Goal: Answer question/provide support: Share knowledge or assist other users

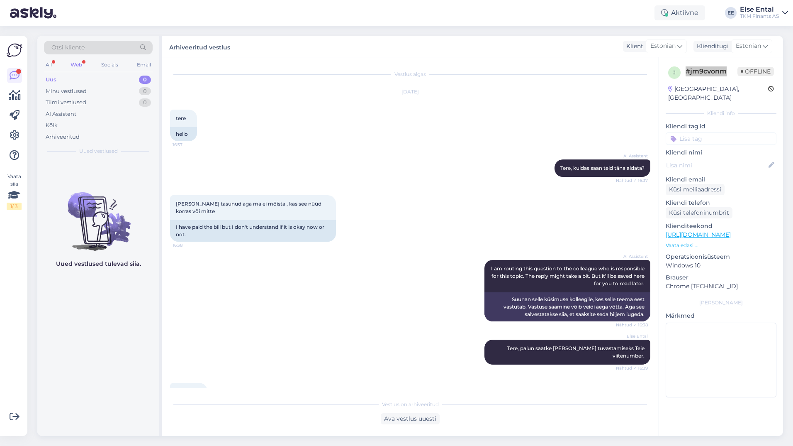
scroll to position [682, 0]
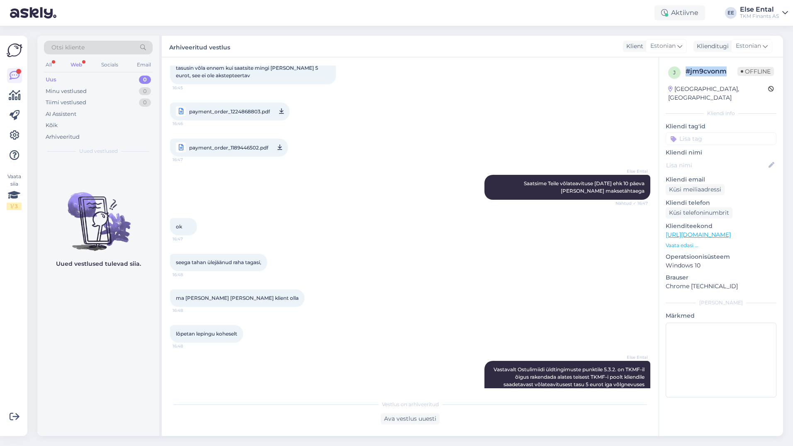
click at [71, 78] on div "Uus 0" at bounding box center [98, 80] width 109 height 12
click at [68, 89] on div "Minu vestlused" at bounding box center [66, 91] width 41 height 8
click at [63, 80] on div "Uus 0" at bounding box center [98, 80] width 109 height 12
click at [13, 97] on icon at bounding box center [15, 95] width 12 height 10
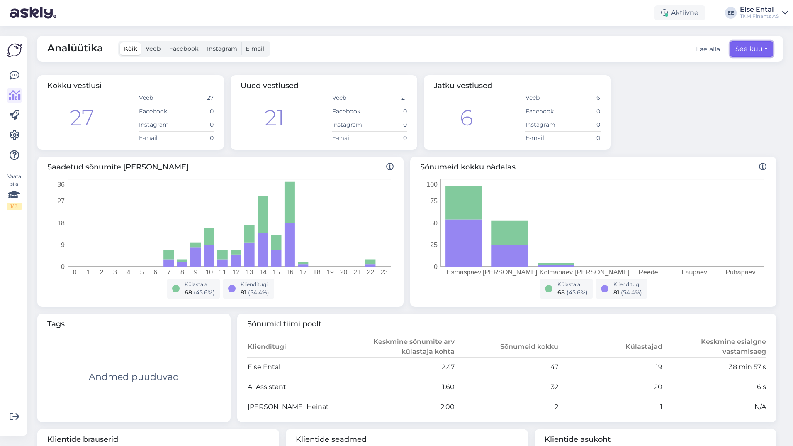
click at [750, 51] on button "See kuu" at bounding box center [751, 49] width 43 height 16
select select "8"
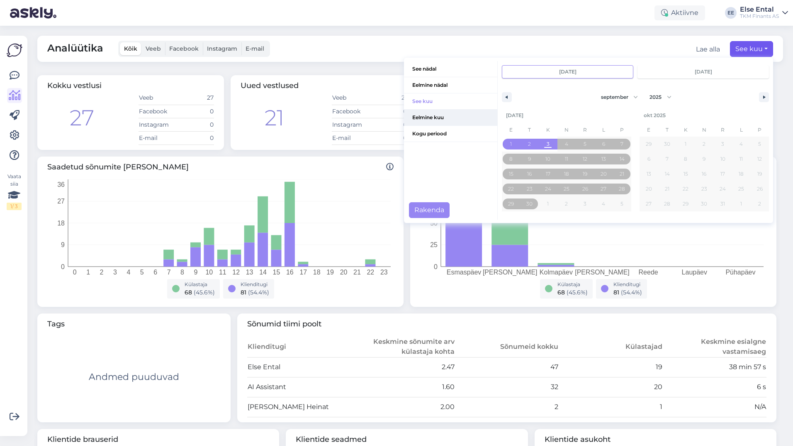
click at [418, 115] on span "Eelmine kuu" at bounding box center [450, 118] width 93 height 16
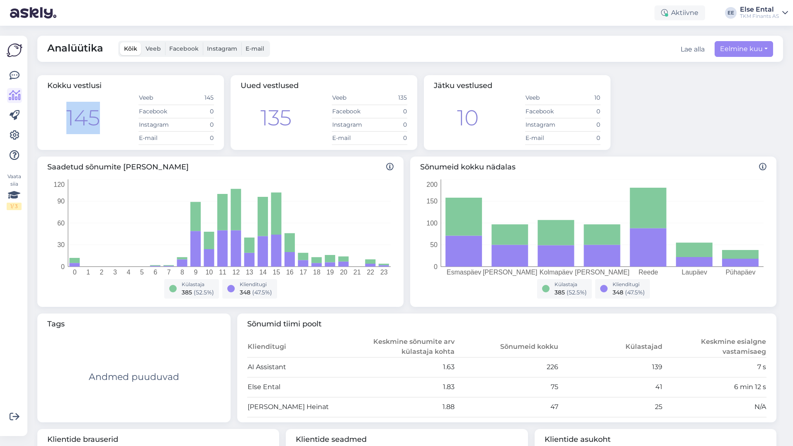
drag, startPoint x: 112, startPoint y: 119, endPoint x: 64, endPoint y: 117, distance: 47.3
click at [64, 117] on div "145 Veeb 145 Facebook 0 Instagram 0 E-mail 0" at bounding box center [130, 118] width 167 height 54
click at [100, 112] on div "145" at bounding box center [83, 118] width 34 height 32
click at [469, 407] on td "47" at bounding box center [507, 407] width 104 height 20
drag, startPoint x: 555, startPoint y: 370, endPoint x: 536, endPoint y: 370, distance: 18.7
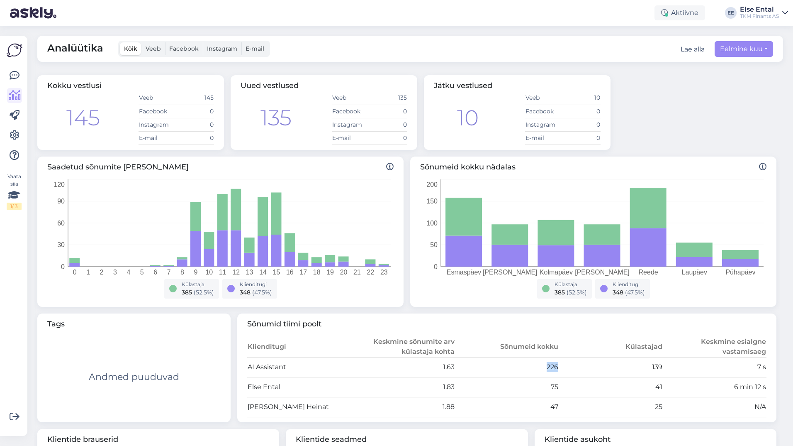
click at [536, 370] on tr "AI Assistant 1.63 226 139 7 s" at bounding box center [507, 367] width 520 height 20
click at [746, 48] on button "Eelmine kuu" at bounding box center [744, 49] width 58 height 16
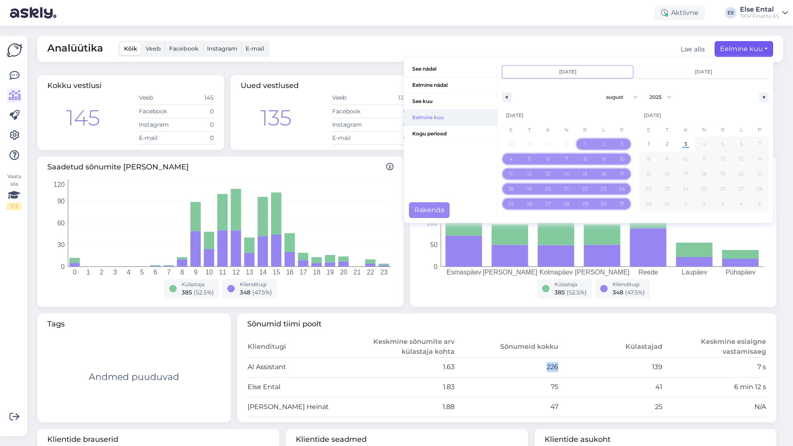
click at [432, 116] on span "Eelmine kuu" at bounding box center [450, 118] width 93 height 16
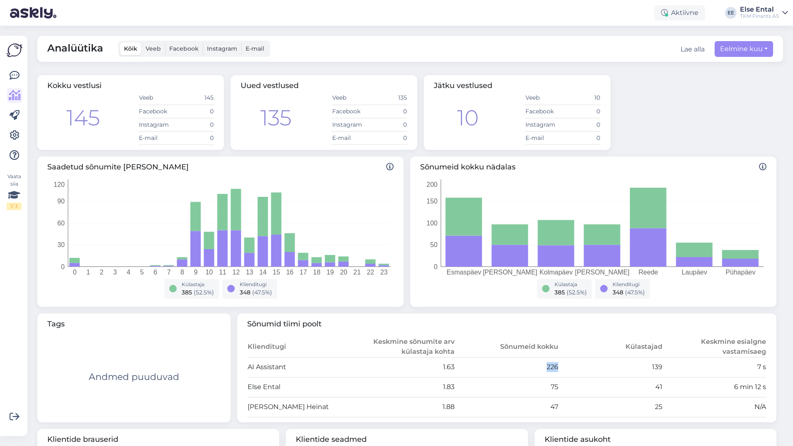
click at [683, 51] on div "Lae alla" at bounding box center [693, 49] width 24 height 10
click at [737, 50] on button "Eelmine kuu" at bounding box center [744, 49] width 58 height 16
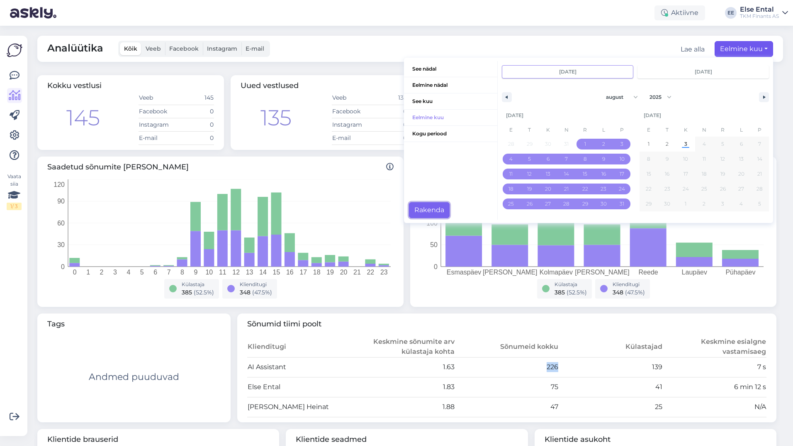
click at [414, 210] on button "Rakenda" at bounding box center [429, 210] width 41 height 16
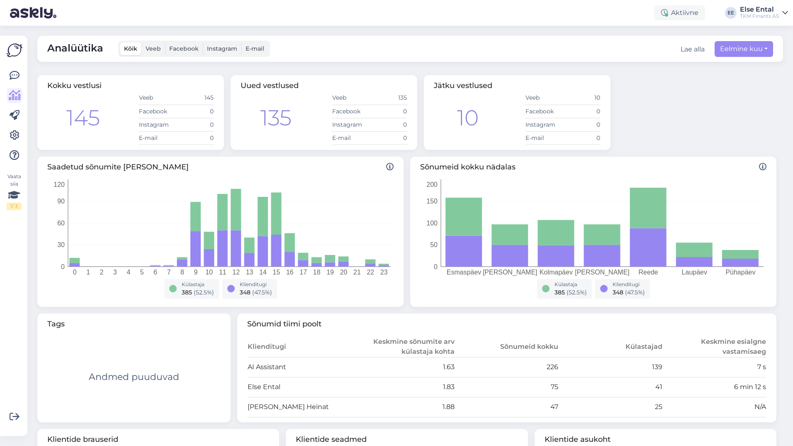
click at [697, 128] on div "Kokku vestlusi 145 Veeb 145 Facebook 0 Instagram 0 E-mail 0 Uued vestlused 135 …" at bounding box center [407, 112] width 746 height 81
drag, startPoint x: 103, startPoint y: 123, endPoint x: 61, endPoint y: 125, distance: 42.8
click at [61, 125] on div "145 Veeb 145 Facebook 0 Instagram 0 E-mail 0" at bounding box center [130, 118] width 167 height 54
drag, startPoint x: 61, startPoint y: 125, endPoint x: 110, endPoint y: 136, distance: 50.2
click at [110, 137] on div "145 Veeb 145 Facebook 0 Instagram 0 E-mail 0" at bounding box center [130, 118] width 167 height 54
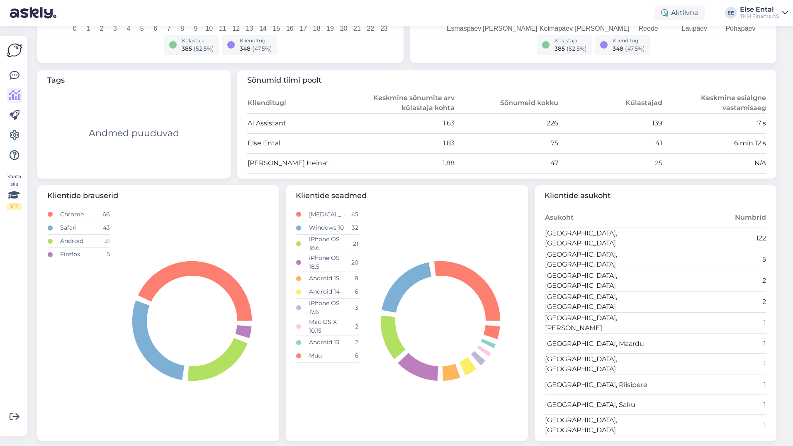
scroll to position [36, 0]
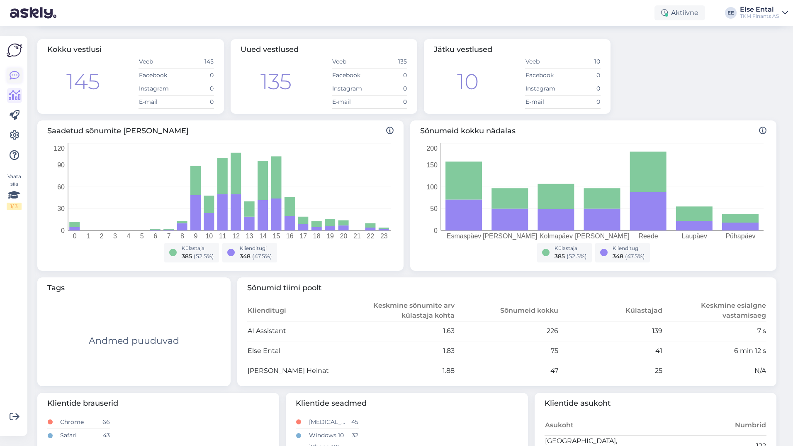
click at [15, 75] on icon at bounding box center [15, 76] width 10 height 10
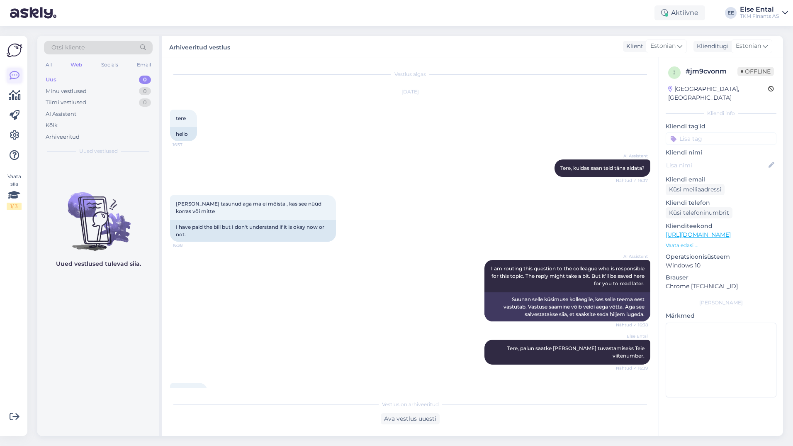
scroll to position [185, 0]
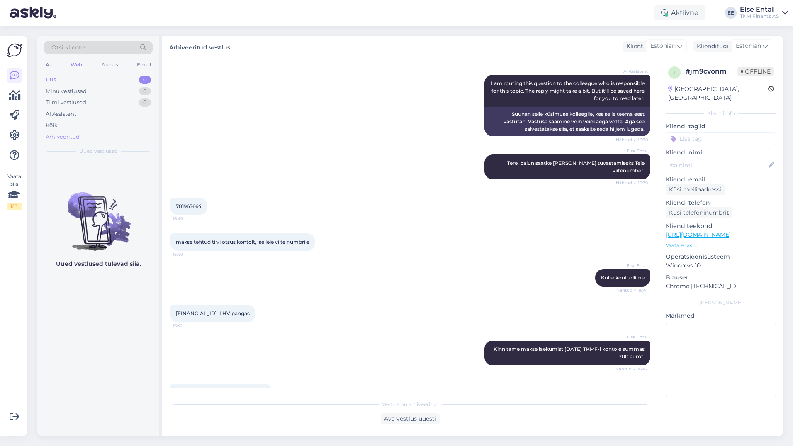
click at [69, 138] on div "Arhiveeritud" at bounding box center [63, 137] width 34 height 8
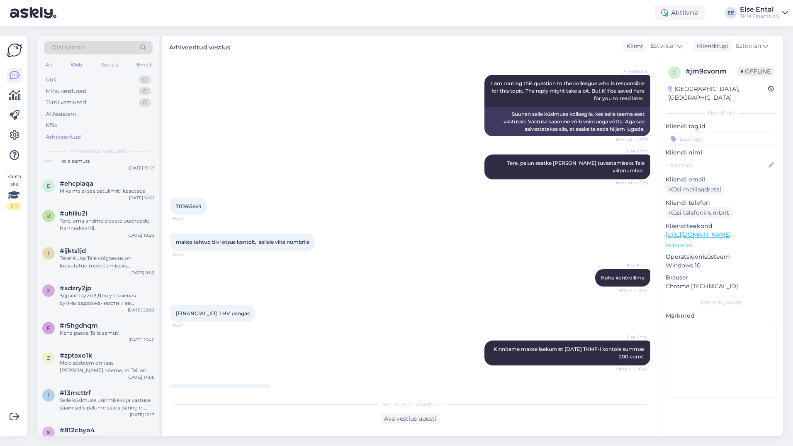
scroll to position [1037, 0]
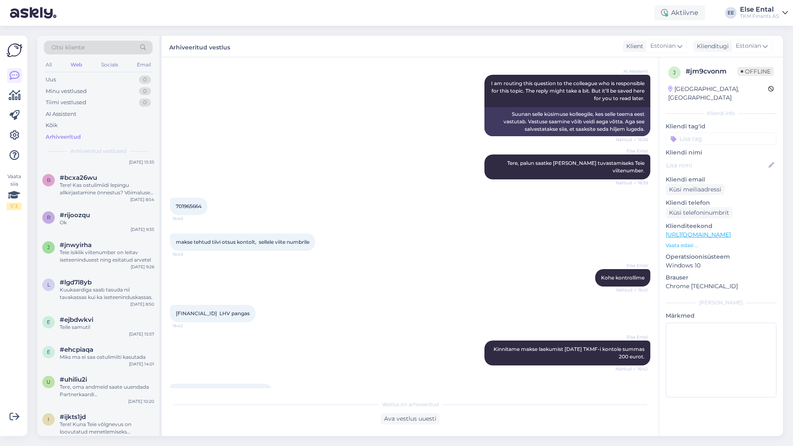
click at [98, 48] on div "Otsi kliente" at bounding box center [98, 48] width 109 height 14
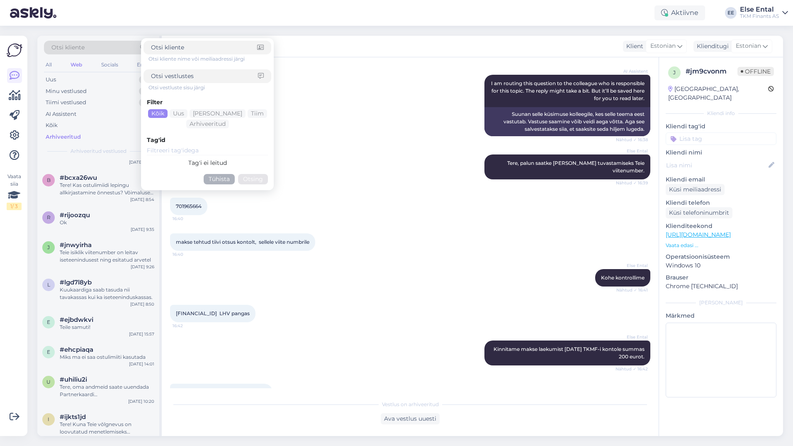
click at [259, 48] on icon at bounding box center [260, 48] width 7 height 6
click at [262, 75] on icon at bounding box center [261, 76] width 6 height 6
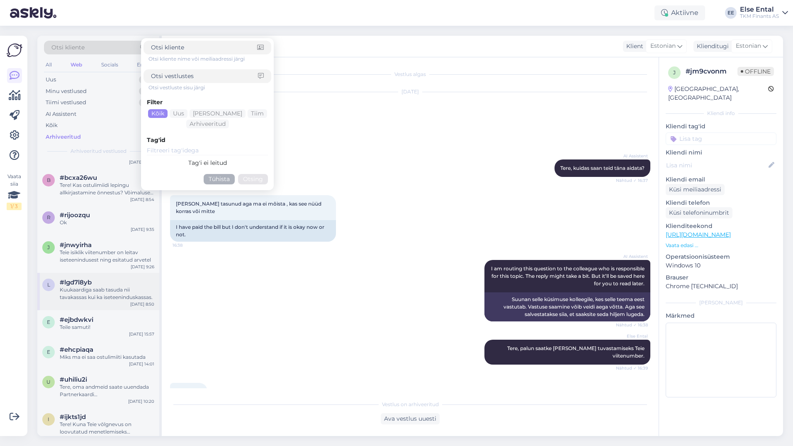
scroll to position [1203, 0]
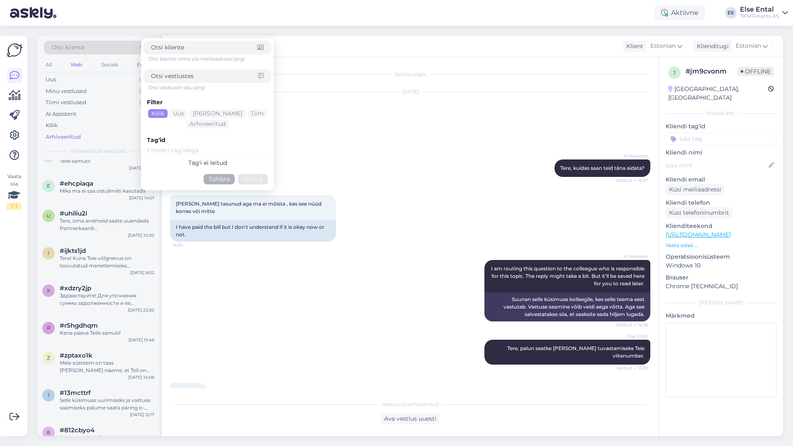
click at [334, 124] on div "Sep 2 2025 tere 16:37 hello" at bounding box center [410, 116] width 480 height 67
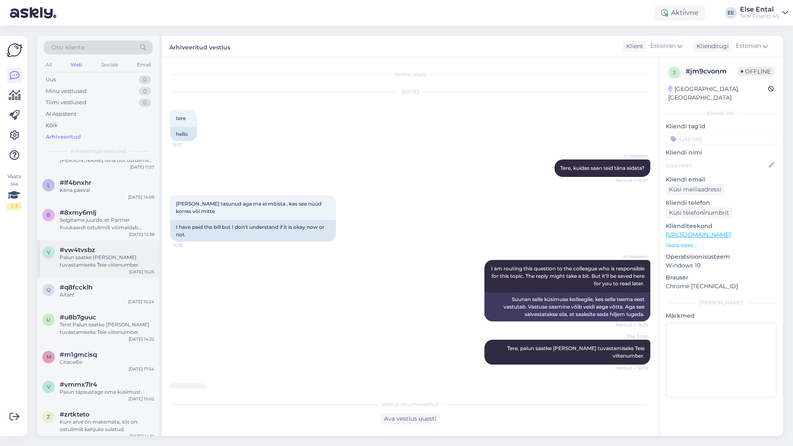
scroll to position [1950, 0]
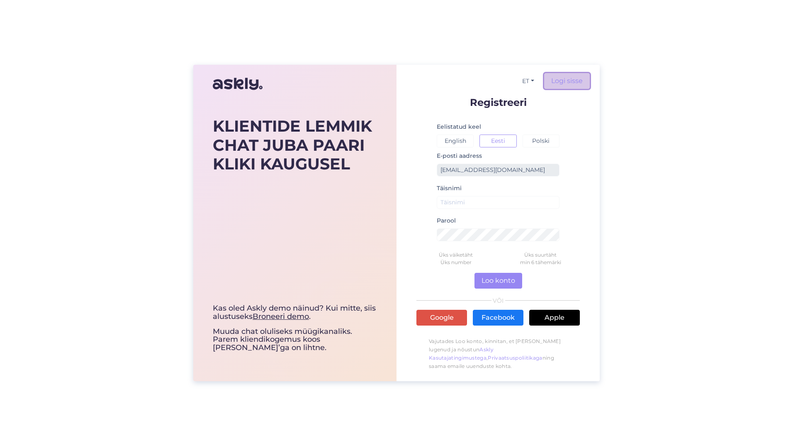
click at [569, 80] on link "Logi sisse" at bounding box center [567, 81] width 46 height 16
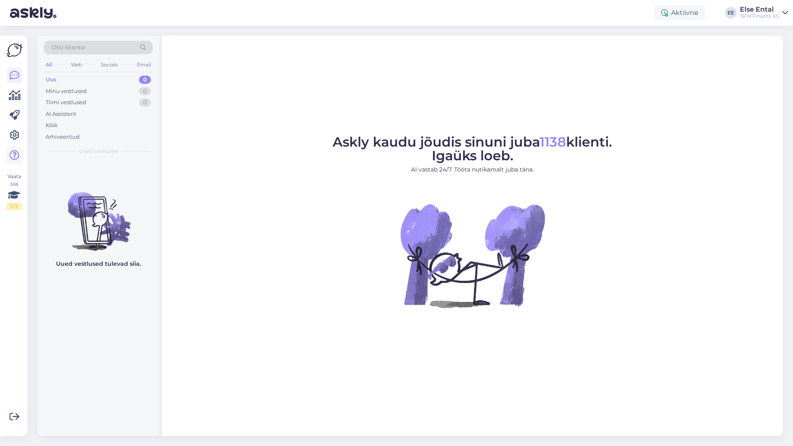
click at [15, 156] on icon at bounding box center [15, 155] width 10 height 10
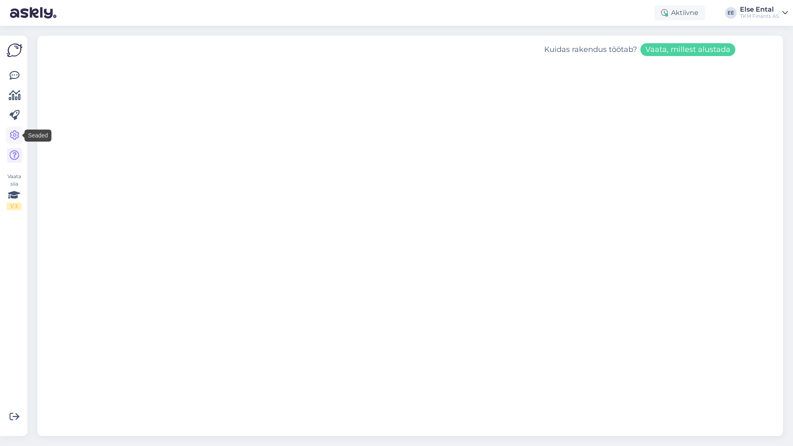
click at [15, 133] on icon at bounding box center [15, 135] width 10 height 10
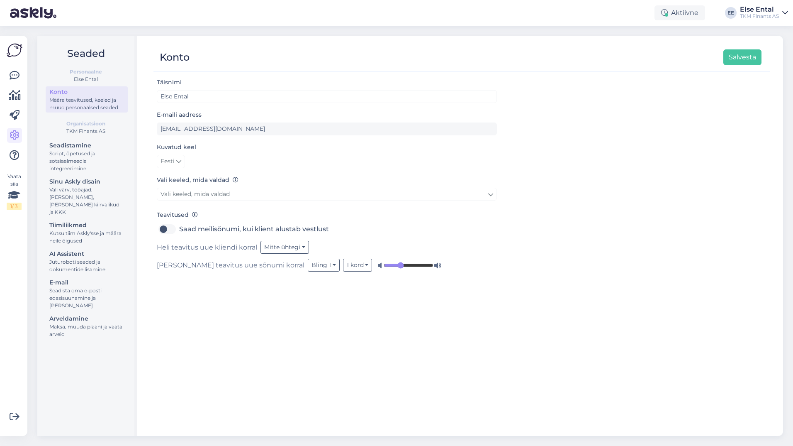
click at [84, 258] on div "Juturoboti seaded ja dokumentide lisamine" at bounding box center [86, 265] width 75 height 15
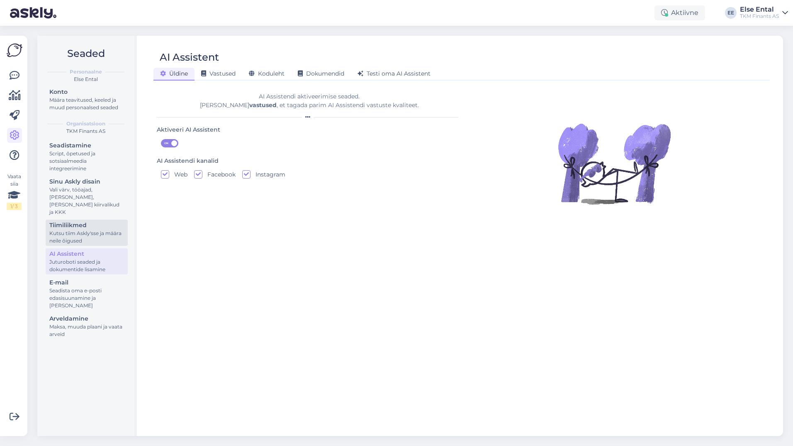
click at [83, 229] on div "Kutsu tiim Askly'sse ja määra neile õigused" at bounding box center [86, 236] width 75 height 15
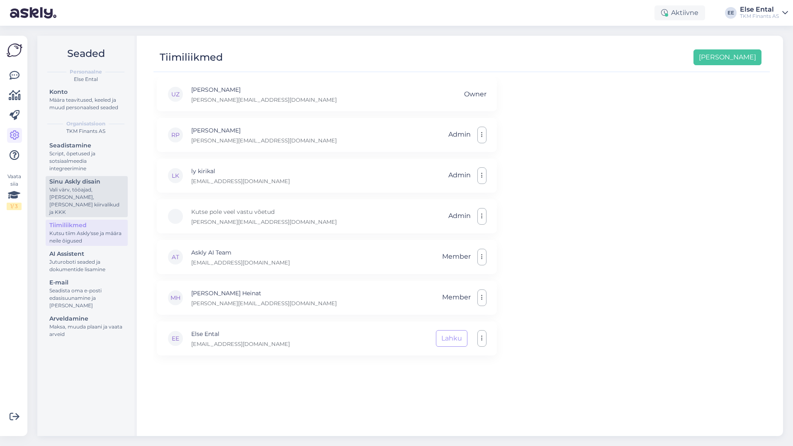
click at [76, 183] on div "Sinu Askly disain" at bounding box center [86, 181] width 75 height 9
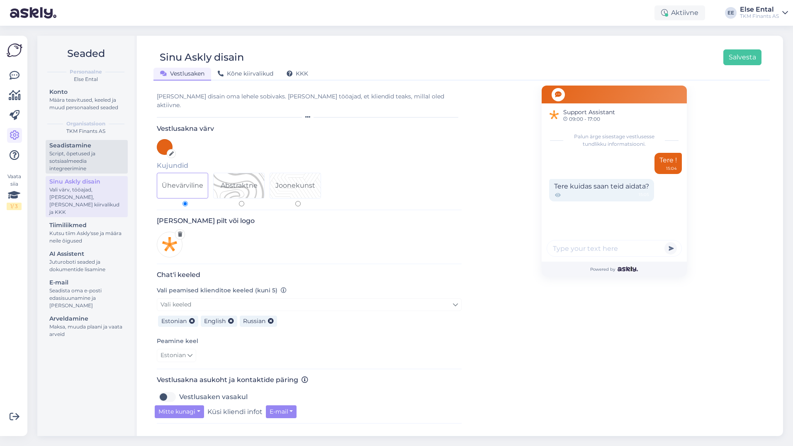
click at [74, 160] on div "Script, õpetused ja sotsiaalmeedia integreerimine" at bounding box center [86, 161] width 75 height 22
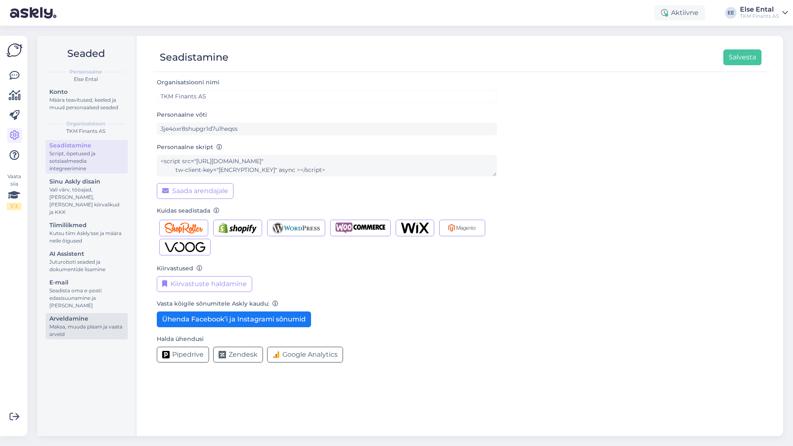
click at [84, 323] on div "Maksa, muuda plaani ja vaata arveid" at bounding box center [86, 330] width 75 height 15
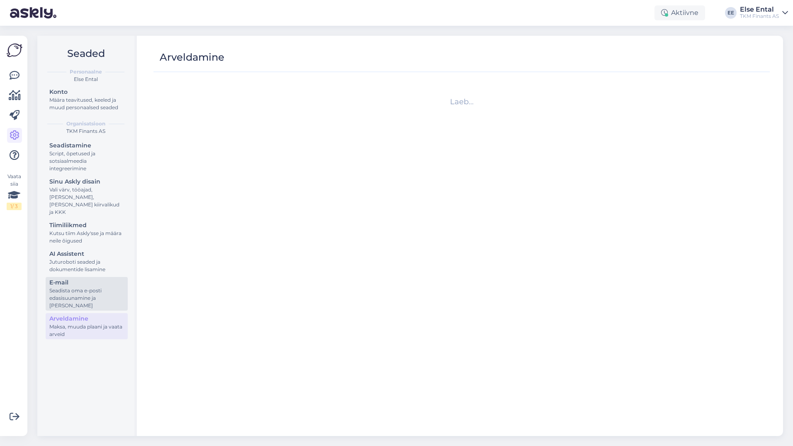
click at [73, 290] on div "Seadista oma e-posti edasisuunamine ja [PERSON_NAME]" at bounding box center [86, 298] width 75 height 22
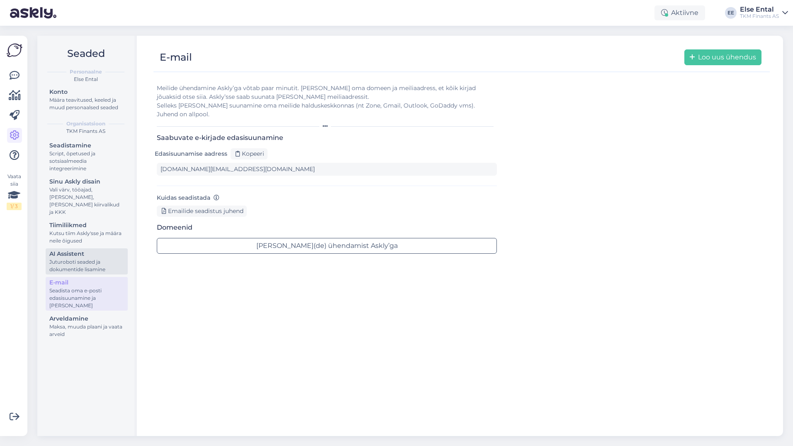
click at [77, 264] on div "Juturoboti seaded ja dokumentide lisamine" at bounding box center [86, 265] width 75 height 15
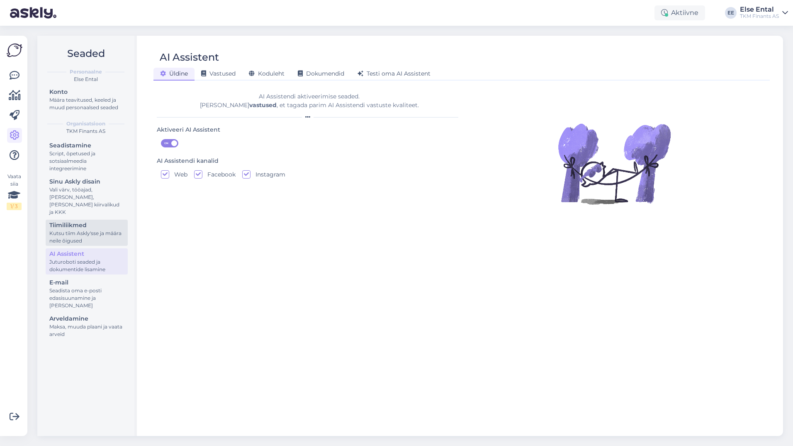
click at [75, 229] on div "Kutsu tiim Askly'sse ja määra neile õigused" at bounding box center [86, 236] width 75 height 15
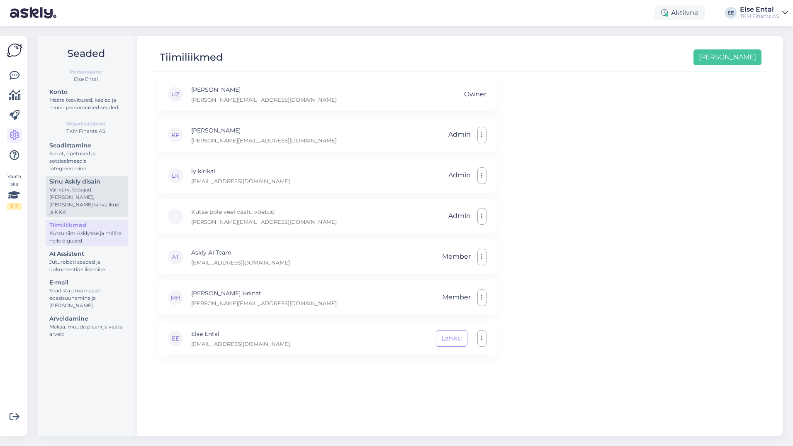
click at [73, 209] on link "Sinu Askly disain Vali värv, tööajad, [PERSON_NAME], [PERSON_NAME] kiirvalikud …" at bounding box center [87, 196] width 82 height 41
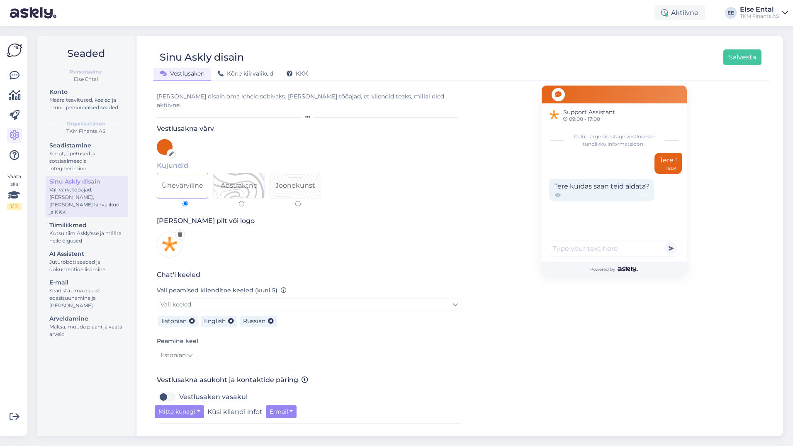
click at [76, 173] on div "Seadistamine Script, õpetused ja sotsiaalmeedia integreerimine Sinu Askly disai…" at bounding box center [87, 241] width 82 height 202
click at [73, 162] on div "Script, õpetused ja sotsiaalmeedia integreerimine" at bounding box center [86, 161] width 75 height 22
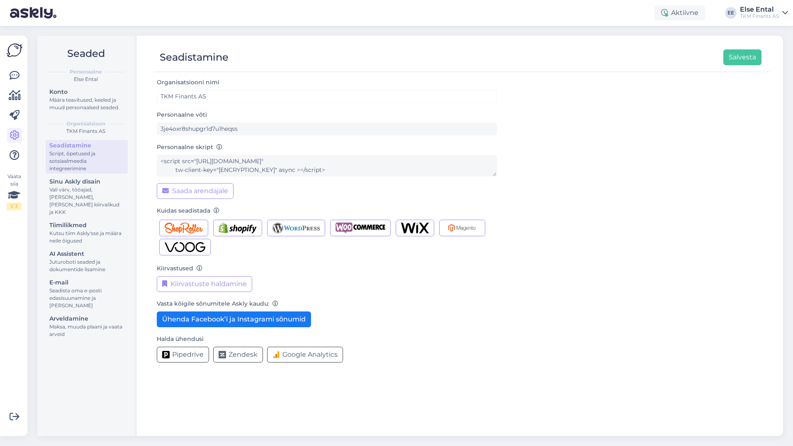
click at [278, 413] on div "Organisatsiooni nimi TKM Finants AS Personaalne võti 3je4oxr8shupgr1d7u1heqss P…" at bounding box center [461, 252] width 616 height 351
click at [13, 73] on icon at bounding box center [15, 76] width 10 height 10
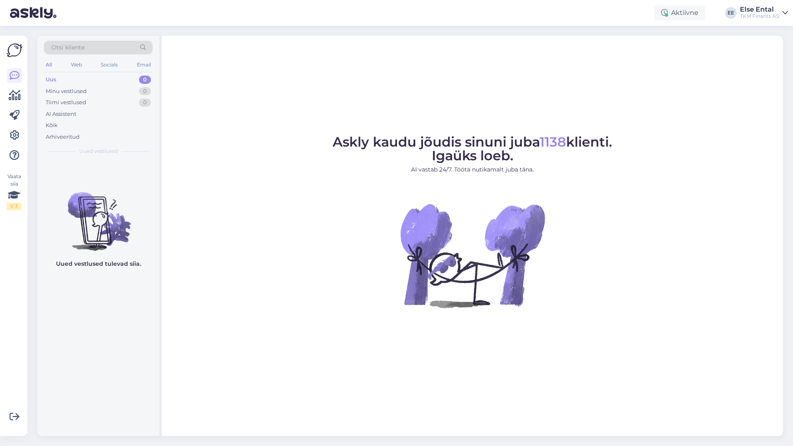
click at [12, 51] on img at bounding box center [15, 50] width 16 height 16
click at [13, 80] on icon at bounding box center [15, 76] width 10 height 10
click at [63, 136] on div "Arhiveeritud" at bounding box center [63, 137] width 34 height 8
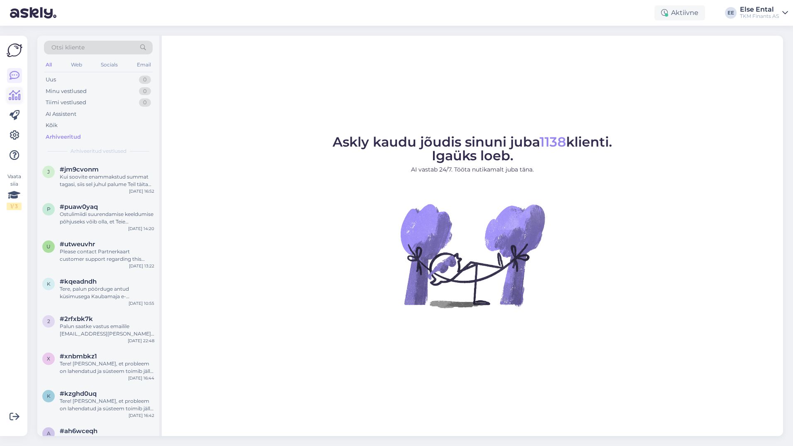
click at [13, 99] on icon at bounding box center [15, 95] width 12 height 10
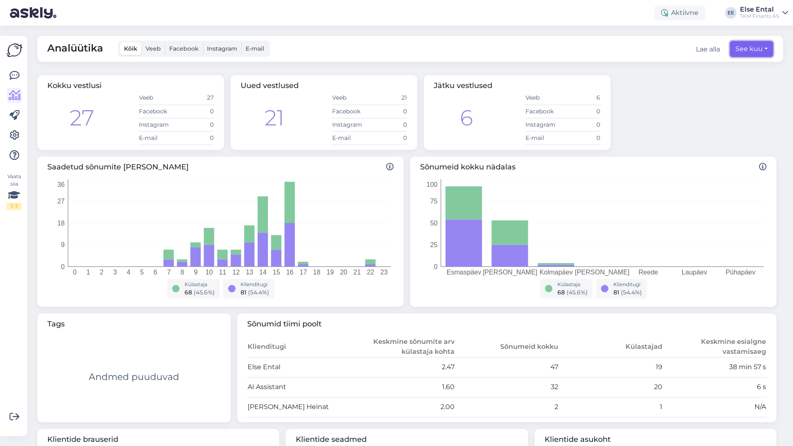
click at [738, 47] on button "See kuu" at bounding box center [751, 49] width 43 height 16
select select "8"
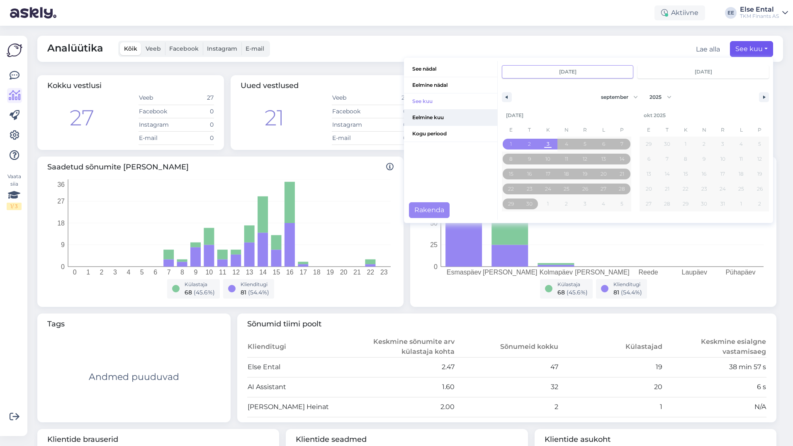
click at [417, 117] on span "Eelmine kuu" at bounding box center [450, 118] width 93 height 16
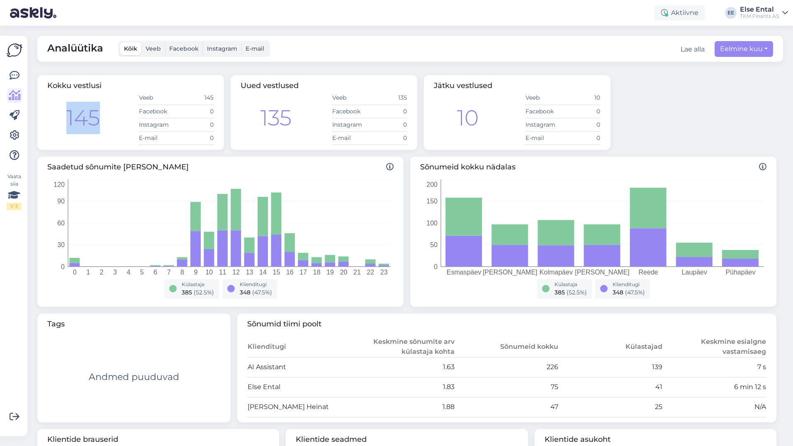
drag, startPoint x: 104, startPoint y: 121, endPoint x: 67, endPoint y: 114, distance: 37.6
click at [67, 114] on div "145 Veeb 145 Facebook 0 Instagram 0 E-mail 0" at bounding box center [130, 118] width 167 height 54
copy div "145"
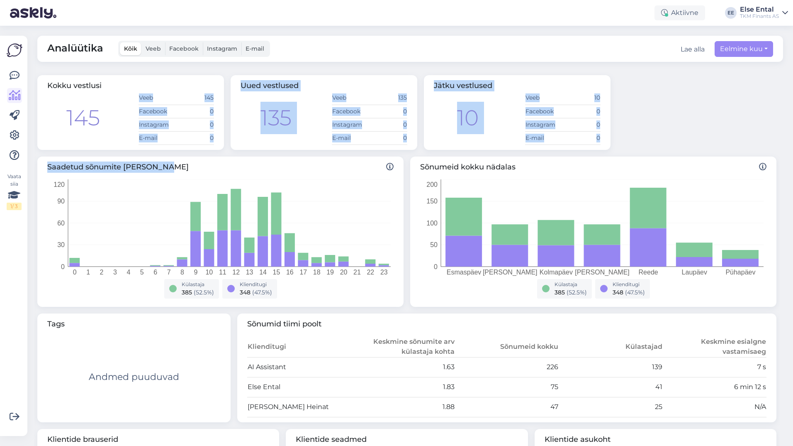
click at [166, 153] on div "Kokku vestlusi 145 Veeb 145 Facebook 0 Instagram 0 E-mail 0 Uued vestlused 135 …" at bounding box center [407, 385] width 746 height 626
click at [8, 69] on link at bounding box center [14, 75] width 15 height 15
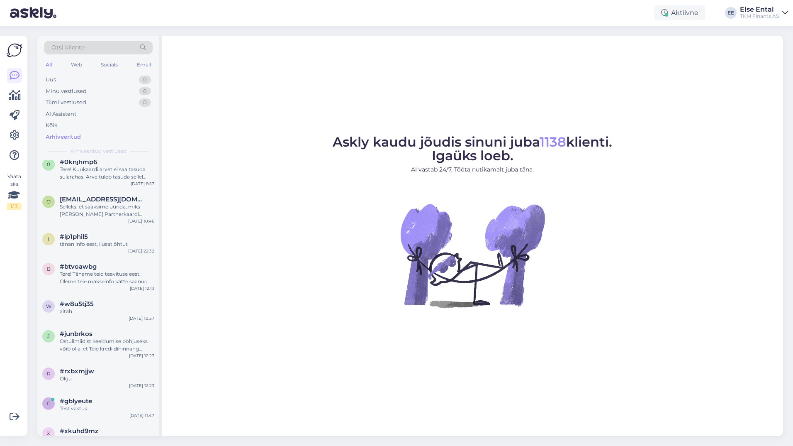
scroll to position [788, 0]
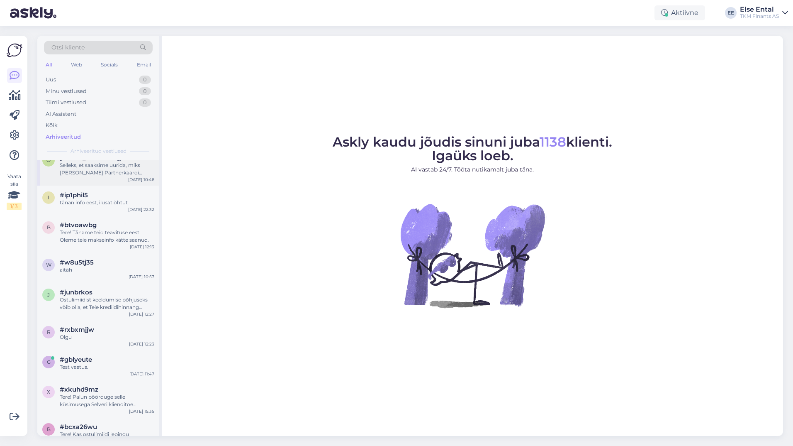
click at [111, 170] on div "Selleks, et saaksime uurida, miks [PERSON_NAME] Partnerkaardi kuukaart suleti, …" at bounding box center [107, 168] width 95 height 15
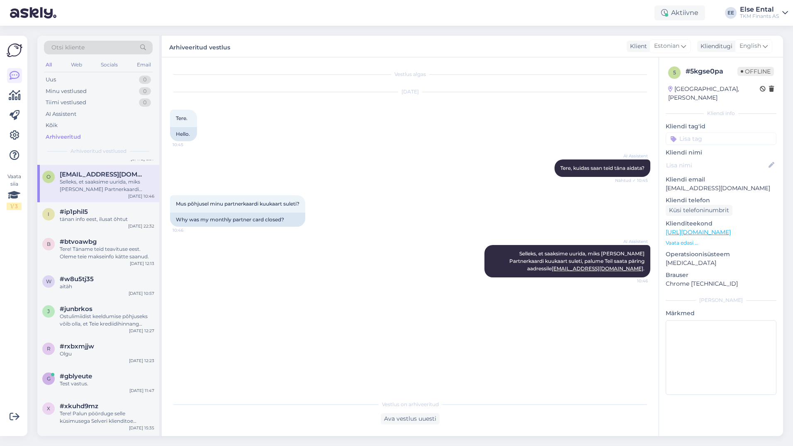
scroll to position [730, 0]
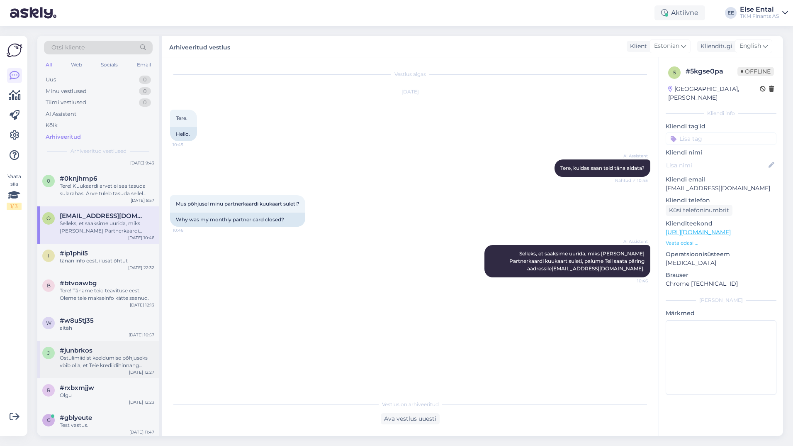
click at [104, 362] on div "Ostulimiidist keeldumise põhjuseks võib olla, et Teie krediidihinnang ostulimii…" at bounding box center [107, 361] width 95 height 15
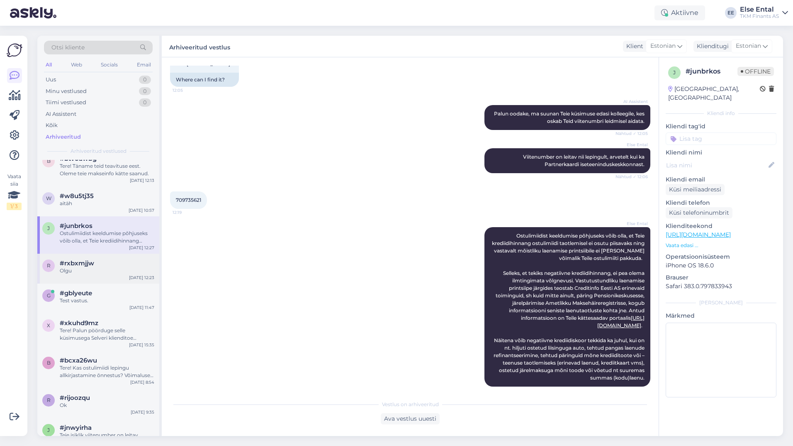
scroll to position [896, 0]
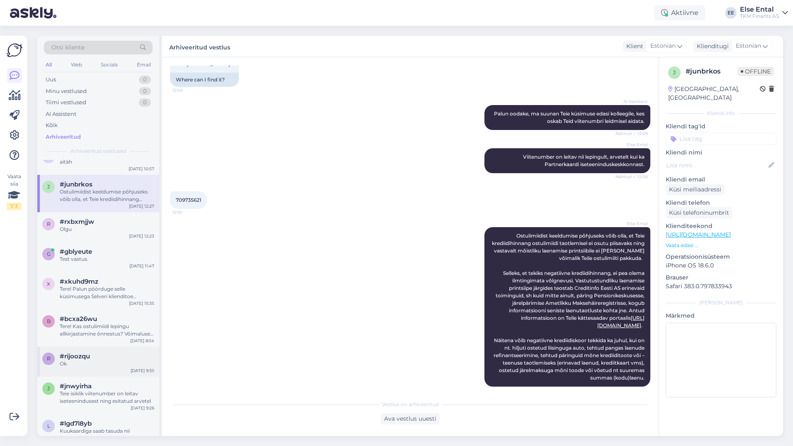
click at [100, 360] on div "Ok" at bounding box center [107, 363] width 95 height 7
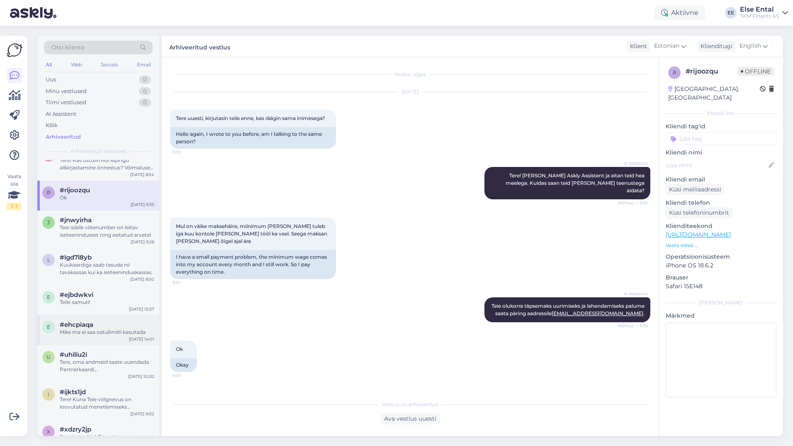
scroll to position [1103, 0]
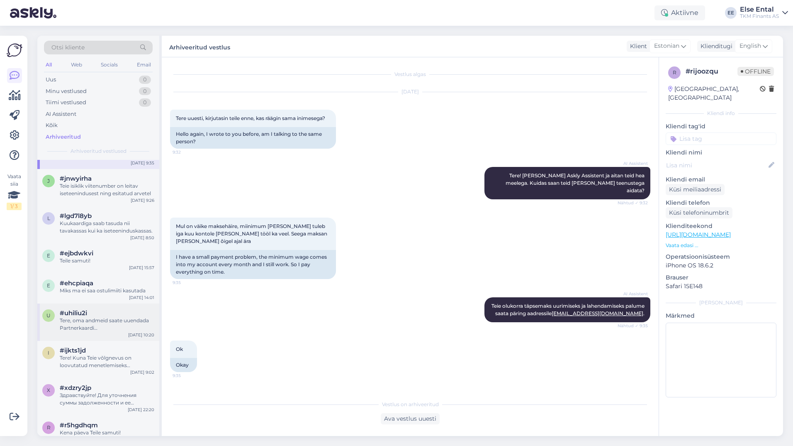
click at [95, 310] on div "#uhiliu2i" at bounding box center [107, 312] width 95 height 7
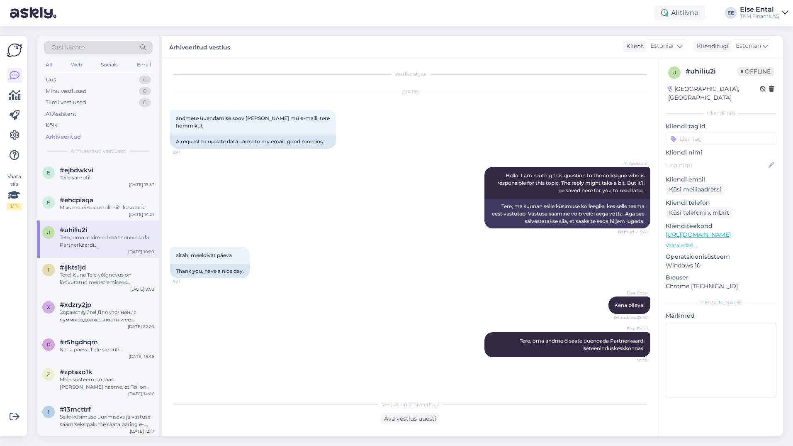
scroll to position [1228, 0]
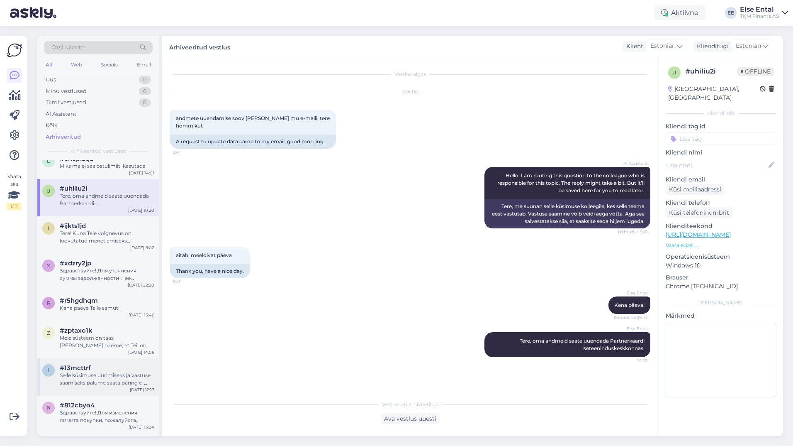
click at [92, 372] on div "Selle küsimuse uurimiseks ja vastuse saamiseks palume saata päring e-posti aadr…" at bounding box center [107, 378] width 95 height 15
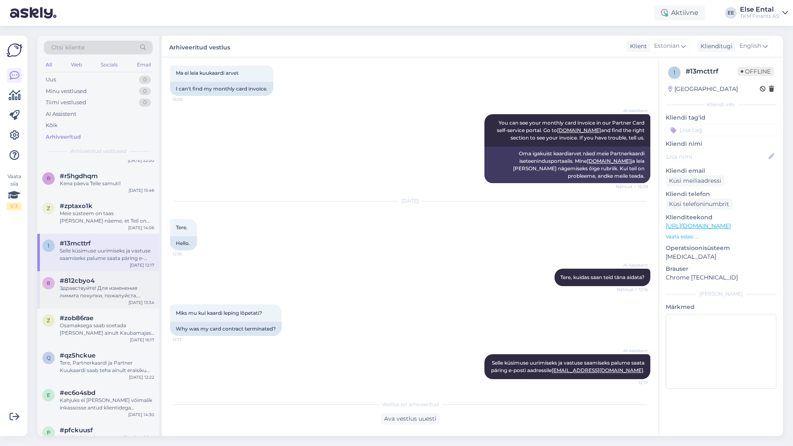
scroll to position [1394, 0]
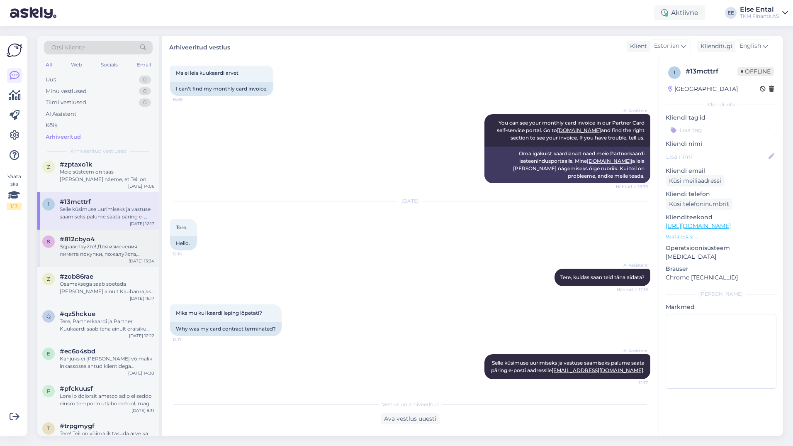
click at [91, 246] on div "Здравствуйте! Для изменения лимита покупки, пожалуйста, подайте заявку в самооб…" at bounding box center [107, 250] width 95 height 15
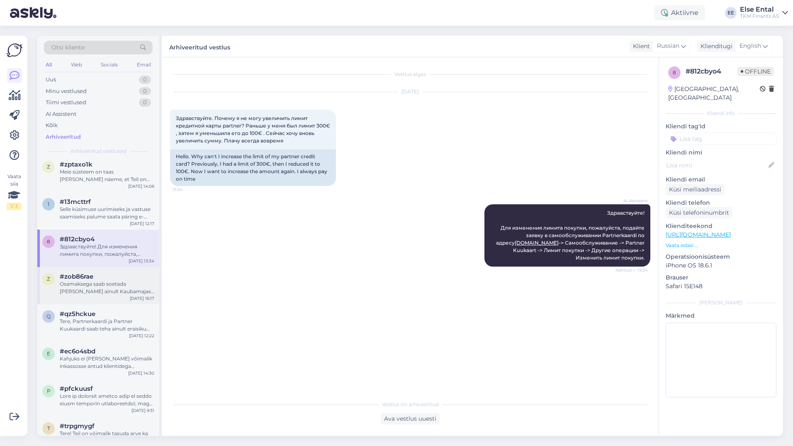
click at [89, 272] on div "z #zob86rae Osamaksega saab soetada [PERSON_NAME] ainult Kaubamajast kohapeal v…" at bounding box center [98, 285] width 122 height 37
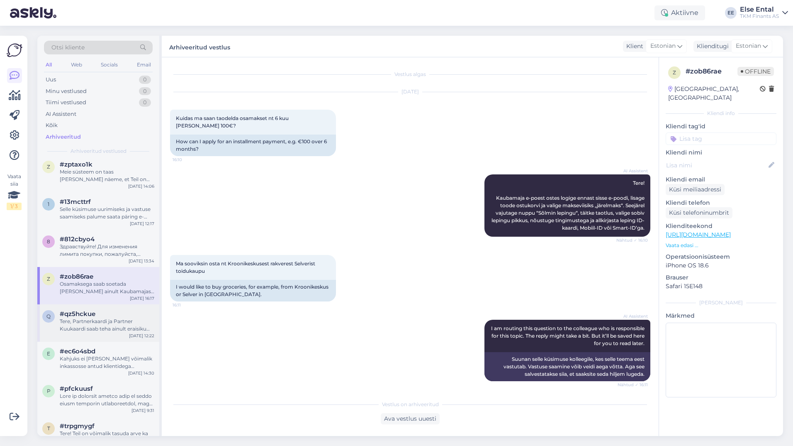
scroll to position [154, 0]
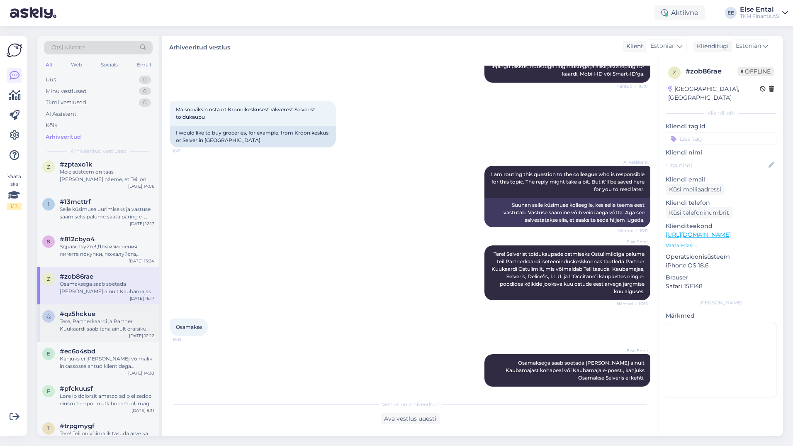
click at [94, 315] on span "#qz5hckue" at bounding box center [78, 313] width 36 height 7
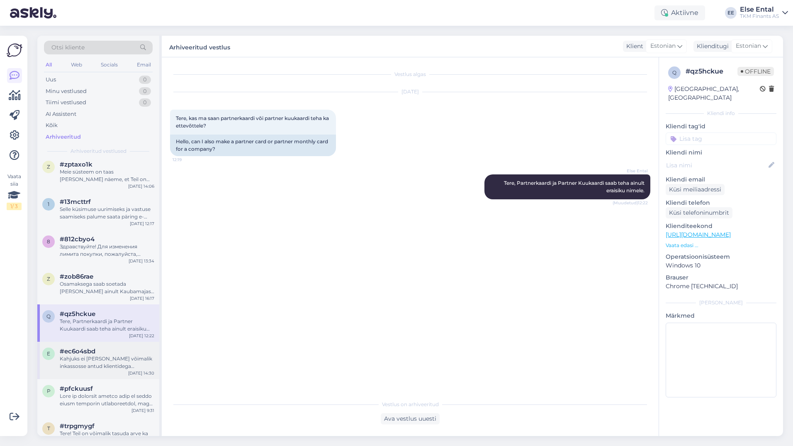
click at [93, 352] on span "#ec6o4sbd" at bounding box center [78, 350] width 36 height 7
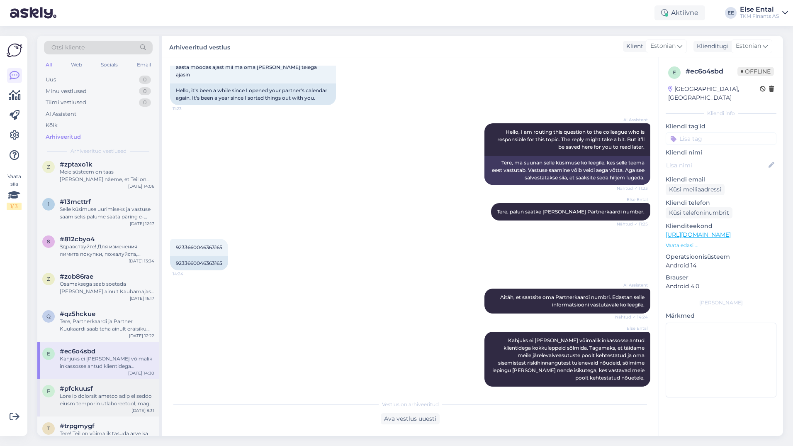
click at [88, 382] on div "p #pfckuusf [DATE] 9:31" at bounding box center [98, 397] width 122 height 37
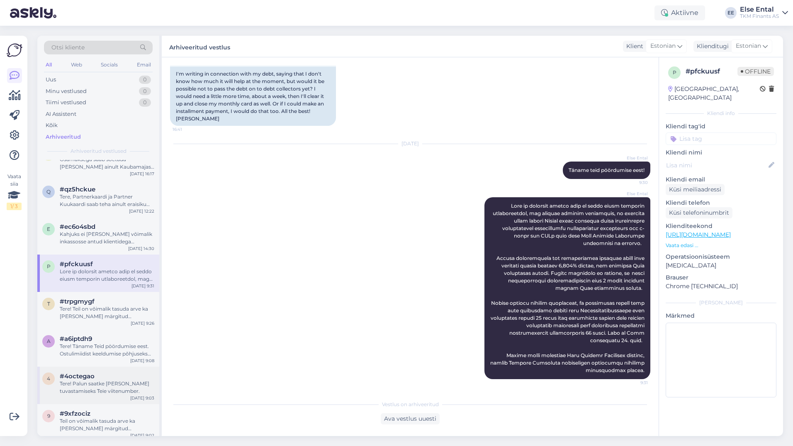
scroll to position [1601, 0]
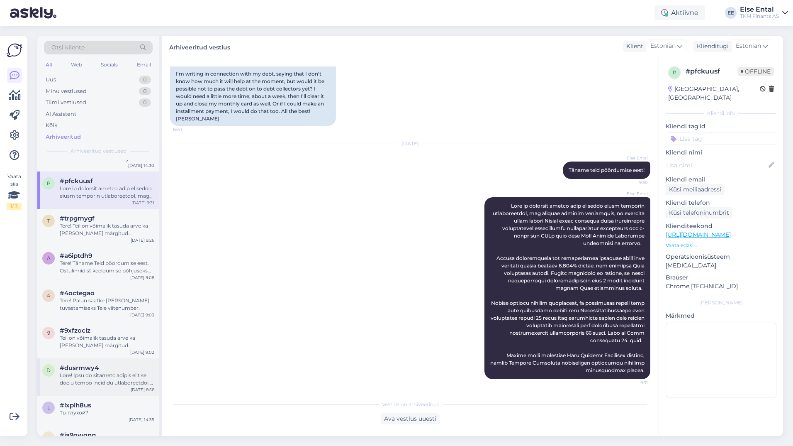
click at [91, 363] on div "d #dusrmwy4 [DATE] 8:56" at bounding box center [98, 376] width 122 height 37
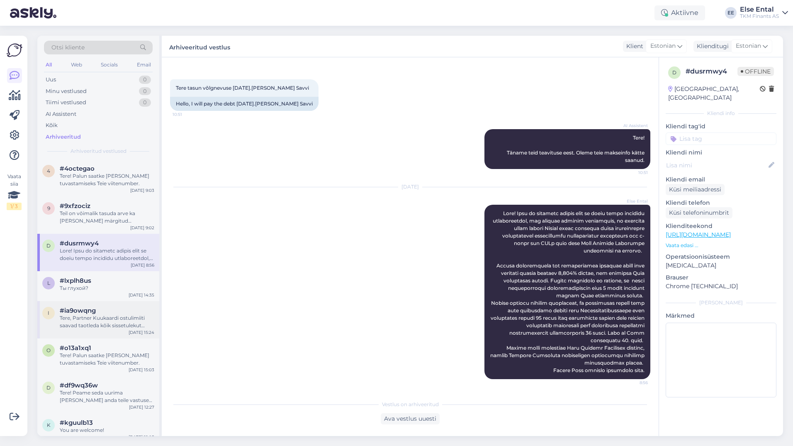
scroll to position [1767, 0]
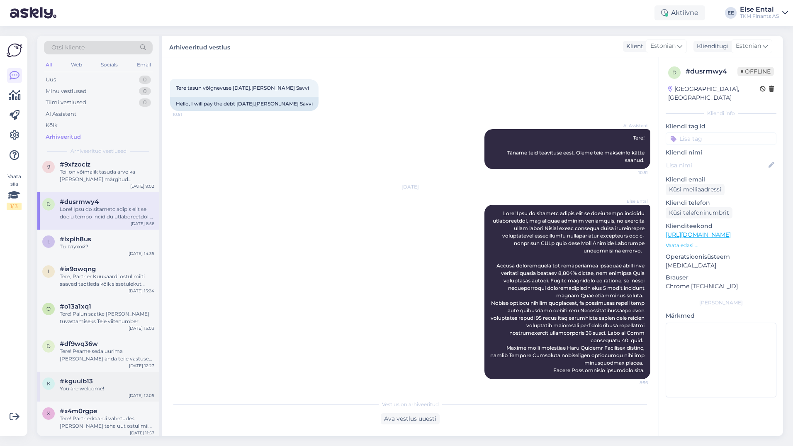
click at [86, 382] on span "#kguulb13" at bounding box center [76, 380] width 33 height 7
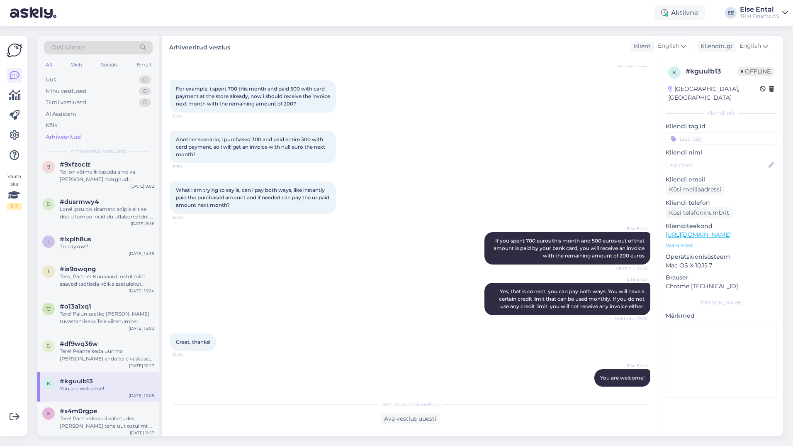
scroll to position [1933, 0]
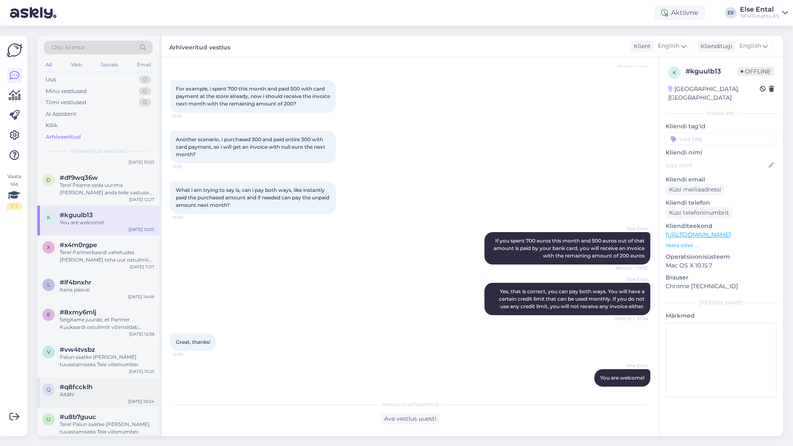
click at [88, 396] on div "Aitäh!" at bounding box center [107, 393] width 95 height 7
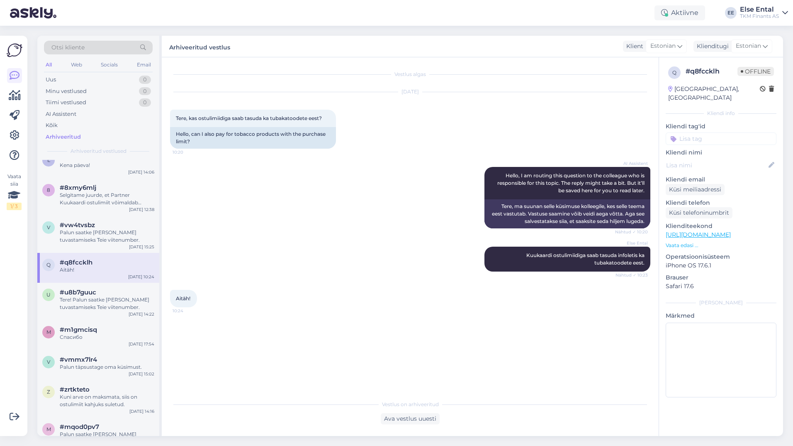
scroll to position [2099, 0]
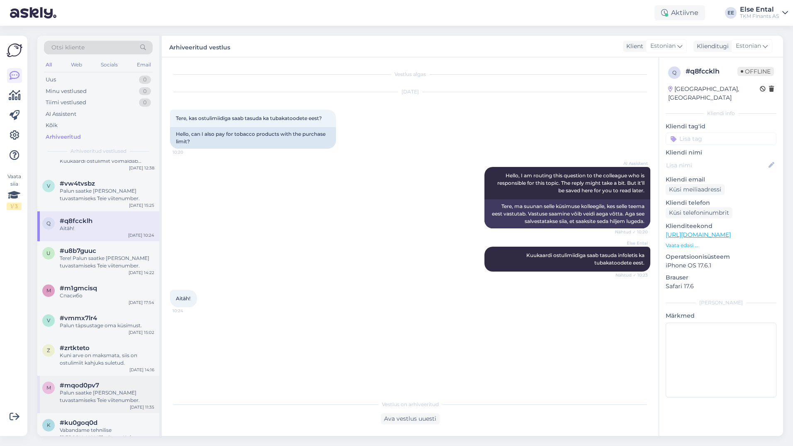
click at [99, 387] on div "#mqod0pv7" at bounding box center [107, 384] width 95 height 7
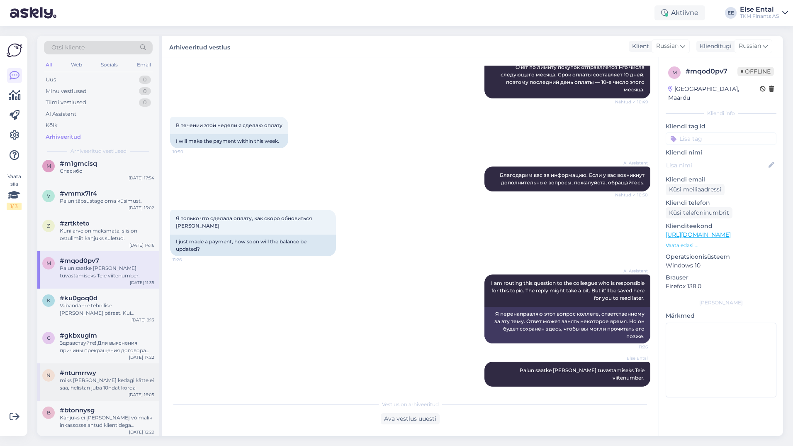
scroll to position [2265, 0]
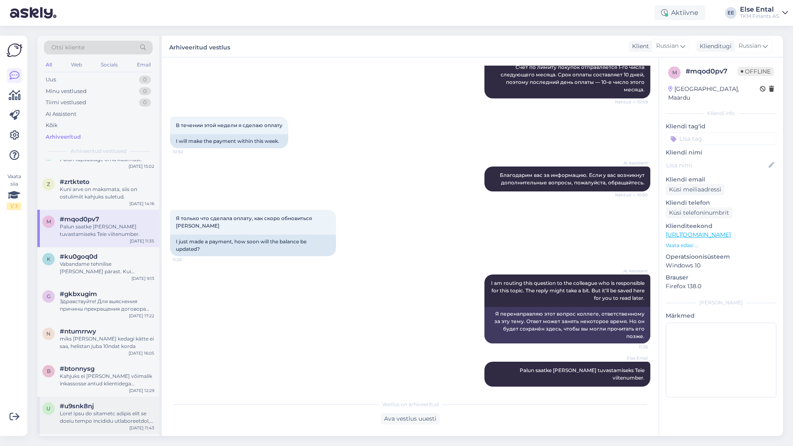
click at [93, 407] on span "#u9snk8nj" at bounding box center [77, 405] width 34 height 7
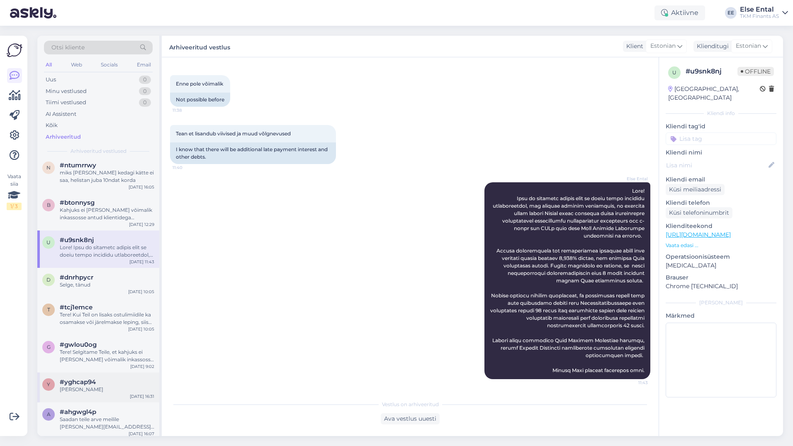
scroll to position [2472, 0]
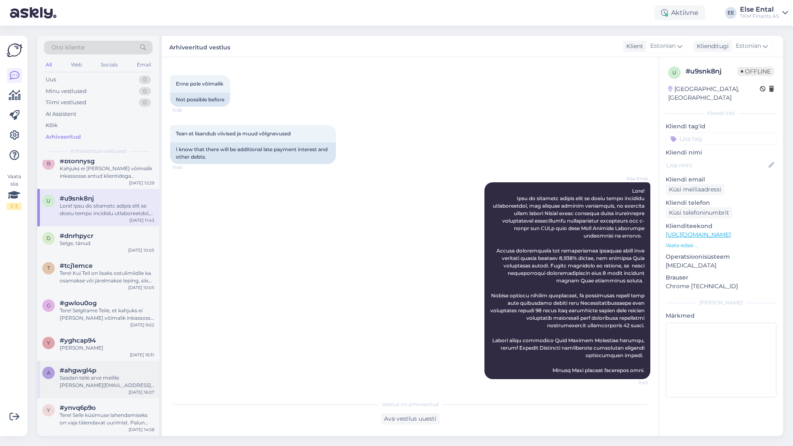
click at [88, 375] on div "Saadan teile arve meilile [PERSON_NAME][EMAIL_ADDRESS][DOMAIN_NAME] Palun uuend…" at bounding box center [107, 381] width 95 height 15
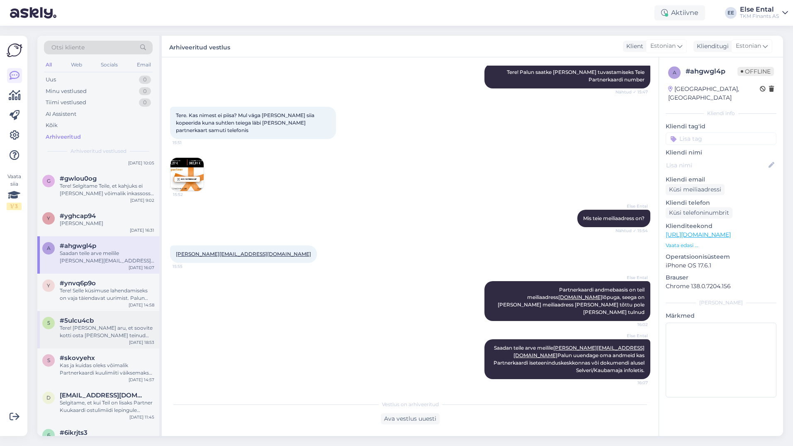
scroll to position [2638, 0]
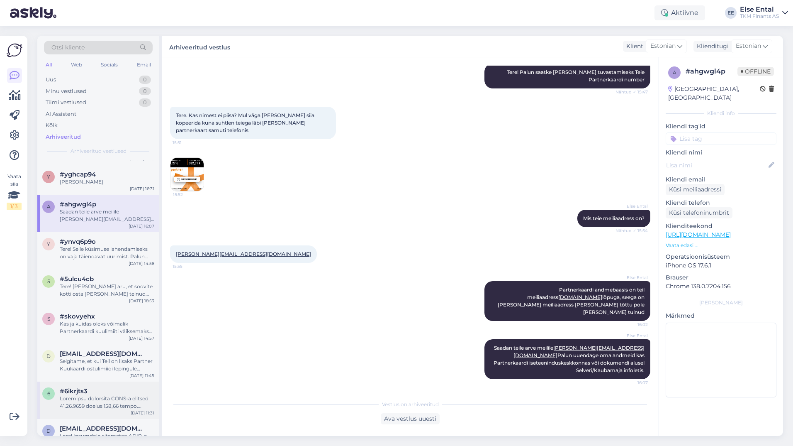
click at [101, 387] on div "6 #6ikrjts3 [DATE] 11:31" at bounding box center [98, 399] width 122 height 37
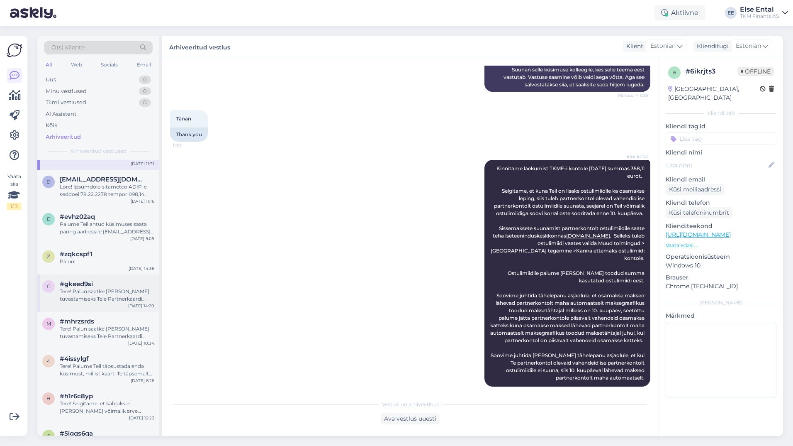
scroll to position [2846, 0]
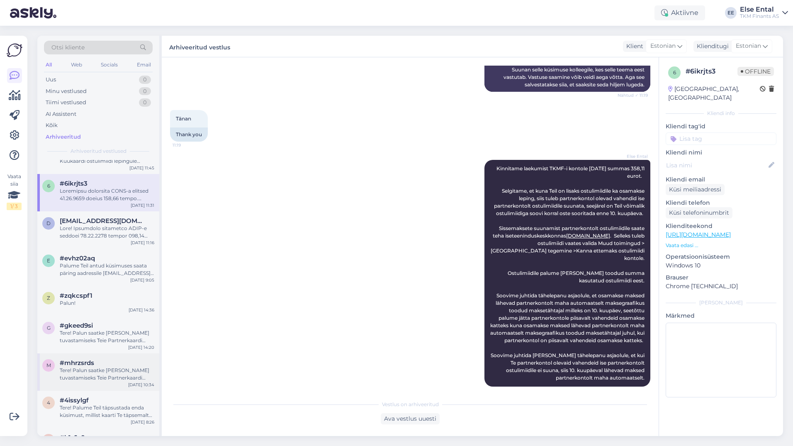
click at [102, 354] on div "m #mhrzsrds Tere! Palun saatke [PERSON_NAME] tuvastamiseks Teie Partnerkaardi n…" at bounding box center [98, 371] width 122 height 37
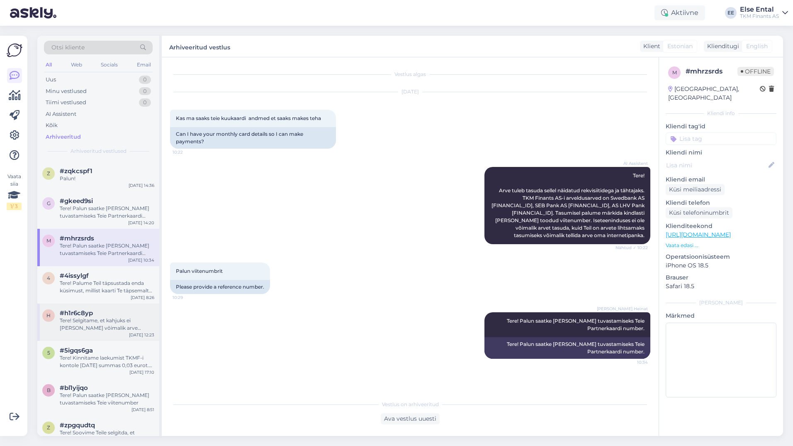
scroll to position [3012, 0]
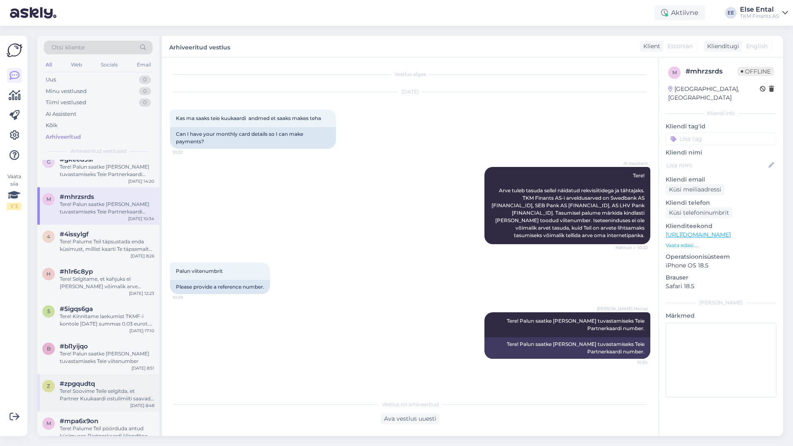
click at [84, 379] on div "z #zpgqudtq Tere! Soovime Teile selgitda, et Partner Kuukaardi ostulimiiti saav…" at bounding box center [98, 392] width 122 height 37
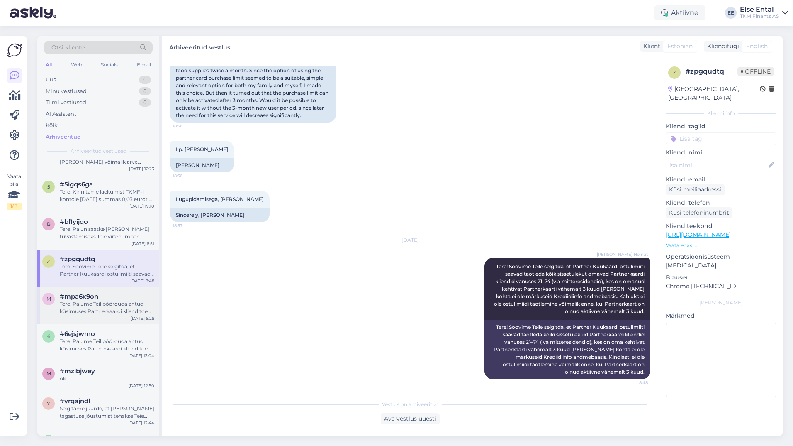
scroll to position [3178, 0]
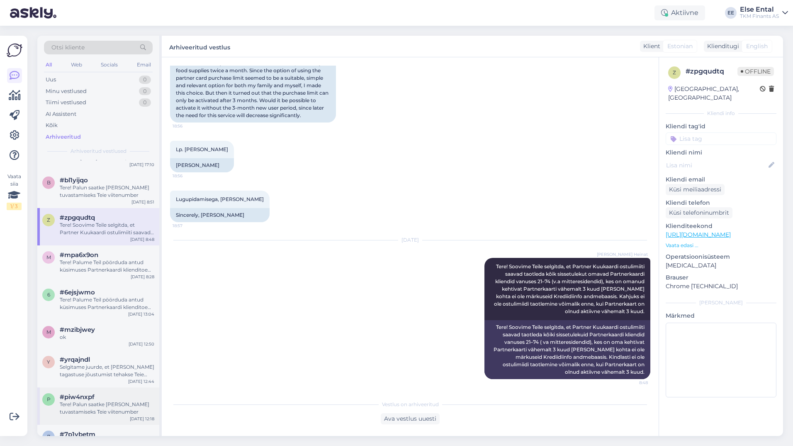
click at [105, 397] on div "#piw4nxpf" at bounding box center [107, 396] width 95 height 7
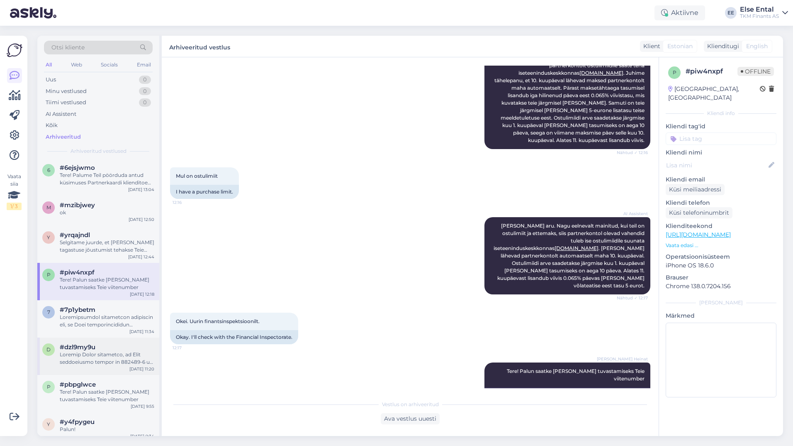
scroll to position [3385, 0]
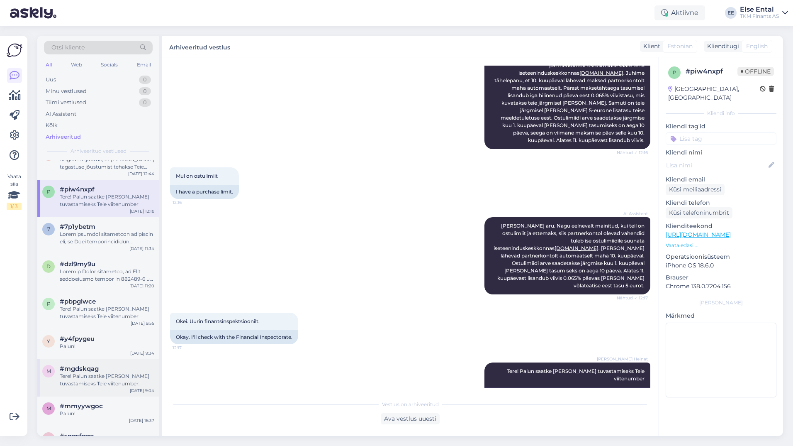
click at [99, 380] on div "Tere! Palun saatke [PERSON_NAME] tuvastamiseks Teie viitenumber." at bounding box center [107, 379] width 95 height 15
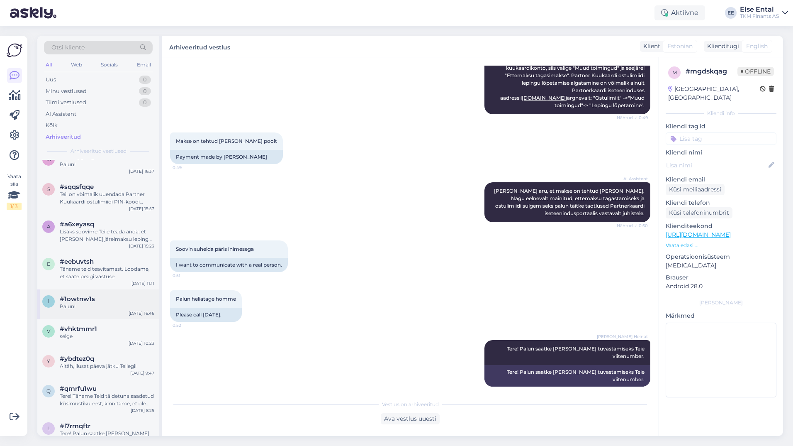
scroll to position [3551, 0]
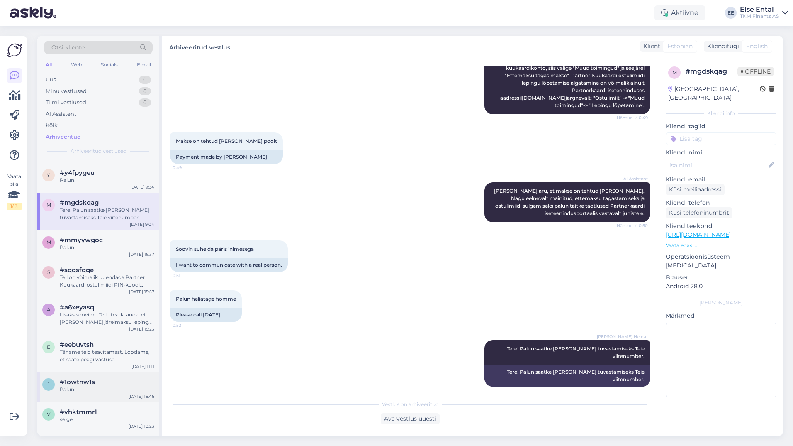
click at [88, 386] on div "Palun!" at bounding box center [107, 388] width 95 height 7
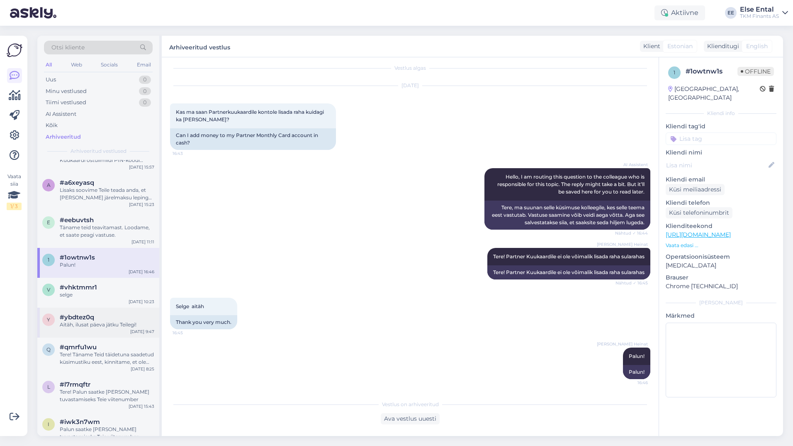
scroll to position [3758, 0]
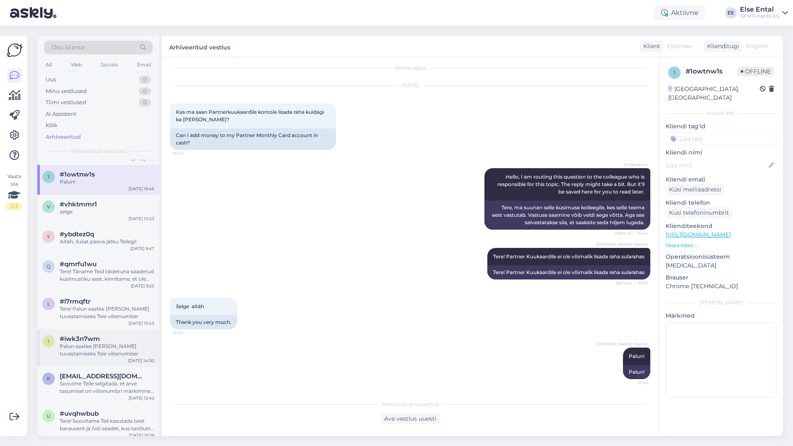
click at [96, 336] on span "#iwk3n7wm" at bounding box center [80, 338] width 40 height 7
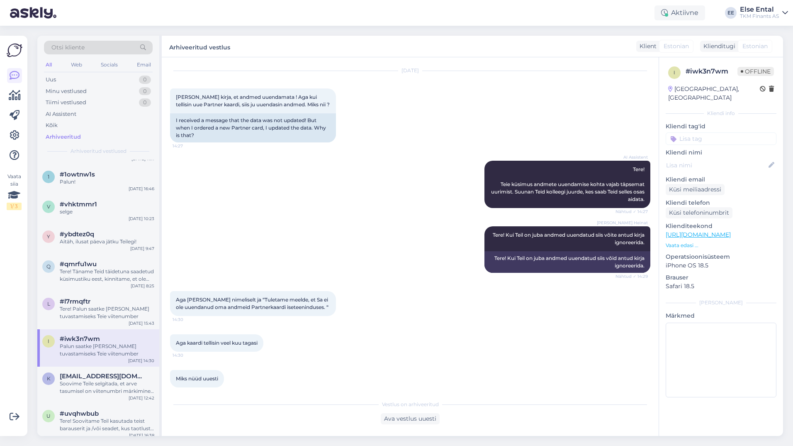
scroll to position [65, 0]
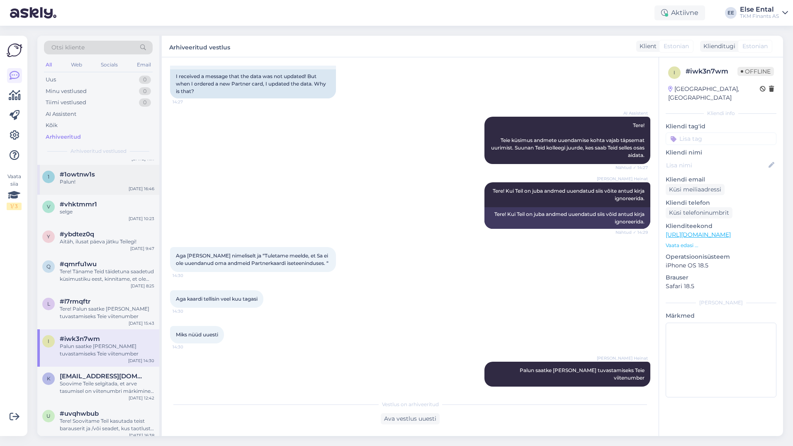
click at [82, 180] on div "Palun!" at bounding box center [107, 181] width 95 height 7
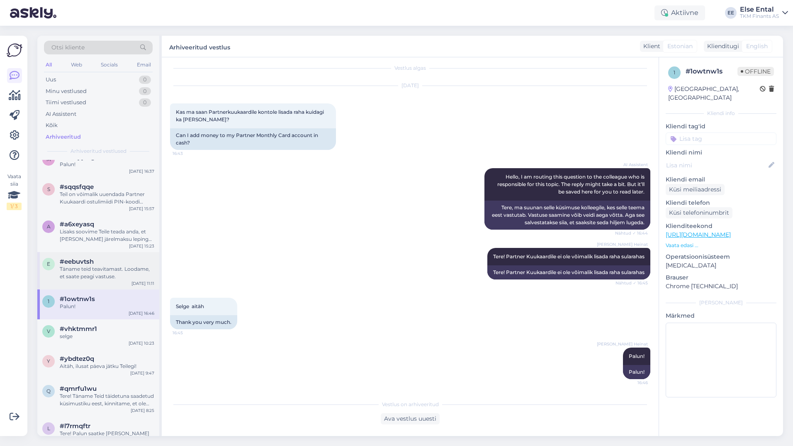
scroll to position [3592, 0]
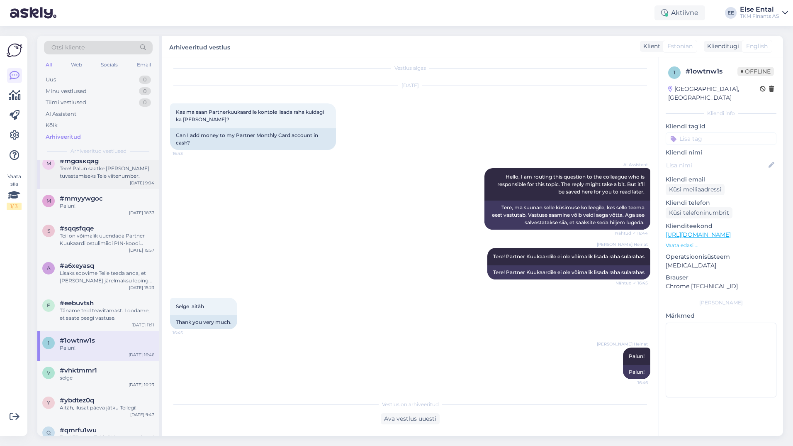
click at [96, 175] on div "Tere! Palun saatke [PERSON_NAME] tuvastamiseks Teie viitenumber." at bounding box center [107, 172] width 95 height 15
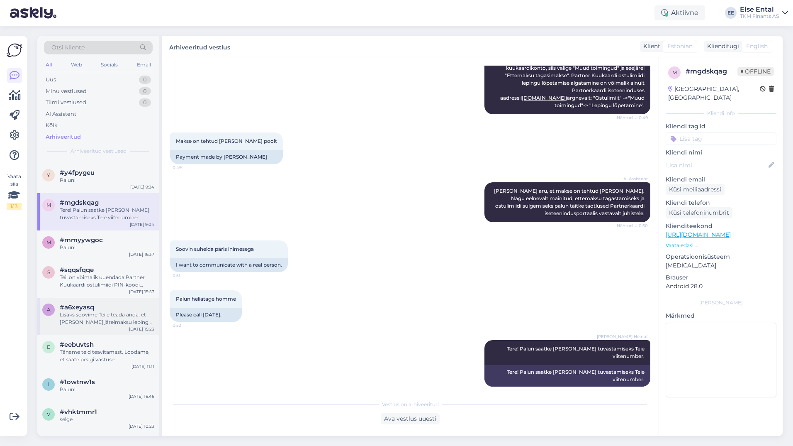
scroll to position [3510, 0]
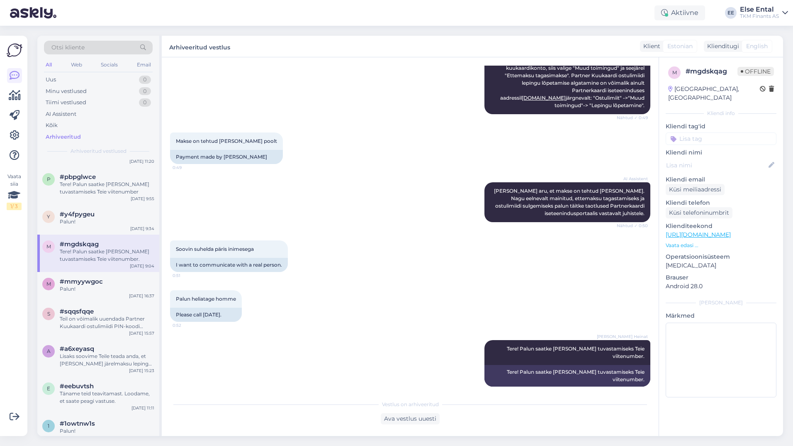
click at [92, 256] on div "Tere! Palun saatke [PERSON_NAME] tuvastamiseks Teie viitenumber." at bounding box center [107, 255] width 95 height 15
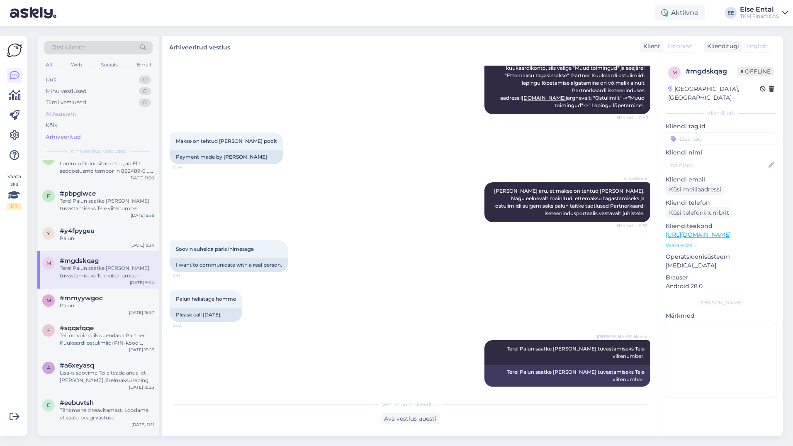
click at [69, 112] on div "AI Assistent" at bounding box center [61, 114] width 31 height 8
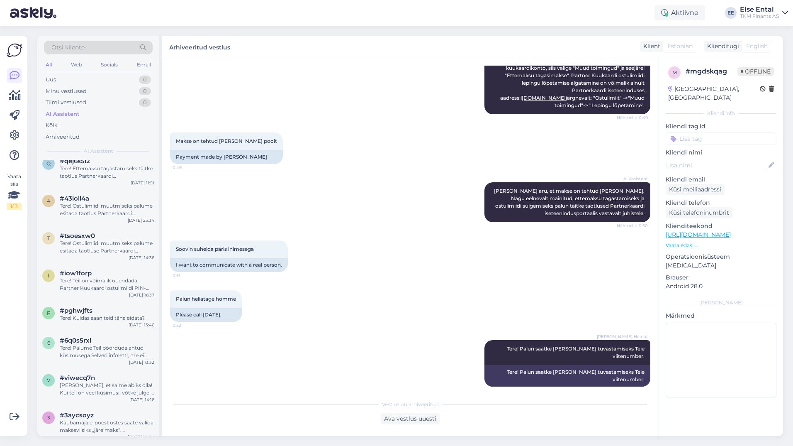
scroll to position [1079, 0]
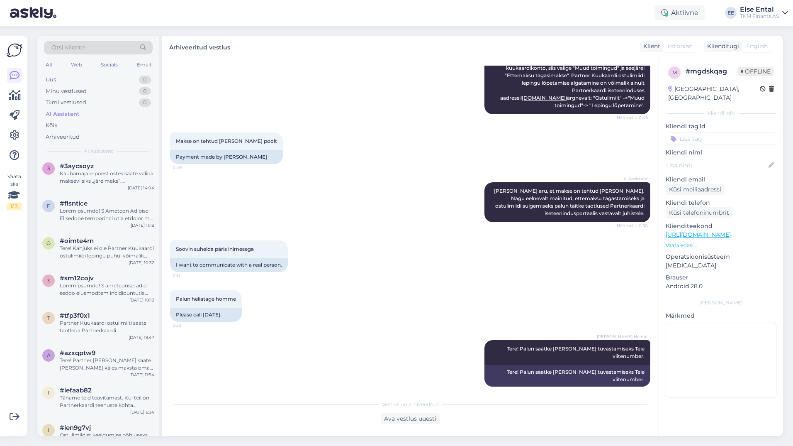
click at [73, 114] on div "AI Assistent" at bounding box center [63, 114] width 34 height 8
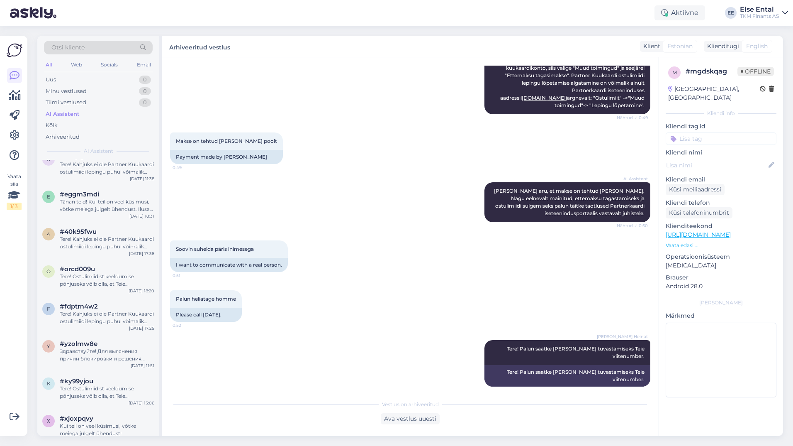
scroll to position [166, 0]
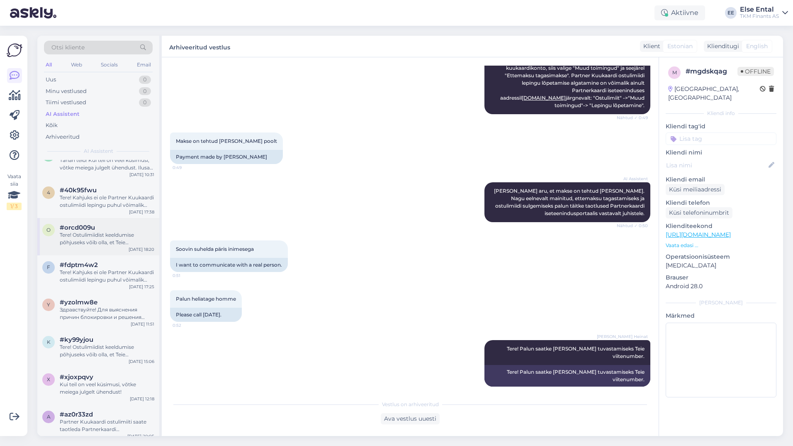
click at [102, 241] on div "Tere! Ostulimiidist keeldumise põhjuseks võib olla, et Teie krediidihinnang ost…" at bounding box center [107, 238] width 95 height 15
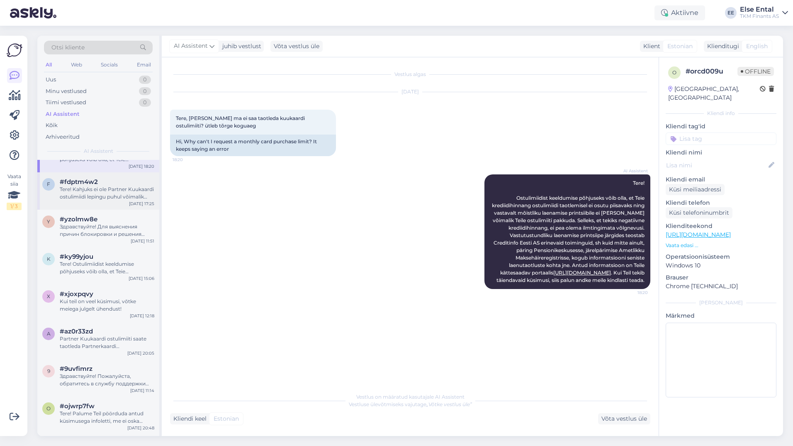
scroll to position [207, 0]
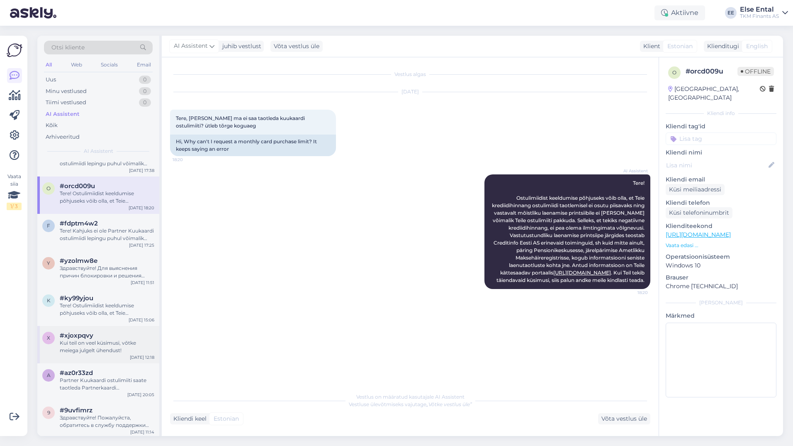
click at [95, 337] on div "#xjoxpqvy" at bounding box center [107, 334] width 95 height 7
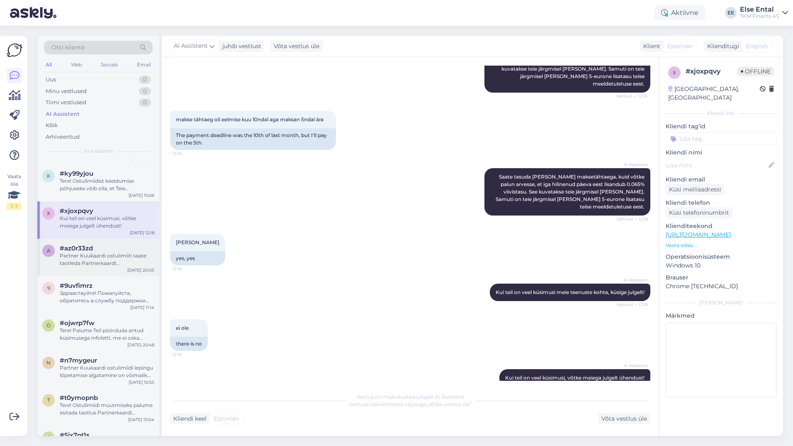
scroll to position [373, 0]
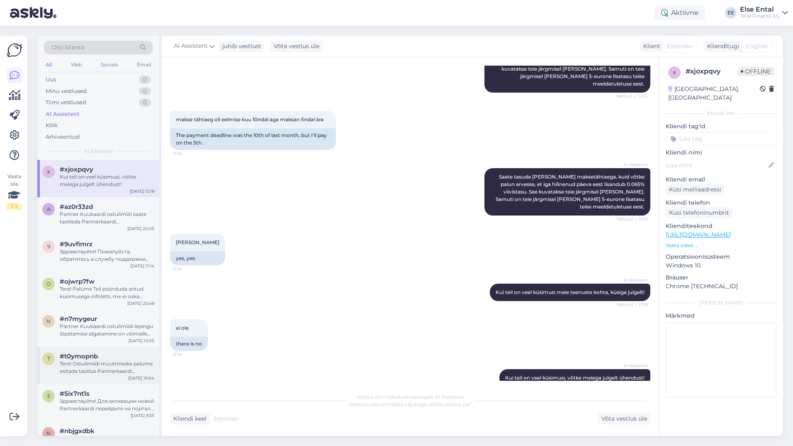
click at [93, 370] on div "Tere! Ostulimiidi muutmiseks palume esitada taotlus Partnerkaardi iseteeninduse…" at bounding box center [107, 367] width 95 height 15
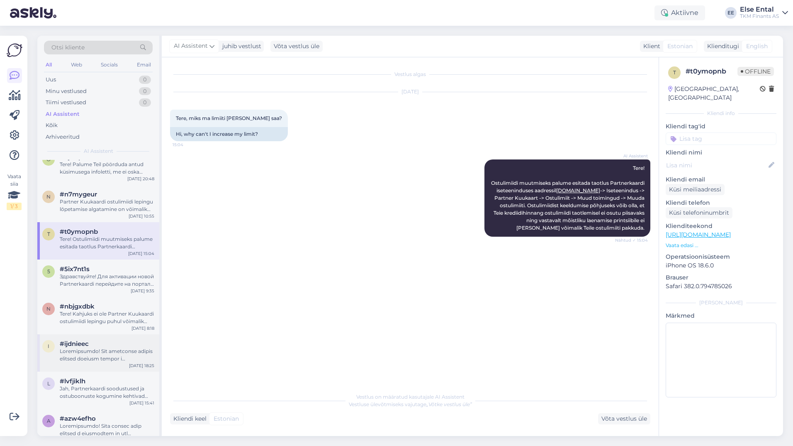
scroll to position [539, 0]
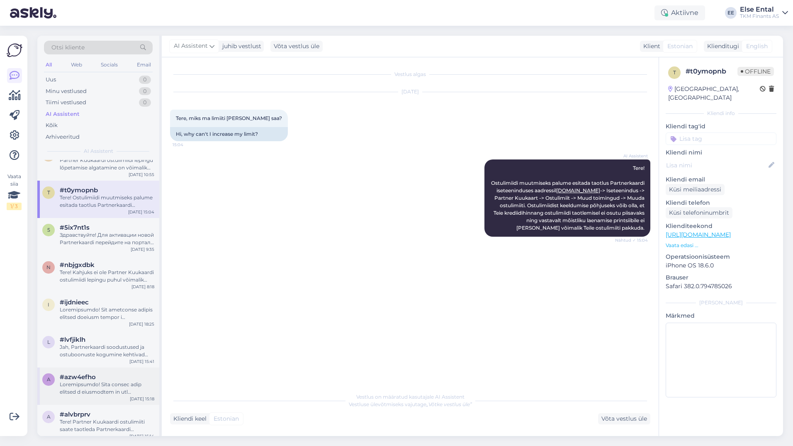
click at [88, 375] on span "#azw4efho" at bounding box center [78, 376] width 36 height 7
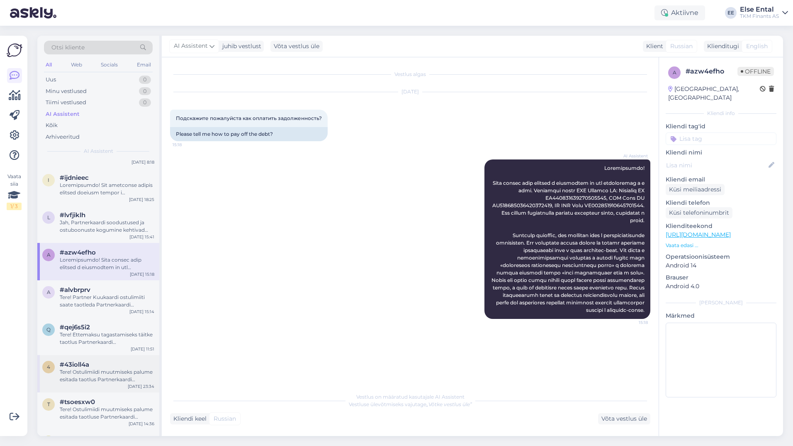
scroll to position [705, 0]
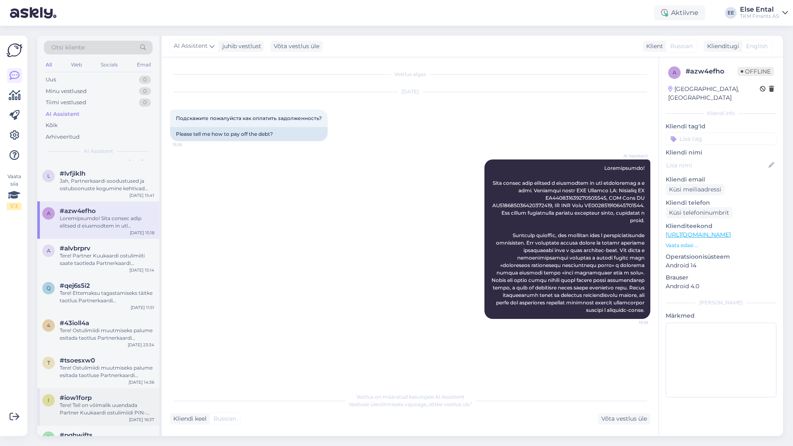
click at [94, 395] on div "#iow1forp" at bounding box center [107, 397] width 95 height 7
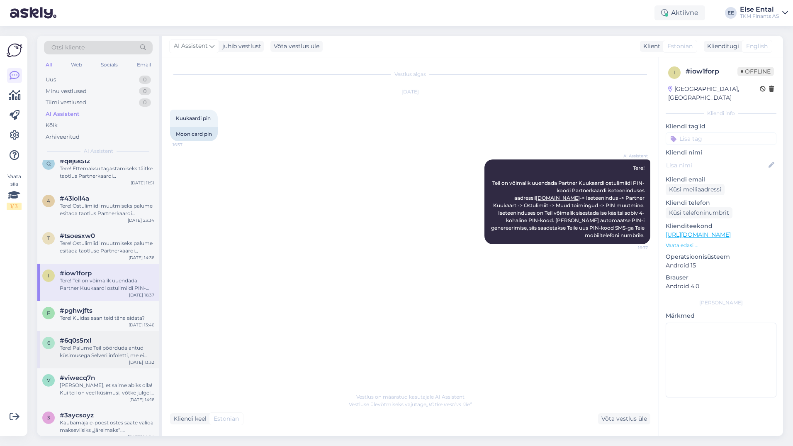
scroll to position [913, 0]
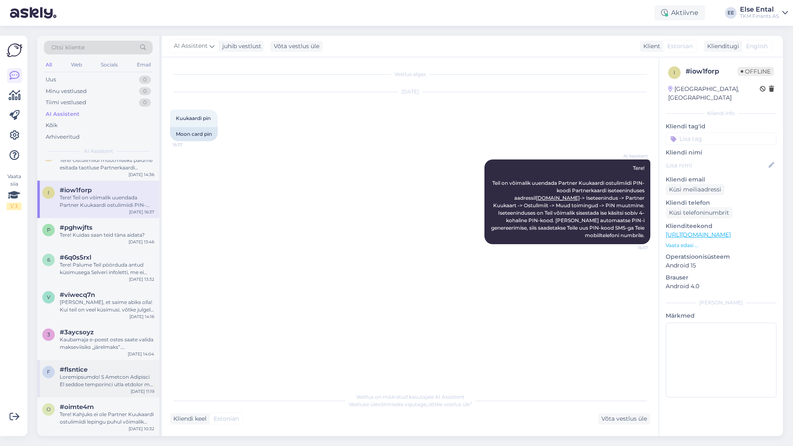
click at [83, 373] on div at bounding box center [107, 380] width 95 height 15
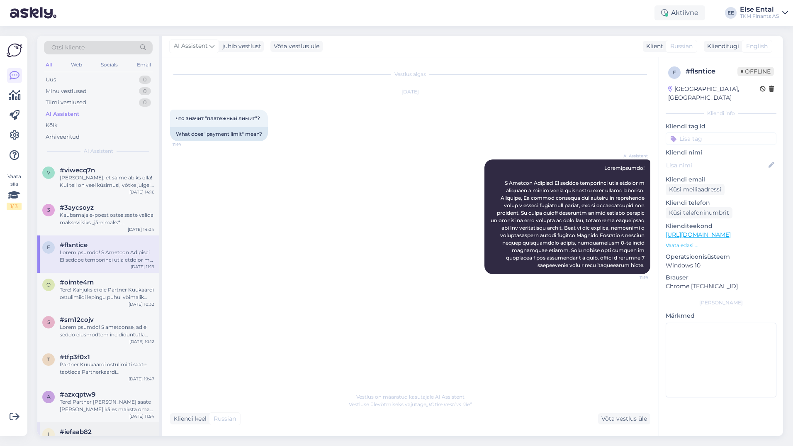
scroll to position [1120, 0]
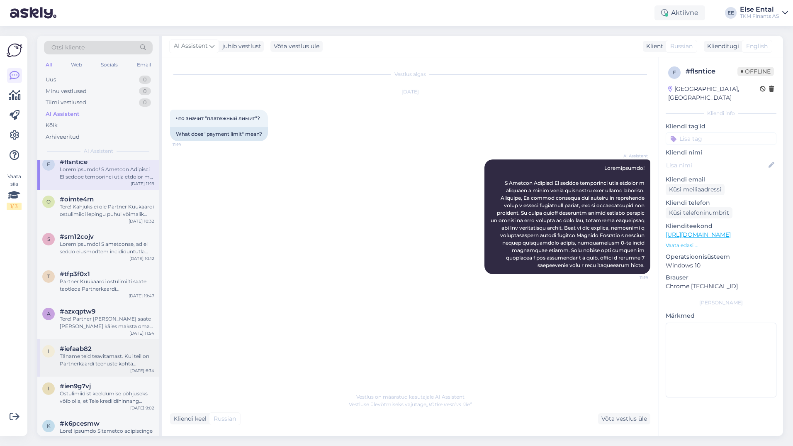
click at [92, 351] on div "#iefaab82" at bounding box center [107, 348] width 95 height 7
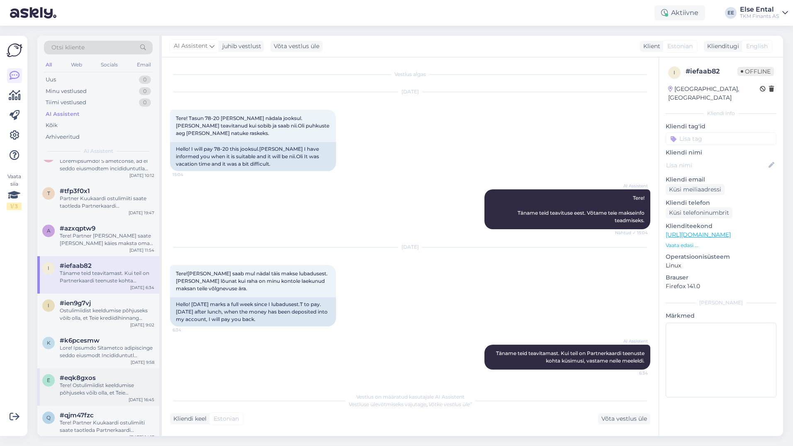
scroll to position [1286, 0]
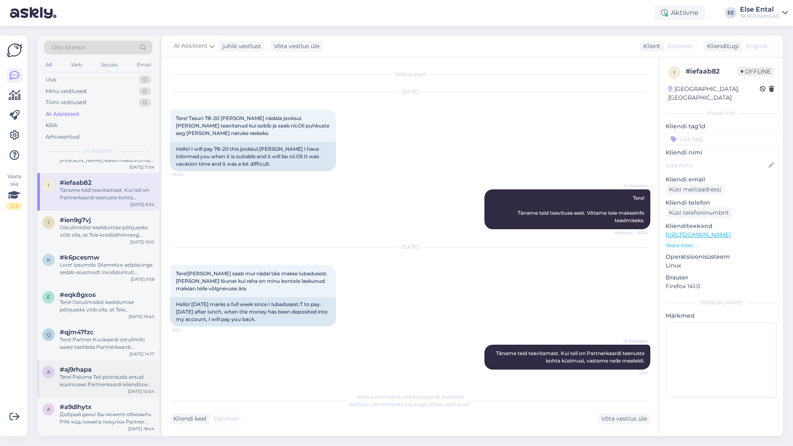
click at [84, 371] on span "#aj9rhapa" at bounding box center [76, 368] width 32 height 7
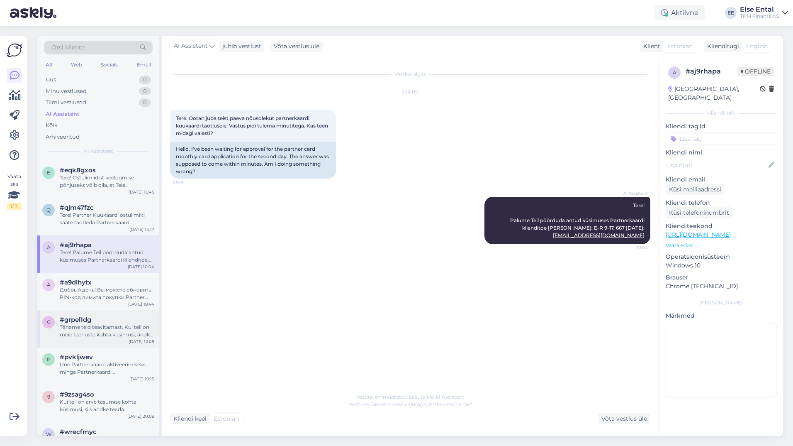
scroll to position [1452, 0]
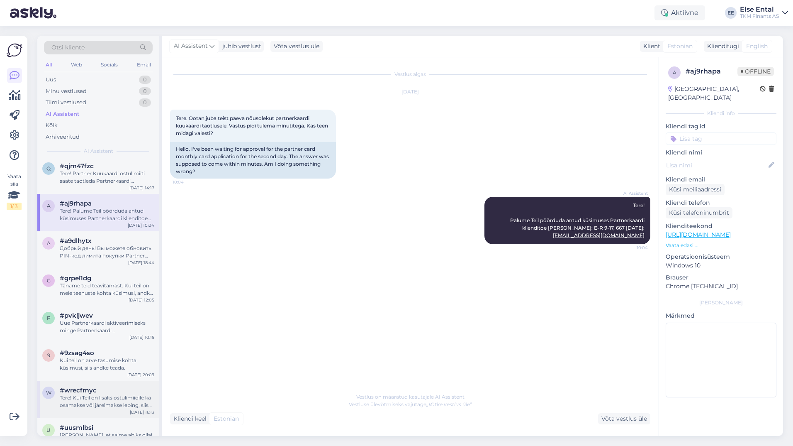
click at [98, 388] on div "#wrecfmyc" at bounding box center [107, 389] width 95 height 7
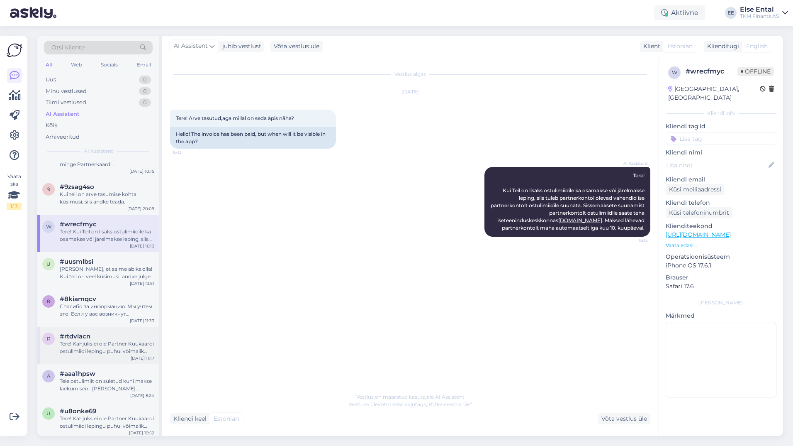
scroll to position [1659, 0]
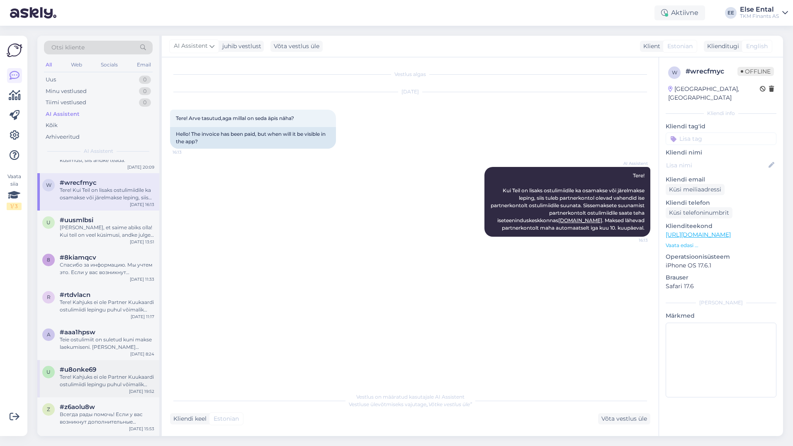
click at [80, 382] on div "Tere! Kahjuks ei ole Partner Kuukaardi ostulimiidi lepingu puhul võimalik indiv…" at bounding box center [107, 380] width 95 height 15
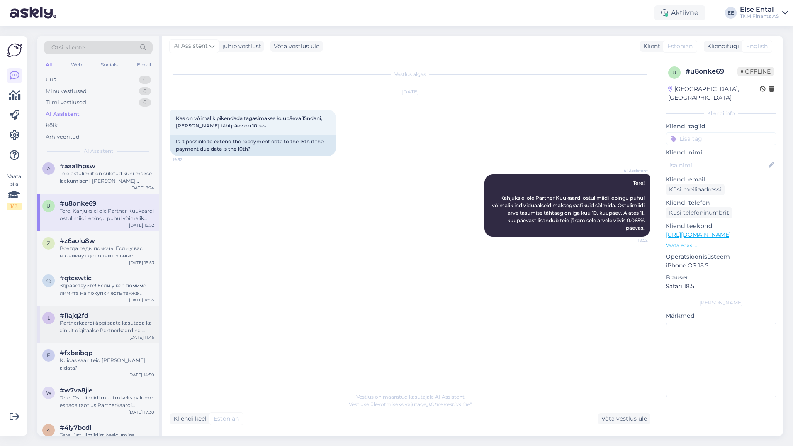
scroll to position [1867, 0]
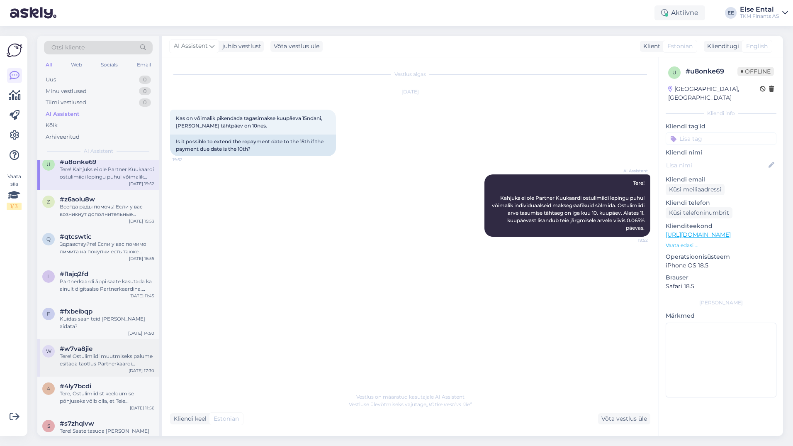
click at [83, 345] on span "#w7va8jie" at bounding box center [76, 348] width 33 height 7
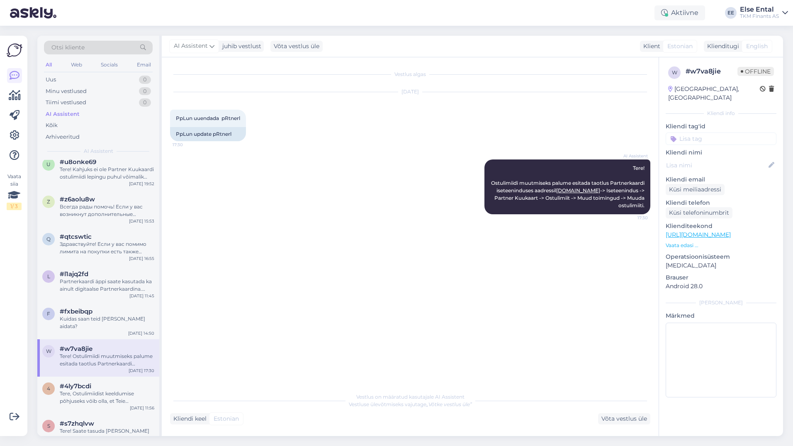
scroll to position [2033, 0]
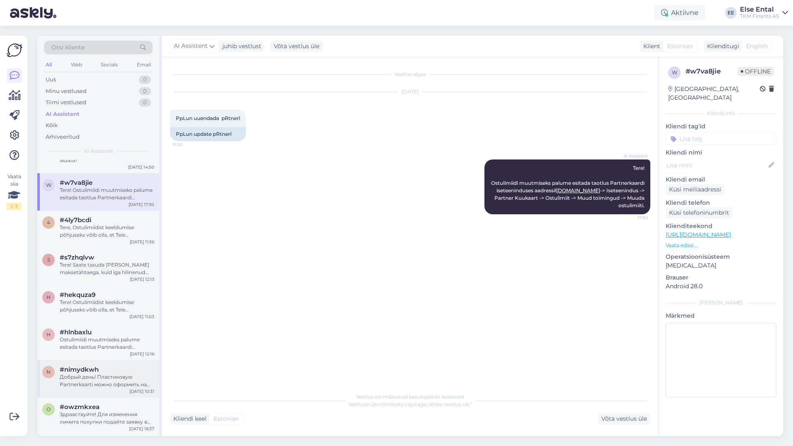
click at [92, 373] on div "Добрый день! Пластиковую Partnerkaarti можно оформить на инфостойке, предъявив …" at bounding box center [107, 380] width 95 height 15
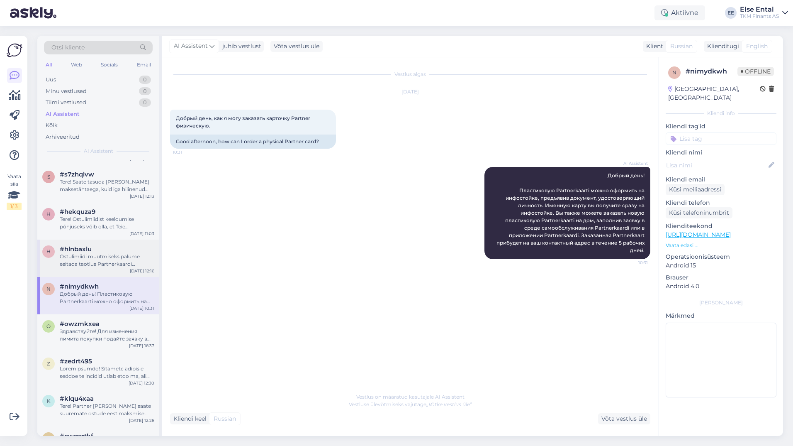
scroll to position [2199, 0]
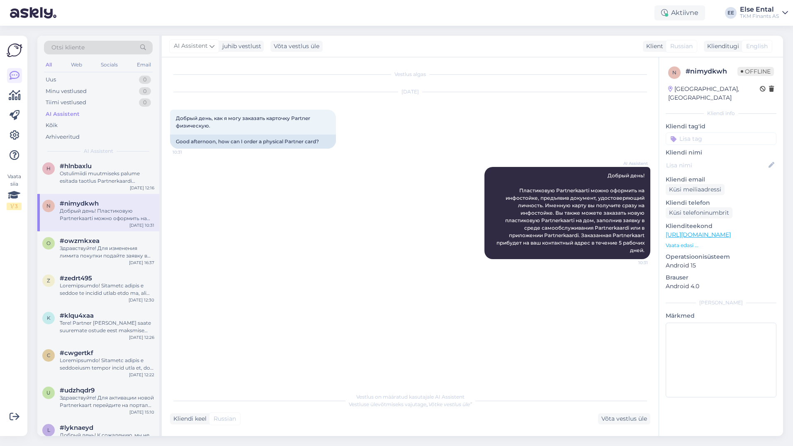
click at [203, 268] on div "AI Assistent Добрый день! Пластиковую Partnerkaarti можно оформить на инфостойк…" at bounding box center [410, 213] width 480 height 110
click at [16, 80] on icon at bounding box center [15, 76] width 10 height 10
click at [12, 93] on icon at bounding box center [15, 95] width 12 height 10
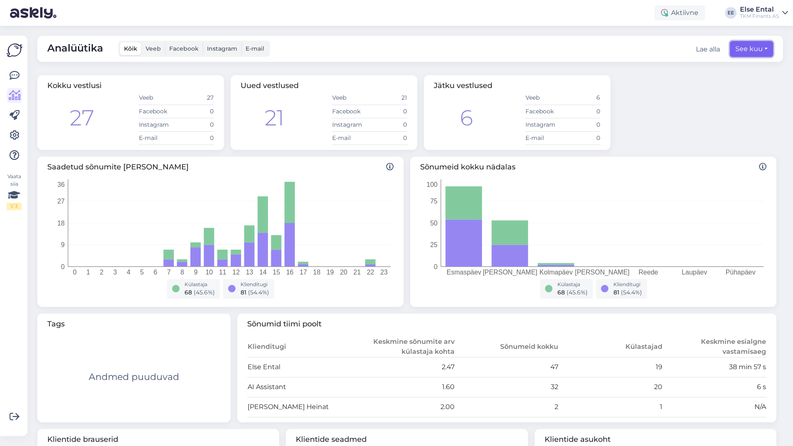
click at [741, 47] on button "See kuu" at bounding box center [751, 49] width 43 height 16
select select "8"
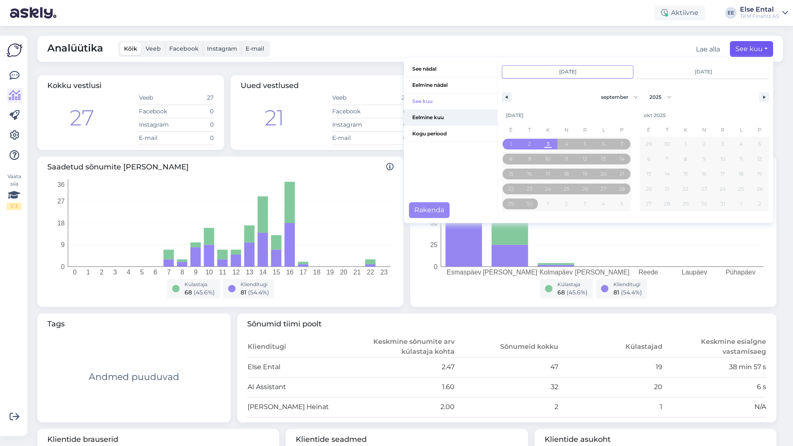
click at [431, 119] on span "Eelmine kuu" at bounding box center [450, 118] width 93 height 16
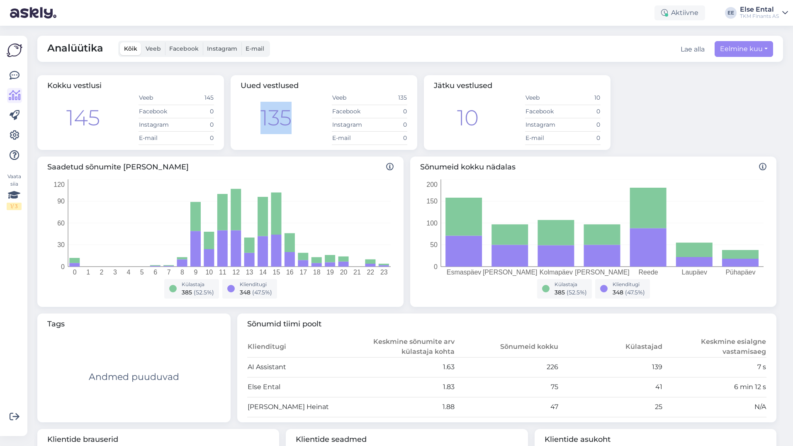
drag, startPoint x: 299, startPoint y: 118, endPoint x: 260, endPoint y: 117, distance: 39.0
click at [260, 117] on div "135 Veeb 135 Facebook 0 Instagram 0 E-mail 0" at bounding box center [324, 118] width 167 height 54
click at [17, 77] on icon at bounding box center [15, 76] width 10 height 10
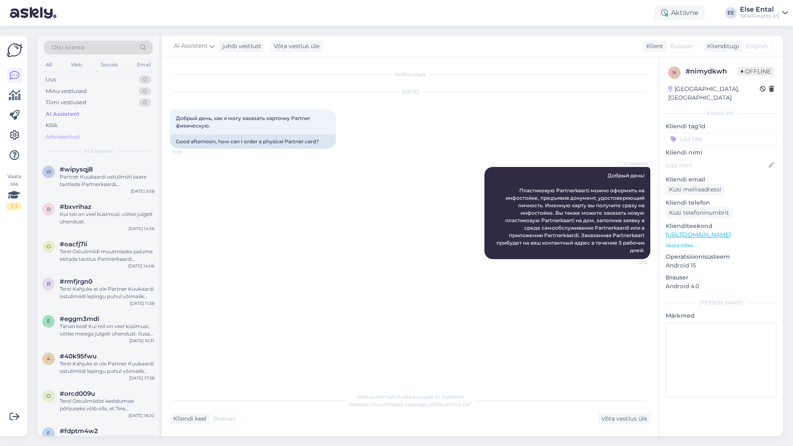
click at [61, 131] on div "Arhiveeritud" at bounding box center [98, 137] width 109 height 12
click at [76, 172] on span "#jm9cvonm" at bounding box center [79, 169] width 39 height 7
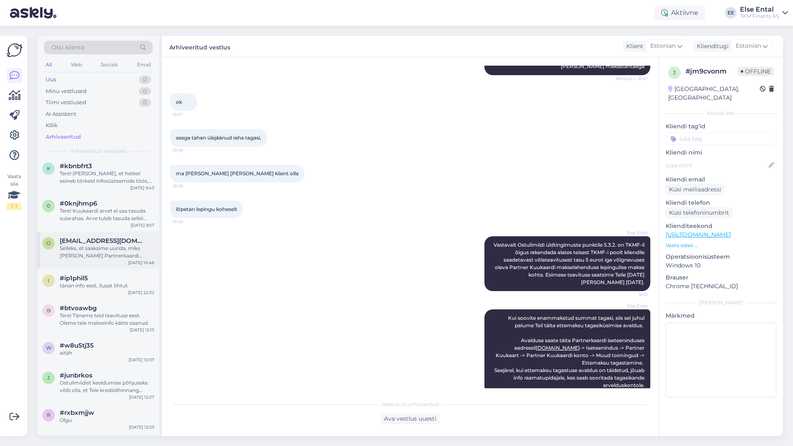
scroll to position [747, 0]
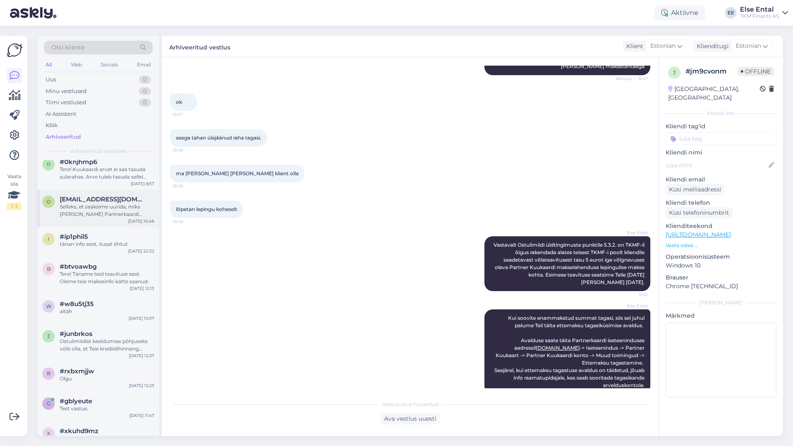
click at [93, 216] on div "Selleks, et saaksime uurida, miks [PERSON_NAME] Partnerkaardi kuukaart suleti, …" at bounding box center [107, 210] width 95 height 15
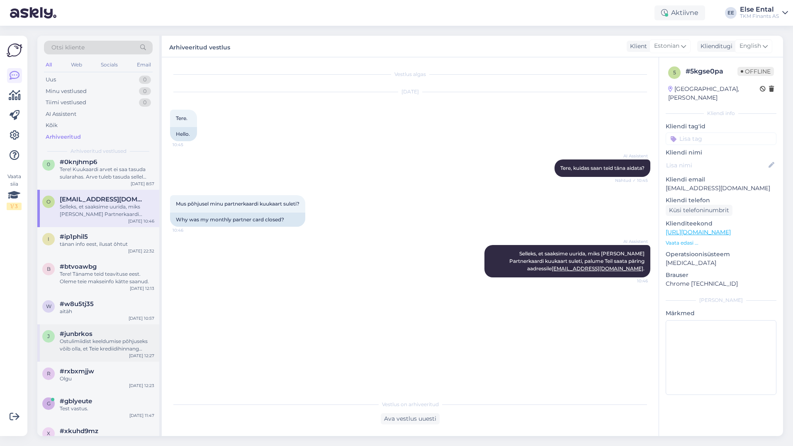
click at [113, 332] on div "#junbrkos" at bounding box center [107, 333] width 95 height 7
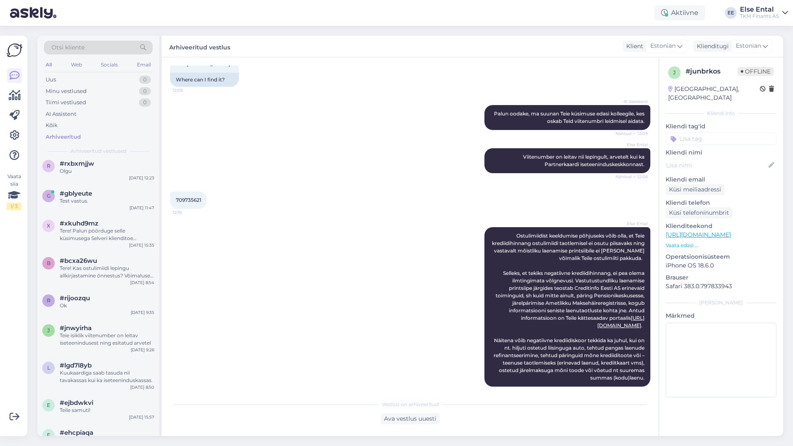
scroll to position [913, 0]
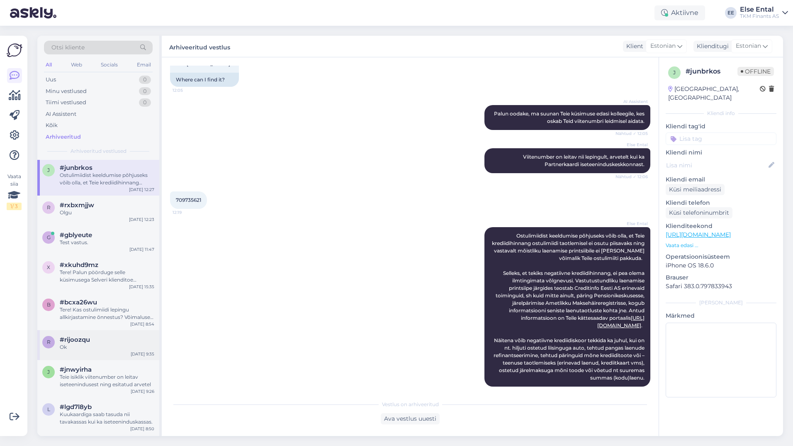
click at [94, 333] on div "r #rijoozqu Ok [DATE] 9:35" at bounding box center [98, 345] width 122 height 30
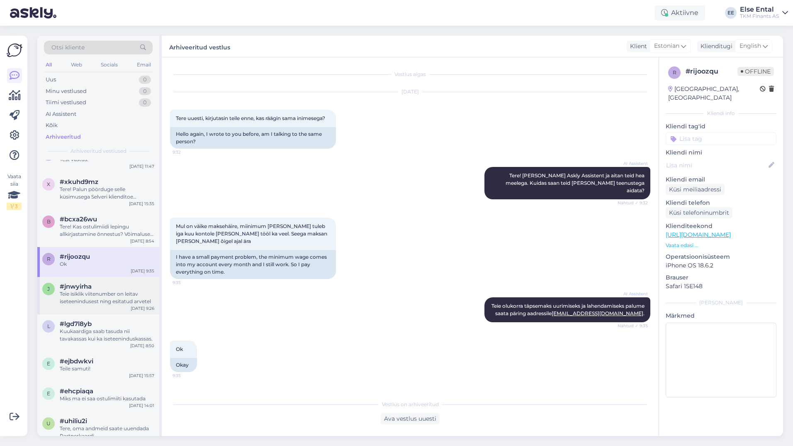
scroll to position [1037, 0]
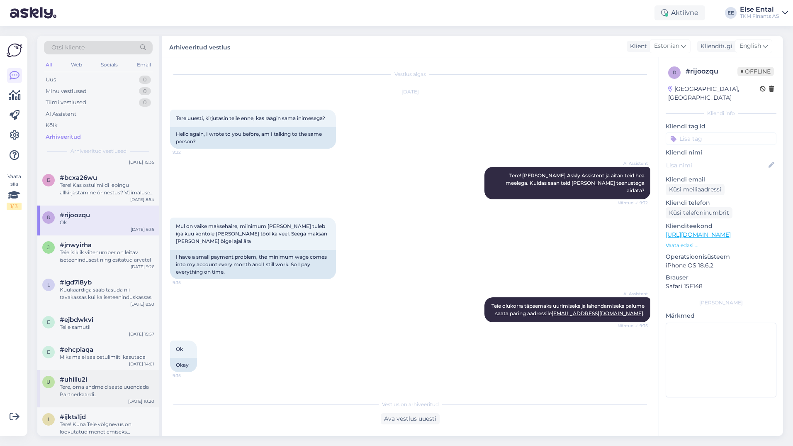
click at [97, 378] on div "#uhiliu2i" at bounding box center [107, 378] width 95 height 7
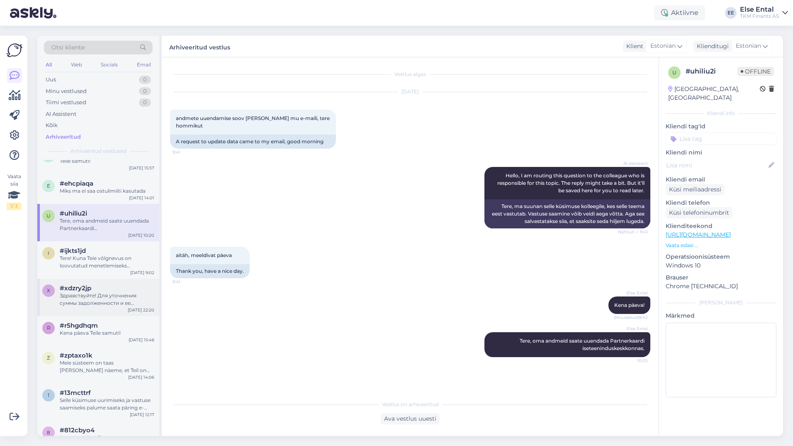
scroll to position [1245, 0]
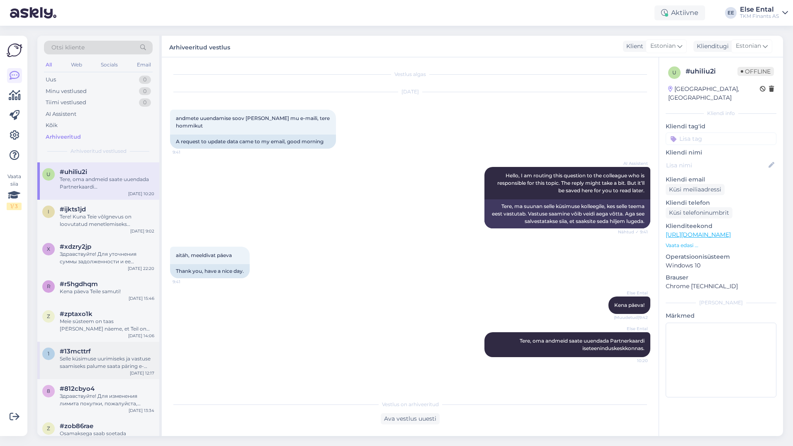
click at [103, 354] on div "#13mcttrf" at bounding box center [107, 350] width 95 height 7
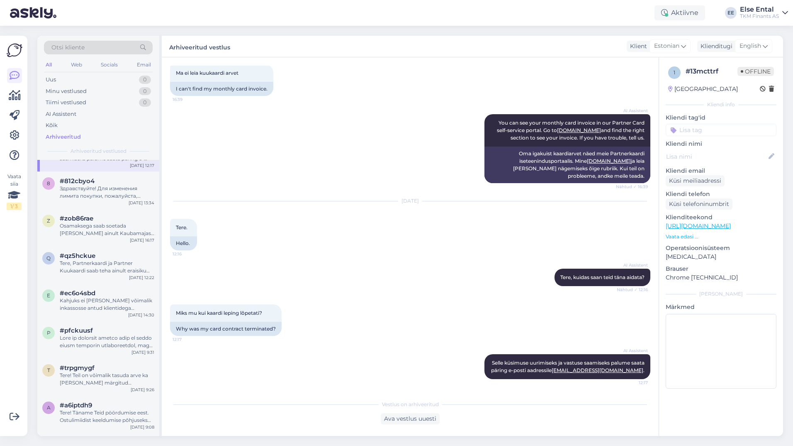
scroll to position [1410, 0]
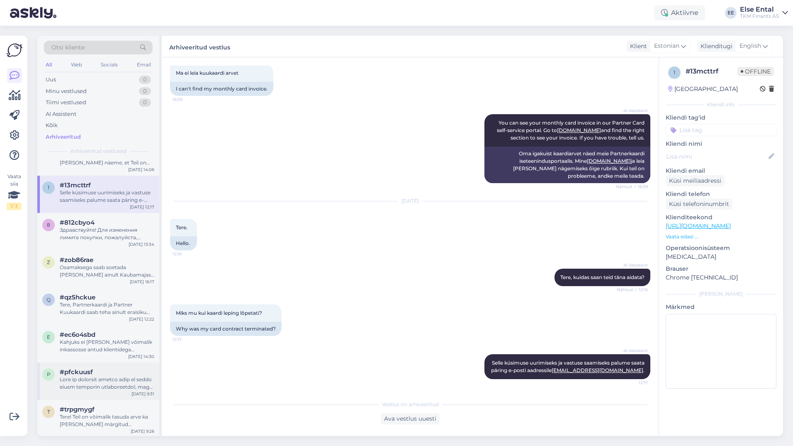
click at [114, 387] on div at bounding box center [107, 382] width 95 height 15
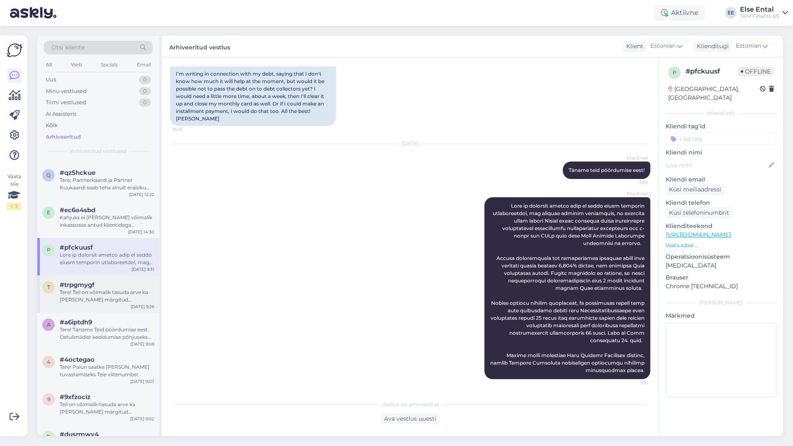
scroll to position [1618, 0]
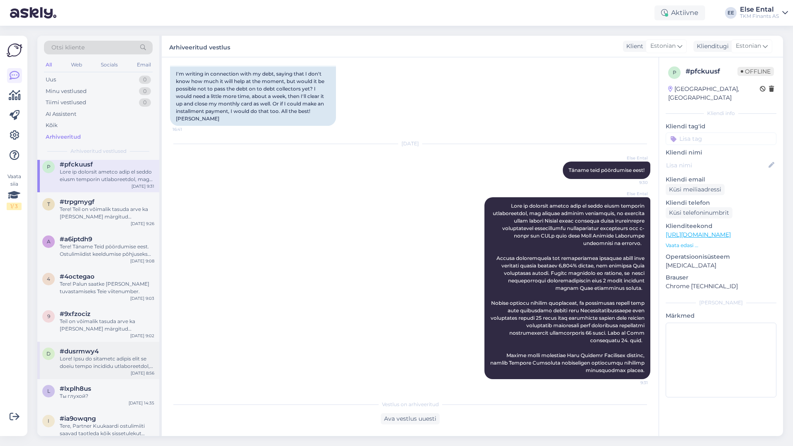
click at [109, 362] on div at bounding box center [107, 362] width 95 height 15
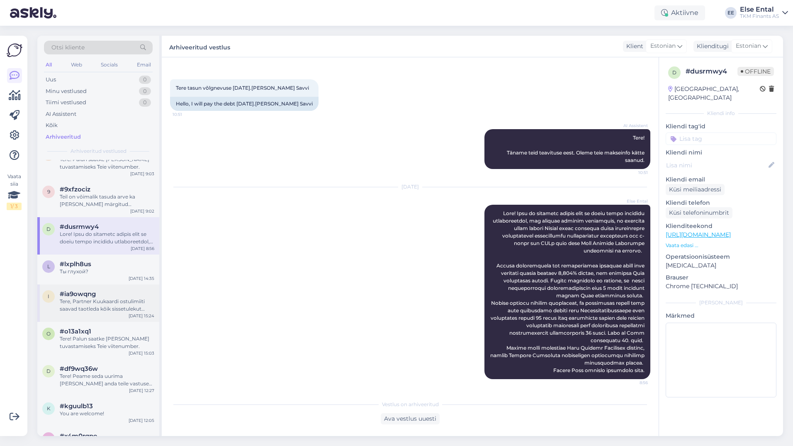
scroll to position [1784, 0]
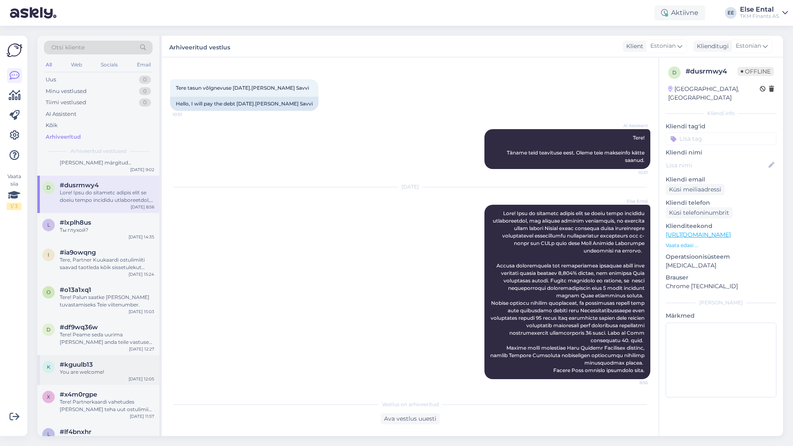
click at [100, 356] on div "k #kguulb13 You are welcome! [DATE] 12:05" at bounding box center [98, 370] width 122 height 30
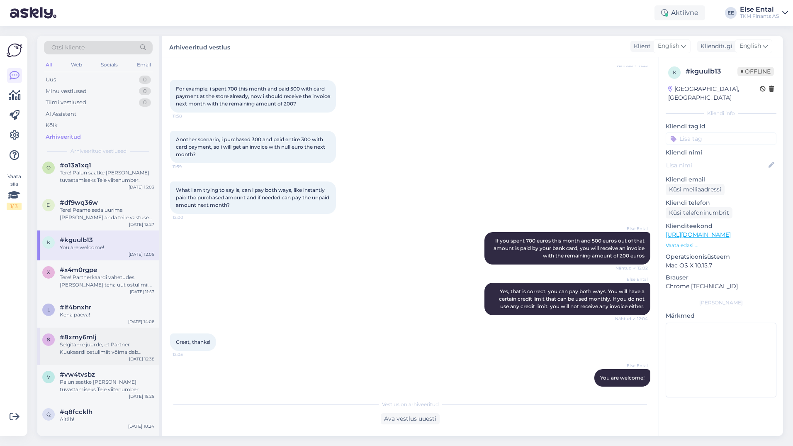
scroll to position [1950, 0]
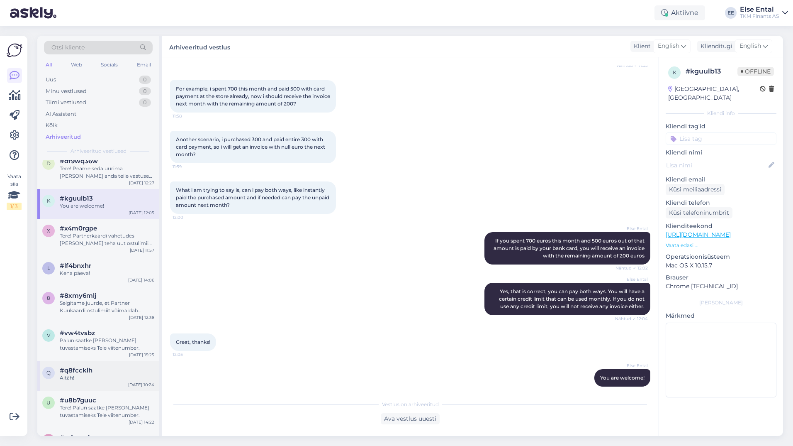
click at [96, 370] on div "#q8fccklh" at bounding box center [107, 369] width 95 height 7
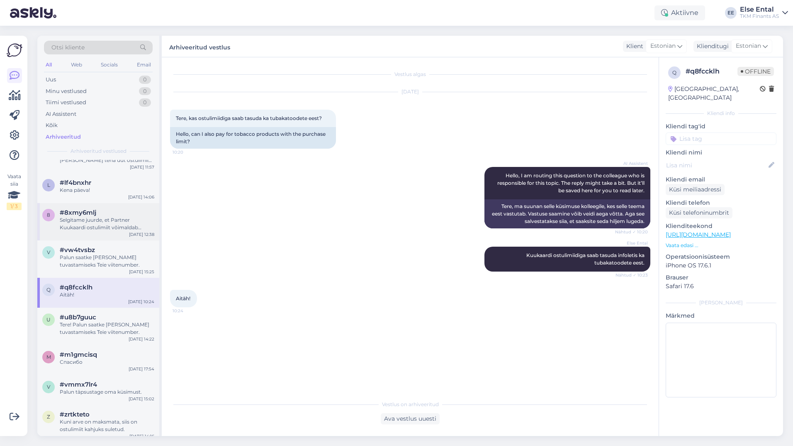
scroll to position [2116, 0]
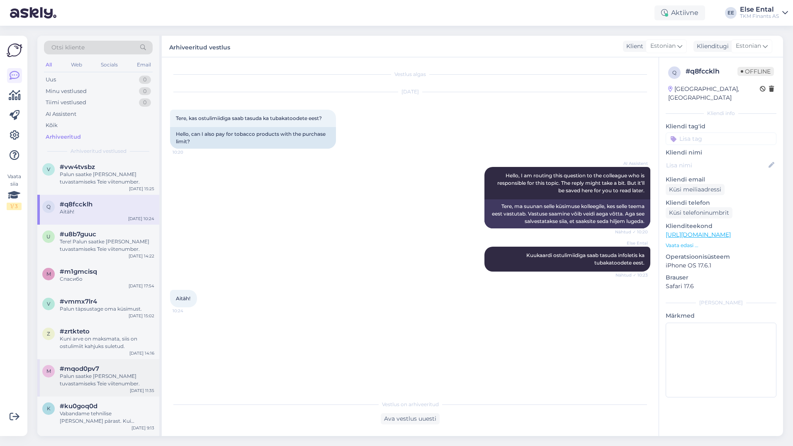
click at [92, 375] on div "Palun saatke [PERSON_NAME] tuvastamiseks Teie viitenumber." at bounding box center [107, 379] width 95 height 15
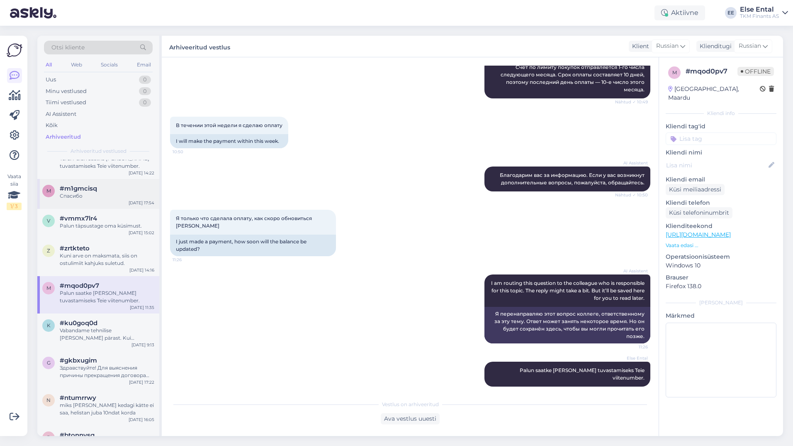
scroll to position [2282, 0]
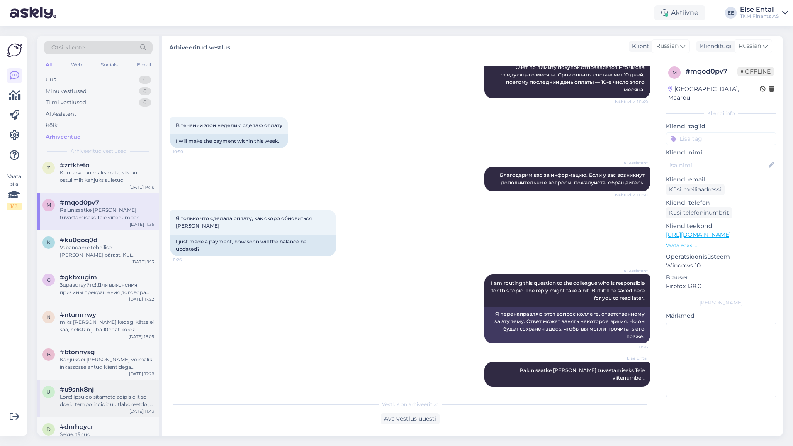
click at [89, 388] on span "#u9snk8nj" at bounding box center [77, 388] width 34 height 7
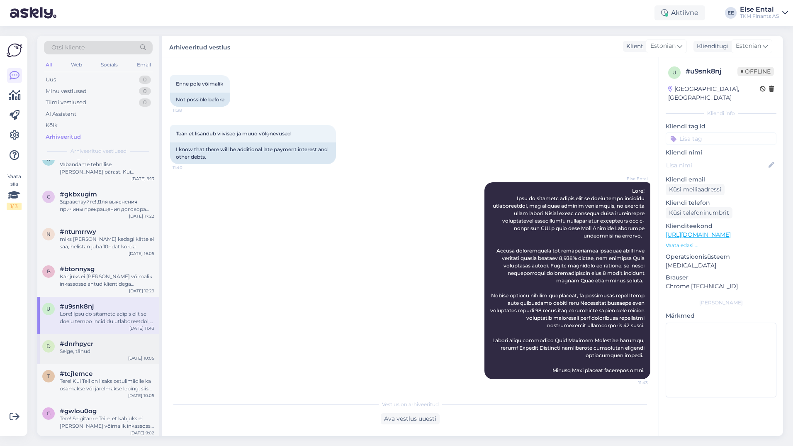
scroll to position [2489, 0]
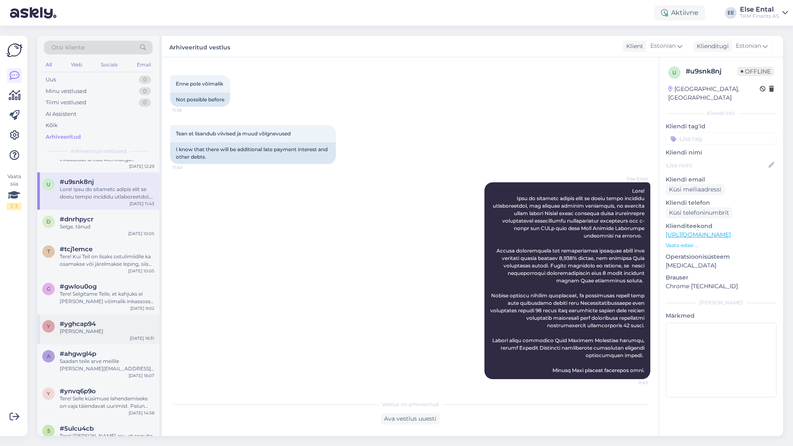
click at [100, 342] on div "y #yghcap94 [PERSON_NAME] [DATE] 16:31" at bounding box center [98, 329] width 122 height 30
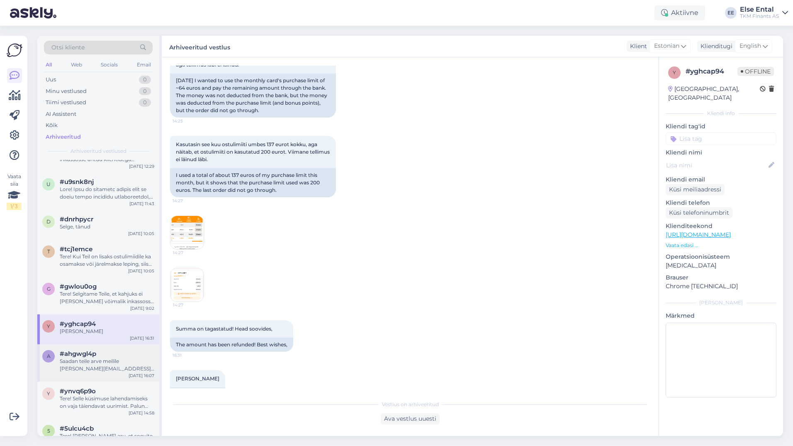
click at [100, 353] on div "#ahgwgl4p" at bounding box center [107, 353] width 95 height 7
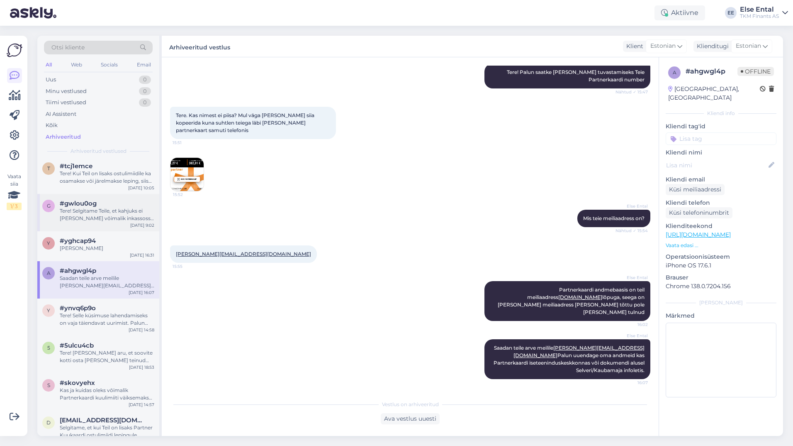
scroll to position [2655, 0]
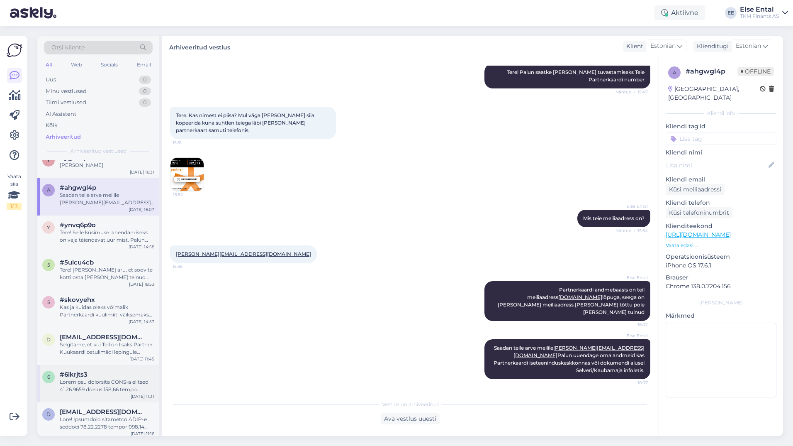
click at [102, 380] on div at bounding box center [107, 385] width 95 height 15
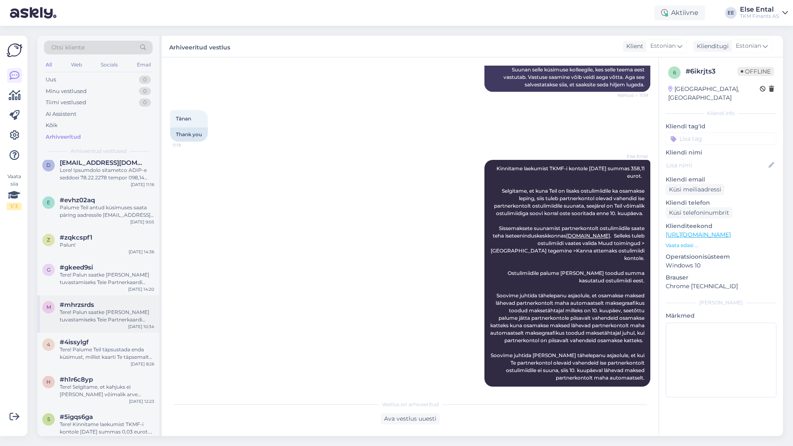
scroll to position [2862, 0]
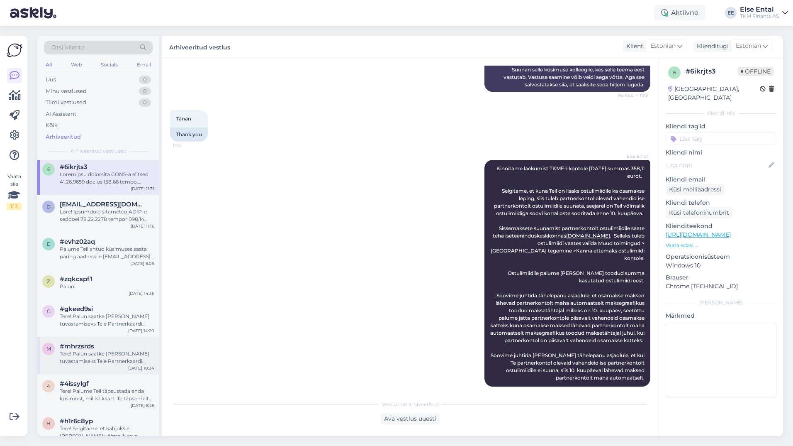
click at [98, 357] on div "Tere! Palun saatke [PERSON_NAME] tuvastamiseks Teie Partnerkaardi number." at bounding box center [107, 357] width 95 height 15
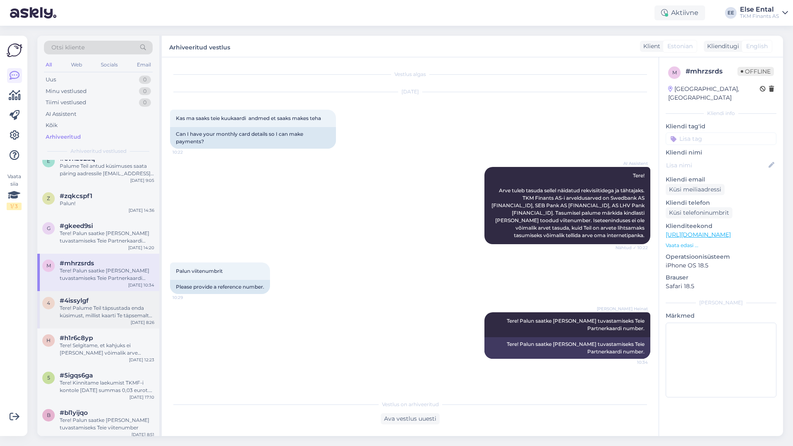
scroll to position [2987, 0]
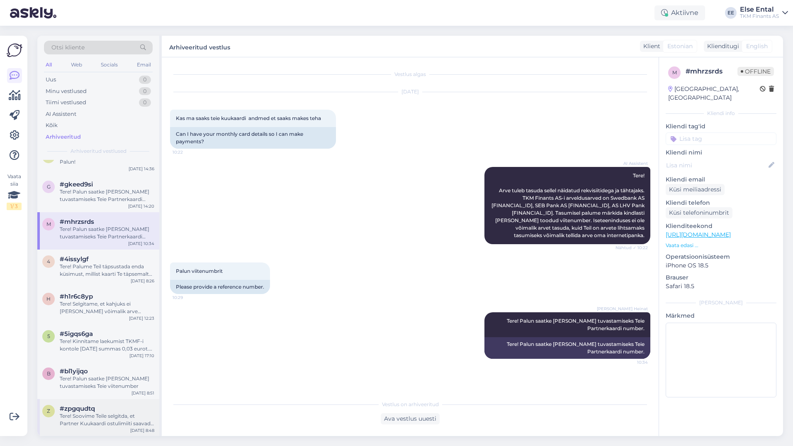
click at [104, 410] on div "#zpgqudtq" at bounding box center [107, 407] width 95 height 7
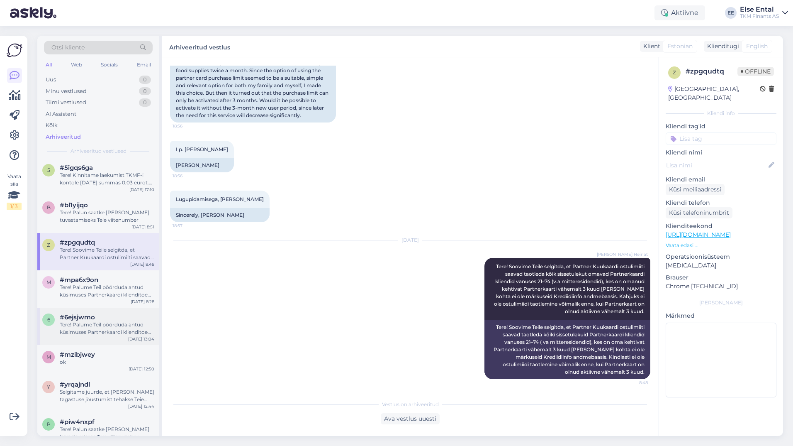
scroll to position [3236, 0]
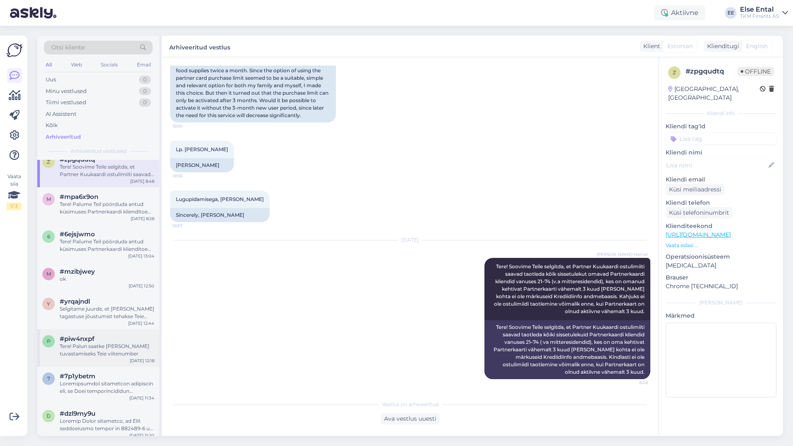
click at [96, 346] on div "Tere! Palun saatke [PERSON_NAME] tuvastamiseks Teie viitenumber" at bounding box center [107, 349] width 95 height 15
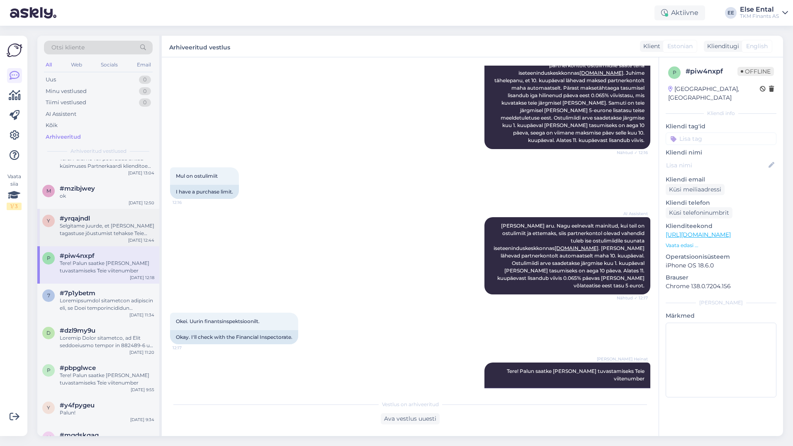
scroll to position [3360, 0]
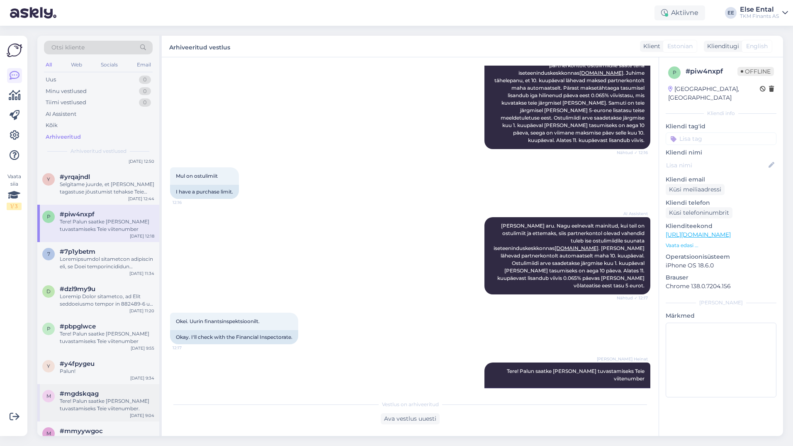
click at [90, 393] on span "#mgdskqag" at bounding box center [79, 393] width 39 height 7
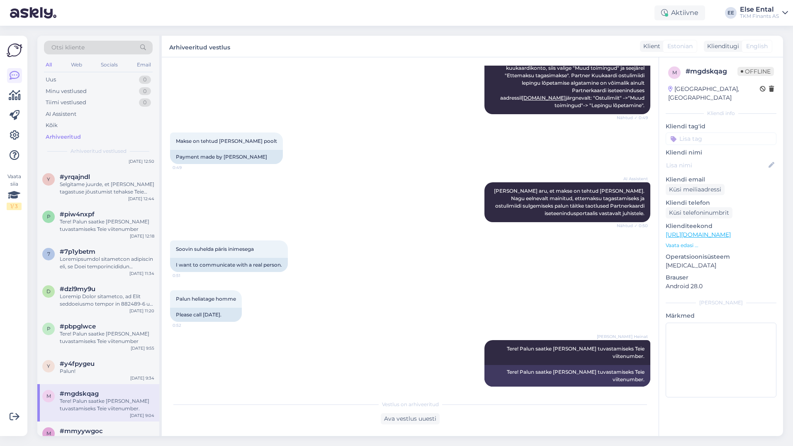
scroll to position [3443, 0]
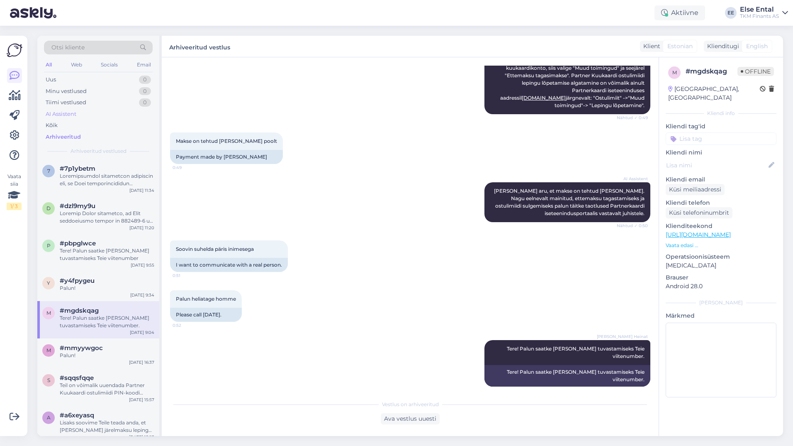
click at [61, 115] on div "AI Assistent" at bounding box center [61, 114] width 31 height 8
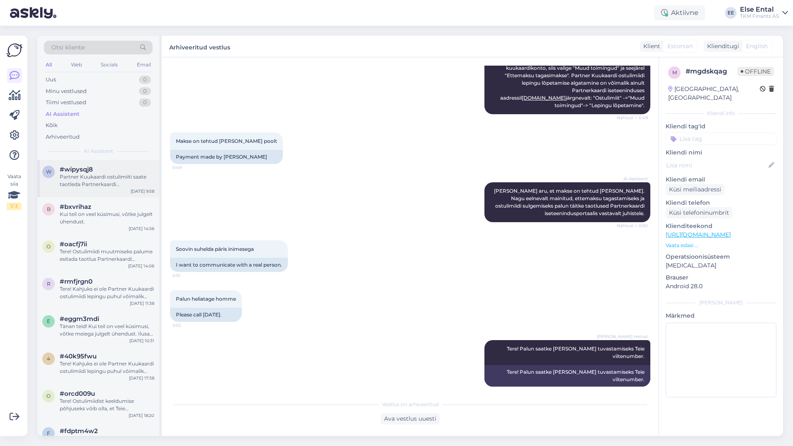
click at [101, 175] on div "Partner Kuukaardi ostulimiiti saate taotleda Partnerkaardi iseteeninduskeskkonn…" at bounding box center [107, 180] width 95 height 15
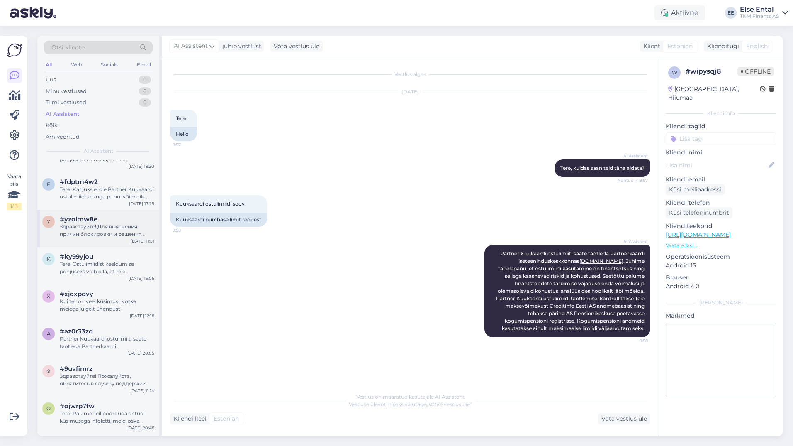
scroll to position [207, 0]
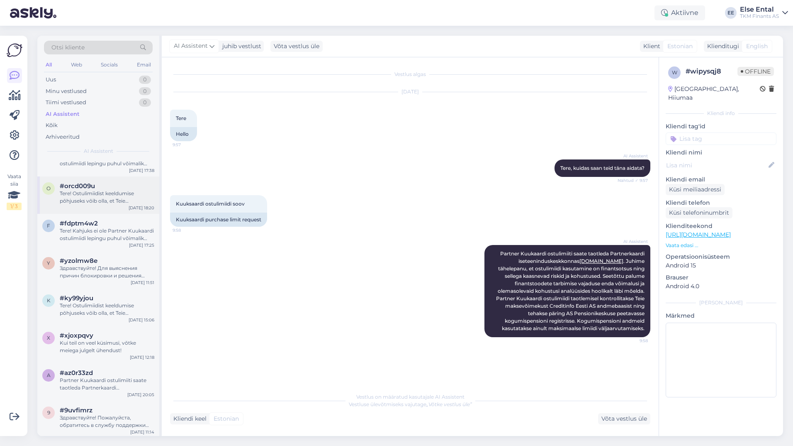
drag, startPoint x: 95, startPoint y: 202, endPoint x: 95, endPoint y: 210, distance: 8.3
click at [95, 202] on div "Tere! Ostulimiidist keeldumise põhjuseks võib olla, et Teie krediidihinnang ost…" at bounding box center [107, 197] width 95 height 15
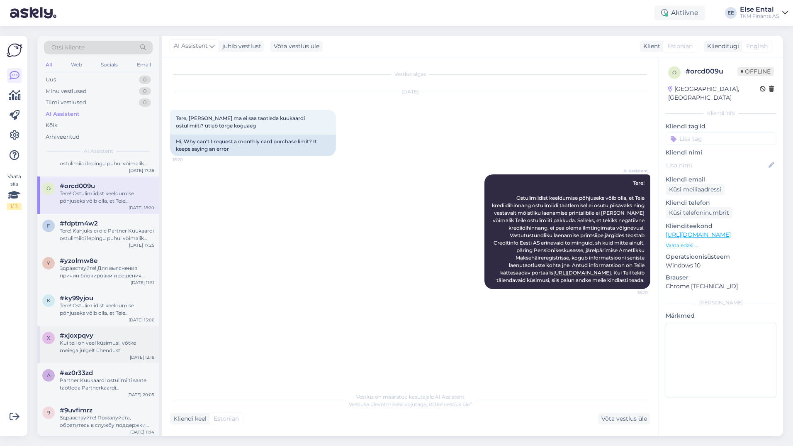
click at [86, 344] on div "Kui teil on veel küsimusi, võtke meiega julgelt ühendust!" at bounding box center [107, 346] width 95 height 15
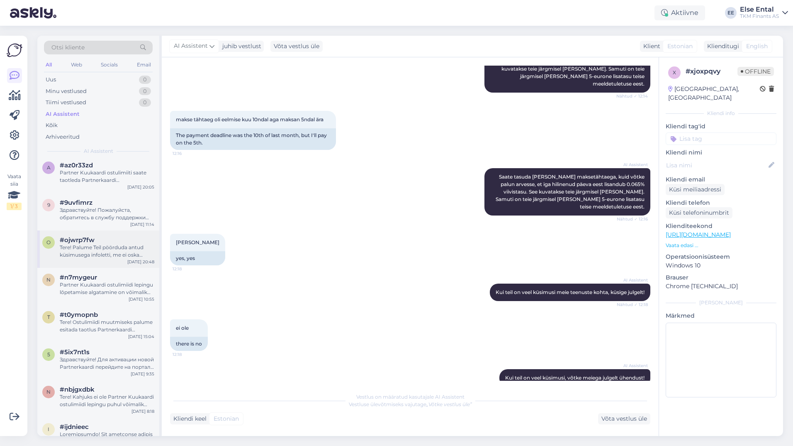
scroll to position [373, 0]
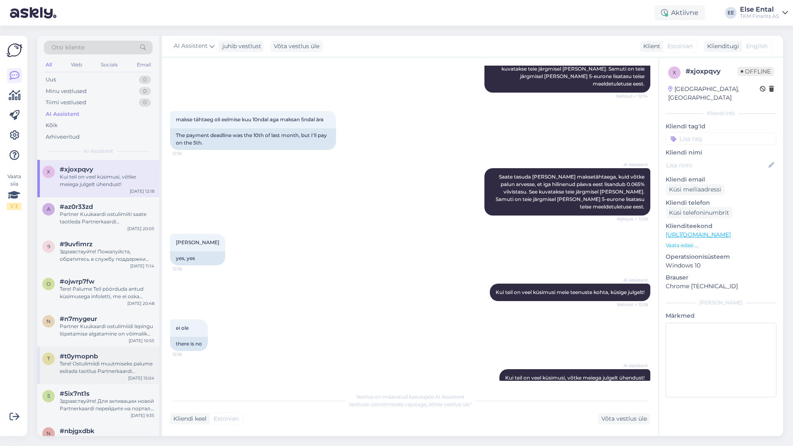
click at [85, 362] on div "Tere! Ostulimiidi muutmiseks palume esitada taotlus Partnerkaardi iseteeninduse…" at bounding box center [107, 367] width 95 height 15
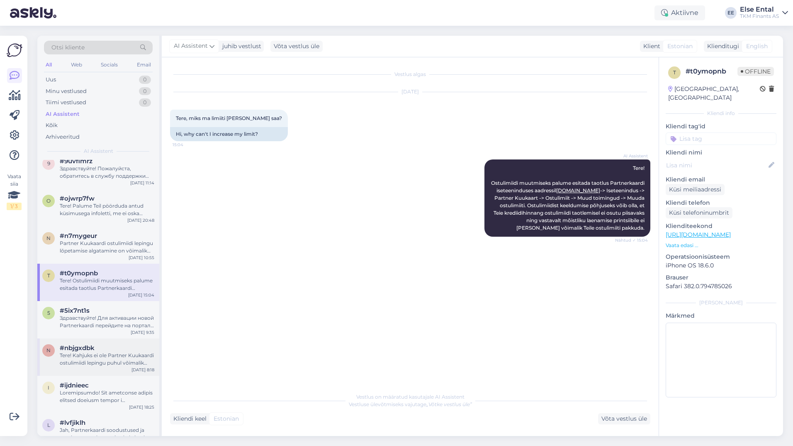
scroll to position [498, 0]
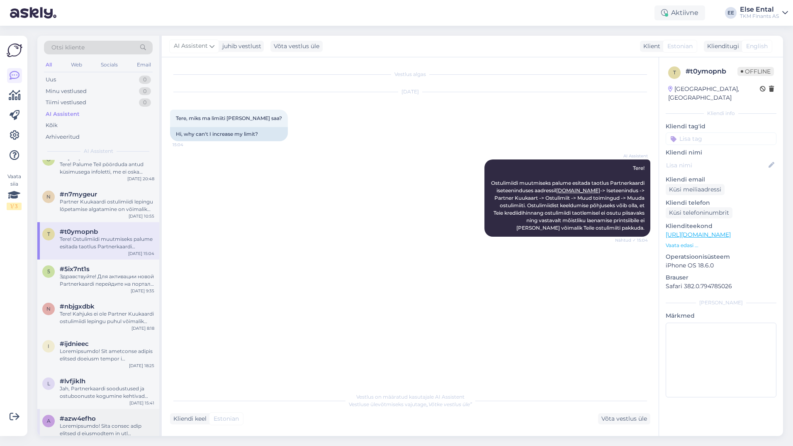
click at [102, 422] on div at bounding box center [107, 429] width 95 height 15
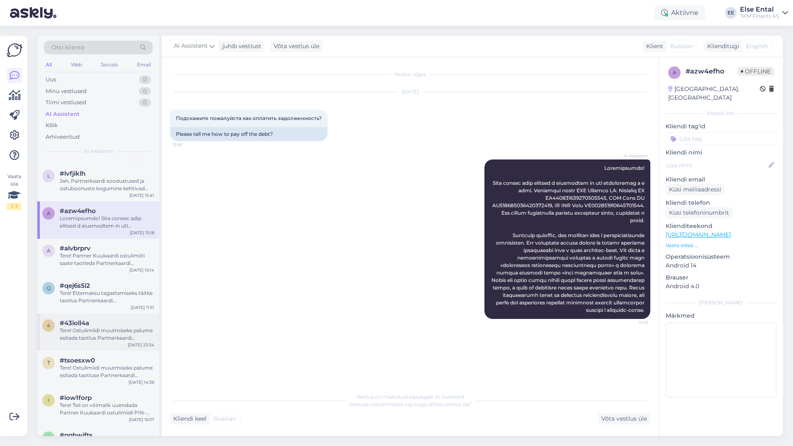
scroll to position [747, 0]
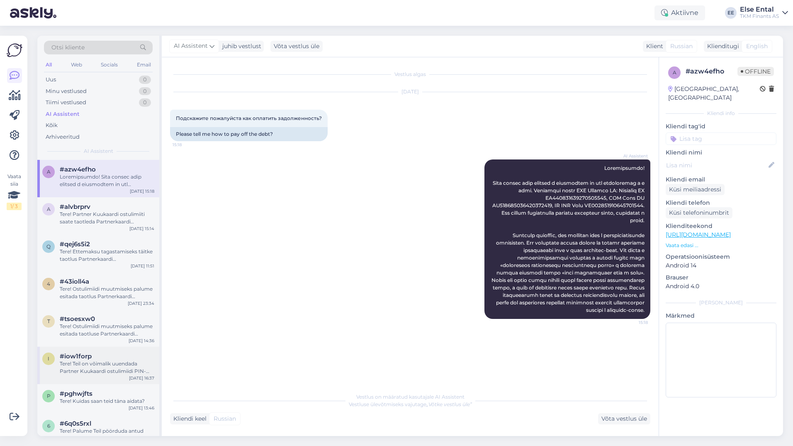
click at [99, 366] on div "Tere! Teil on võimalik uuendada Partner Kuukaardi ostulimiidi PIN-koodi Partner…" at bounding box center [107, 367] width 95 height 15
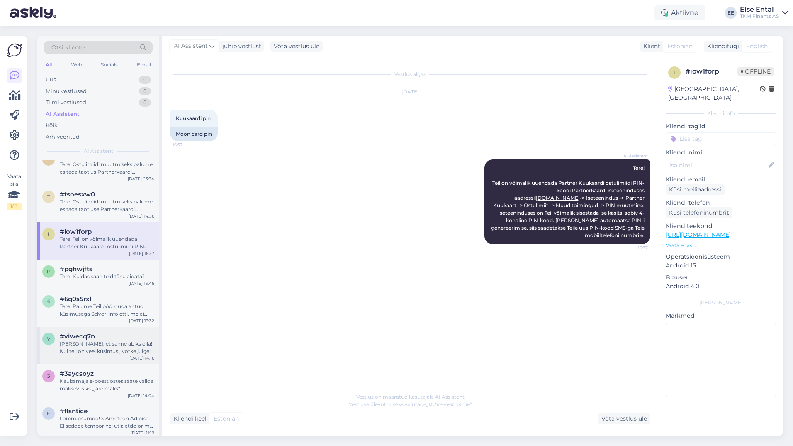
scroll to position [913, 0]
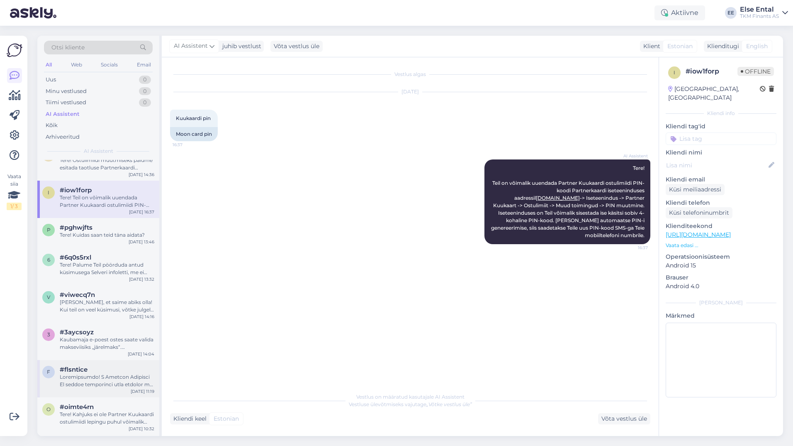
click at [90, 379] on div at bounding box center [107, 380] width 95 height 15
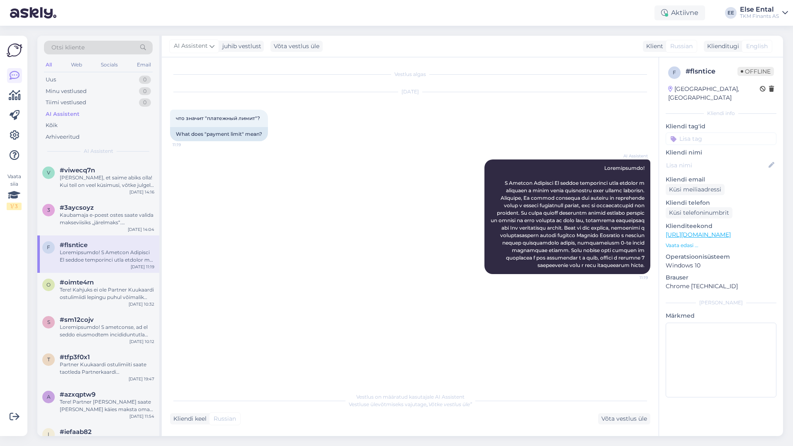
scroll to position [1079, 0]
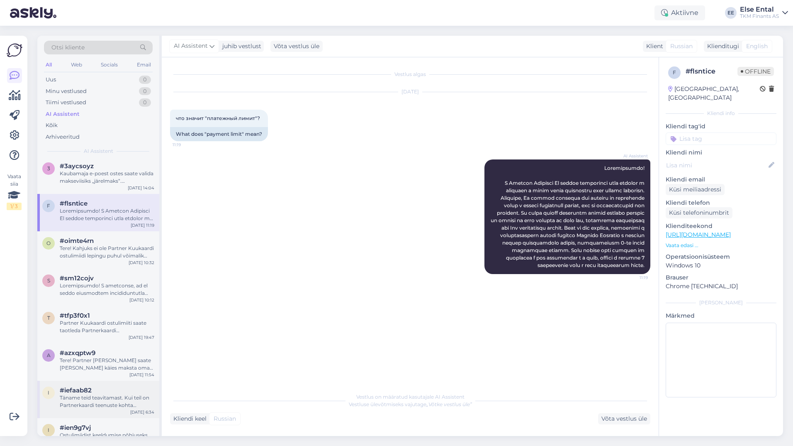
click at [89, 397] on div "Täname teid teavitamast. Kui teil on Partnerkaardi teenuste kohta küsimusi, vas…" at bounding box center [107, 401] width 95 height 15
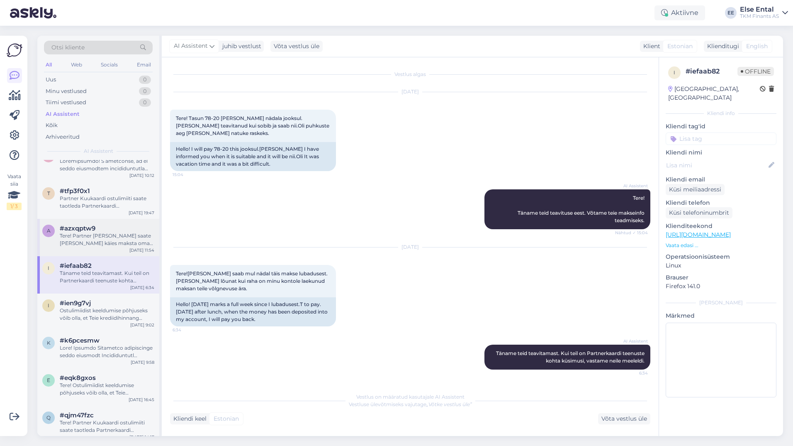
scroll to position [1245, 0]
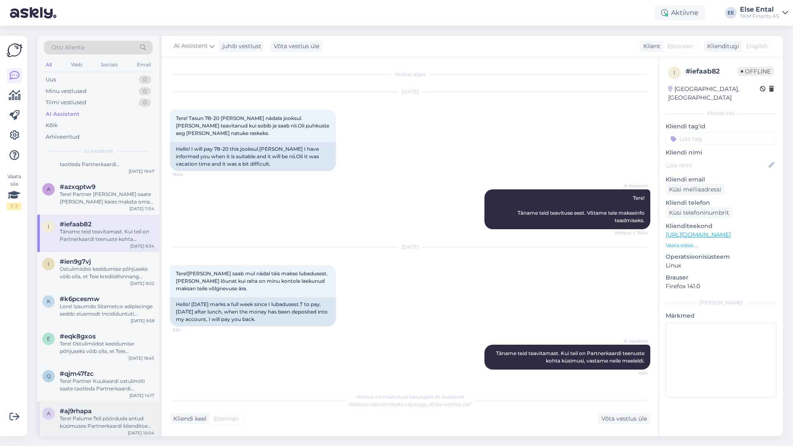
click at [97, 410] on div "#aj9rhapa" at bounding box center [107, 410] width 95 height 7
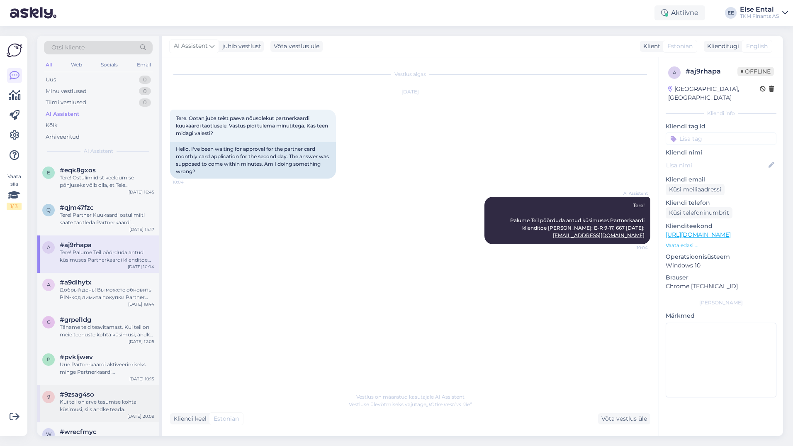
scroll to position [1493, 0]
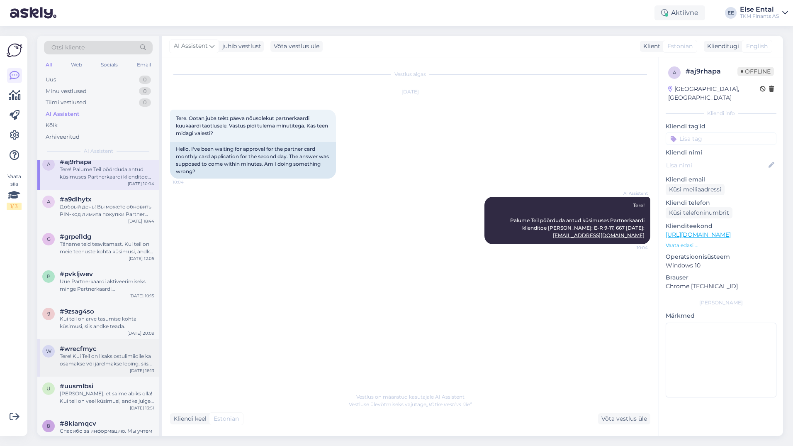
click at [90, 358] on div "Tere! Kui Teil on lisaks ostulimiidile ka osamakse või järelmakse leping, siis …" at bounding box center [107, 359] width 95 height 15
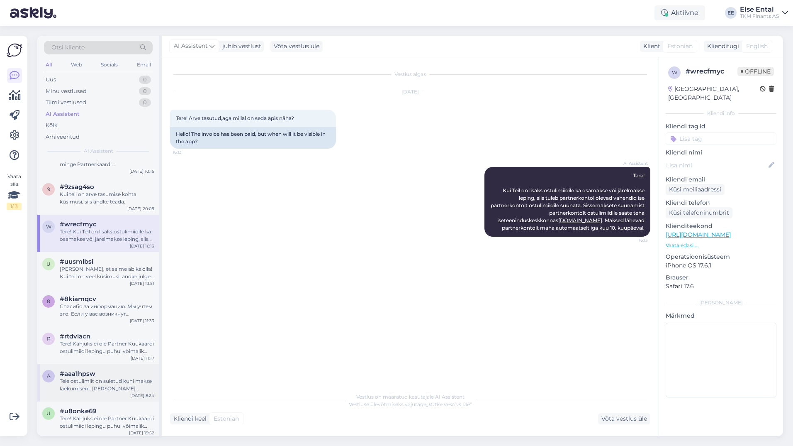
scroll to position [1701, 0]
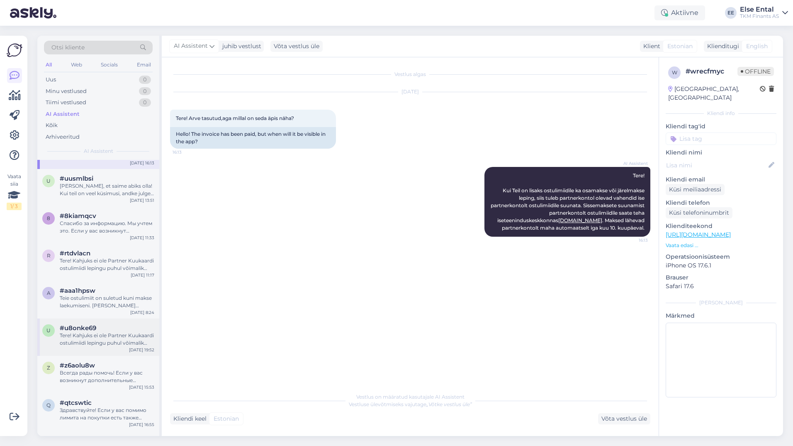
click at [95, 329] on span "#u8onke69" at bounding box center [78, 327] width 37 height 7
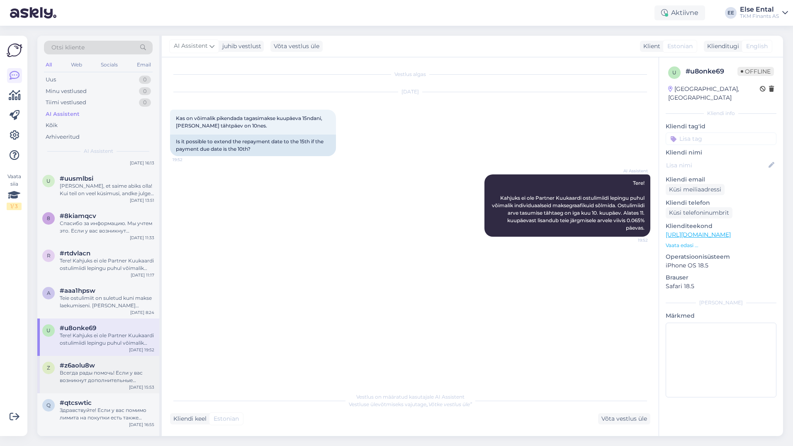
scroll to position [1784, 0]
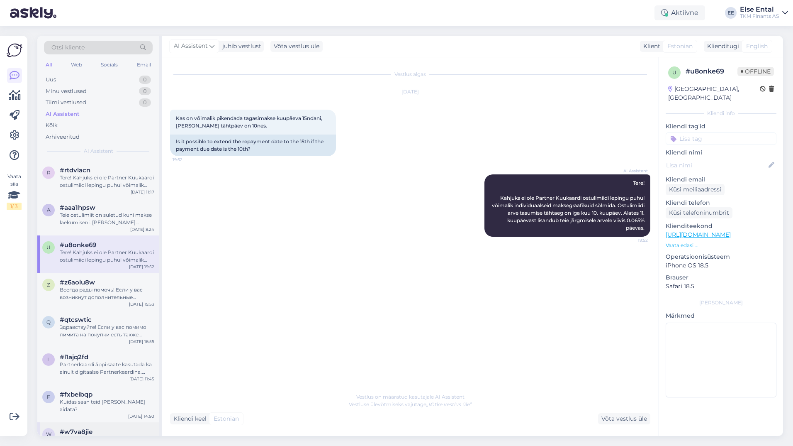
click at [108, 428] on div "#w7va8jie" at bounding box center [107, 431] width 95 height 7
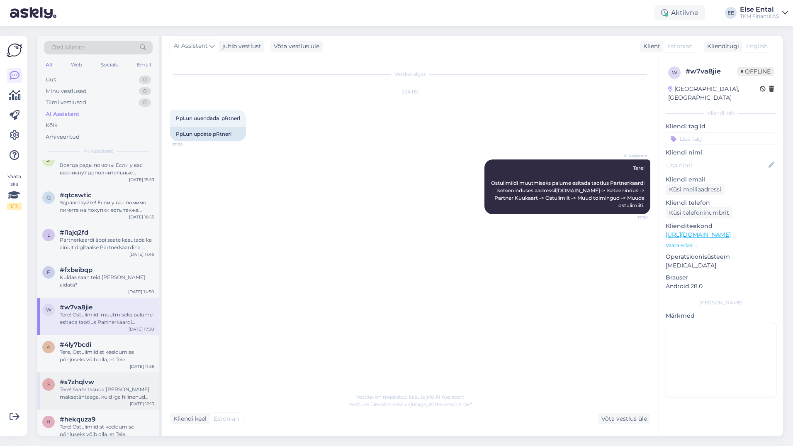
scroll to position [2033, 0]
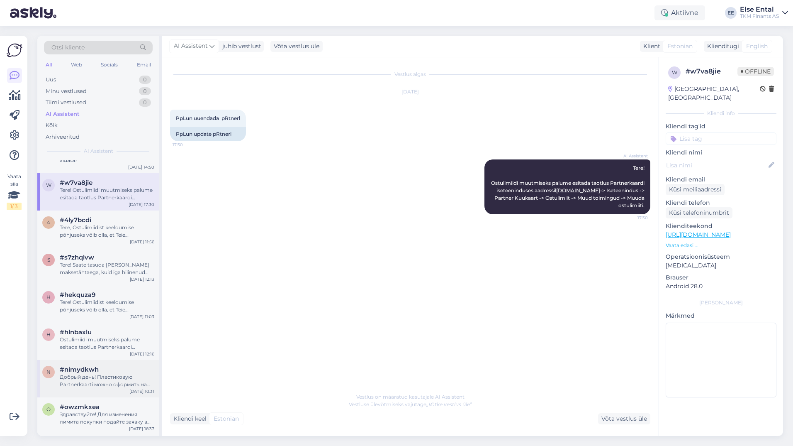
click at [84, 365] on span "#nimydkwh" at bounding box center [79, 368] width 39 height 7
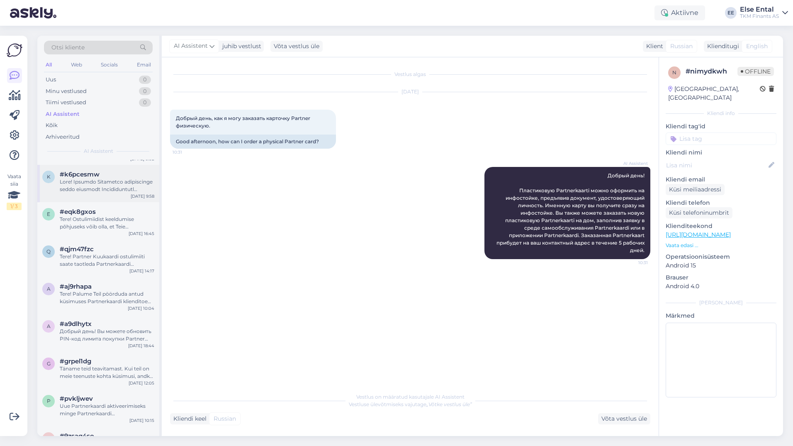
scroll to position [1120, 0]
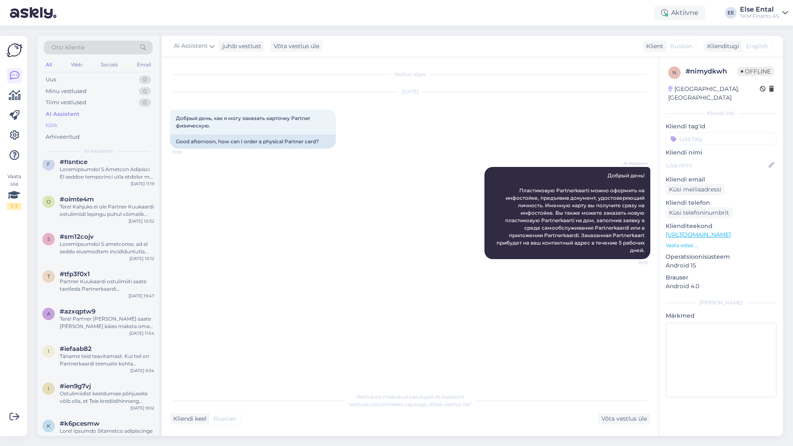
click at [54, 125] on div "Kõik" at bounding box center [52, 125] width 12 height 8
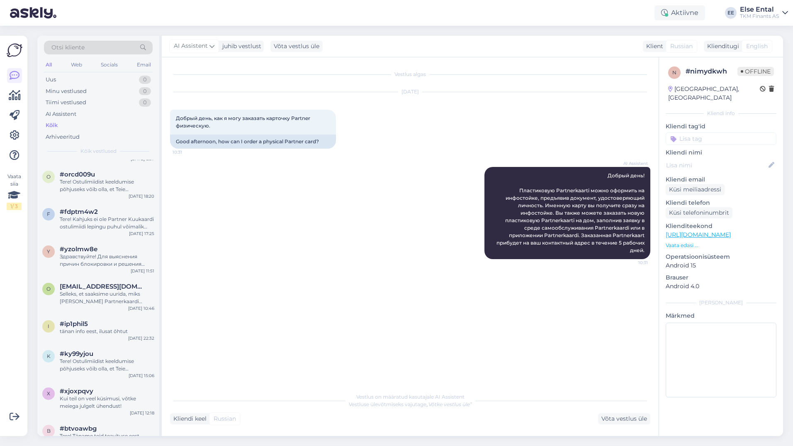
scroll to position [954, 0]
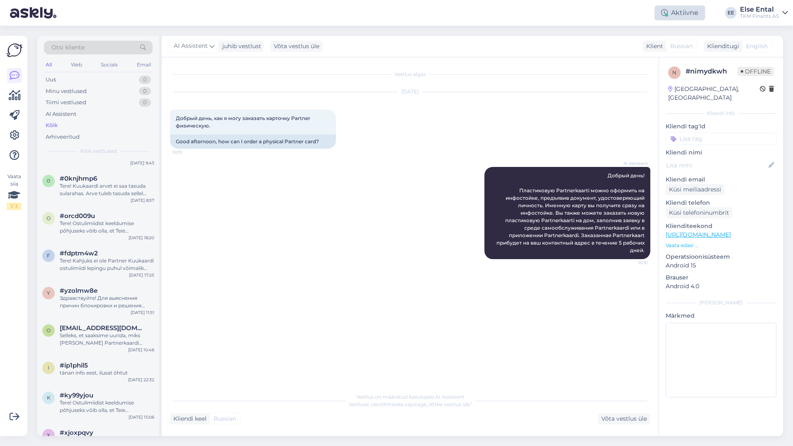
click at [673, 19] on div "Aktiivne" at bounding box center [680, 12] width 51 height 15
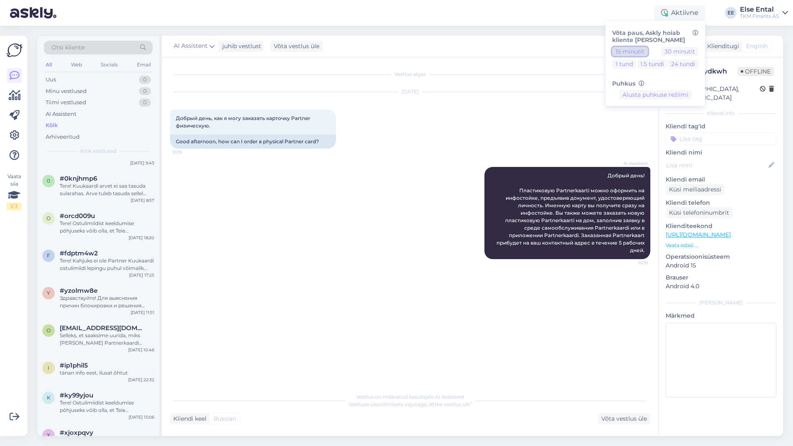
click at [634, 52] on button "15 minutit" at bounding box center [630, 51] width 36 height 9
click at [659, 119] on button "Lõpeta paus" at bounding box center [656, 120] width 42 height 9
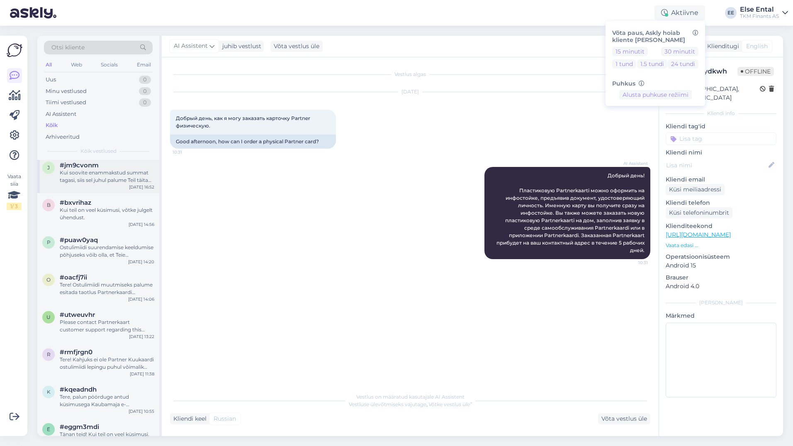
scroll to position [0, 0]
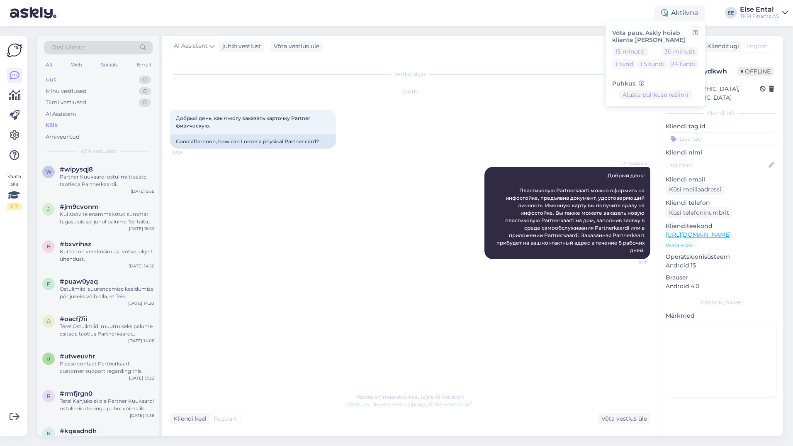
click at [55, 124] on div "Kõik" at bounding box center [52, 125] width 12 height 8
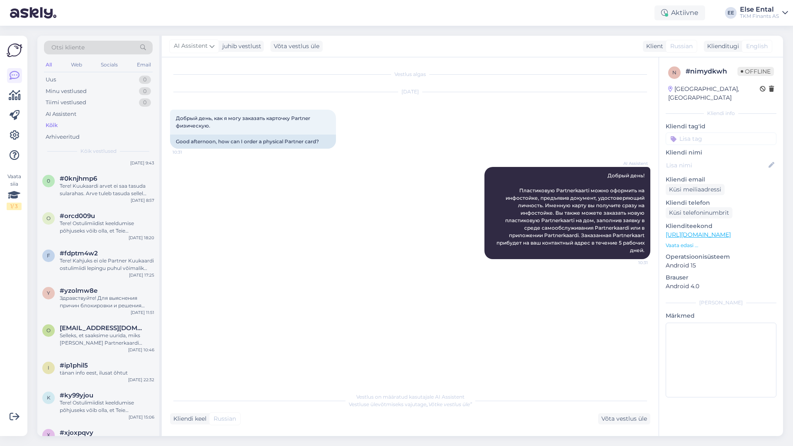
scroll to position [996, 0]
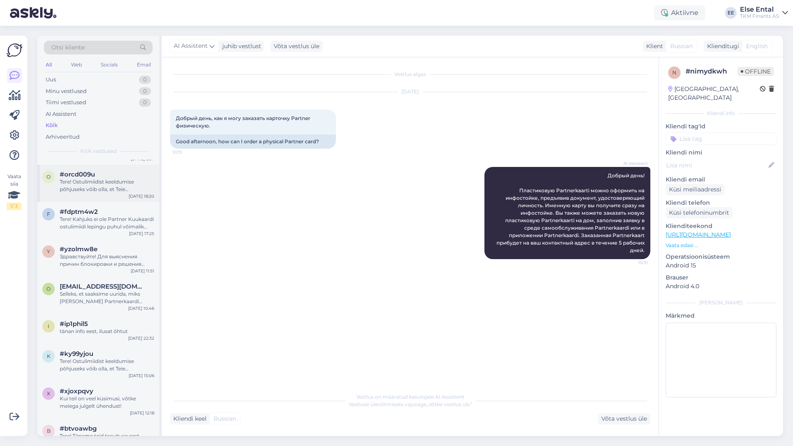
click at [124, 184] on div "Tere! Ostulimiidist keeldumise põhjuseks võib olla, et Teie krediidihinnang ost…" at bounding box center [107, 185] width 95 height 15
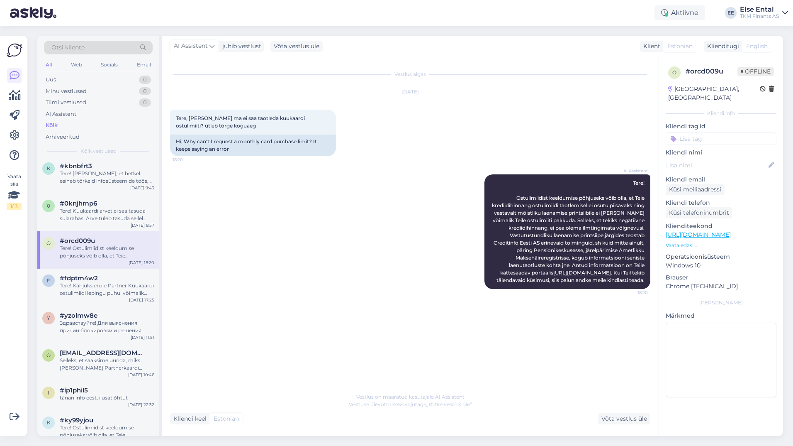
scroll to position [971, 0]
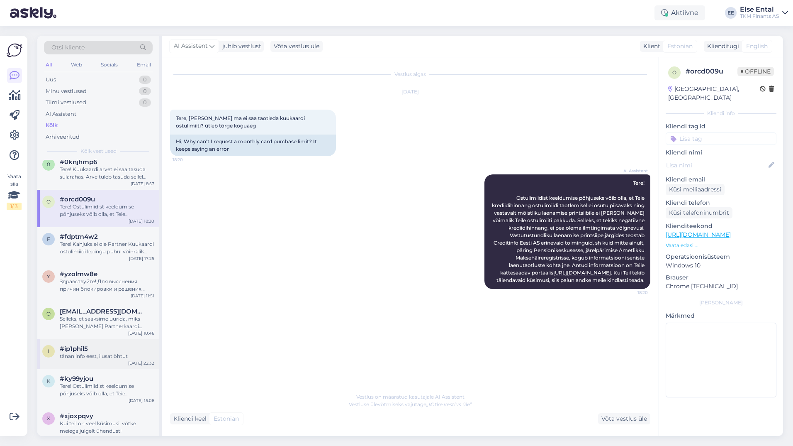
click at [109, 346] on div "#ip1phil5" at bounding box center [107, 348] width 95 height 7
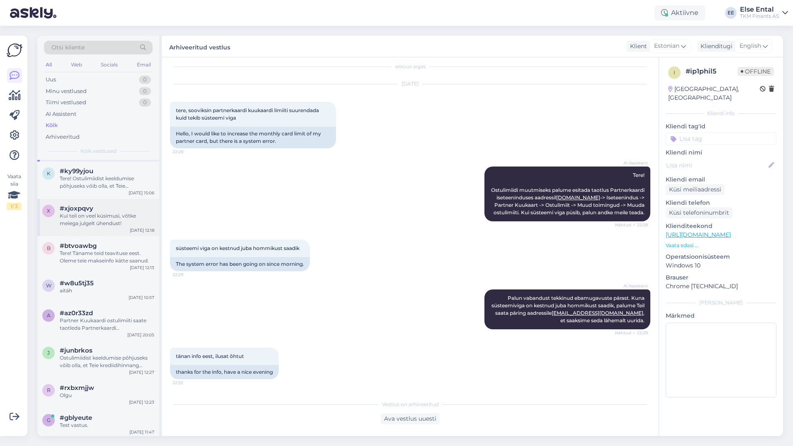
scroll to position [1137, 0]
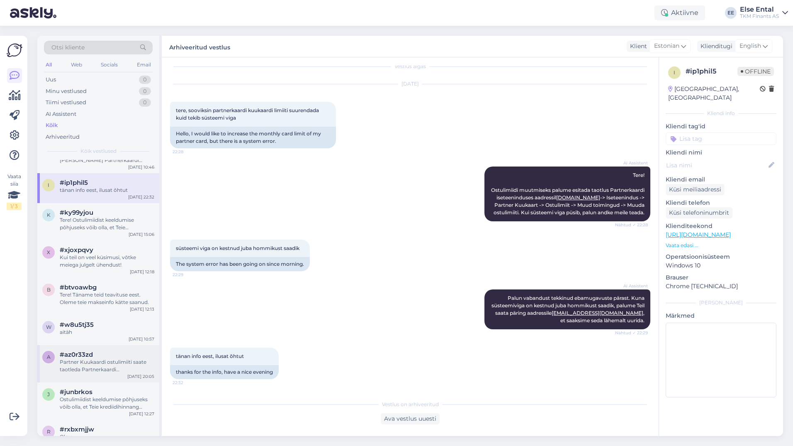
click at [105, 351] on div "#az0r33zd" at bounding box center [107, 354] width 95 height 7
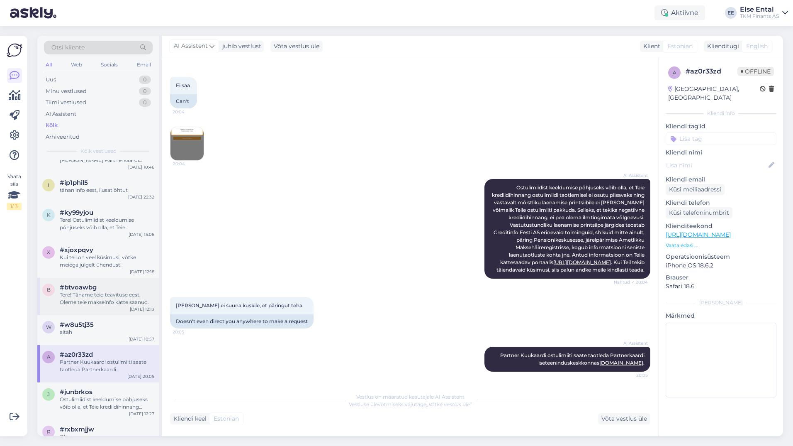
scroll to position [1261, 0]
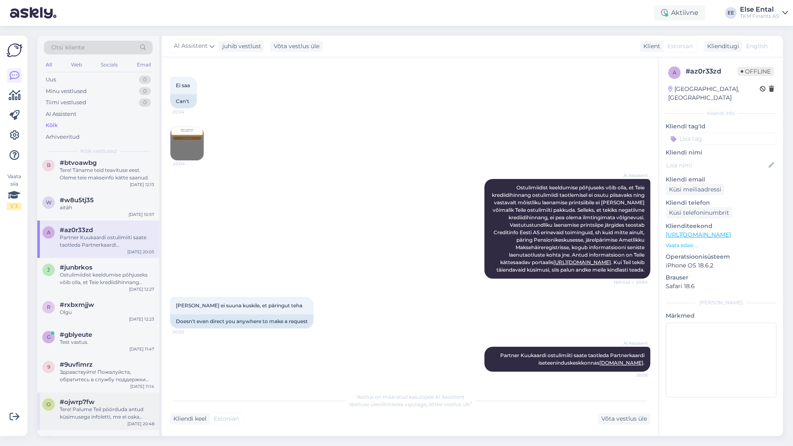
click at [99, 401] on div "#ojwrp7fw" at bounding box center [107, 401] width 95 height 7
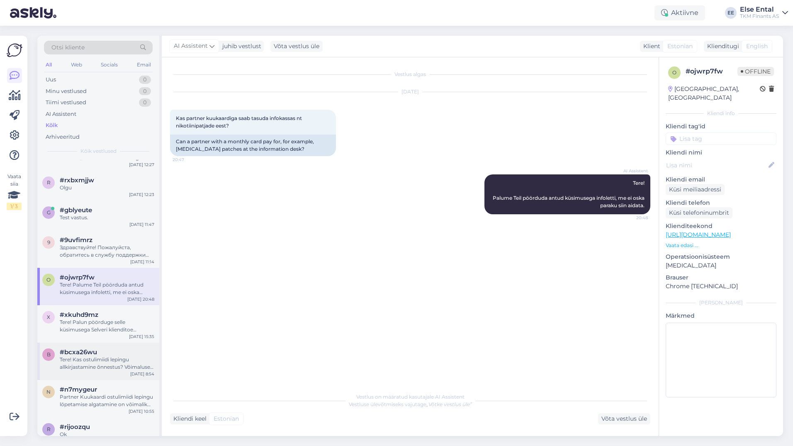
scroll to position [1469, 0]
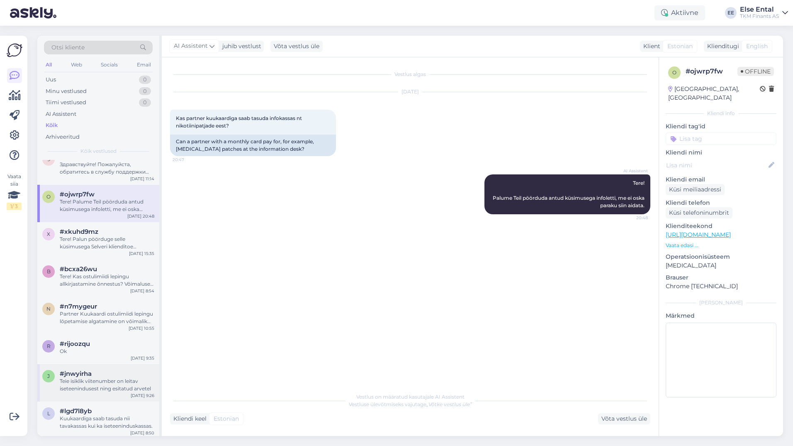
click at [88, 386] on div "Teie isiklik viitenumber on leitav iseteenindusest ning esitatud arvetel" at bounding box center [107, 384] width 95 height 15
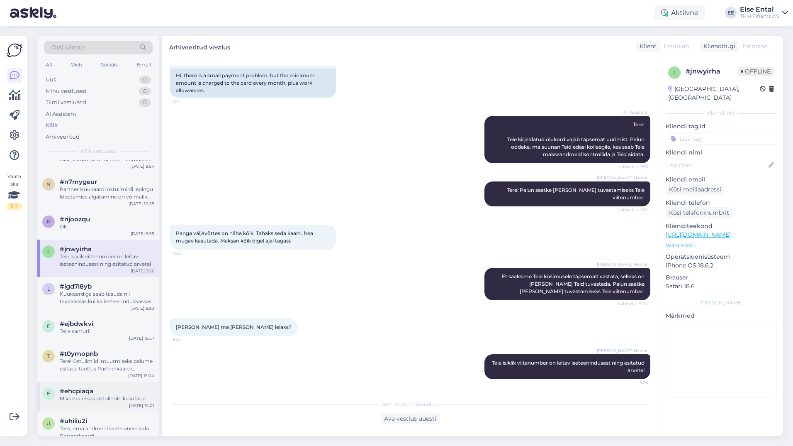
scroll to position [1676, 0]
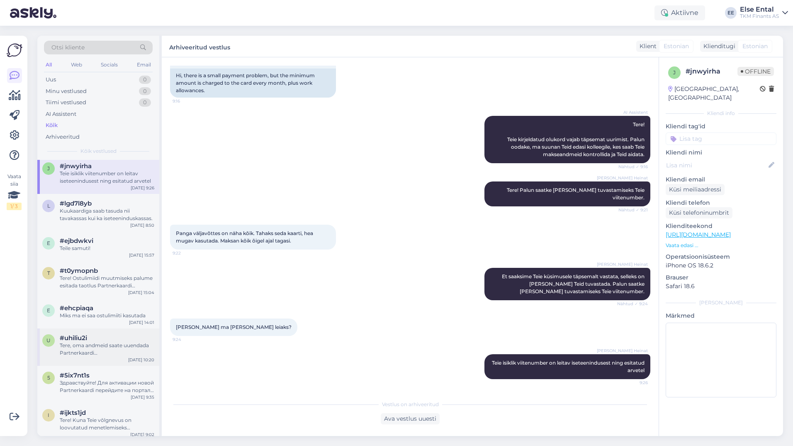
click at [96, 346] on div "Tere, oma andmeid saate uuendada Partnerkaardi iseteeninduskeskkonnas." at bounding box center [107, 348] width 95 height 15
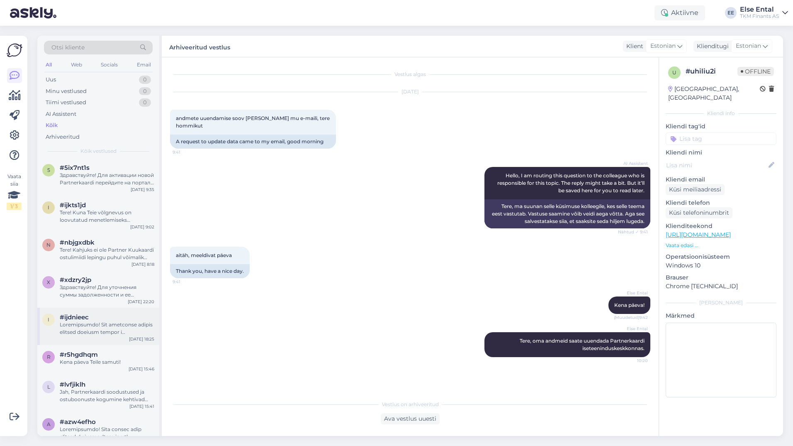
scroll to position [1842, 0]
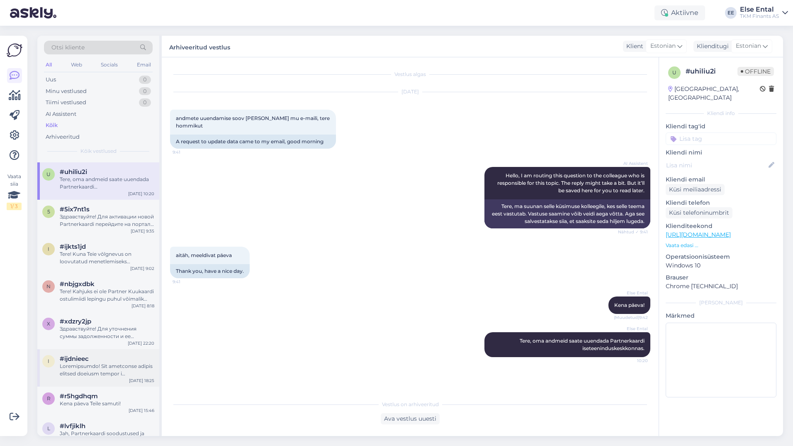
click at [91, 366] on div at bounding box center [107, 369] width 95 height 15
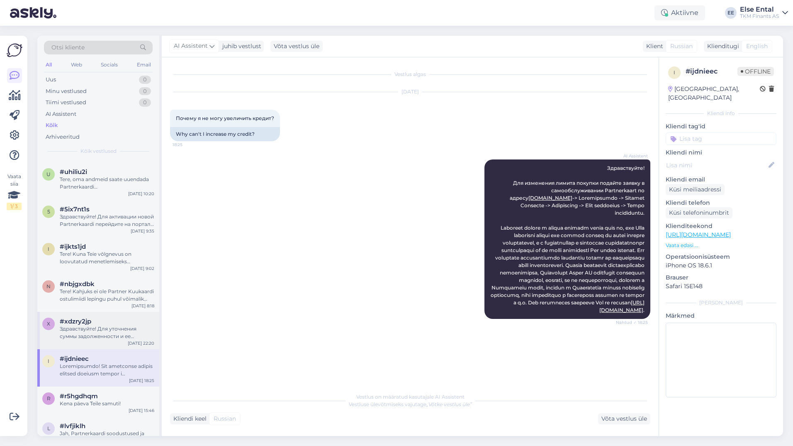
scroll to position [1966, 0]
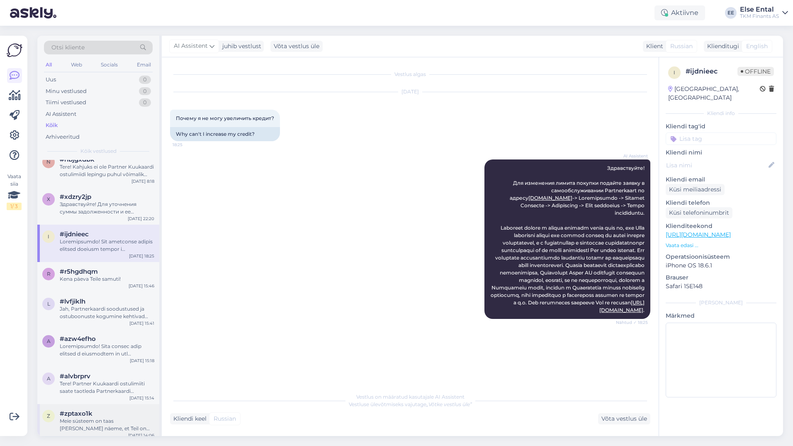
click at [90, 421] on div "Meie süsteem on taas [PERSON_NAME] näeme, et Teil on lepingute sõlmimine juba õ…" at bounding box center [107, 424] width 95 height 15
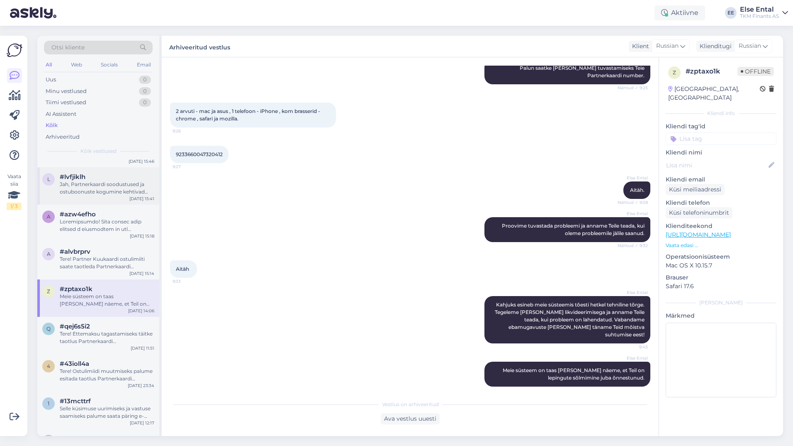
scroll to position [2215, 0]
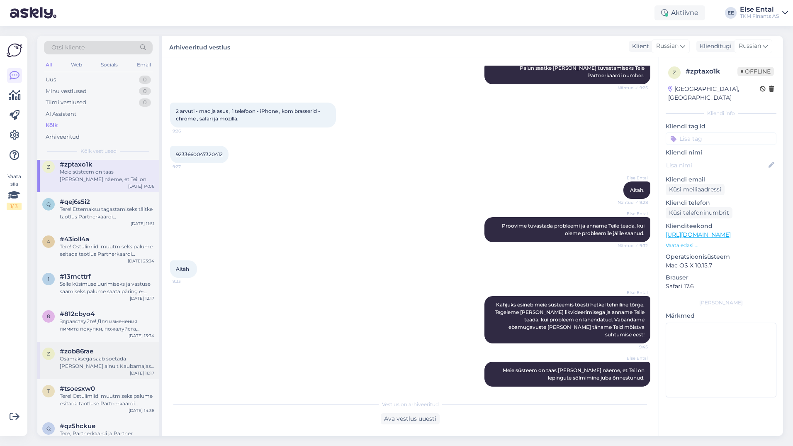
click at [97, 343] on div "z #zob86rae Osamaksega saab soetada [PERSON_NAME] ainult Kaubamajast kohapeal v…" at bounding box center [98, 359] width 122 height 37
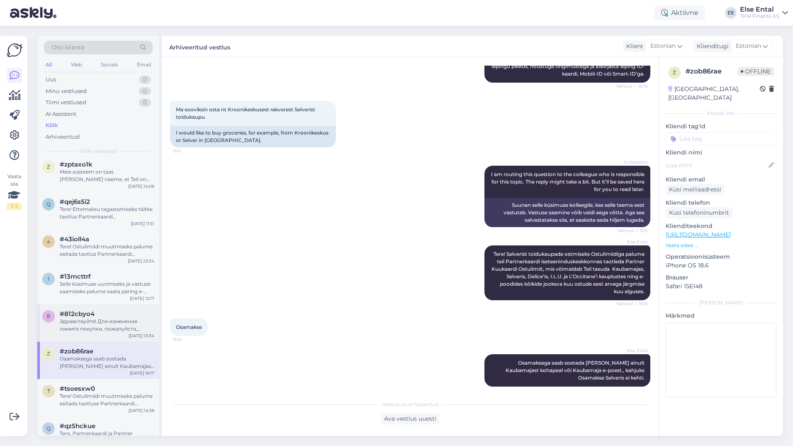
scroll to position [2381, 0]
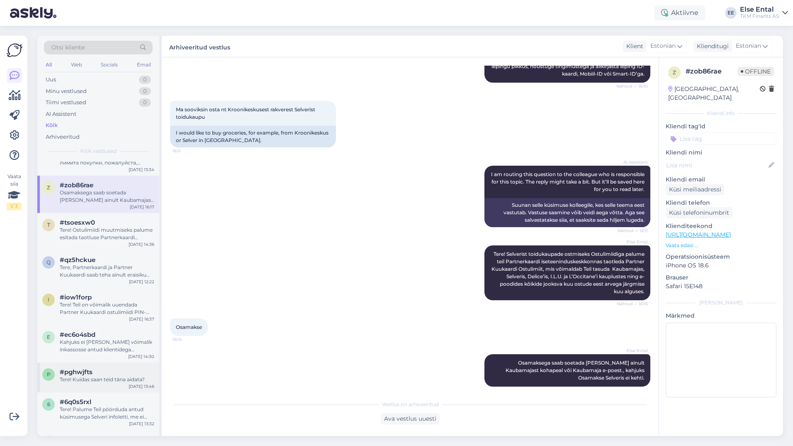
click at [93, 369] on span "#pghwjfts" at bounding box center [76, 371] width 33 height 7
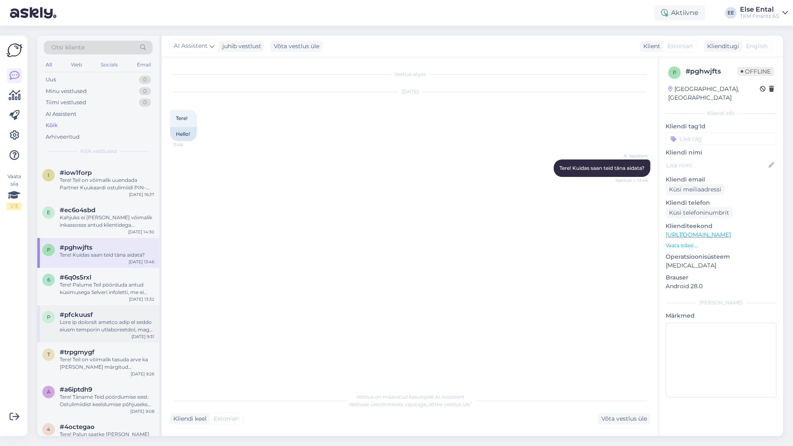
scroll to position [2547, 0]
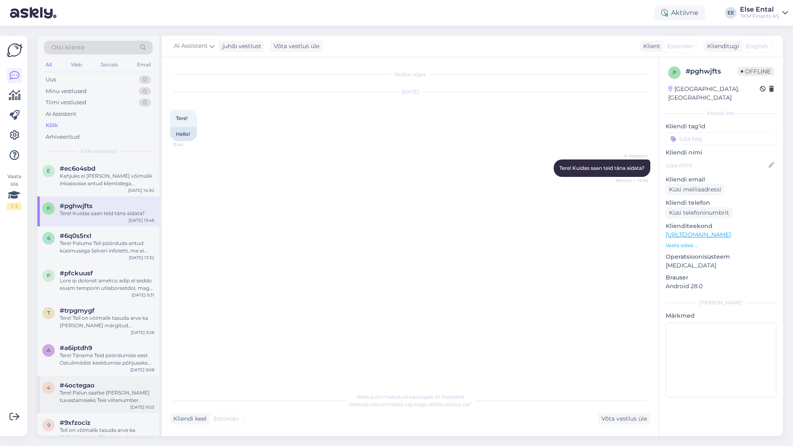
click at [97, 378] on div "4 #4octegao Tere! Palun saatke [PERSON_NAME] tuvastamiseks Teie viitenumber. [D…" at bounding box center [98, 393] width 122 height 37
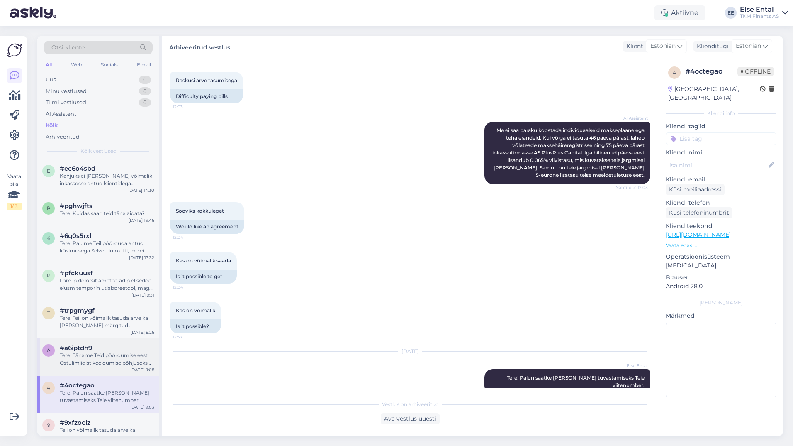
scroll to position [2713, 0]
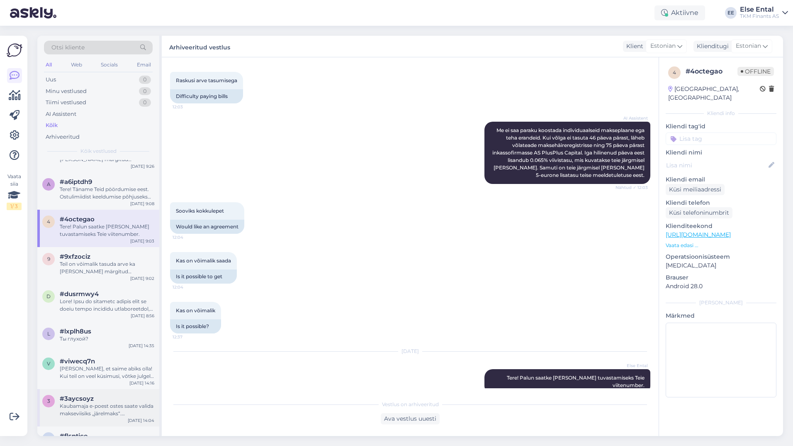
click at [102, 396] on div "#3aycsoyz" at bounding box center [107, 398] width 95 height 7
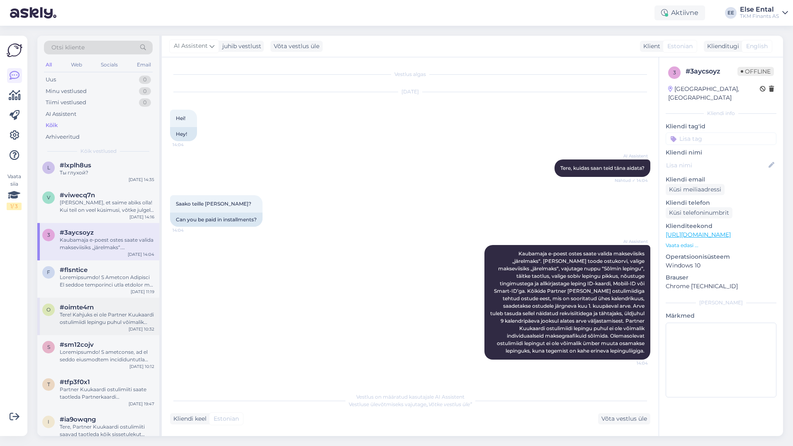
scroll to position [2920, 0]
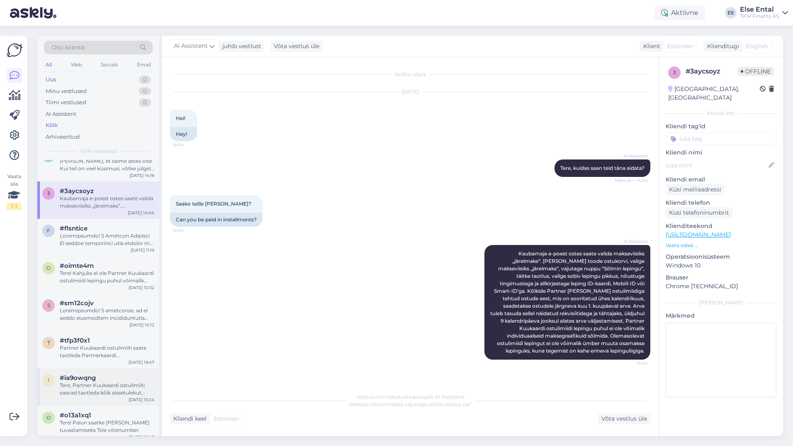
click at [78, 385] on div "Tere, Partner Kuukaardi ostulimiiti saavad taotleda kõik sissetulekut omavad Pa…" at bounding box center [107, 388] width 95 height 15
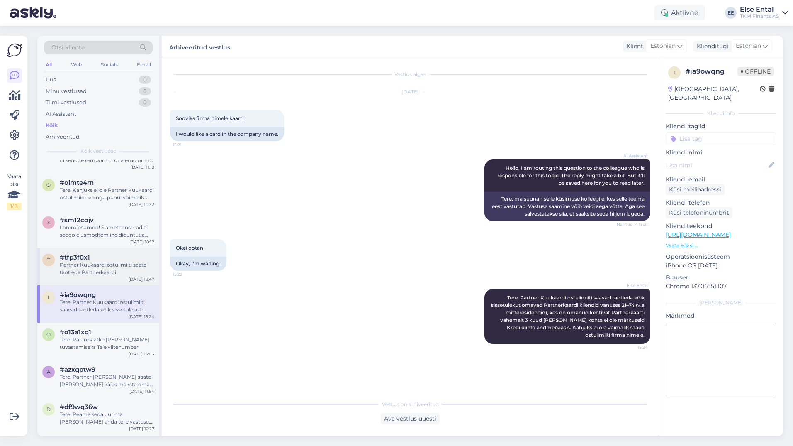
scroll to position [3086, 0]
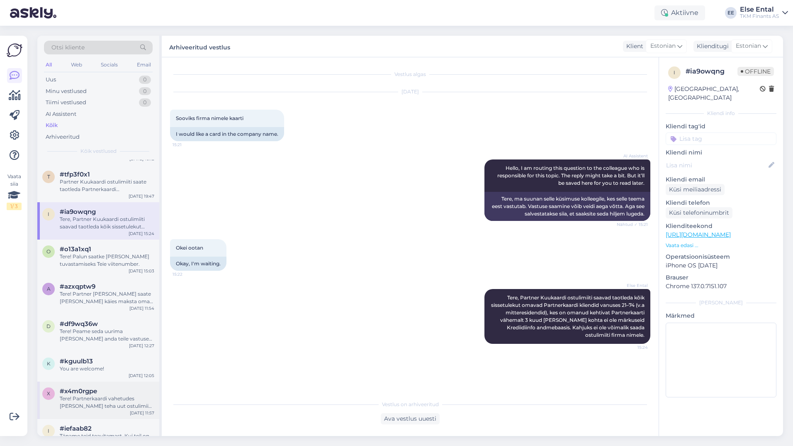
click at [78, 399] on div "Tere! Partnerkaardi vahetudes [PERSON_NAME] teha uut ostulimiidi lepingut, keht…" at bounding box center [107, 402] width 95 height 15
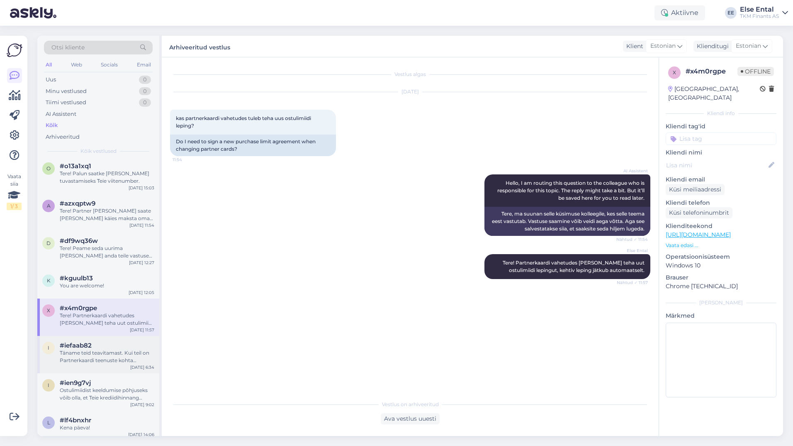
scroll to position [3252, 0]
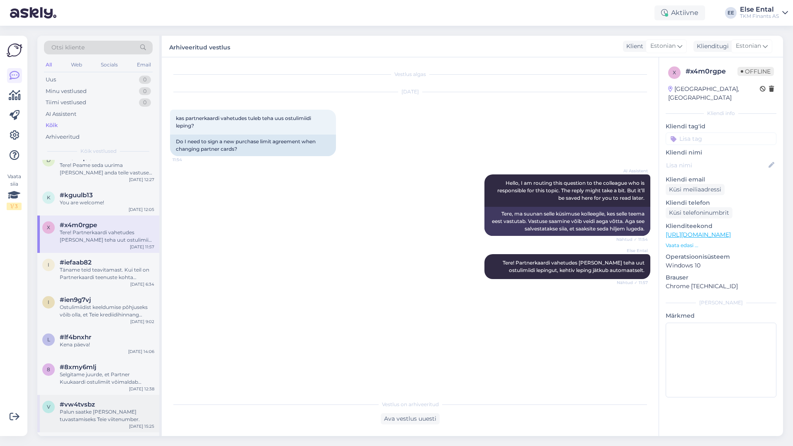
click at [93, 409] on div "Palun saatke [PERSON_NAME] tuvastamiseks Teie viitenumber." at bounding box center [107, 415] width 95 height 15
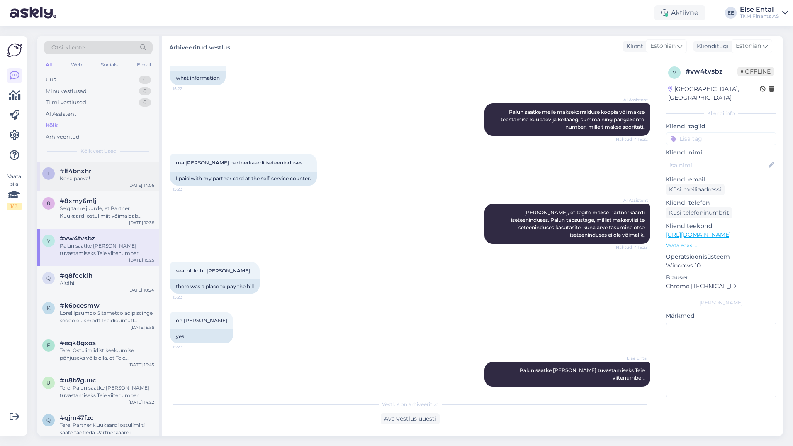
scroll to position [3460, 0]
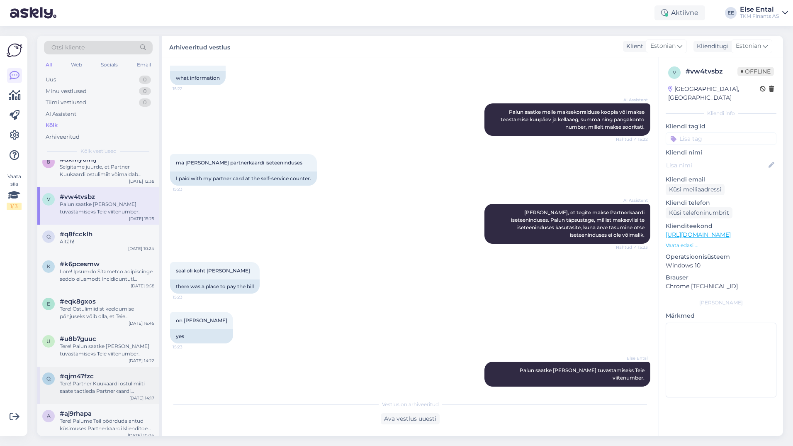
click at [93, 373] on span "#qjm47fzc" at bounding box center [77, 375] width 34 height 7
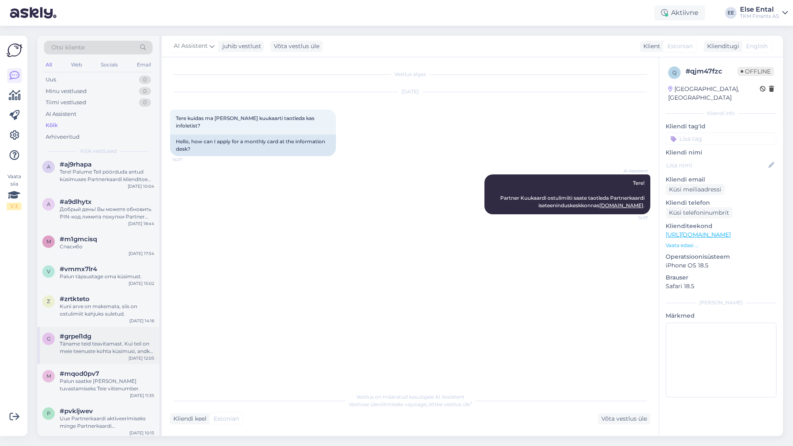
scroll to position [3667, 0]
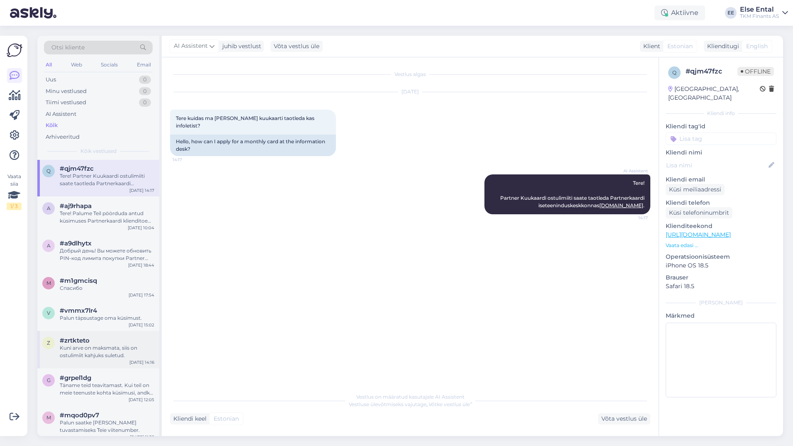
click at [86, 344] on div "Kuni arve on maksmata, siis on ostulimiit kahjuks suletud." at bounding box center [107, 351] width 95 height 15
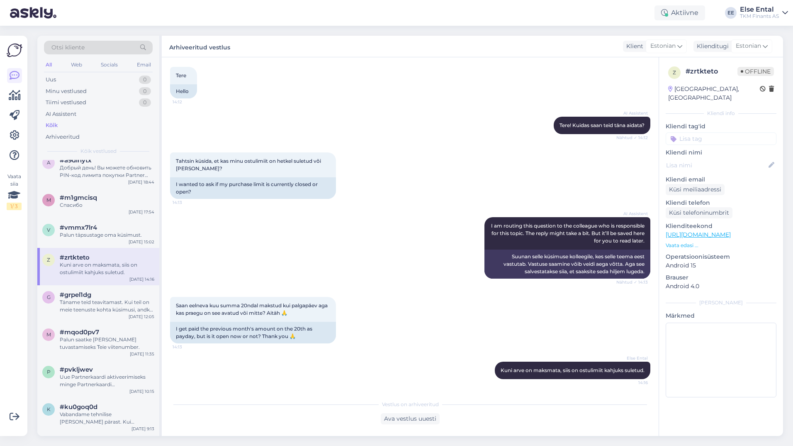
scroll to position [3792, 0]
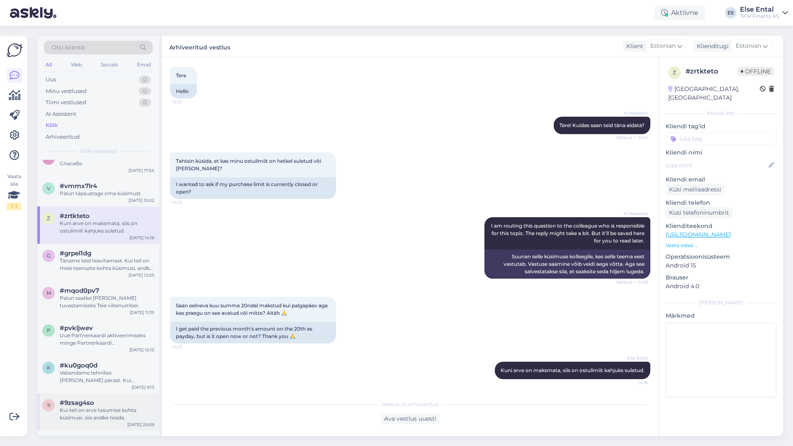
click at [103, 402] on div "#9zsag4so" at bounding box center [107, 402] width 95 height 7
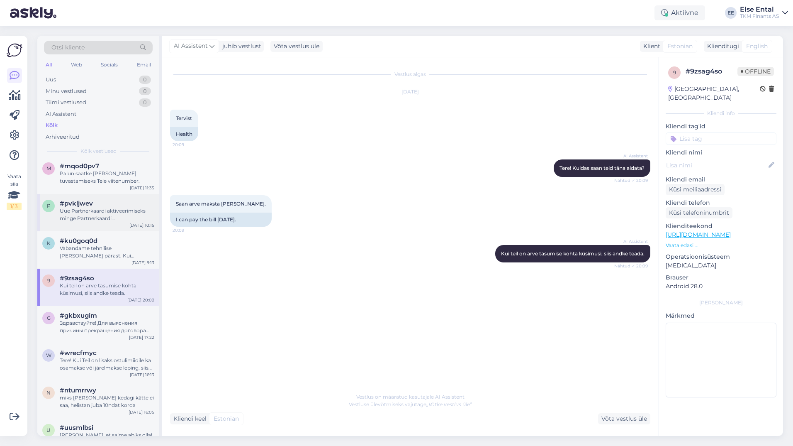
scroll to position [3999, 0]
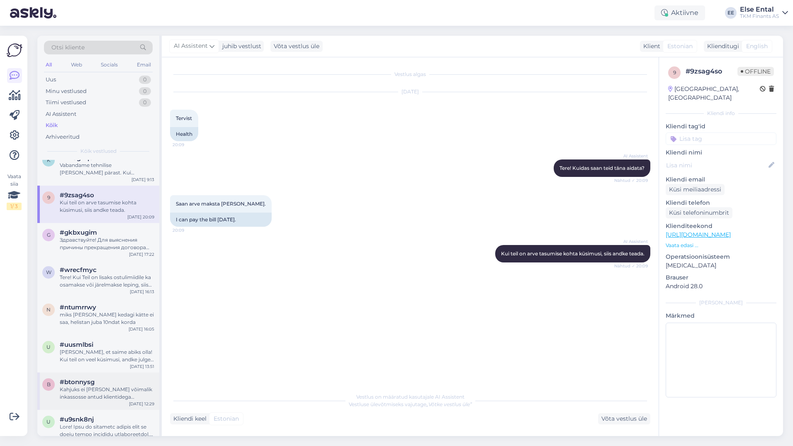
click at [91, 382] on span "#btonnysg" at bounding box center [77, 381] width 35 height 7
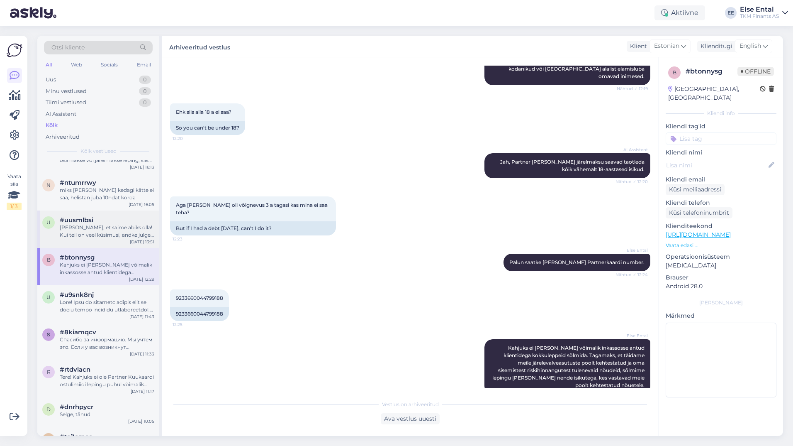
scroll to position [4206, 0]
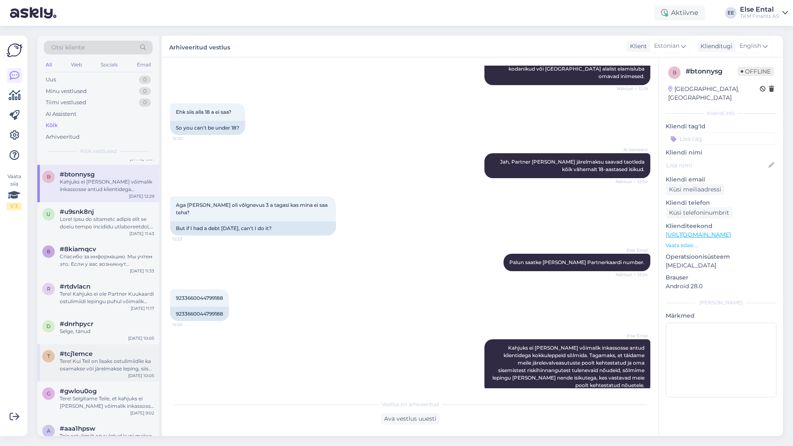
click at [88, 352] on span "#tcj1emce" at bounding box center [76, 353] width 33 height 7
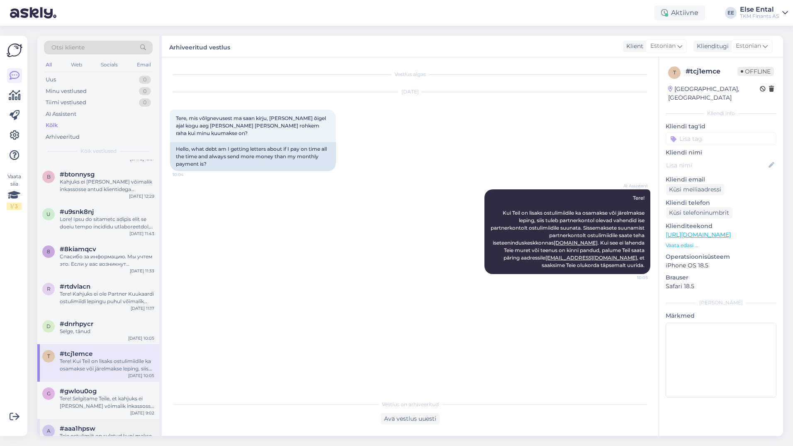
scroll to position [4331, 0]
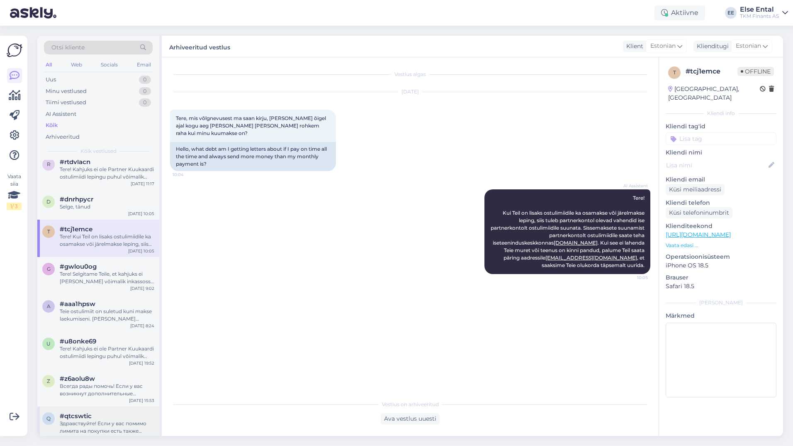
click at [92, 409] on div "q #qtcswtic Здравствуйте! Если у вас помимо лимита на покупки есть также догово…" at bounding box center [98, 424] width 122 height 37
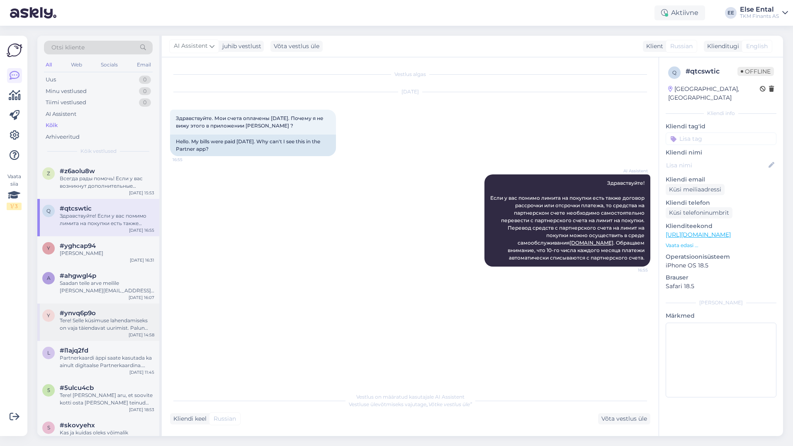
scroll to position [4580, 0]
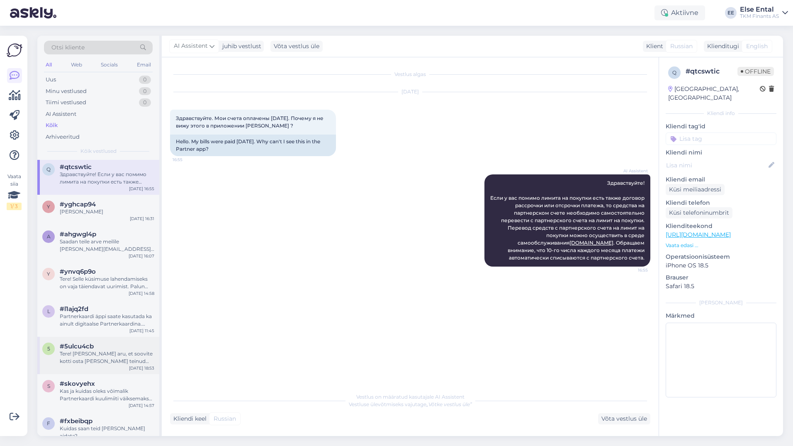
click at [86, 353] on div "Tere! [PERSON_NAME] aru, et soovite kotti osta [PERSON_NAME] teinud ühe järelma…" at bounding box center [107, 357] width 95 height 15
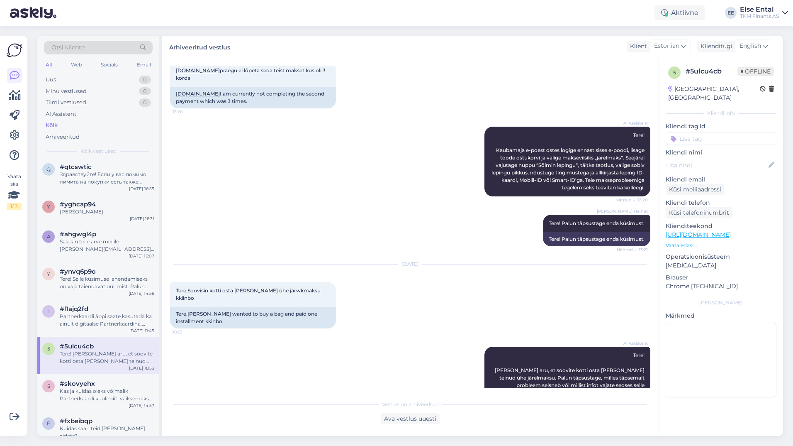
scroll to position [4704, 0]
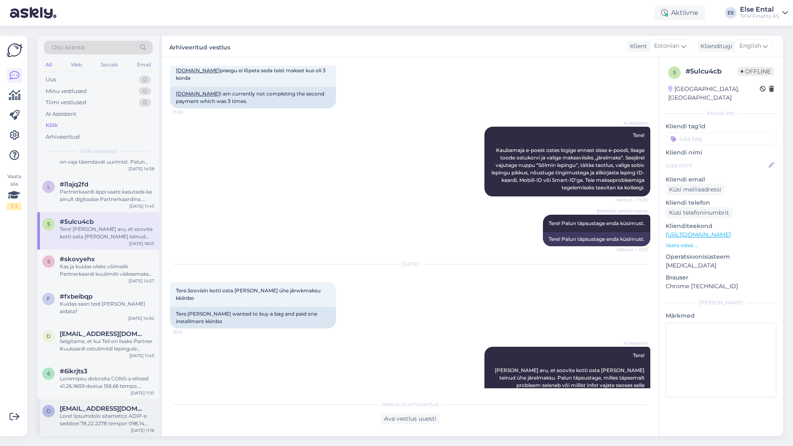
click at [94, 404] on span "[EMAIL_ADDRESS][DOMAIN_NAME]" at bounding box center [103, 407] width 86 height 7
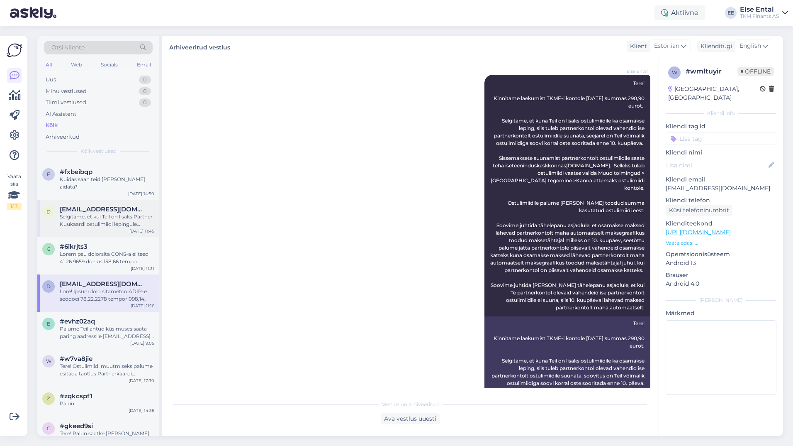
scroll to position [4870, 0]
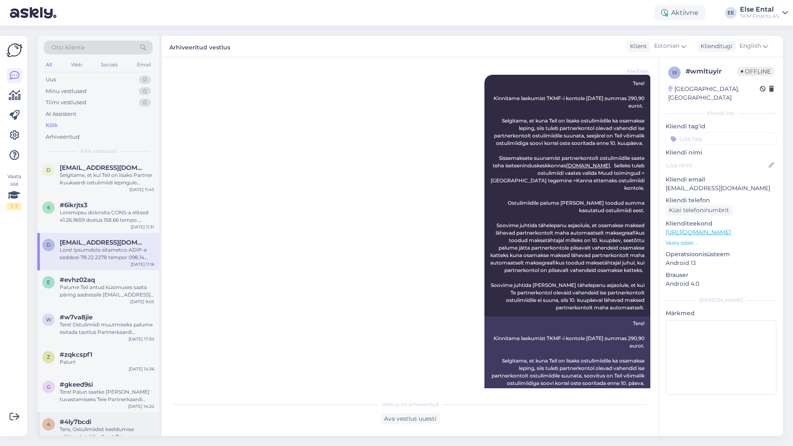
click at [115, 425] on div "Tere, Ostulimiidist keeldumise põhjuseks võib olla, et Teie krediidihinnang ost…" at bounding box center [107, 432] width 95 height 15
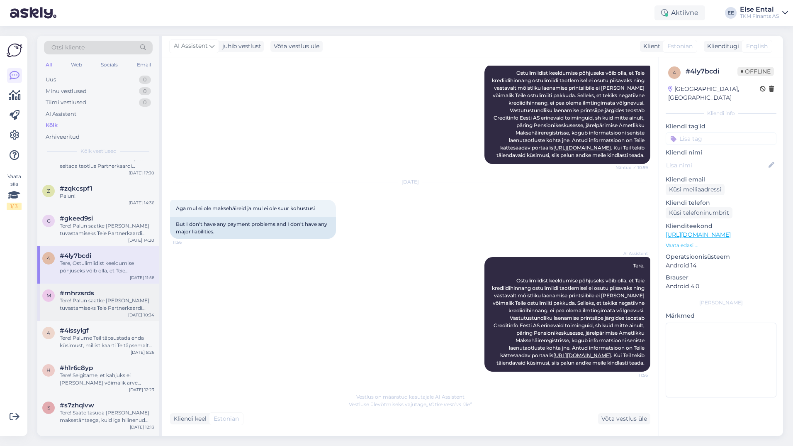
scroll to position [5078, 0]
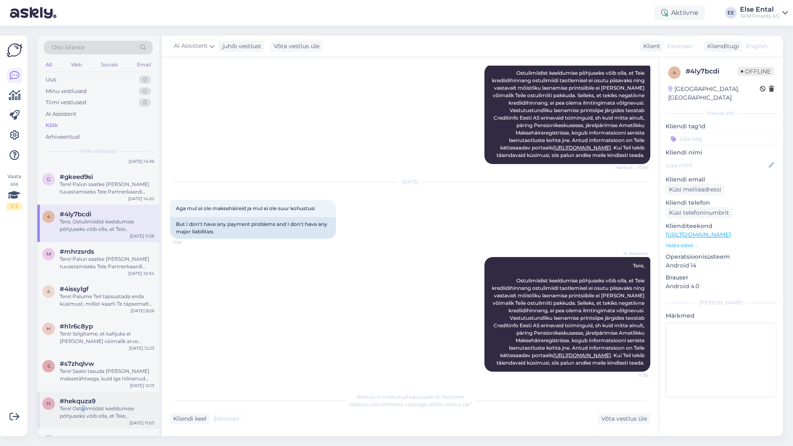
click at [83, 404] on div "Tere! Ostulimiidist keeldumise põhjuseks võib olla, et Teie krediidihinnang ost…" at bounding box center [107, 411] width 95 height 15
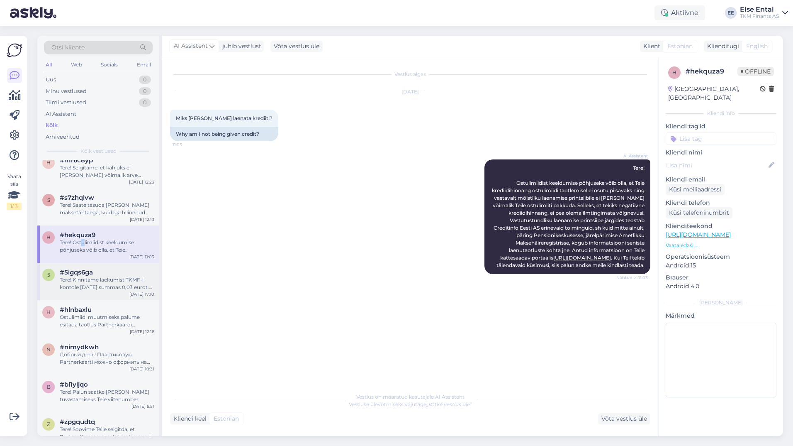
scroll to position [5285, 0]
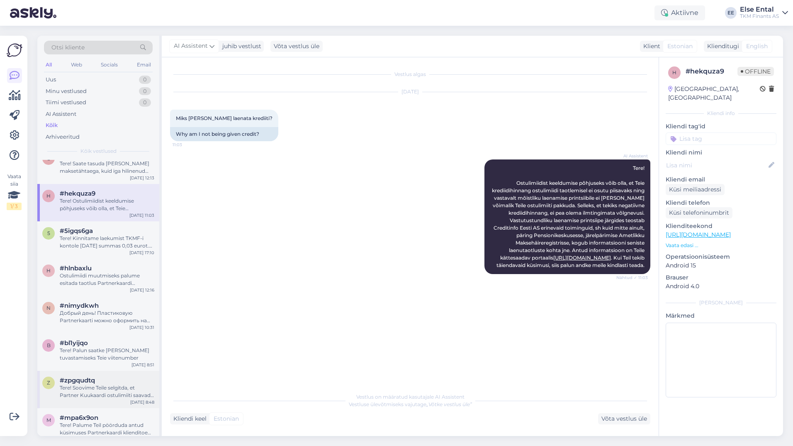
click at [109, 376] on div "#zpgqudtq" at bounding box center [107, 379] width 95 height 7
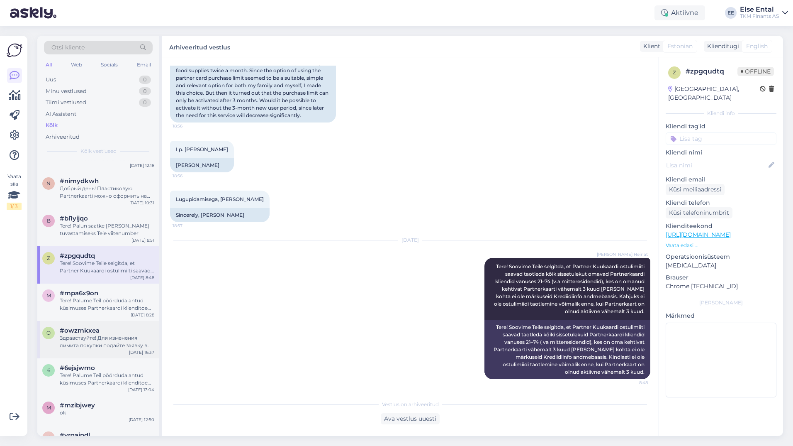
scroll to position [5492, 0]
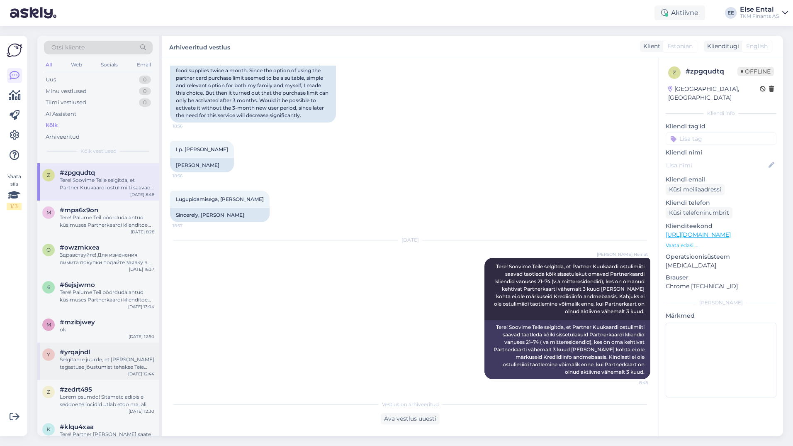
click at [97, 348] on div "#yrqajndl" at bounding box center [107, 351] width 95 height 7
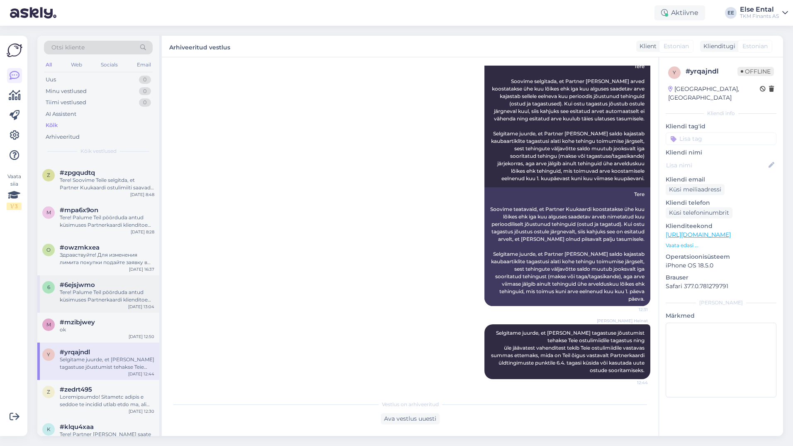
scroll to position [5617, 0]
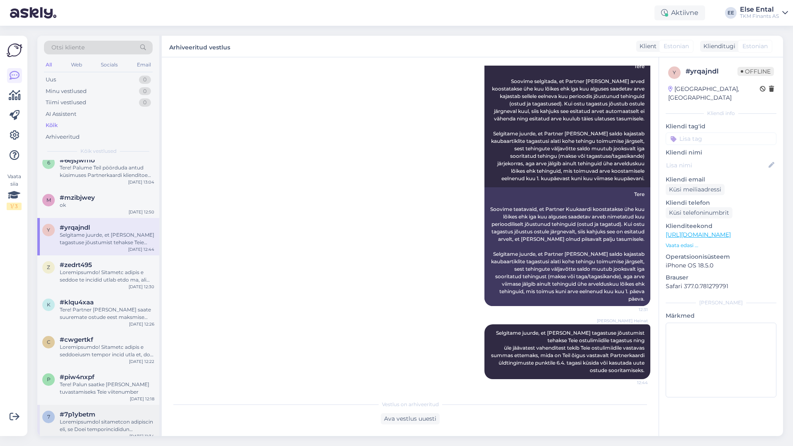
click at [95, 418] on div at bounding box center [107, 425] width 95 height 15
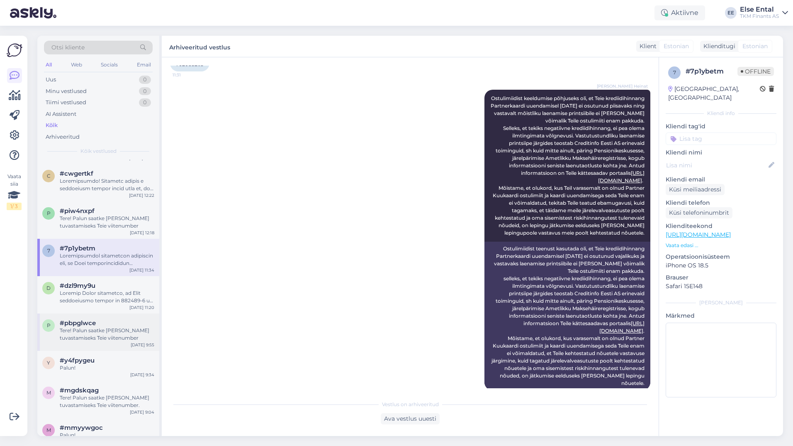
scroll to position [5824, 0]
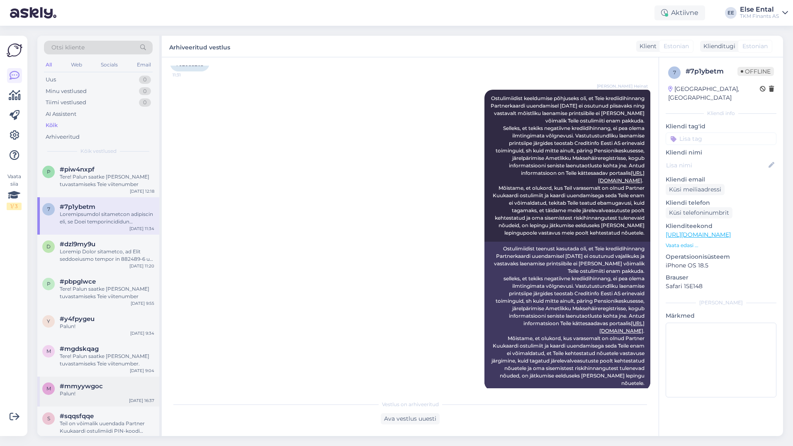
click at [91, 382] on span "#mmyywgoc" at bounding box center [81, 385] width 43 height 7
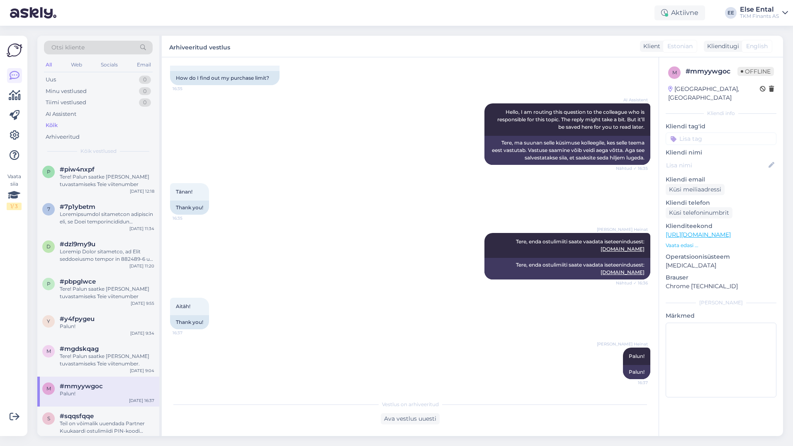
scroll to position [56, 0]
click at [90, 352] on div "Tere! Palun saatke [PERSON_NAME] tuvastamiseks Teie viitenumber." at bounding box center [107, 359] width 95 height 15
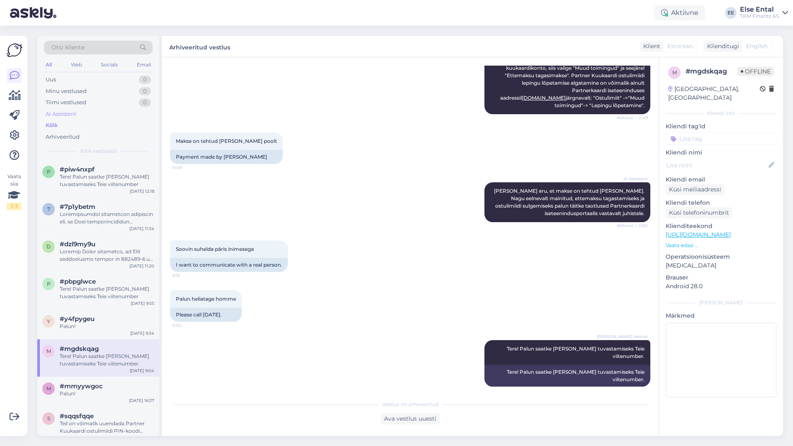
click at [77, 114] on div "AI Assistent" at bounding box center [98, 114] width 109 height 12
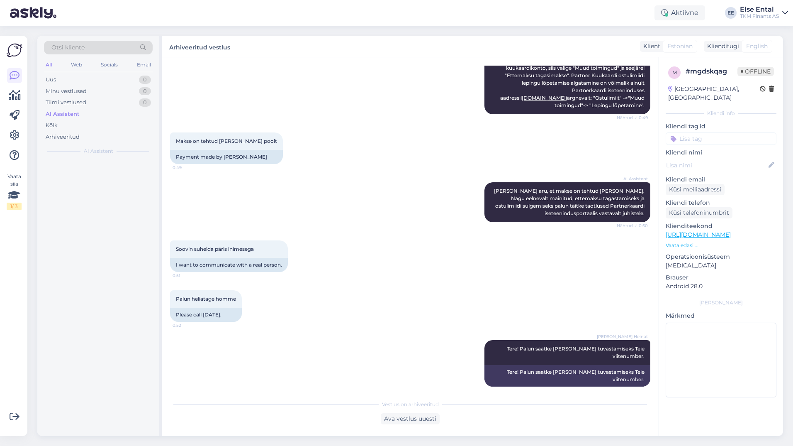
scroll to position [0, 0]
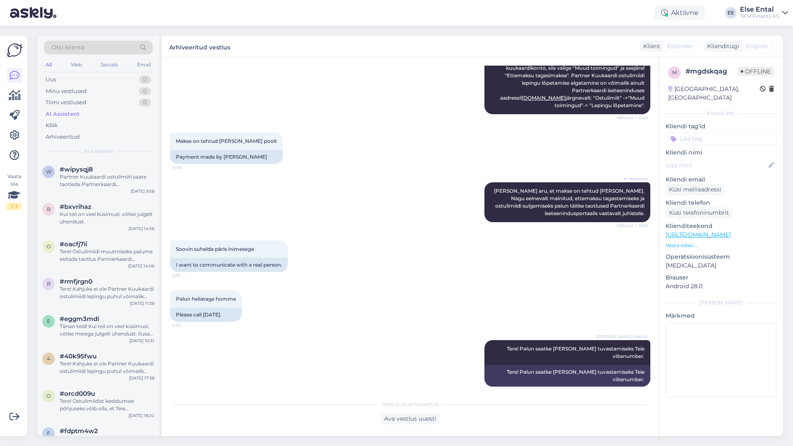
click at [95, 155] on div "Otsi kliente All Web Socials Email Uus 0 Minu vestlused 0 Tiimi vestlused 0 AI …" at bounding box center [98, 98] width 122 height 124
click at [98, 175] on div "Partner Kuukaardi ostulimiiti saate taotleda Partnerkaardi iseteeninduskeskkonn…" at bounding box center [107, 180] width 95 height 15
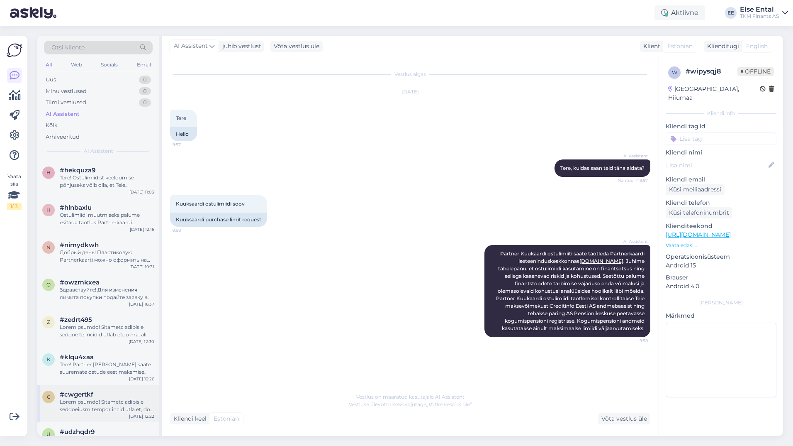
scroll to position [2199, 0]
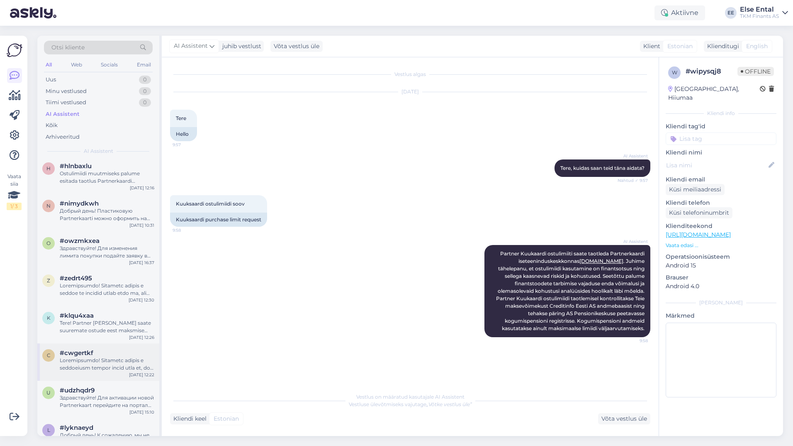
click at [107, 361] on div at bounding box center [107, 363] width 95 height 15
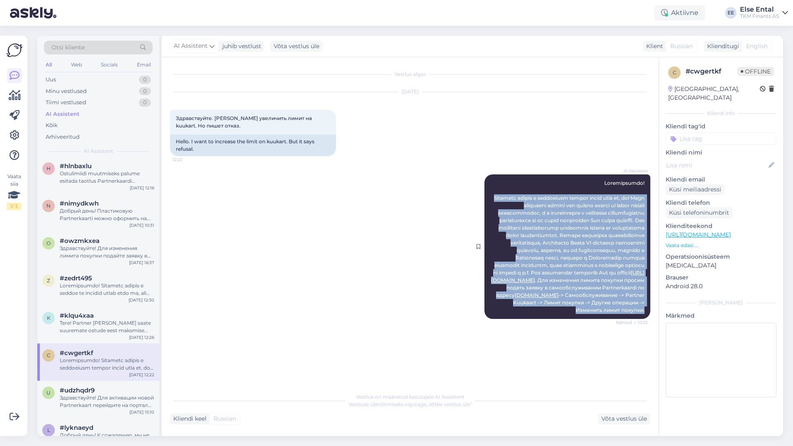
drag, startPoint x: 499, startPoint y: 196, endPoint x: 643, endPoint y: 327, distance: 194.4
click at [643, 319] on div "AI Assistent [URL][DOMAIN_NAME] . Для изменения лимита покупки просим подать за…" at bounding box center [568, 246] width 166 height 144
copy span "Loremips dolors a consectetu adipis elits doei te, inc Utla etdolorem aliqua en…"
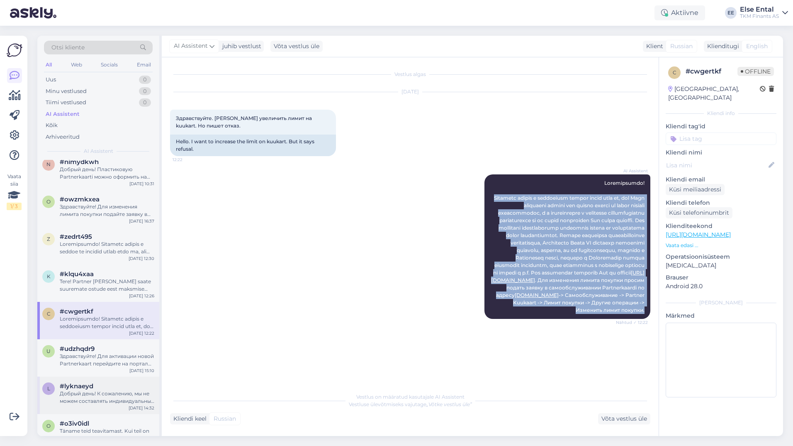
scroll to position [2157, 0]
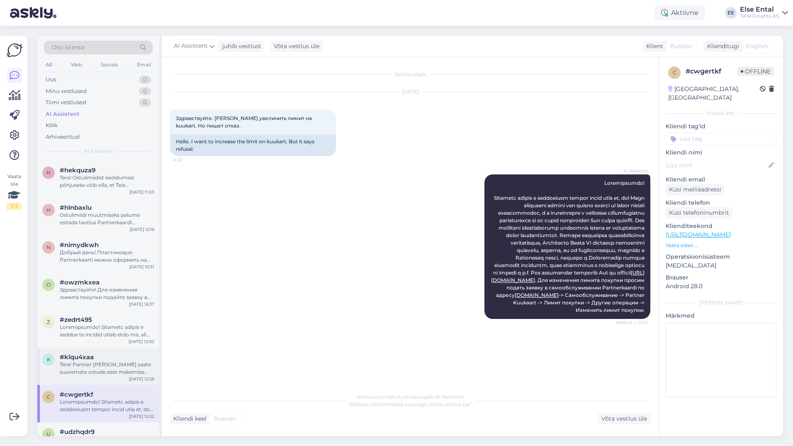
click at [105, 360] on div "Tere! Partner [PERSON_NAME] saate suuremate ostude eest maksmise jagada kolme k…" at bounding box center [107, 367] width 95 height 15
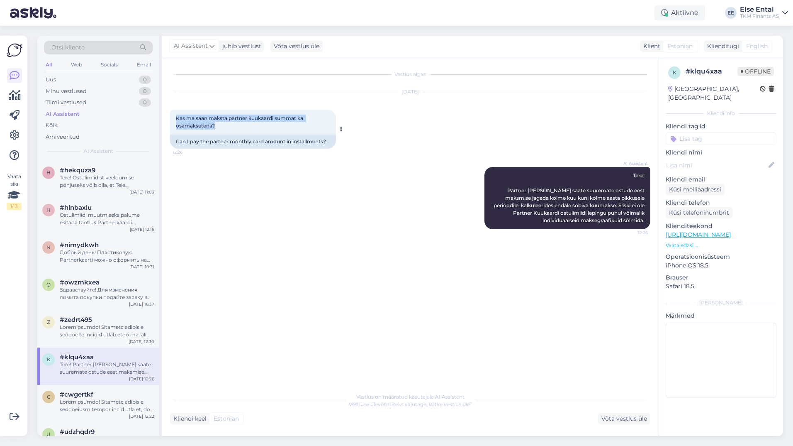
drag, startPoint x: 227, startPoint y: 130, endPoint x: 174, endPoint y: 119, distance: 53.8
click at [174, 119] on div "Kas ma saan maksta partner kuukaardi summat ka osamaksetena? 12:26" at bounding box center [253, 122] width 166 height 25
drag, startPoint x: 174, startPoint y: 119, endPoint x: 229, endPoint y: 130, distance: 56.7
click at [229, 130] on div "Kas ma saan maksta partner kuukaardi summat ka osamaksetena? 12:26" at bounding box center [253, 122] width 166 height 25
click at [95, 297] on div "o #owzmkxea Здравствуйте! Для изменения лимита покупки подайте заявку в самообс…" at bounding box center [98, 291] width 122 height 37
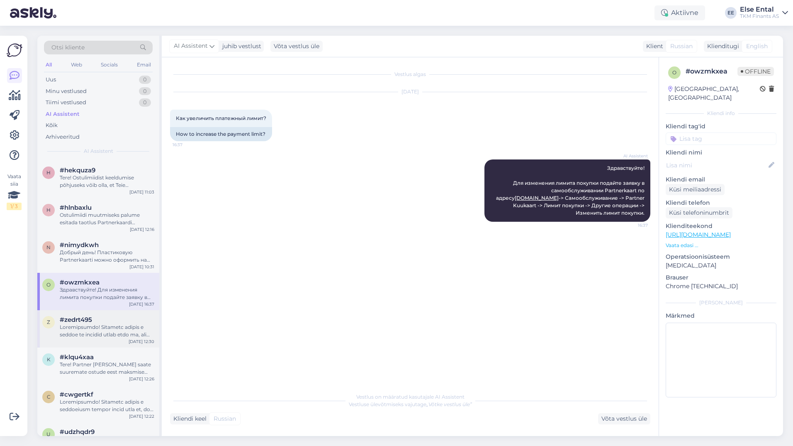
click at [95, 323] on div at bounding box center [107, 330] width 95 height 15
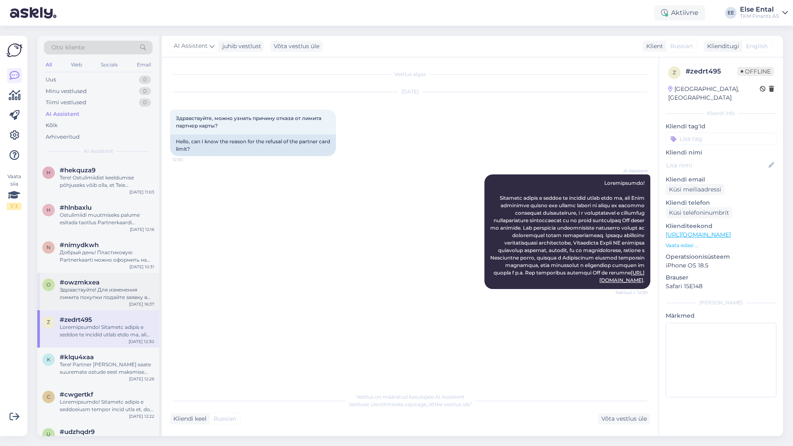
click at [85, 286] on div "Здравствуйте! Для изменения лимита покупки подайте заявку в самообслуживании Pa…" at bounding box center [107, 293] width 95 height 15
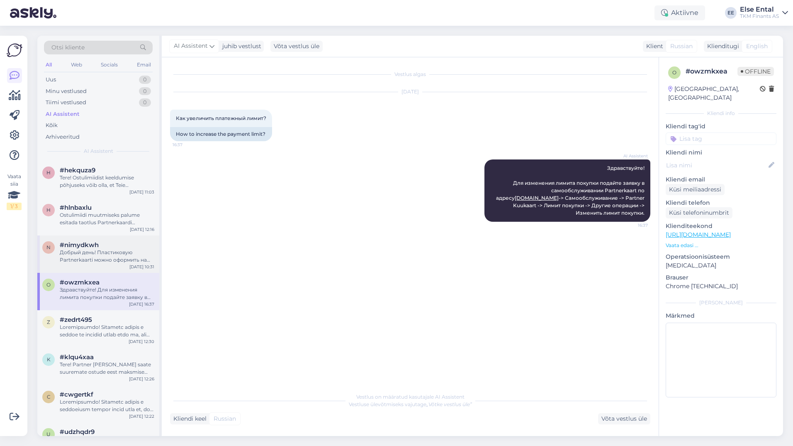
click at [95, 248] on div "Добрый день! Пластиковую Partnerkaarti можно оформить на инфостойке, предъявив …" at bounding box center [107, 255] width 95 height 15
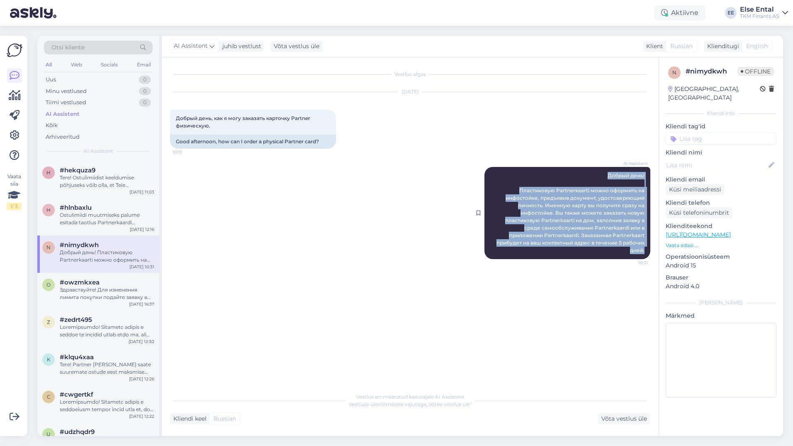
drag, startPoint x: 644, startPoint y: 251, endPoint x: 521, endPoint y: 175, distance: 145.1
click at [521, 175] on div "AI Assistent Добрый день! Пластиковую Partnerkaarti можно оформить на инфостойк…" at bounding box center [568, 213] width 166 height 92
copy span "Добрый день! Пластиковую Partnerkaarti можно оформить на инфостойке, предъявив …"
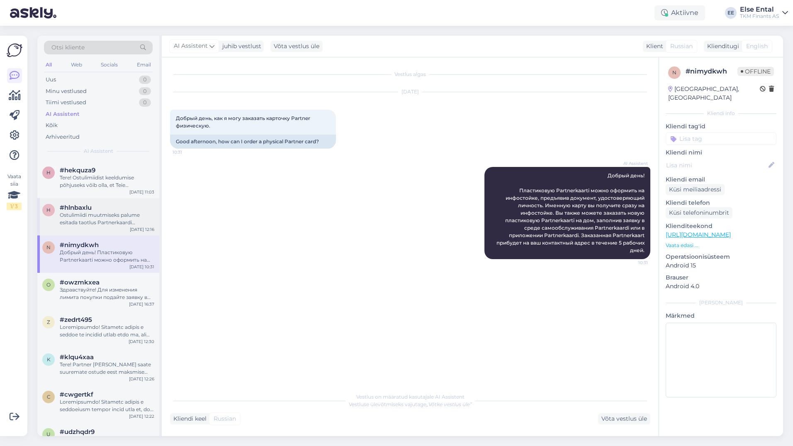
click at [96, 211] on div "Ostulimiidi muutmiseks palume esitada taotlus Partnerkaardi iseteeninduses aadr…" at bounding box center [107, 218] width 95 height 15
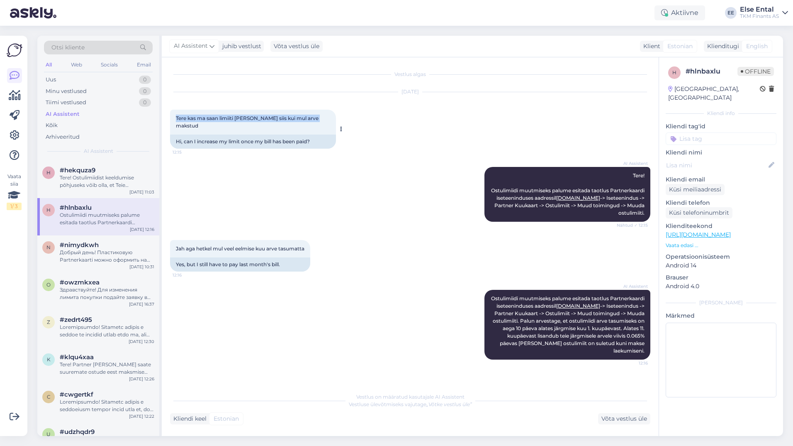
drag, startPoint x: 176, startPoint y: 116, endPoint x: 316, endPoint y: 124, distance: 140.1
click at [316, 124] on div "Tere kas ma saan limiiti [PERSON_NAME] siis kui mul arve makstud 12:15" at bounding box center [253, 122] width 166 height 25
click at [100, 166] on div "#hekquza9" at bounding box center [107, 169] width 95 height 7
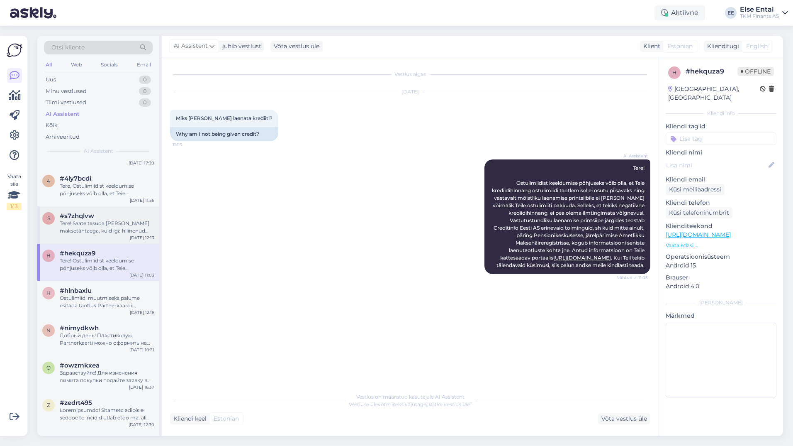
scroll to position [2033, 0]
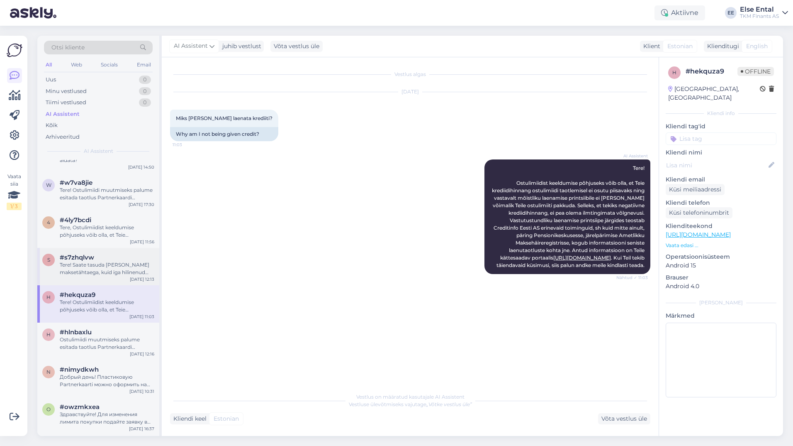
click at [118, 264] on div "Tere! Saate tasuda [PERSON_NAME] maksetähtaega, kuid iga hilinenud päeva eest l…" at bounding box center [107, 268] width 95 height 15
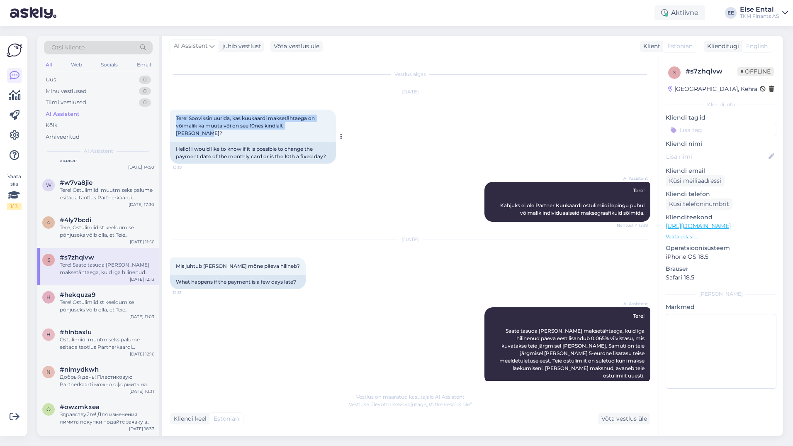
drag, startPoint x: 323, startPoint y: 129, endPoint x: 170, endPoint y: 117, distance: 153.1
click at [170, 117] on div "Tere! Sooviksin uurida, kas kuukaardi maksetähtaega on võimalik ka muuta või on…" at bounding box center [253, 126] width 166 height 32
copy span "Tere! Sooviksin uurida, kas kuukaardi maksetähtaega on võimalik ka muuta või on…"
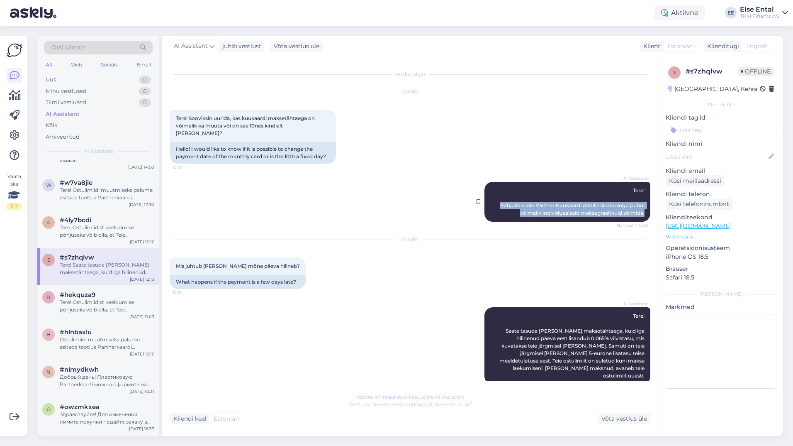
drag, startPoint x: 644, startPoint y: 205, endPoint x: 488, endPoint y: 194, distance: 156.8
click at [488, 194] on div "AI Assistent Tere! Kahjuks ei ole Partner Kuukaardi ostulimiidi lepingu puhul v…" at bounding box center [568, 202] width 166 height 40
copy span "Kahjuks ei ole Partner Kuukaardi ostulimiidi lepingu puhul võimalik individuaal…"
click at [99, 232] on div "4 #4ly7bcdi Tere, Ostulimiidist keeldumise põhjuseks võib olla, et Teie krediid…" at bounding box center [98, 228] width 122 height 37
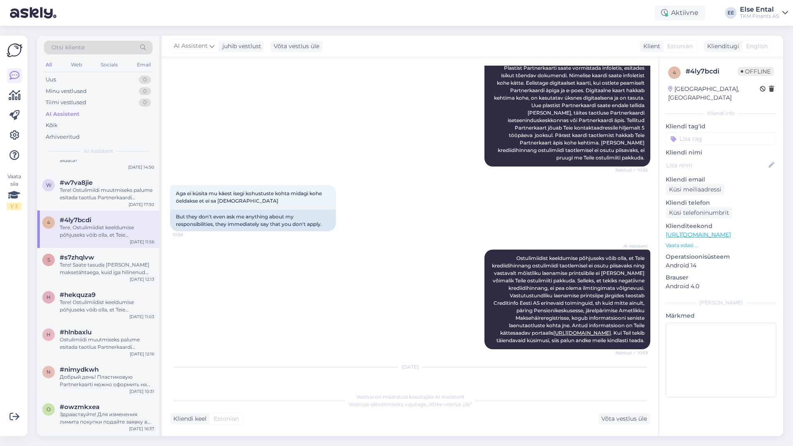
scroll to position [0, 0]
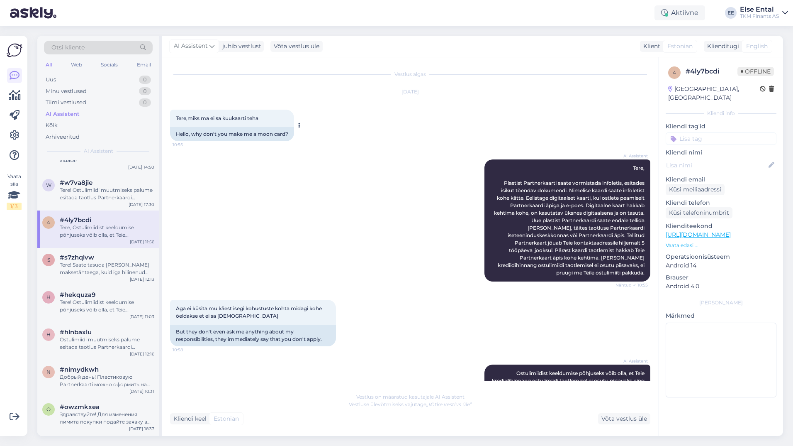
drag, startPoint x: 270, startPoint y: 122, endPoint x: 175, endPoint y: 119, distance: 94.2
click at [175, 119] on div "Tere,miks ma ei sa kuukaarti teha 10:55" at bounding box center [232, 118] width 124 height 17
copy span "Tere,miks ma ei sa kuukaarti teha"
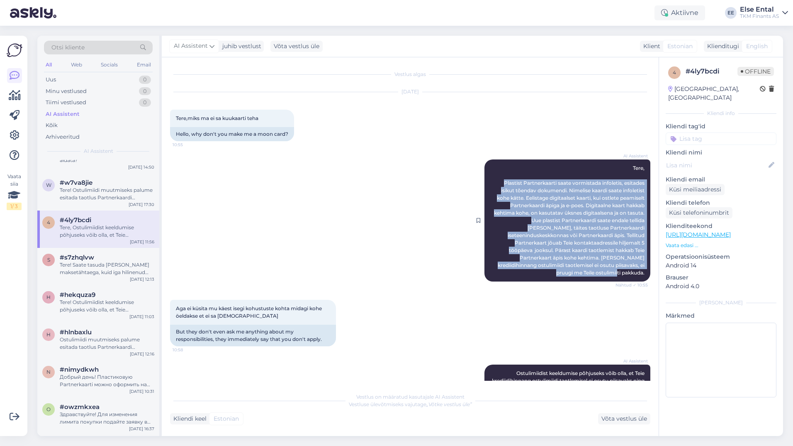
drag, startPoint x: 641, startPoint y: 267, endPoint x: 488, endPoint y: 185, distance: 173.0
click at [488, 185] on div "AI Assistent Tere, Plastist Partnerkaarti saate vormistada infoletis, esitades …" at bounding box center [568, 220] width 166 height 122
copy span "Plastist Partnerkaarti saate vormistada infoletis, esitades isikut tõendav doku…"
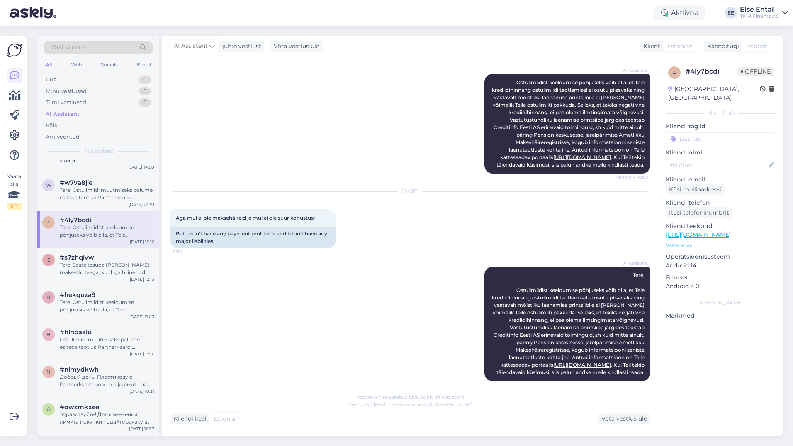
scroll to position [322, 0]
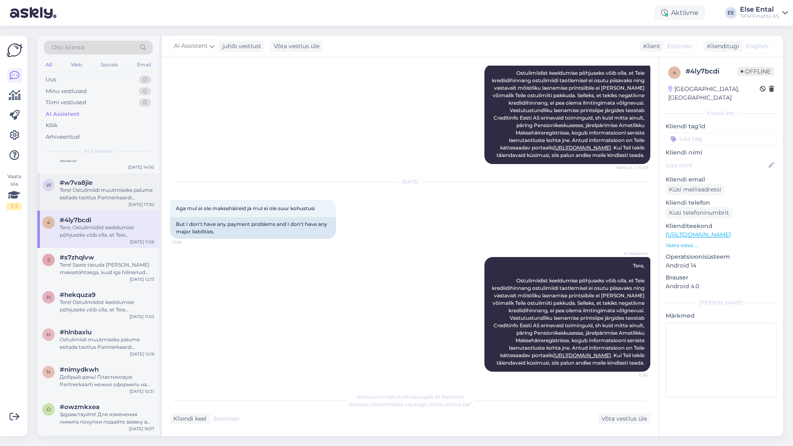
click at [80, 189] on div "Tere! Ostulimiidi muutmiseks palume esitada taotlus Partnerkaardi iseteeninduse…" at bounding box center [107, 193] width 95 height 15
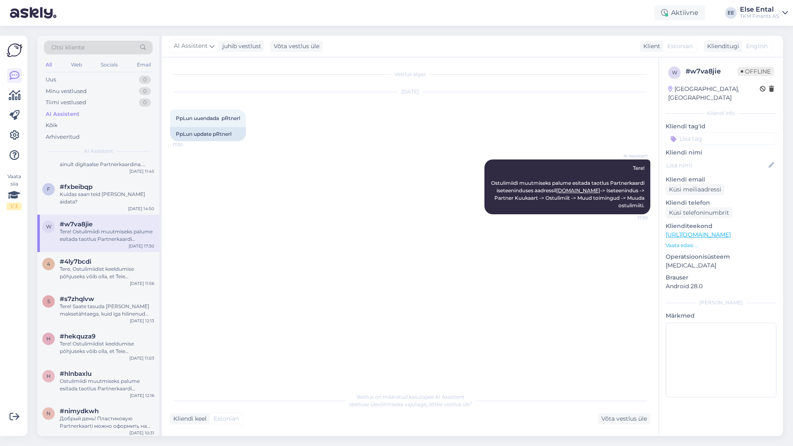
scroll to position [1950, 0]
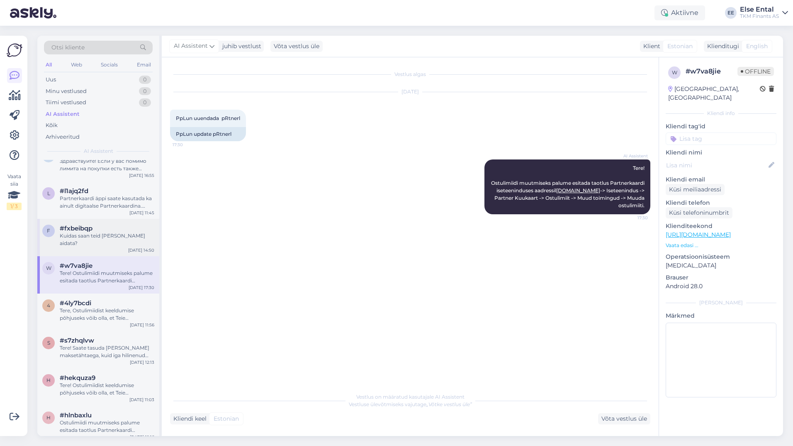
click at [92, 232] on div "Kuidas saan teid [PERSON_NAME] aidata?" at bounding box center [107, 239] width 95 height 15
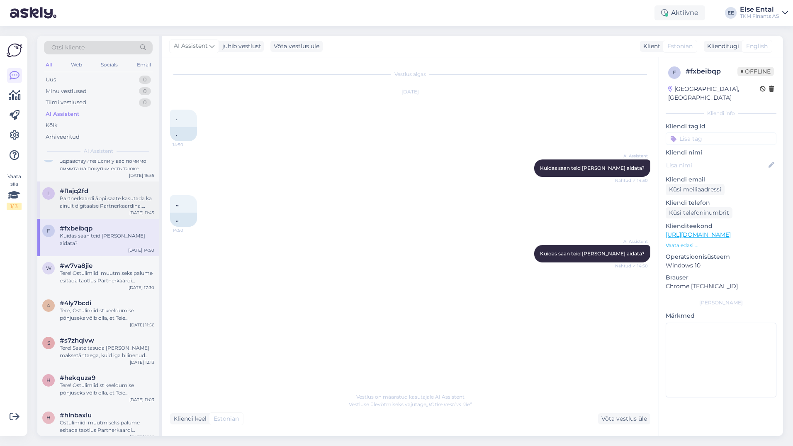
click at [83, 208] on div "Partnerkaardi äppi saate kasutada ka ainult digitaalse Partnerkaardina. Selleks…" at bounding box center [107, 202] width 95 height 15
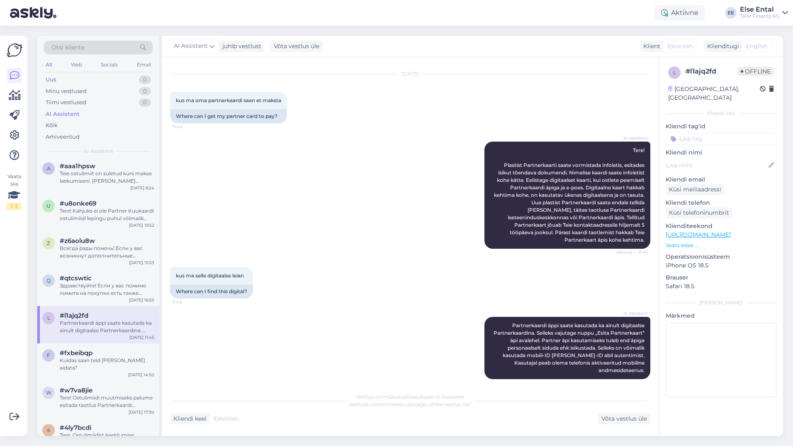
scroll to position [0, 0]
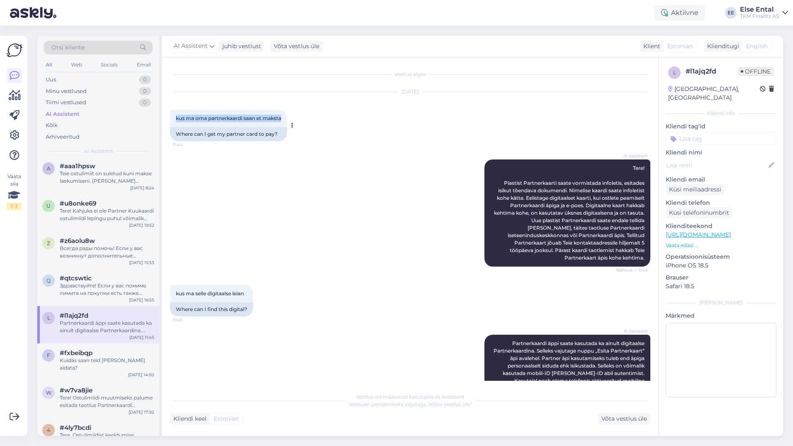
drag, startPoint x: 177, startPoint y: 114, endPoint x: 286, endPoint y: 122, distance: 109.3
click at [286, 122] on div "kus ma oma partnerkaardi saan et maksta 11:44" at bounding box center [228, 118] width 117 height 17
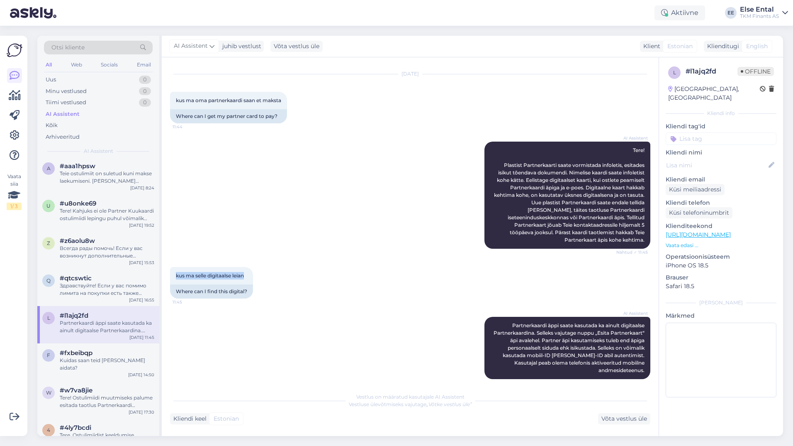
drag, startPoint x: 248, startPoint y: 269, endPoint x: 168, endPoint y: 265, distance: 79.3
click at [168, 265] on div "Vestlus algas [DATE] kus ma oma partnerkaardi saan et maksta 11:44 Where can I …" at bounding box center [410, 246] width 497 height 378
copy span "kus ma selle digitaalse leian"
drag, startPoint x: 271, startPoint y: 104, endPoint x: 175, endPoint y: 101, distance: 95.9
click at [175, 101] on div "kus ma oma partnerkaardi saan et maksta 11:44" at bounding box center [228, 100] width 117 height 17
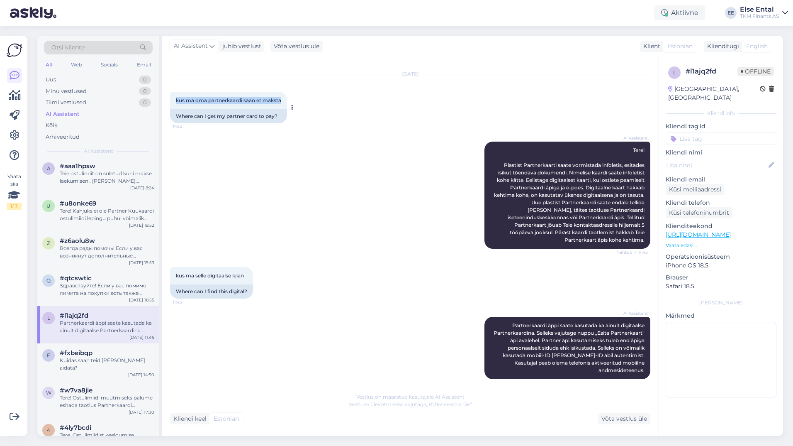
copy span "kus ma oma partnerkaardi saan et maksta"
drag, startPoint x: 251, startPoint y: 272, endPoint x: 175, endPoint y: 271, distance: 75.1
click at [175, 271] on div "kus ma selle digitaalse leian 11:45" at bounding box center [211, 275] width 83 height 17
copy span "kus ma selle digitaalse leian"
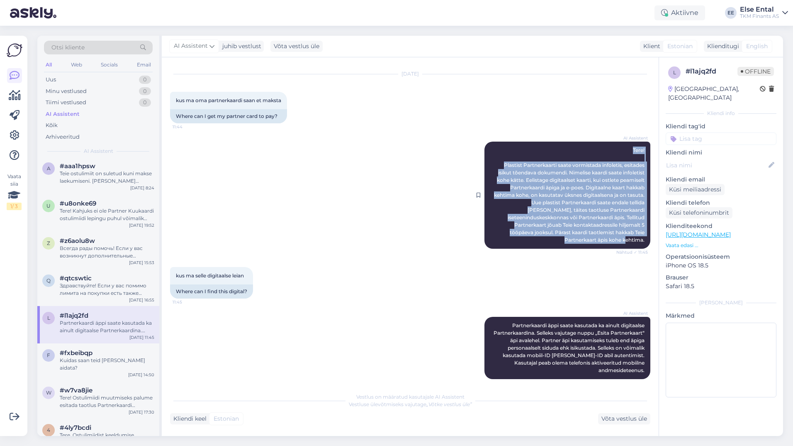
drag, startPoint x: 637, startPoint y: 233, endPoint x: 621, endPoint y: 153, distance: 81.6
click at [621, 153] on div "AI Assistent Tere! Plastist Partnerkaarti saate vormistada infoletis, esitades …" at bounding box center [568, 194] width 166 height 107
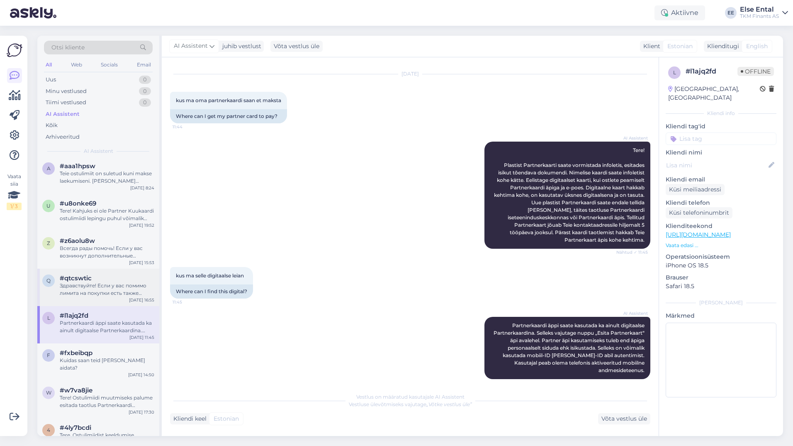
click at [93, 295] on div "Здравствуйте! Если у вас помимо лимита на покупки есть также договор рассрочки …" at bounding box center [107, 289] width 95 height 15
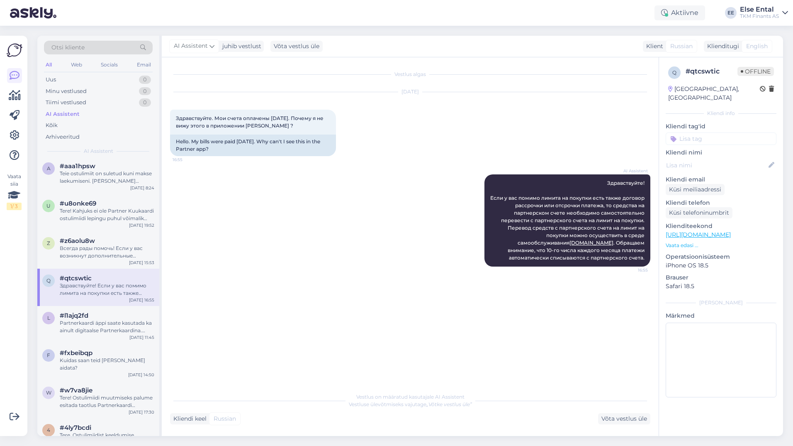
scroll to position [0, 0]
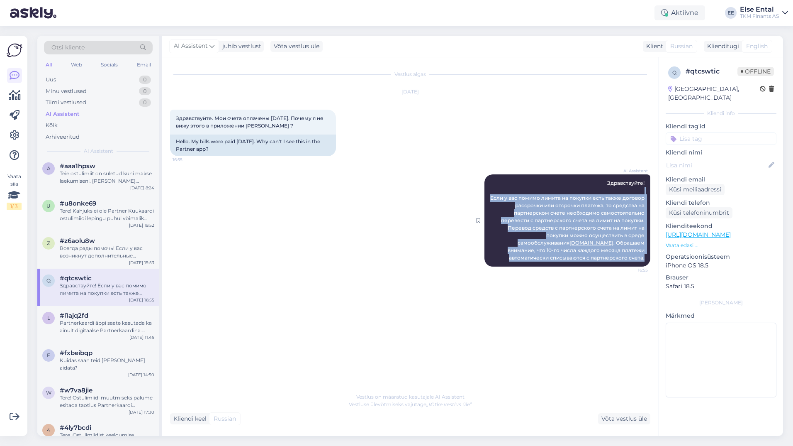
drag, startPoint x: 649, startPoint y: 259, endPoint x: 487, endPoint y: 193, distance: 174.7
click at [487, 193] on div "AI Assistent Здравствуйте! Если у вас помимо лимита на покупки есть также догов…" at bounding box center [568, 220] width 166 height 92
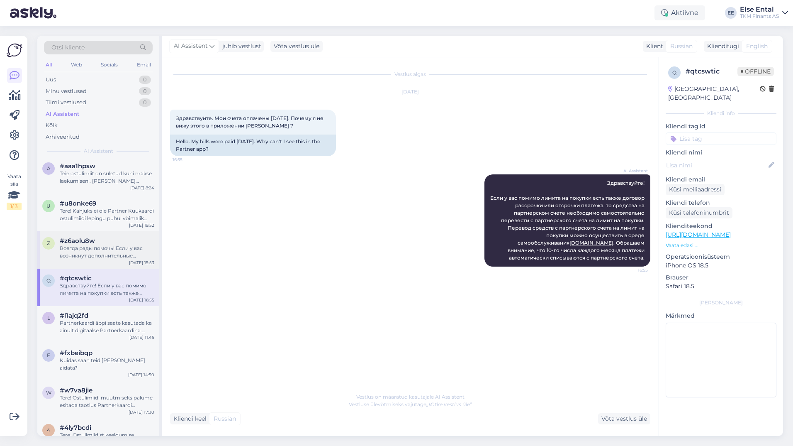
click at [82, 253] on div "Всегда рады помочь! Если у вас возникнут дополнительные вопросы, пожалуйста, об…" at bounding box center [107, 251] width 95 height 15
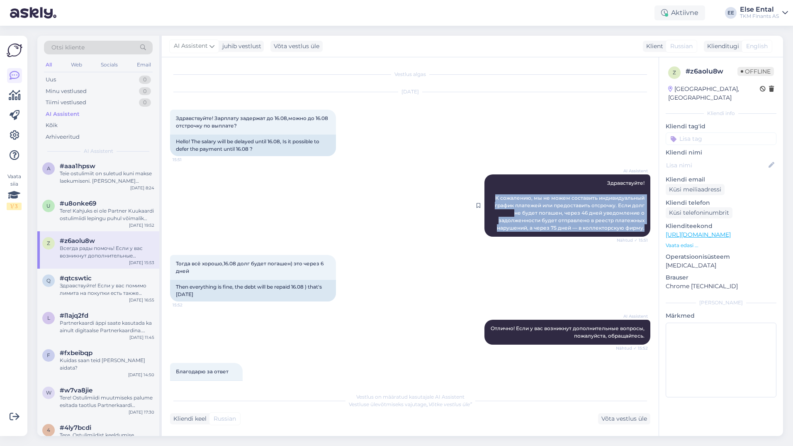
drag, startPoint x: 489, startPoint y: 200, endPoint x: 641, endPoint y: 230, distance: 154.3
click at [641, 230] on div "AI Assistent Здравствуйте! К сожалению, мы не можем составить индивидуальный гр…" at bounding box center [568, 205] width 166 height 62
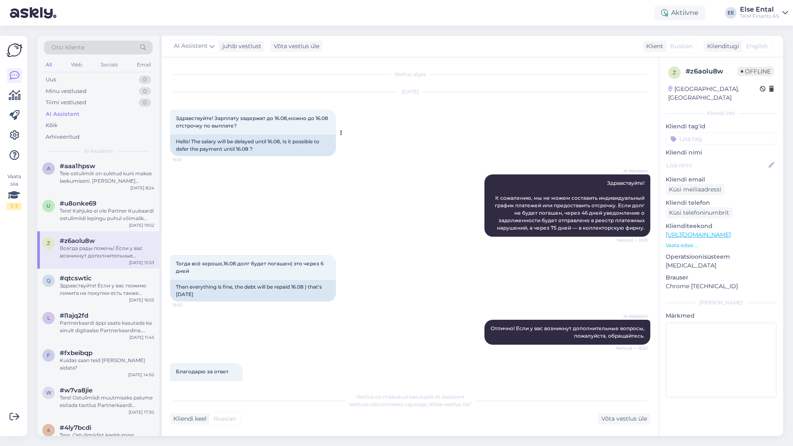
click at [241, 128] on div "Здравствуйте! Зарплату задержат до 16.08,можно до 16.08 отстрочку по выплате? 1…" at bounding box center [253, 122] width 166 height 25
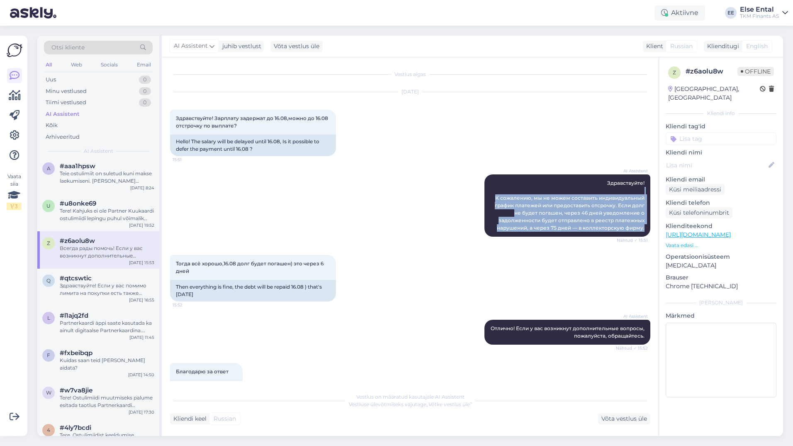
drag, startPoint x: 638, startPoint y: 230, endPoint x: 468, endPoint y: 192, distance: 174.5
click at [468, 192] on div "AI Assistent Здравствуйте! К сожалению, мы не можем составить индивидуальный гр…" at bounding box center [410, 205] width 480 height 80
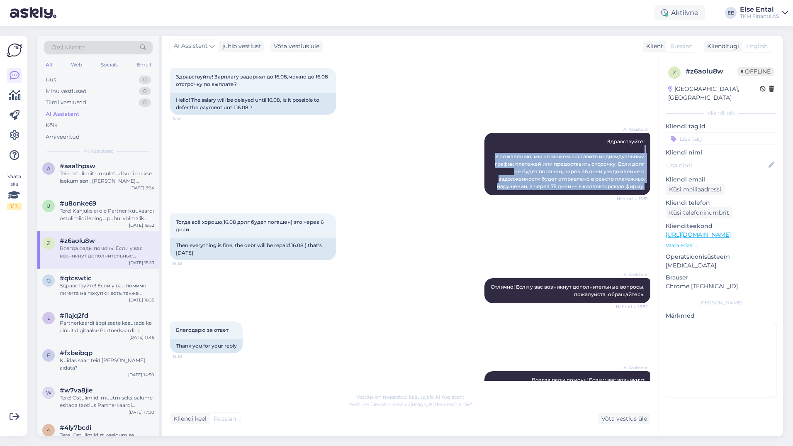
scroll to position [66, 0]
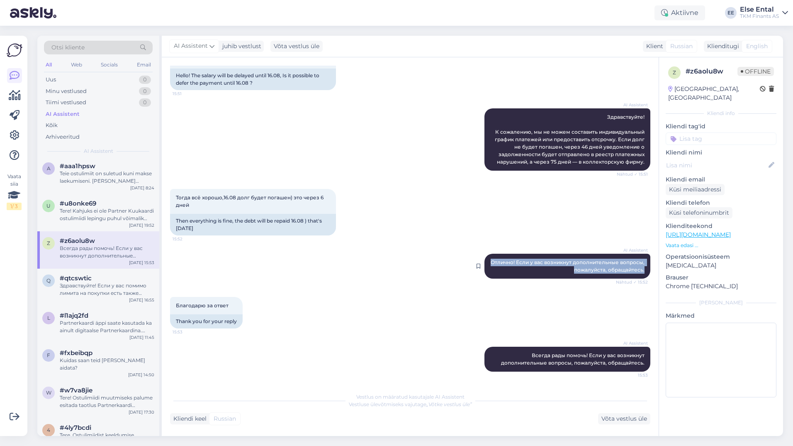
drag, startPoint x: 643, startPoint y: 273, endPoint x: 484, endPoint y: 263, distance: 159.6
click at [485, 263] on div "AI Assistent Отлично! Если у вас возникнут дополнительные вопросы, пожалуйста, …" at bounding box center [568, 265] width 166 height 25
click at [90, 207] on div "Tere! Kahjuks ei ole Partner Kuukaardi ostulimiidi lepingu puhul võimalik indiv…" at bounding box center [107, 214] width 95 height 15
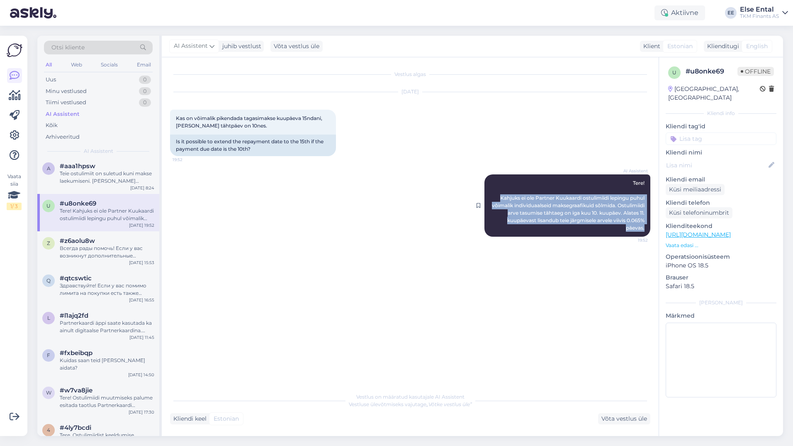
drag, startPoint x: 645, startPoint y: 227, endPoint x: 487, endPoint y: 197, distance: 160.4
click at [487, 197] on div "AI Assistent Tere! Kahjuks ei ole Partner Kuukaardi ostulimiidi lepingu puhul v…" at bounding box center [568, 205] width 166 height 62
click at [318, 260] on div "Vestlus algas [DATE] Kas on võimalik pikendada tagasimakse kuupäeva 15ndani, [P…" at bounding box center [414, 223] width 488 height 315
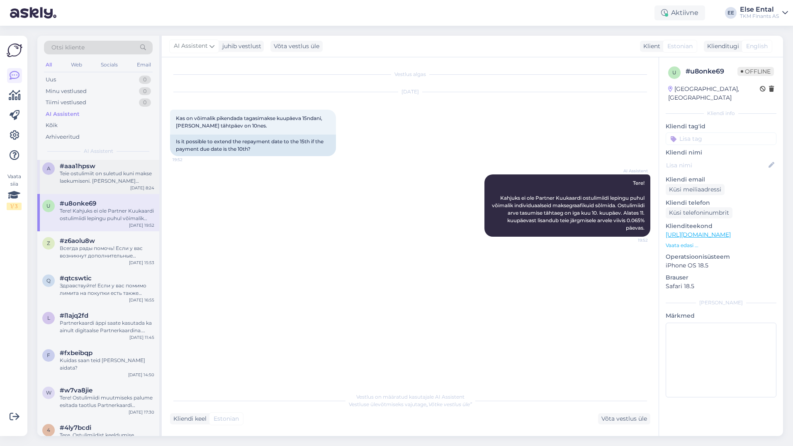
click at [99, 182] on div "Teie ostulimiit on suletud kuni makse laekumiseni. [PERSON_NAME] maksnud, avane…" at bounding box center [107, 177] width 95 height 15
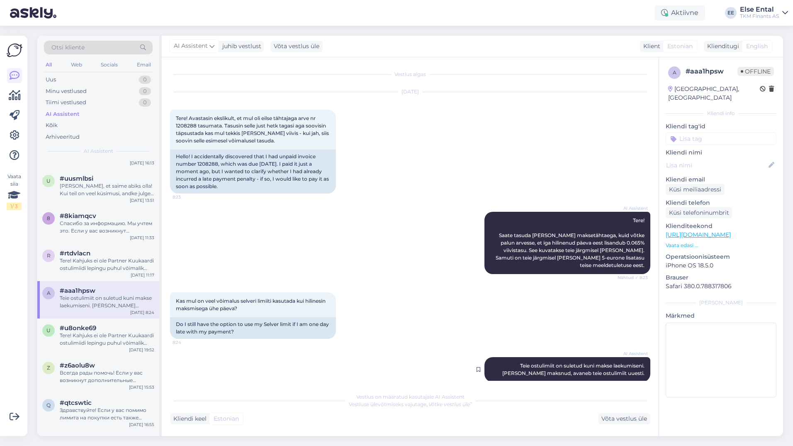
scroll to position [3, 0]
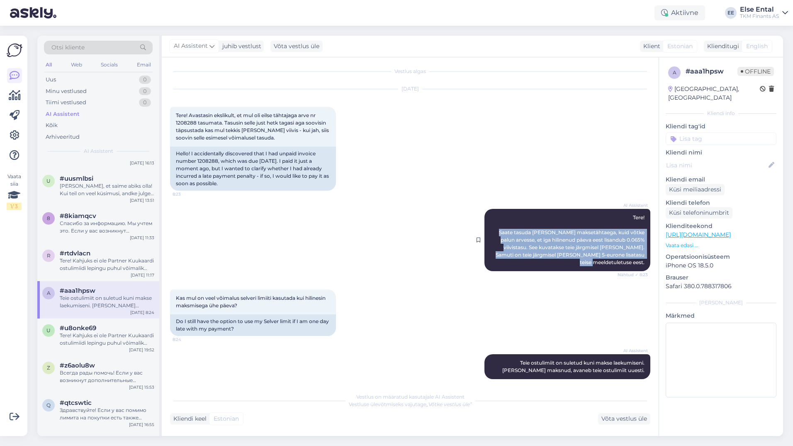
drag, startPoint x: 641, startPoint y: 255, endPoint x: 488, endPoint y: 229, distance: 155.2
click at [488, 229] on div "AI Assistent Tere! Saate tasuda [PERSON_NAME] maksetähtaega, kuid võtke palun a…" at bounding box center [568, 240] width 166 height 62
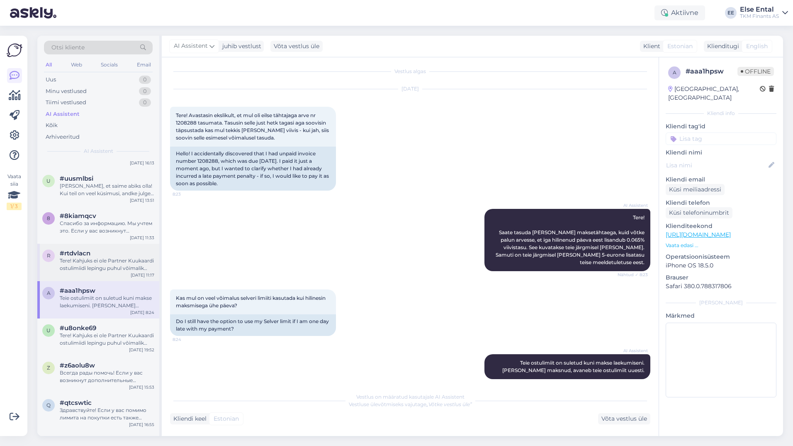
click at [107, 270] on div "Tere! Kahjuks ei ole Partner Kuukaardi ostulimiidi lepingu puhul võimalik indiv…" at bounding box center [107, 264] width 95 height 15
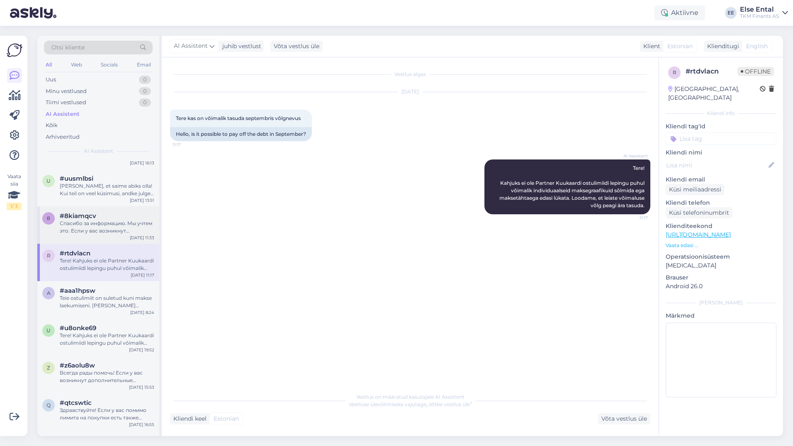
click at [72, 231] on div "Спасибо за информацию. Мы учтем это. Если у вас возникнут дополнительные вопрос…" at bounding box center [107, 226] width 95 height 15
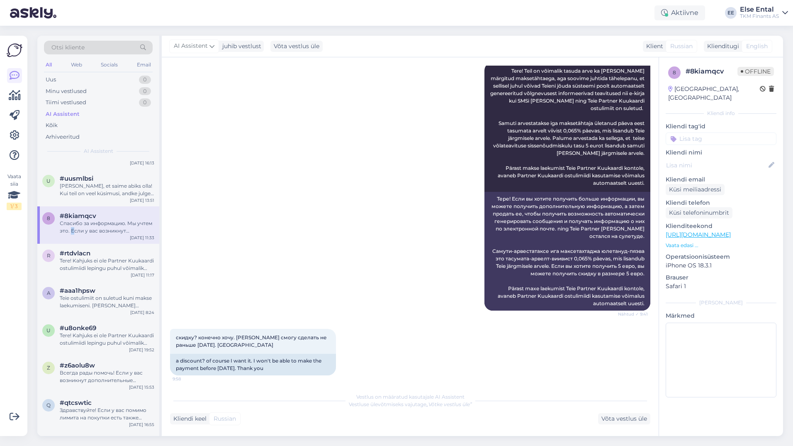
scroll to position [373, 0]
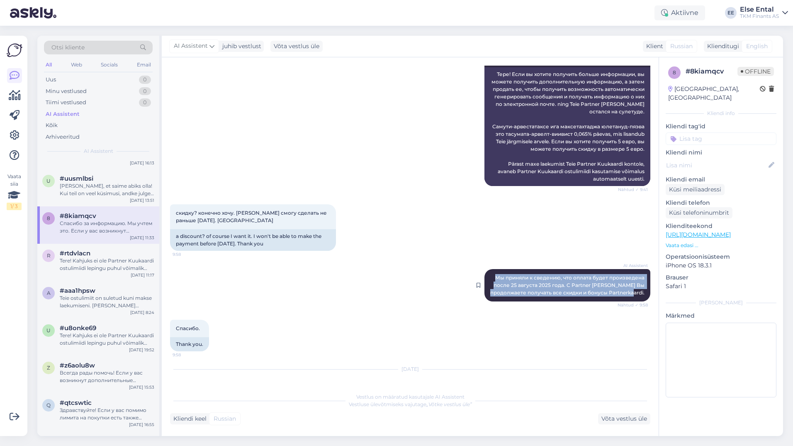
drag, startPoint x: 640, startPoint y: 293, endPoint x: 489, endPoint y: 276, distance: 152.0
click at [489, 276] on div "AI Assistent Мы приняли к сведению, что оплата будет произведена после 25 авгус…" at bounding box center [568, 285] width 166 height 32
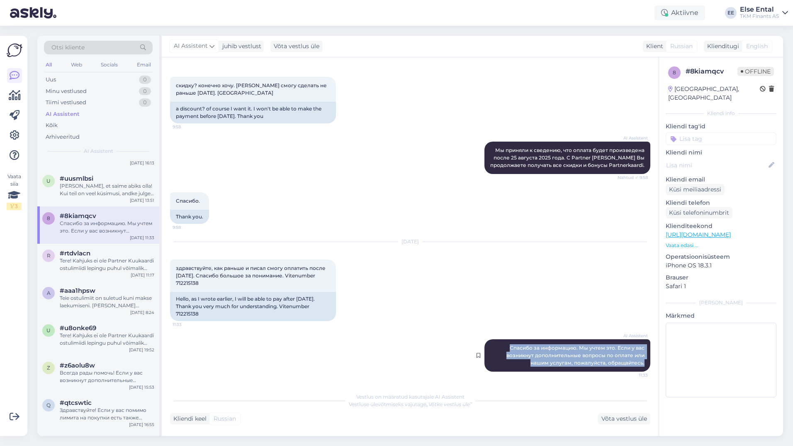
drag, startPoint x: 499, startPoint y: 346, endPoint x: 641, endPoint y: 363, distance: 142.0
click at [641, 363] on div "AI Assistent [PERSON_NAME] за информацию. Мы учтем это. Если у вас возникнут до…" at bounding box center [568, 355] width 166 height 32
click at [76, 179] on span "#uusmlbsi" at bounding box center [77, 178] width 34 height 7
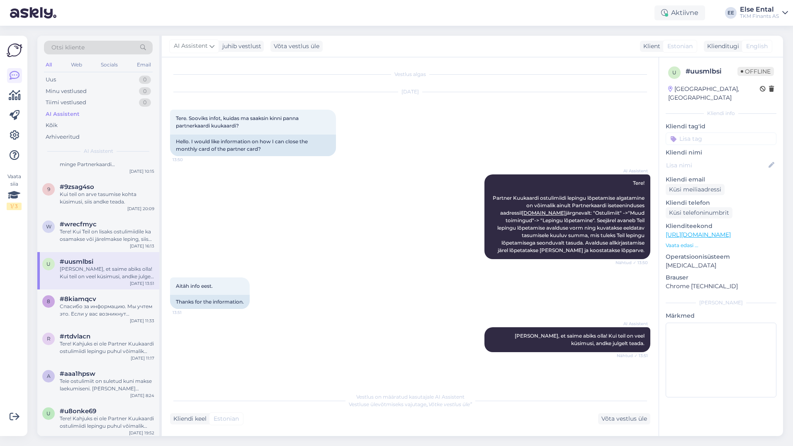
scroll to position [1576, 0]
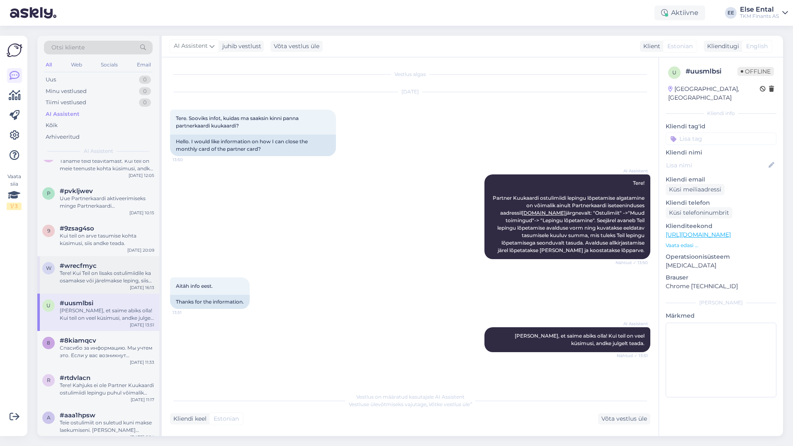
click at [89, 268] on span "#wrecfmyc" at bounding box center [78, 265] width 37 height 7
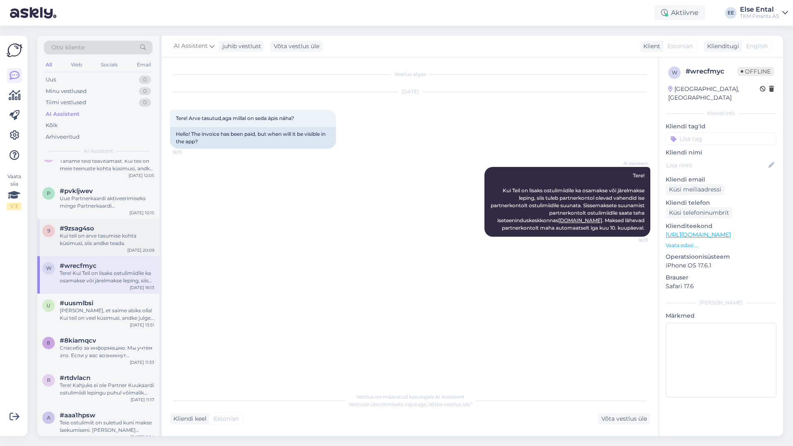
click at [102, 238] on div "Kui teil on arve tasumise kohta küsimusi, siis andke teada." at bounding box center [107, 239] width 95 height 15
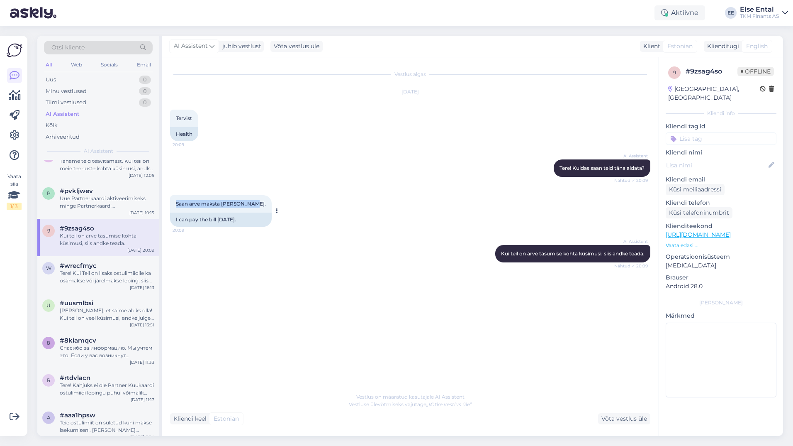
drag, startPoint x: 176, startPoint y: 201, endPoint x: 248, endPoint y: 205, distance: 71.8
click at [248, 205] on div "Saan arve maksta [PERSON_NAME]. 20:09" at bounding box center [221, 203] width 102 height 17
drag, startPoint x: 647, startPoint y: 253, endPoint x: 499, endPoint y: 255, distance: 147.7
click at [499, 255] on div "AI Assistent [PERSON_NAME] teil on arve tasumise kohta küsimusi, siis andke tea…" at bounding box center [572, 253] width 155 height 17
click at [97, 192] on div "#pvkljwev" at bounding box center [107, 190] width 95 height 7
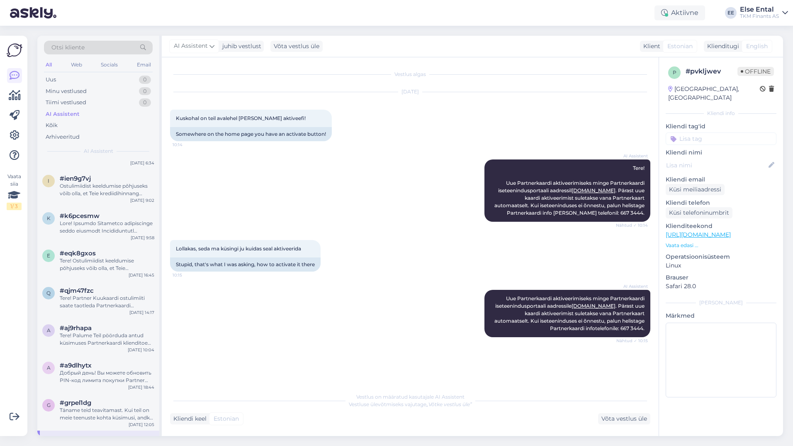
scroll to position [1452, 0]
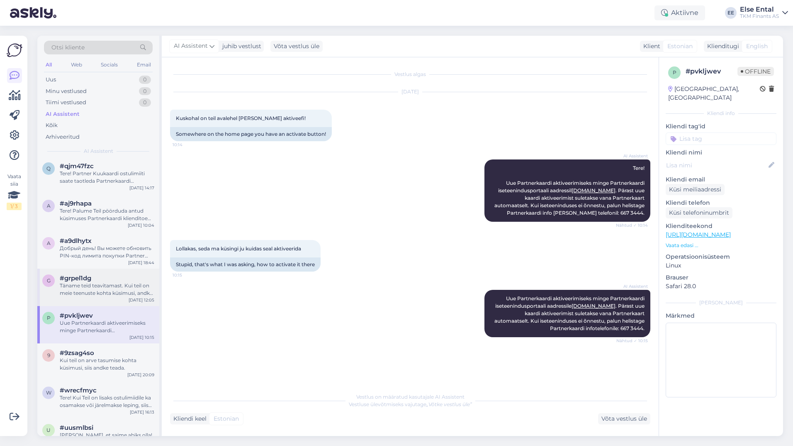
click at [102, 298] on div "g #grpel1dg Täname teid teavitamast. Kui teil on meie teenuste kohta küsimusi, …" at bounding box center [98, 286] width 122 height 37
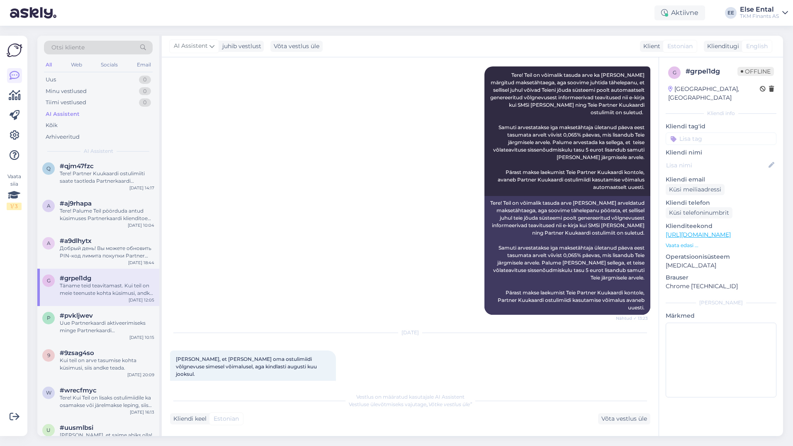
scroll to position [242, 0]
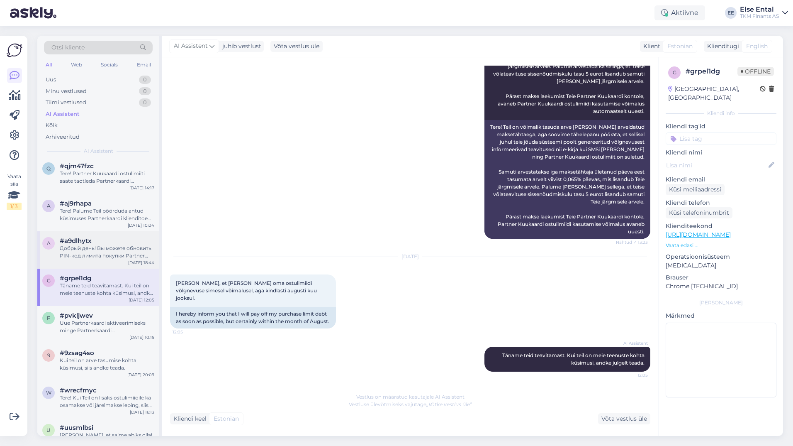
click at [107, 256] on div "Добрый день! Вы можете обновить PIN-код лимита покупки Partner [PERSON_NAME] в …" at bounding box center [107, 251] width 95 height 15
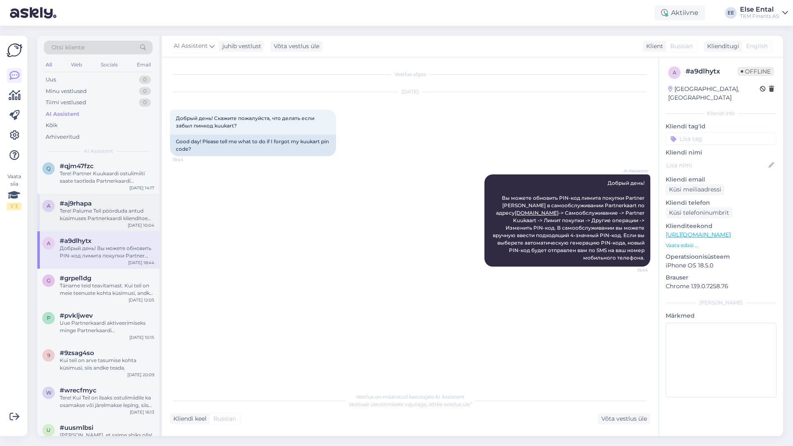
scroll to position [1369, 0]
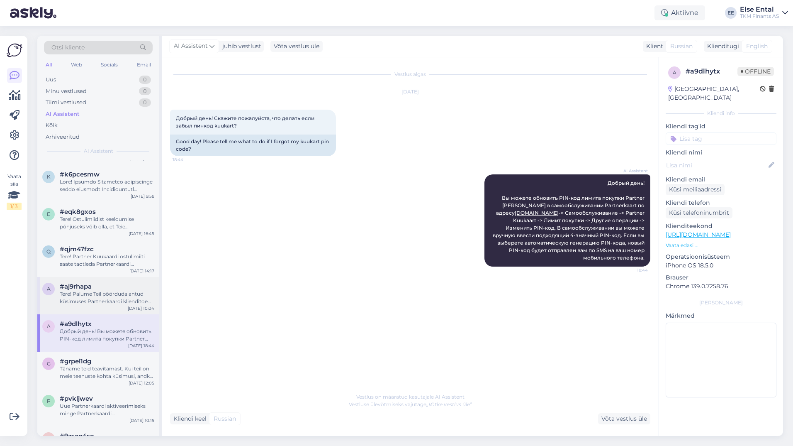
click at [95, 301] on div "Tere! Palume Teil pöörduda antud küsimuses Partnerkaardi klienditoe [PERSON_NAM…" at bounding box center [107, 297] width 95 height 15
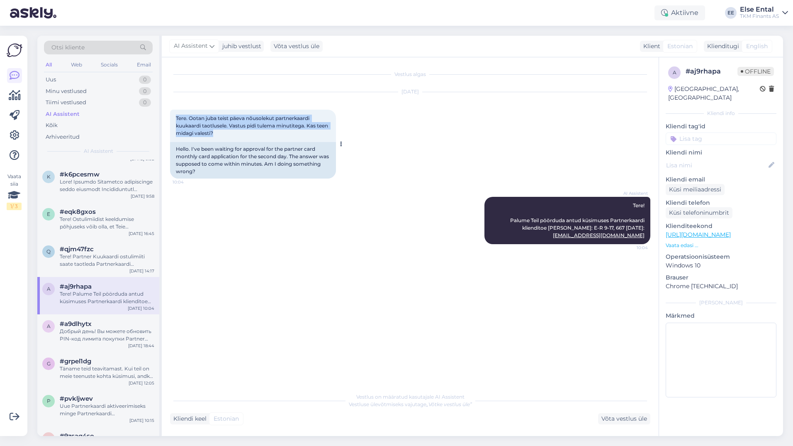
drag, startPoint x: 231, startPoint y: 131, endPoint x: 176, endPoint y: 120, distance: 55.8
click at [176, 120] on div "Tere. Ootan juba teist päeva nõusolekut partnerkaardi kuukaardi taotlusele. Vas…" at bounding box center [253, 126] width 166 height 32
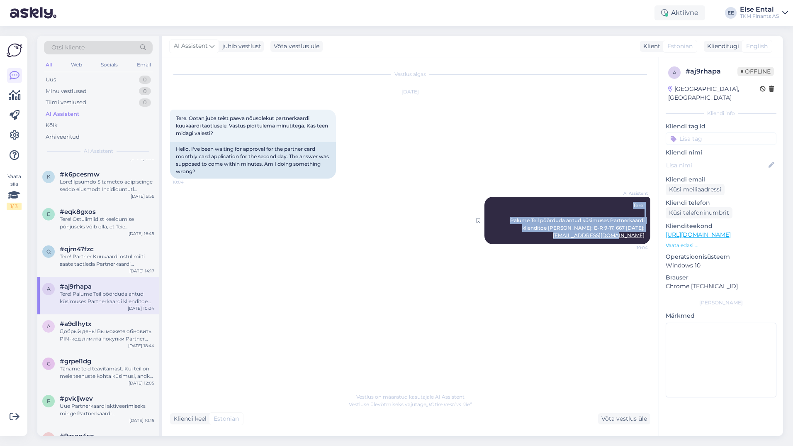
drag, startPoint x: 646, startPoint y: 236, endPoint x: 633, endPoint y: 205, distance: 33.7
click at [633, 205] on div "AI Assistent Tere! Palume Teil pöörduda antud küsimuses Partnerkaardi kliendito…" at bounding box center [568, 220] width 166 height 47
click at [83, 260] on div "Tere! Partner Kuukaardi ostulimiiti saate taotleda Partnerkaardi iseteeninduske…" at bounding box center [107, 260] width 95 height 15
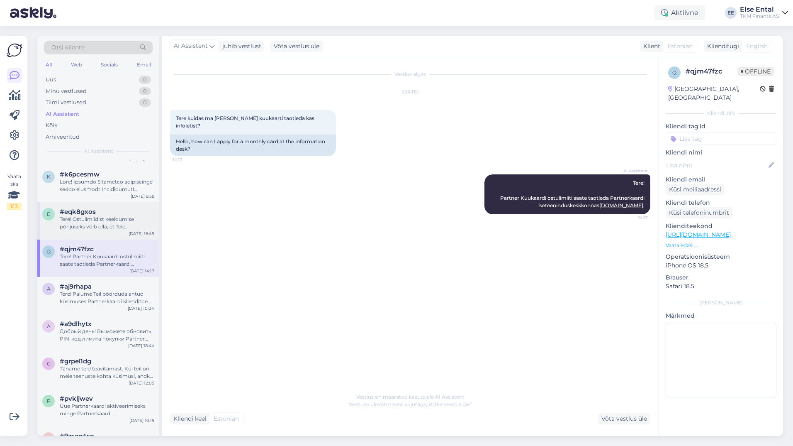
click at [93, 222] on div "Tere! Ostulimiidist keeldumise põhjuseks võib olla, et Teie krediidihinnang ost…" at bounding box center [107, 222] width 95 height 15
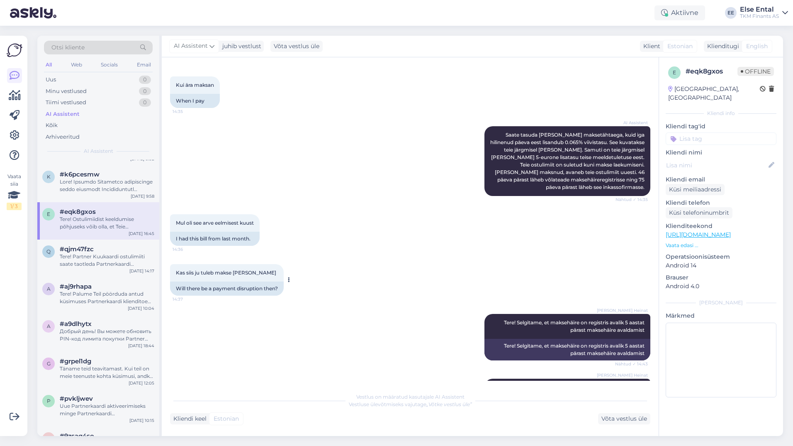
scroll to position [0, 0]
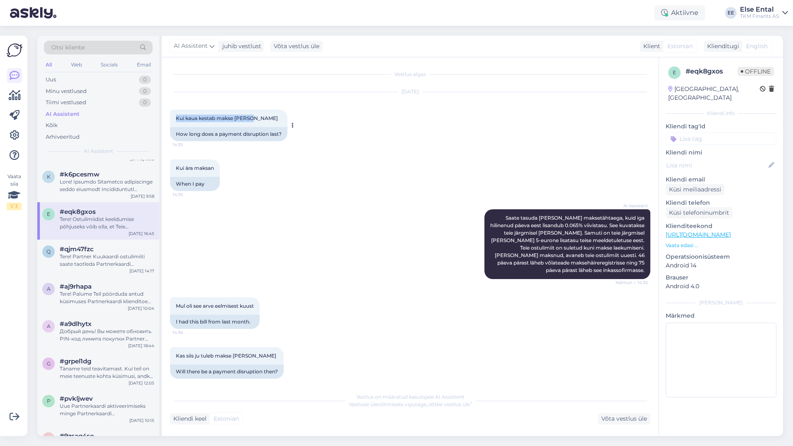
drag, startPoint x: 250, startPoint y: 120, endPoint x: 173, endPoint y: 119, distance: 76.8
click at [173, 119] on div "Kui kaua kestab makse [PERSON_NAME] 14:35" at bounding box center [228, 118] width 117 height 17
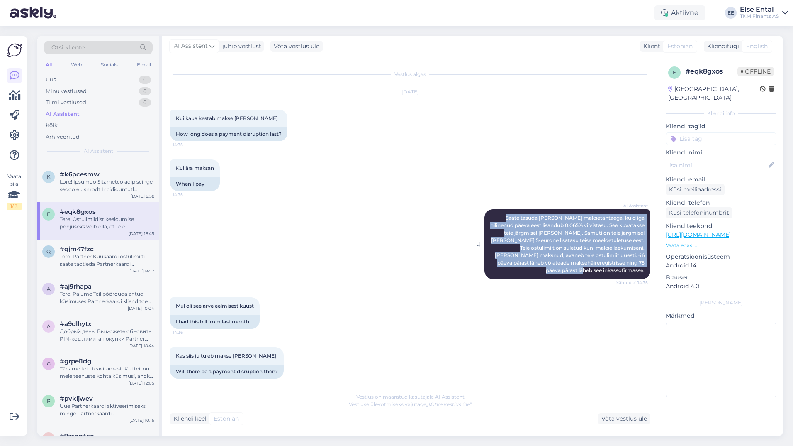
drag, startPoint x: 489, startPoint y: 218, endPoint x: 640, endPoint y: 272, distance: 160.7
click at [640, 272] on div "AI Assistent Saate tasuda [PERSON_NAME] maksetähtaega, kuid iga hilinenud päeva…" at bounding box center [568, 244] width 166 height 70
click at [349, 276] on div "AI Assistent Saate tasuda [PERSON_NAME] maksetähtaega, kuid iga hilinenud päeva…" at bounding box center [410, 244] width 480 height 88
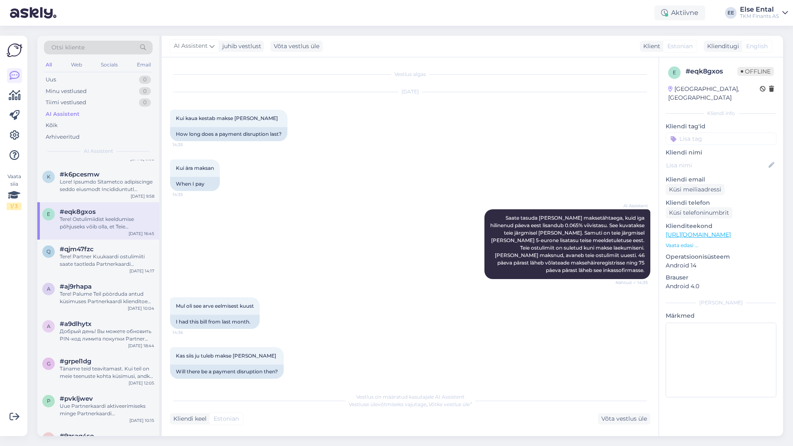
scroll to position [83, 0]
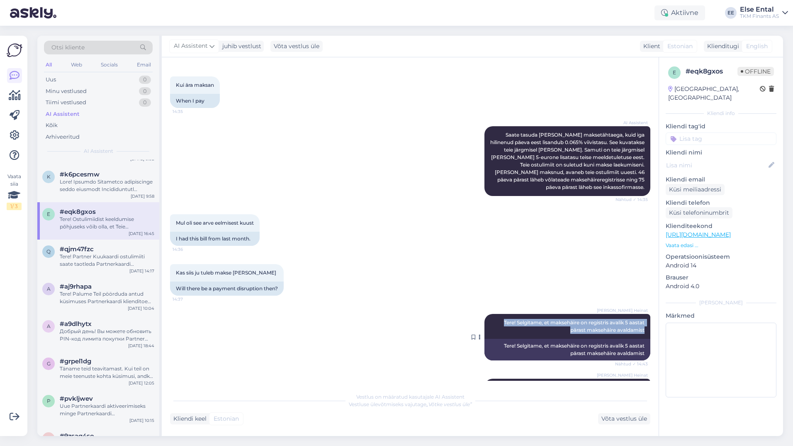
drag, startPoint x: 494, startPoint y: 321, endPoint x: 641, endPoint y: 330, distance: 147.9
click at [641, 330] on div "[PERSON_NAME] Heinat Tere! Selgitame, et maksehäire on registris avalik 5 aasta…" at bounding box center [568, 326] width 166 height 25
click at [67, 178] on div at bounding box center [107, 185] width 95 height 15
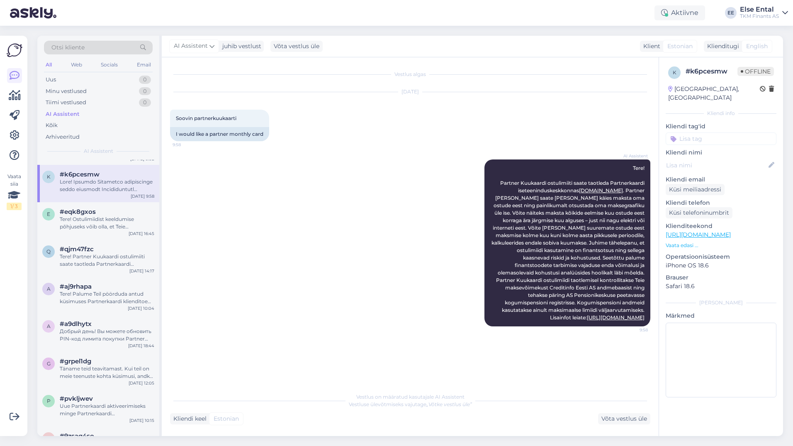
scroll to position [1286, 0]
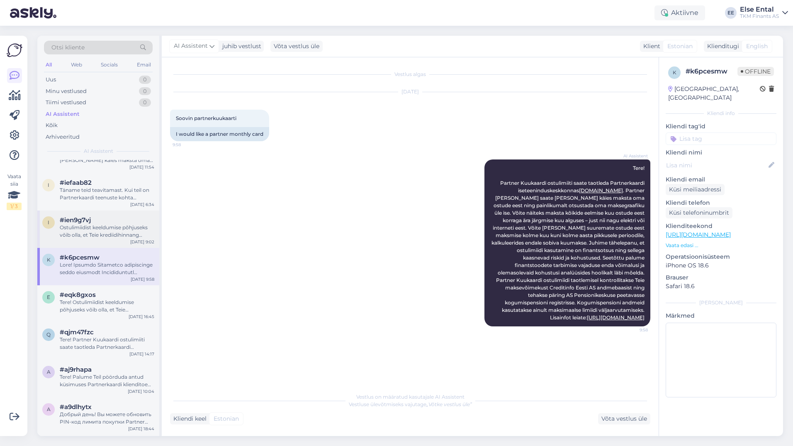
click at [75, 230] on div "Ostulimiidist keeldumise põhjuseks võib olla, et Teie krediidihinnang ostulimii…" at bounding box center [107, 231] width 95 height 15
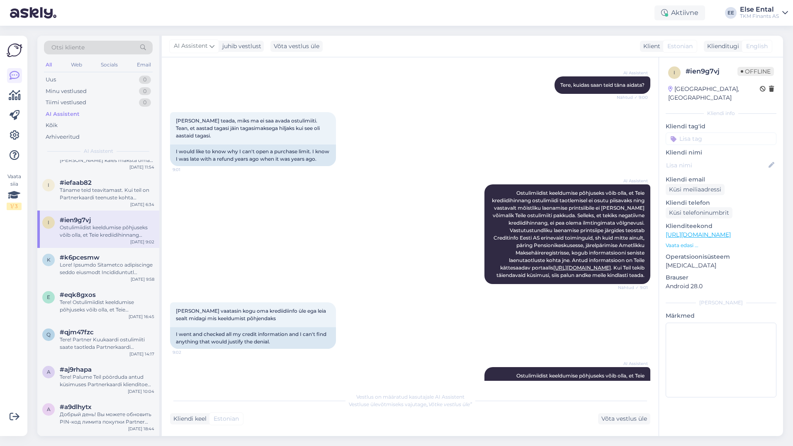
scroll to position [215, 0]
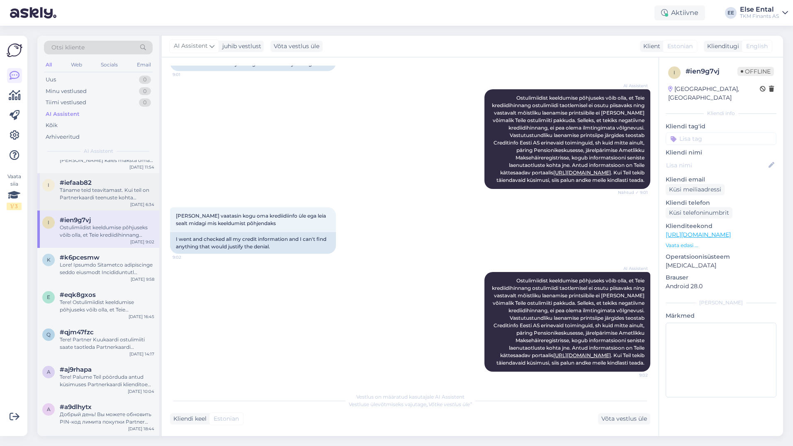
click at [102, 190] on div "Täname teid teavitamast. Kui teil on Partnerkaardi teenuste kohta küsimusi, vas…" at bounding box center [107, 193] width 95 height 15
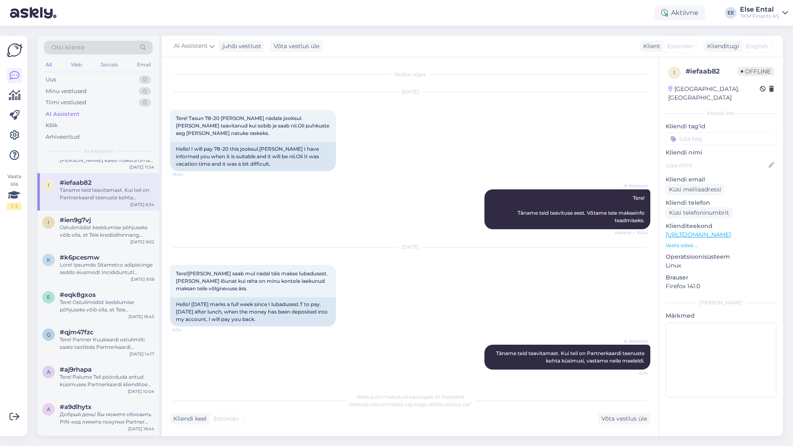
scroll to position [1162, 0]
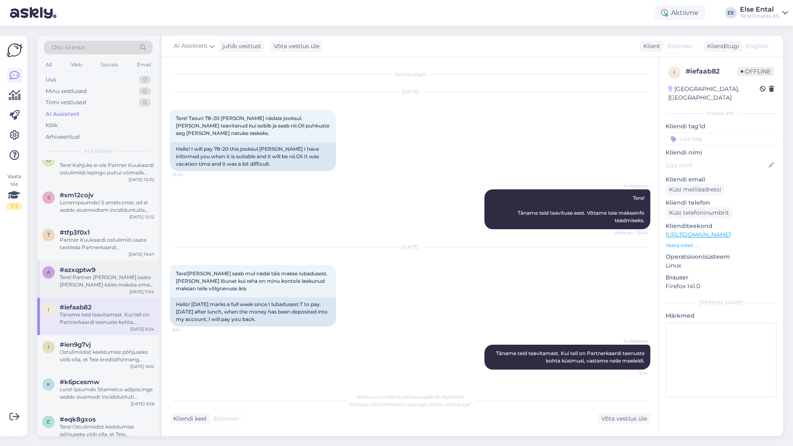
click at [91, 283] on div "Tere! Partner [PERSON_NAME] saate [PERSON_NAME] käies maksta oma ostude eest ni…" at bounding box center [107, 280] width 95 height 15
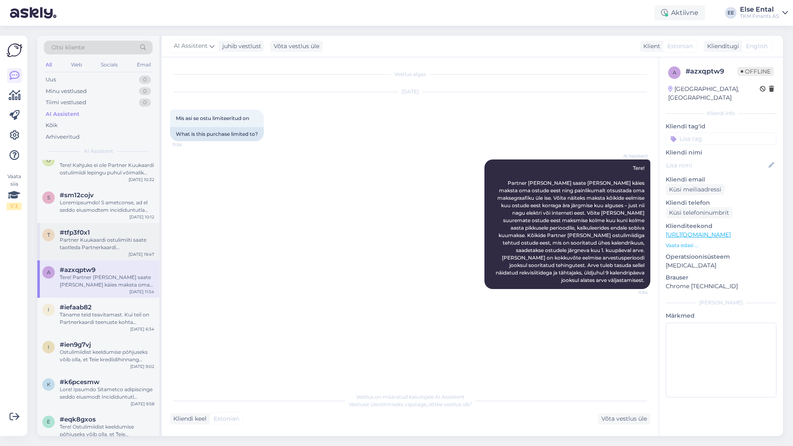
click at [104, 236] on div "Partner Kuukaardi ostulimiiti saate taotleda Partnerkaardi iseteeninduskeskkonn…" at bounding box center [107, 243] width 95 height 15
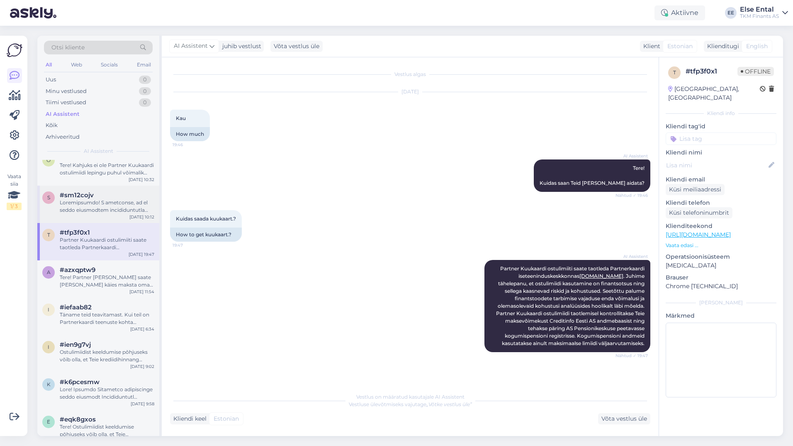
scroll to position [1037, 0]
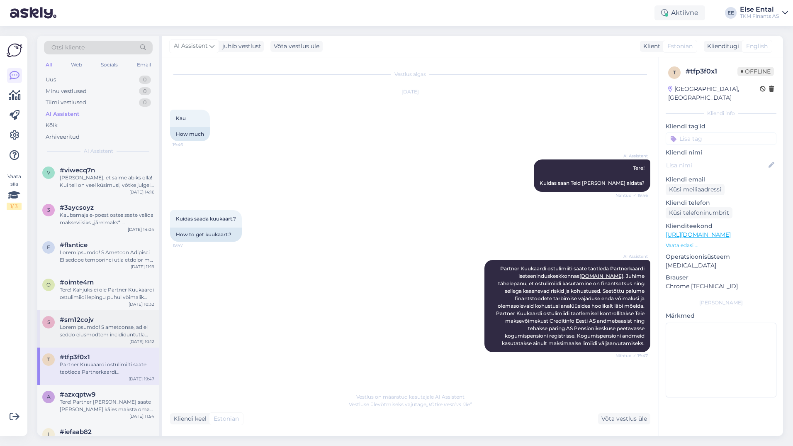
click at [81, 323] on div at bounding box center [107, 330] width 95 height 15
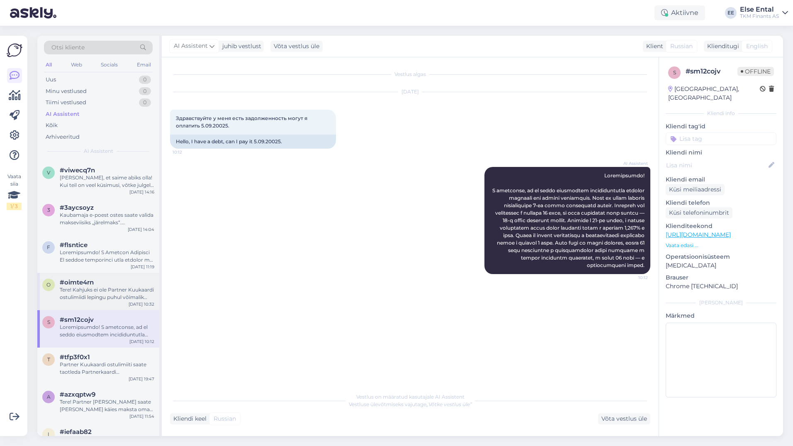
click at [97, 287] on div "Tere! Kahjuks ei ole Partner Kuukaardi ostulimiidi lepingu puhul võimalik indiv…" at bounding box center [107, 293] width 95 height 15
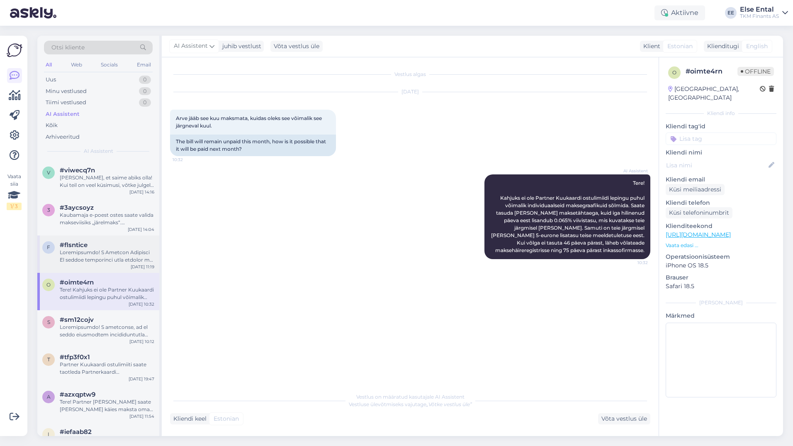
click at [93, 239] on div "f #flsntice [DATE] 11:19" at bounding box center [98, 253] width 122 height 37
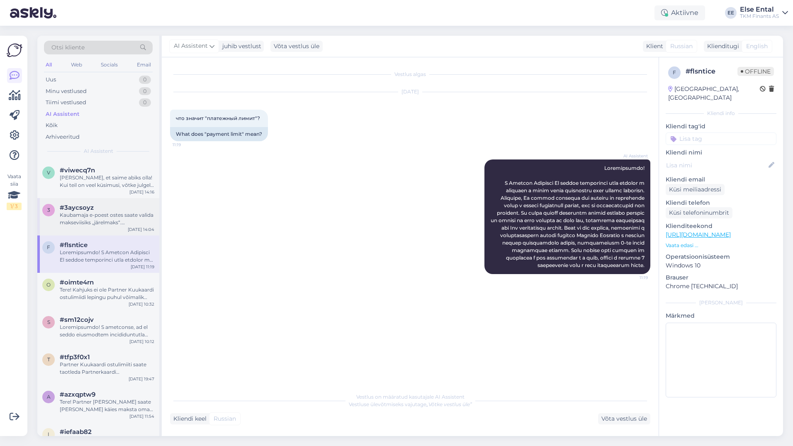
click at [111, 220] on div "Kaubamaja e-poest ostes saate valida makseviisiks „järelmaks“. [PERSON_NAME] to…" at bounding box center [107, 218] width 95 height 15
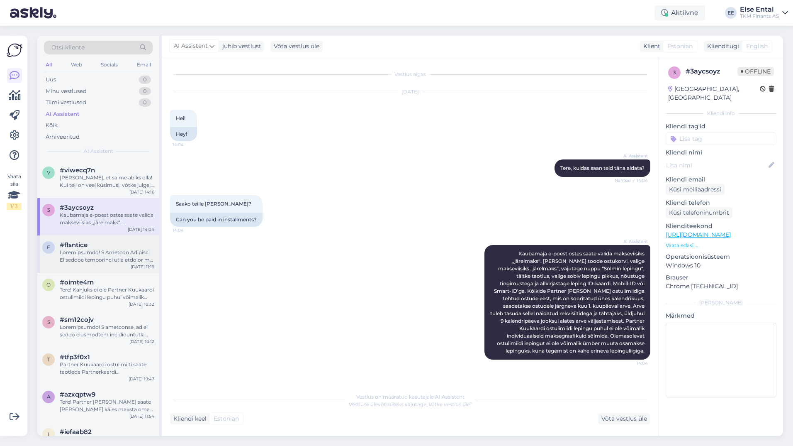
scroll to position [913, 0]
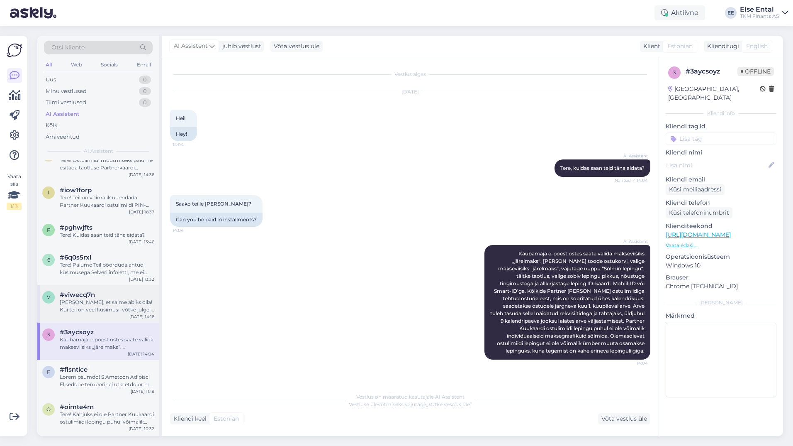
click at [103, 303] on div "[PERSON_NAME], et saime abiks olla! Kui teil on veel küsimusi, võtke julgelt üh…" at bounding box center [107, 305] width 95 height 15
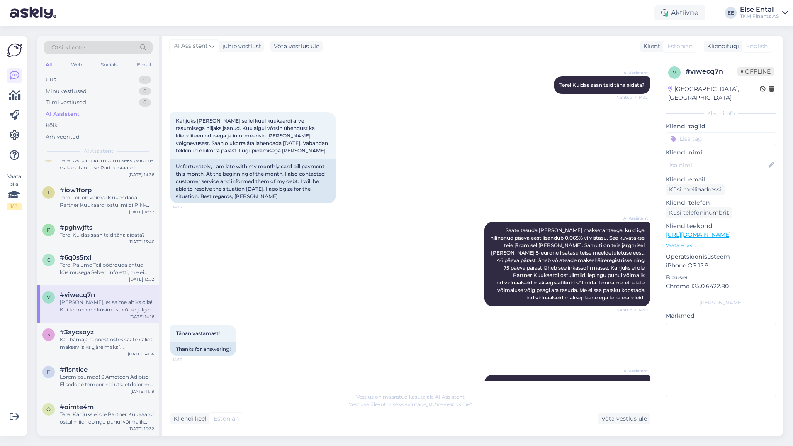
scroll to position [111, 0]
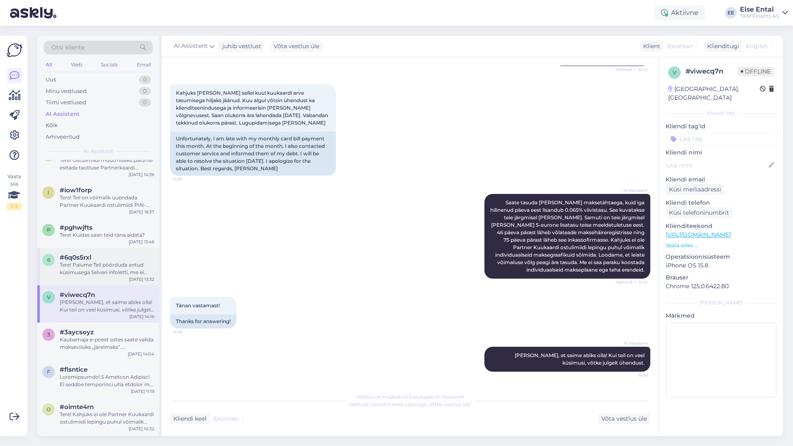
click at [102, 263] on div "Tere! Palume Teil pöörduda antud küsimusega Selveri infoletti, me ei oska parak…" at bounding box center [107, 268] width 95 height 15
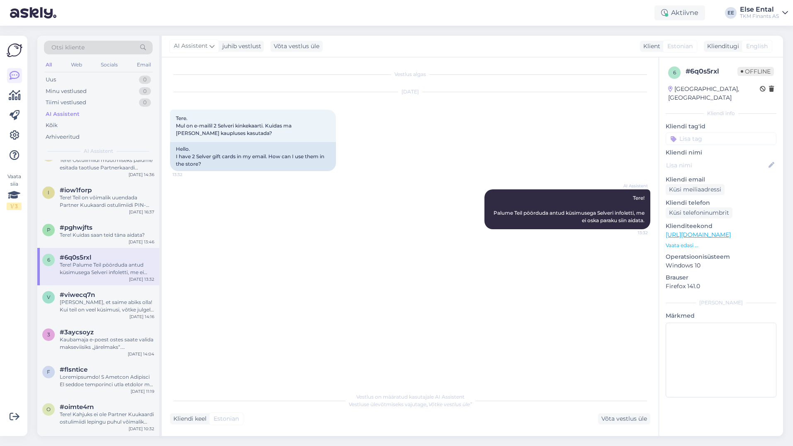
scroll to position [0, 0]
drag, startPoint x: 231, startPoint y: 137, endPoint x: 175, endPoint y: 122, distance: 58.4
click at [175, 122] on div "Tere. Mul on e-mailil 2 Selveri kinkekaarti. Kuidas ma [PERSON_NAME] kaupluses …" at bounding box center [253, 126] width 166 height 32
drag, startPoint x: 646, startPoint y: 223, endPoint x: 489, endPoint y: 211, distance: 157.7
click at [489, 211] on div "AI Assistent Tere! Palume Teil pöörduda antud küsimusega Selveri infoletti, me …" at bounding box center [568, 209] width 166 height 40
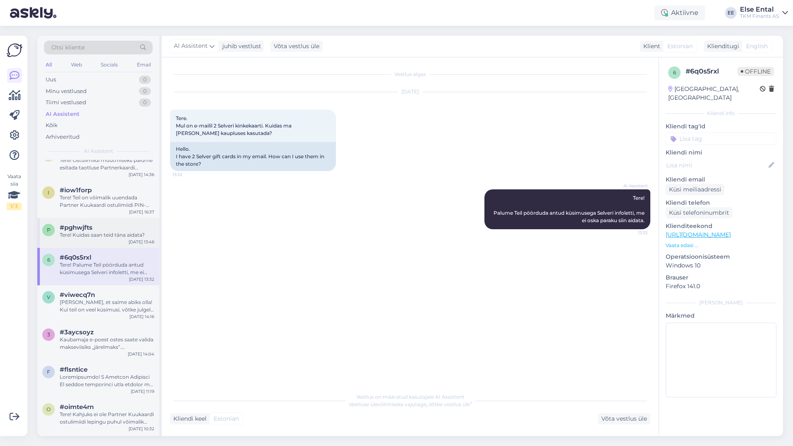
click at [105, 232] on div "Tere! Kuidas saan teid täna aidata?" at bounding box center [107, 234] width 95 height 7
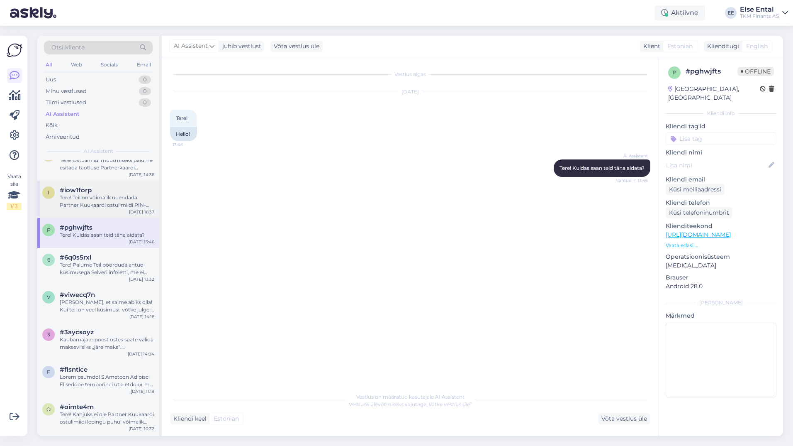
click at [93, 212] on div "i #iow1forp Tere! Teil on võimalik uuendada Partner Kuukaardi ostulimiidi PIN-k…" at bounding box center [98, 198] width 122 height 37
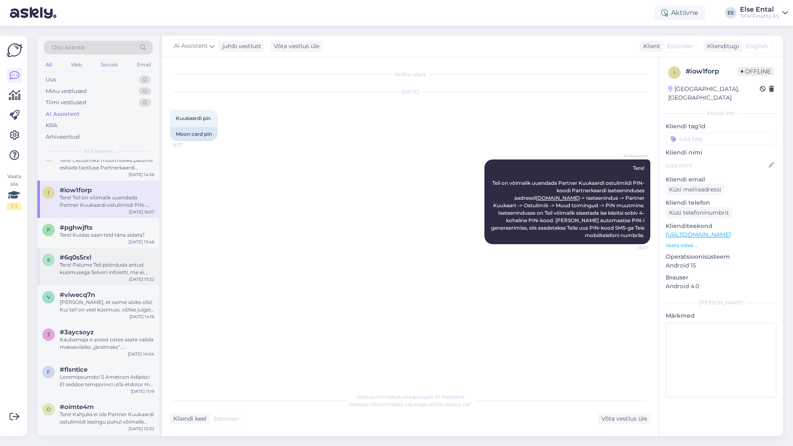
scroll to position [788, 0]
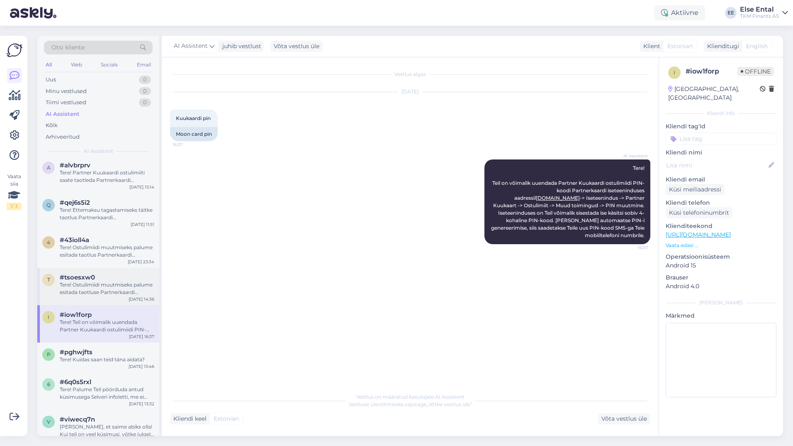
click at [97, 270] on div "t #tsoesxw0 Tere! Ostulimiidi muutmiseks palume esitada taotluse Partnerkaardi …" at bounding box center [98, 286] width 122 height 37
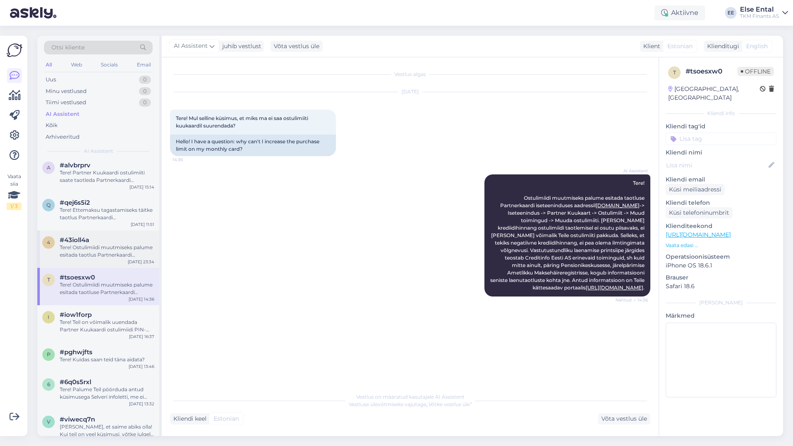
click at [95, 252] on div "Tere! Ostulimiidi muutmiseks palume esitada taotlus Partnerkaardi iseteeninduse…" at bounding box center [107, 251] width 95 height 15
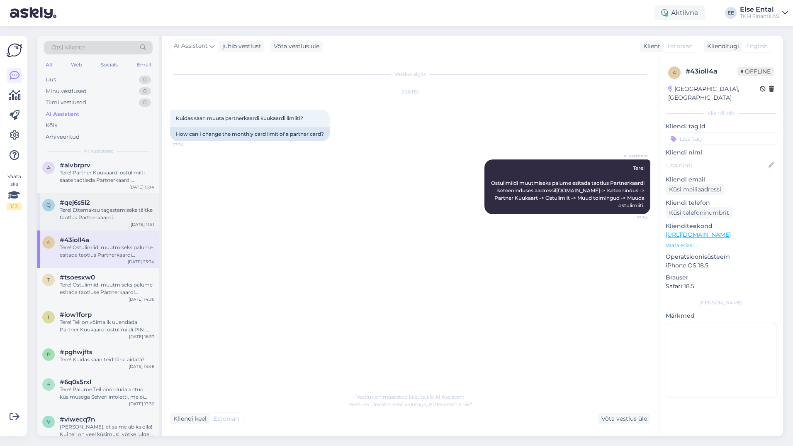
click at [102, 208] on div "Tere! Ettemaksu tagastamiseks täitke taotlus Partnerkaardi iseteenindusportaali…" at bounding box center [107, 213] width 95 height 15
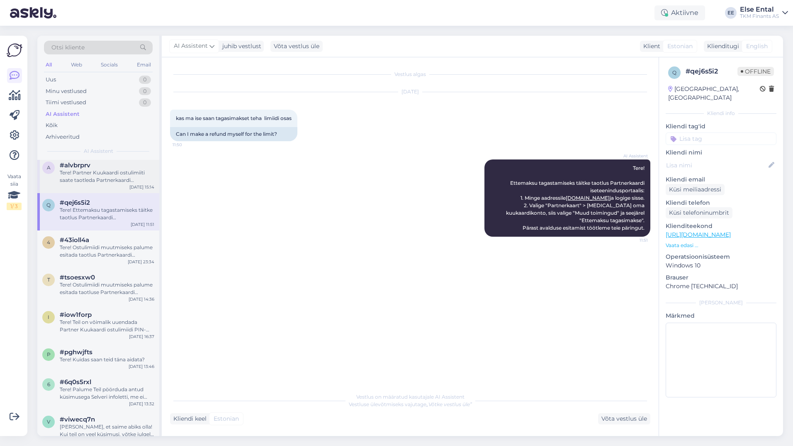
scroll to position [664, 0]
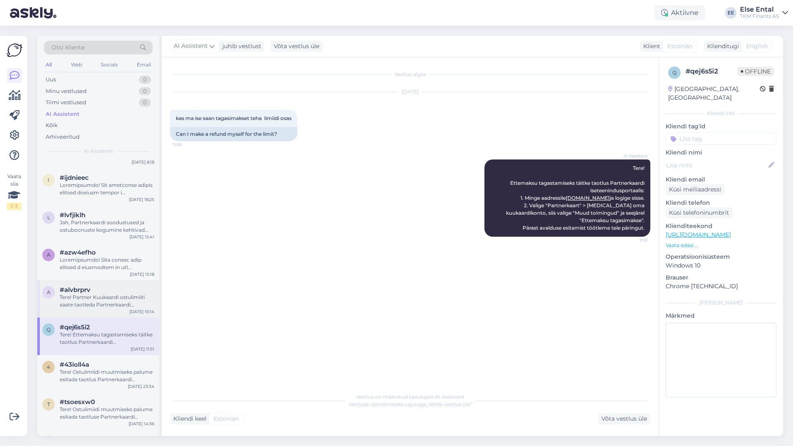
click at [94, 300] on div "Tere! Partner Kuukaardi ostulimiiti saate taotleda Partnerkaardi iseteeninduske…" at bounding box center [107, 300] width 95 height 15
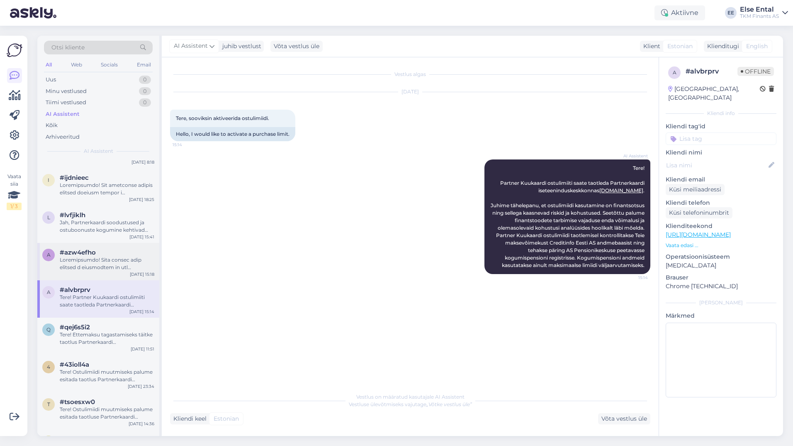
click at [105, 268] on div at bounding box center [107, 263] width 95 height 15
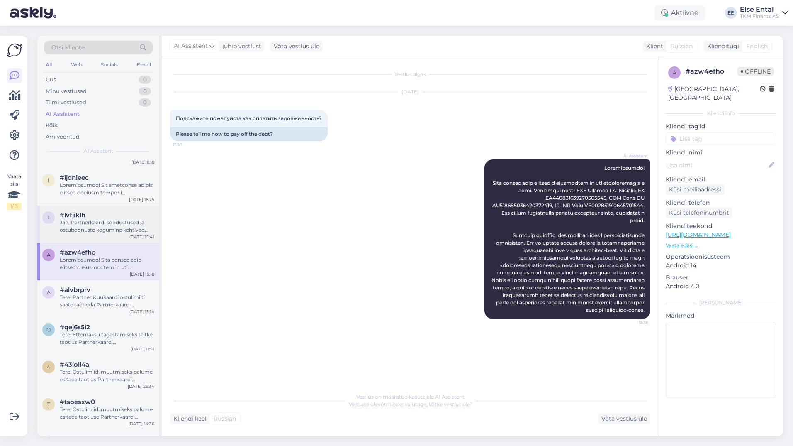
click at [81, 207] on div "l #lvfjiklh Jah, Partnerkaardi soodustused ja ostuboonuste kogumine kehtivad Te…" at bounding box center [98, 223] width 122 height 37
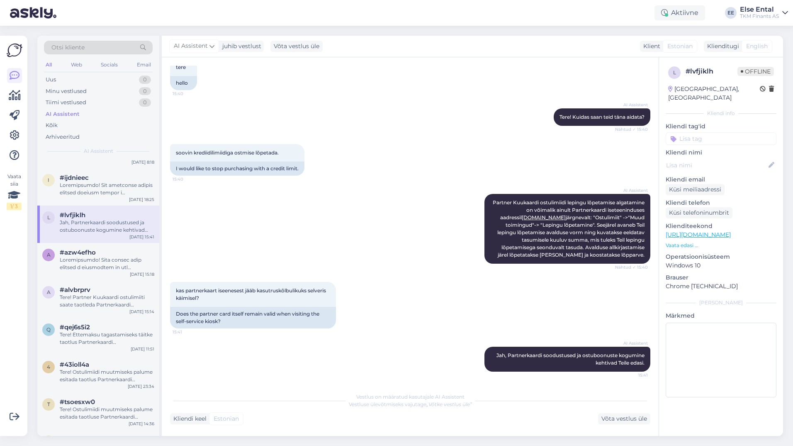
scroll to position [539, 0]
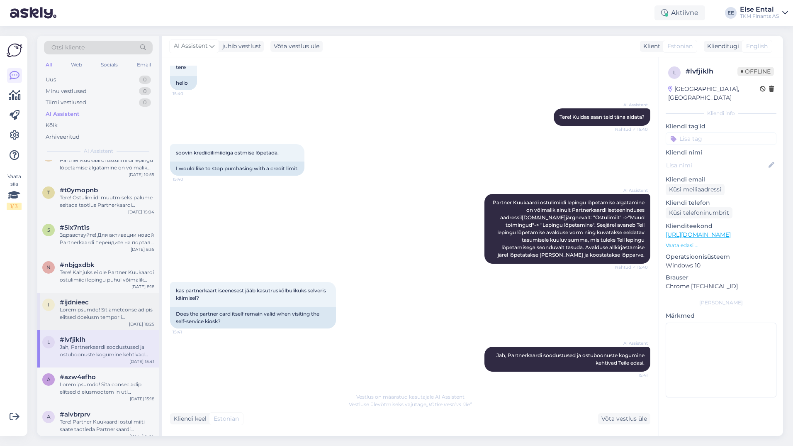
click at [93, 306] on div at bounding box center [107, 313] width 95 height 15
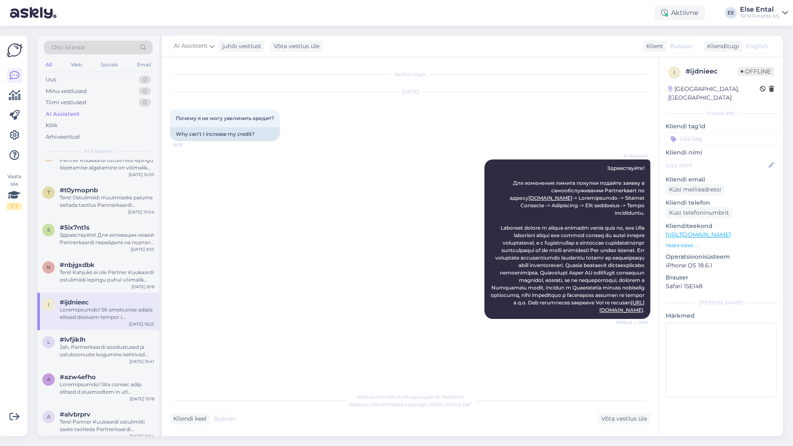
click at [87, 326] on div "i #ijdnieec [DATE] 18:25" at bounding box center [98, 310] width 122 height 37
click at [85, 340] on span "#lvfjiklh" at bounding box center [73, 339] width 26 height 7
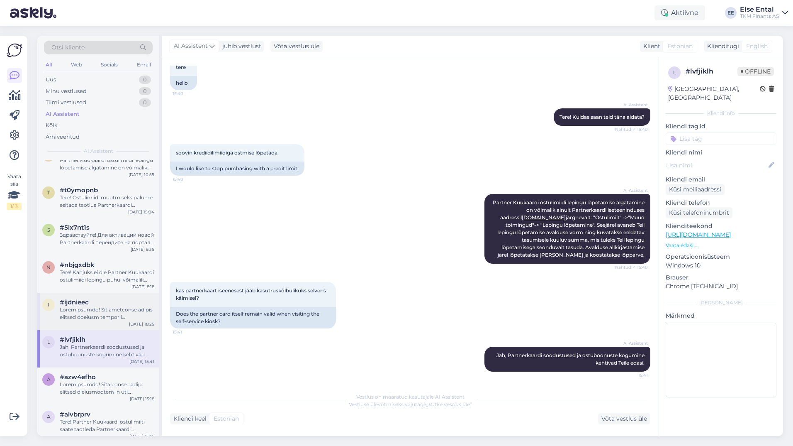
click at [90, 313] on div at bounding box center [107, 313] width 95 height 15
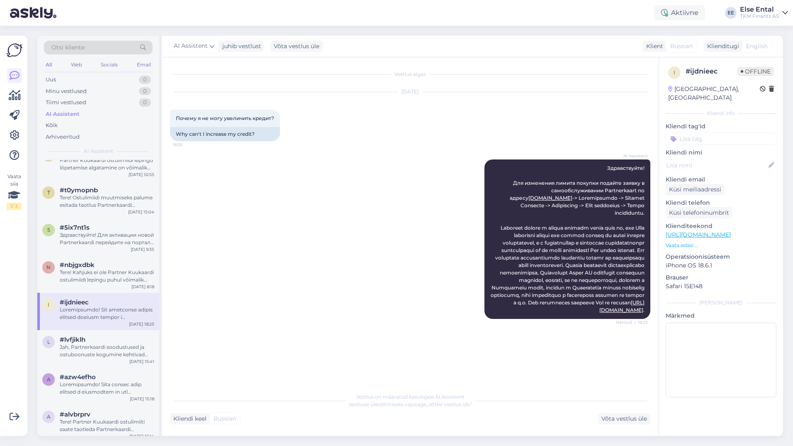
scroll to position [0, 0]
click at [95, 268] on div "#nbjgxdbk" at bounding box center [107, 264] width 95 height 7
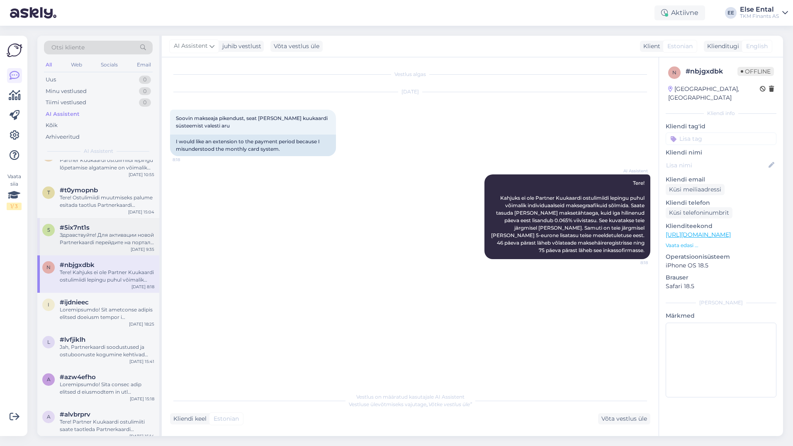
click at [98, 234] on div "Здравствуйте! Для активации новой Partnerkaardi перейдите на портал самообслужи…" at bounding box center [107, 238] width 95 height 15
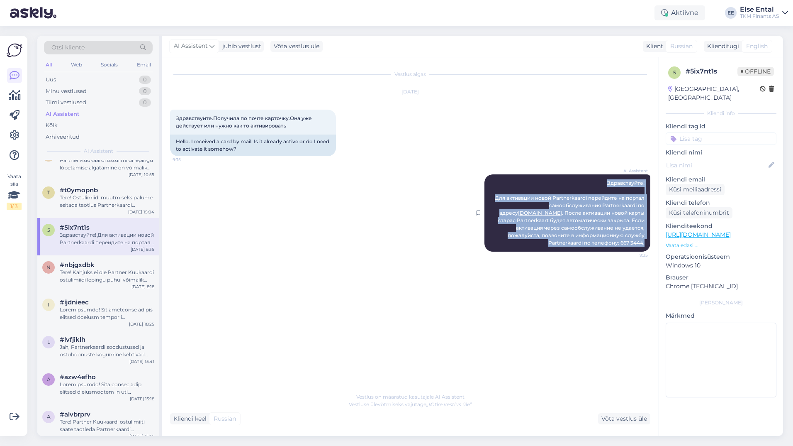
drag, startPoint x: 645, startPoint y: 243, endPoint x: 556, endPoint y: 182, distance: 108.3
click at [556, 182] on div "AI Assistent Здравствуйте! Для активации новой Partnerkaardi перейдите на порта…" at bounding box center [568, 212] width 166 height 77
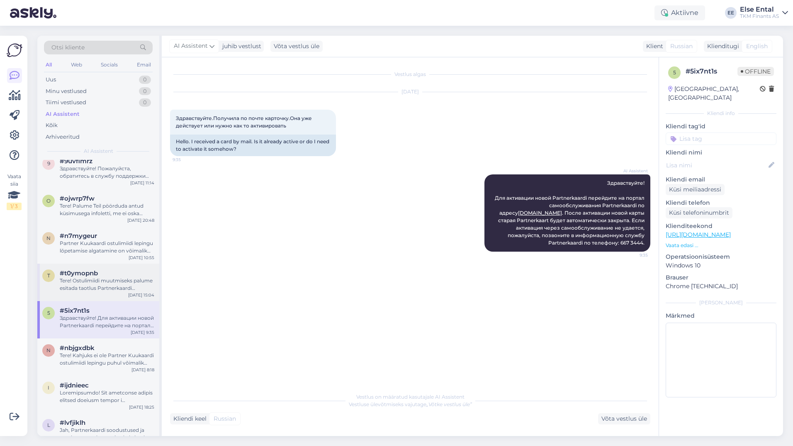
click at [102, 288] on div "Tere! Ostulimiidi muutmiseks palume esitada taotlus Partnerkaardi iseteeninduse…" at bounding box center [107, 284] width 95 height 15
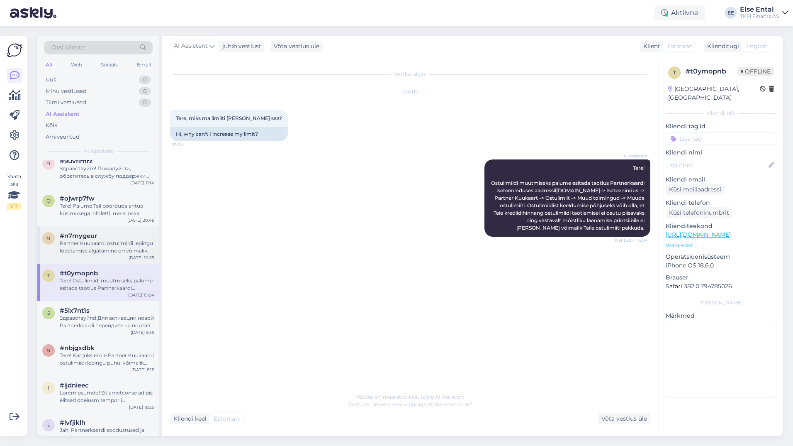
click at [111, 245] on div "Partner Kuukaardi ostulimiidi lepingu lõpetamise algatamine on võimalik ainult …" at bounding box center [107, 246] width 95 height 15
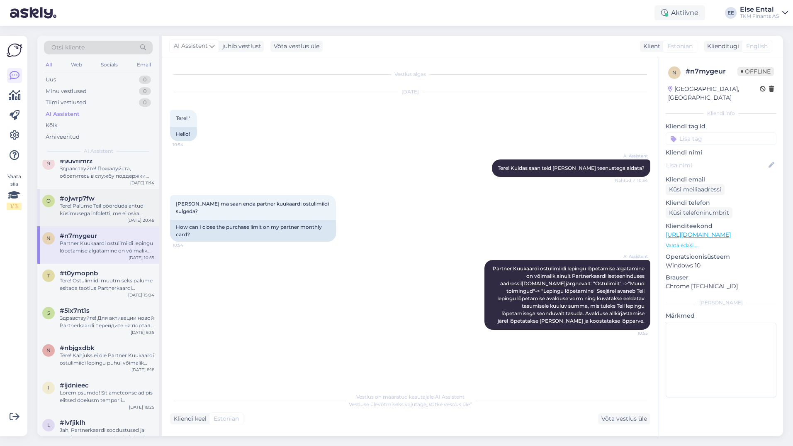
scroll to position [373, 0]
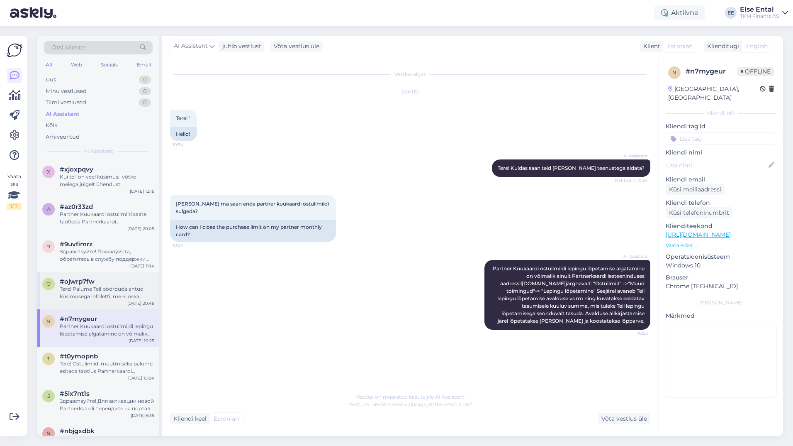
click at [77, 292] on div "Tere! Palume Teil pöörduda antud küsimusega infoletti, me ei oska paraku siin a…" at bounding box center [107, 292] width 95 height 15
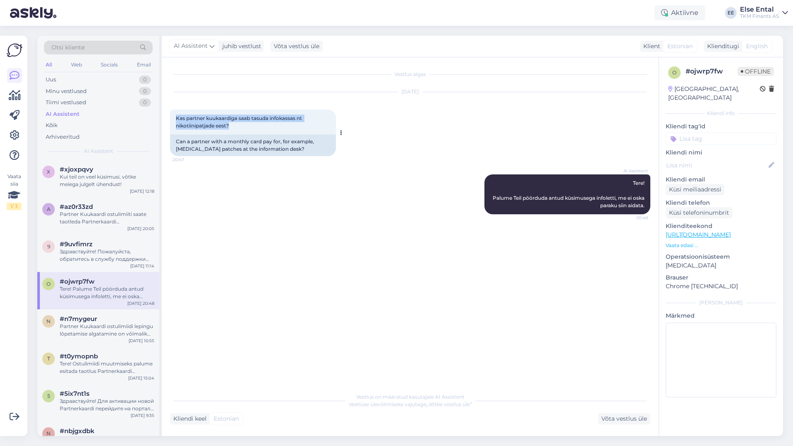
drag, startPoint x: 236, startPoint y: 124, endPoint x: 171, endPoint y: 119, distance: 64.9
click at [171, 119] on div "Kas partner kuukaardiga saab tasuda infokassas nt nikotiinipatjade eest? 20:47" at bounding box center [253, 122] width 166 height 25
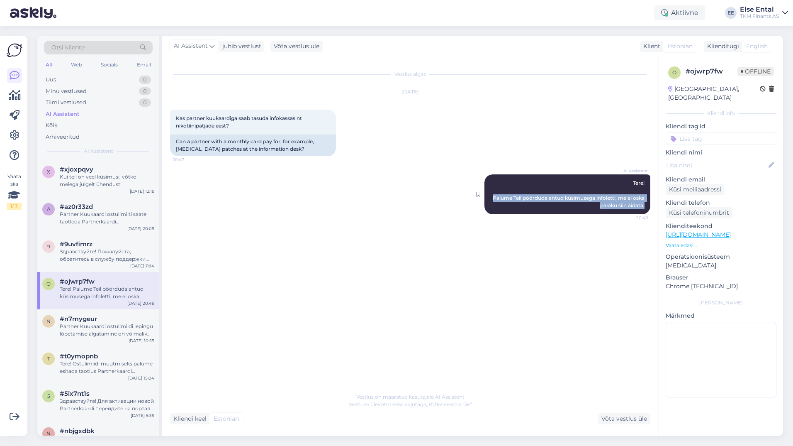
drag, startPoint x: 499, startPoint y: 196, endPoint x: 645, endPoint y: 208, distance: 146.9
click at [645, 208] on div "AI Assistent Tere! Palume Teil pöörduda antud küsimusega infoletti, me ei oska …" at bounding box center [568, 194] width 166 height 40
click at [107, 253] on div "Здравствуйте! Пожалуйста, обратитесь в службу поддержки клиентов Partnerkaart п…" at bounding box center [107, 255] width 95 height 15
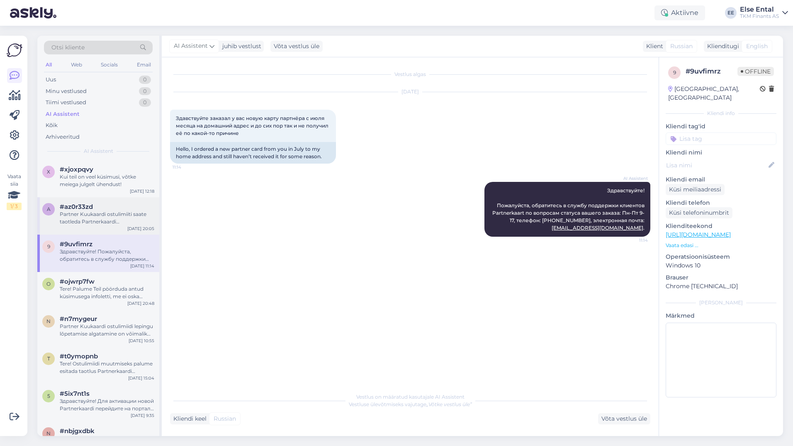
click at [78, 215] on div "Partner Kuukaardi ostulimiiti saate taotleda Partnerkaardi iseteeninduskeskkonn…" at bounding box center [107, 217] width 95 height 15
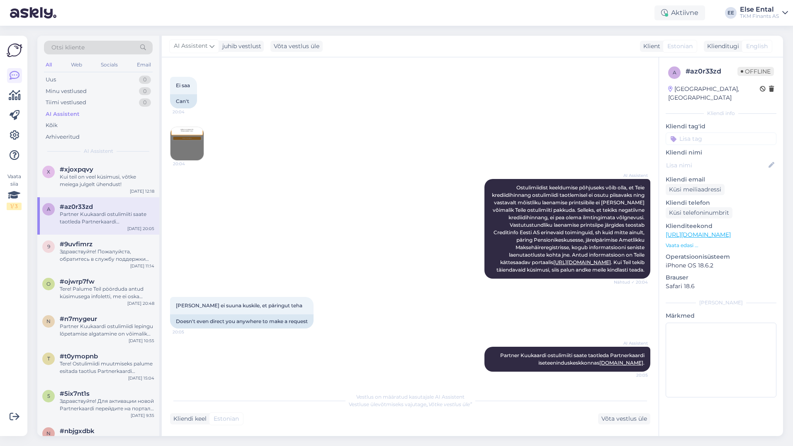
scroll to position [0, 0]
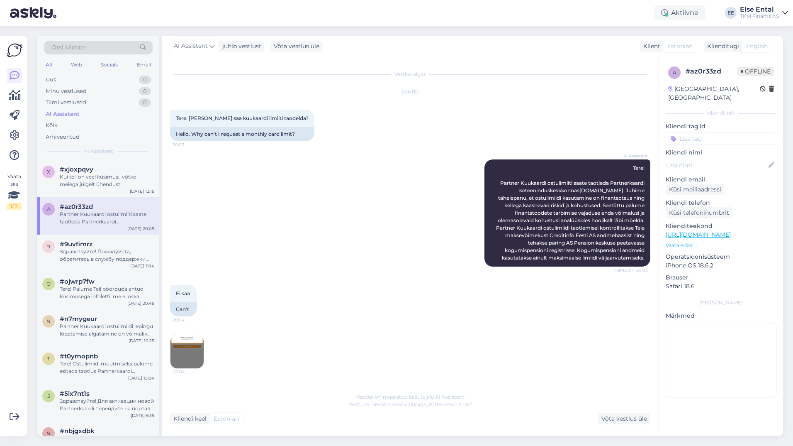
click at [184, 354] on img at bounding box center [186, 351] width 33 height 33
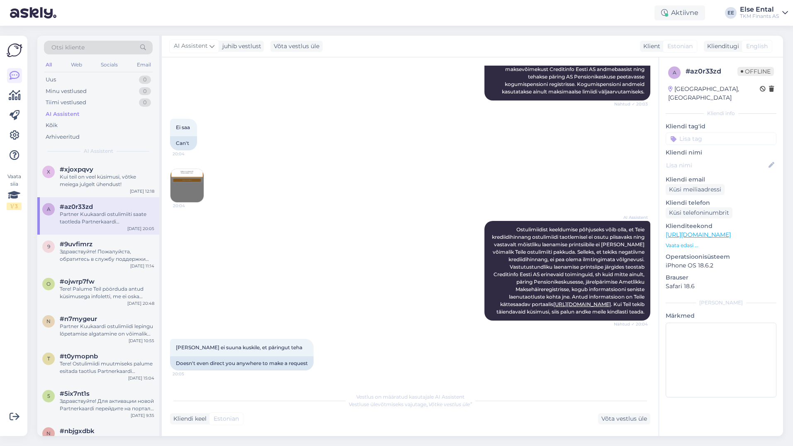
scroll to position [223, 0]
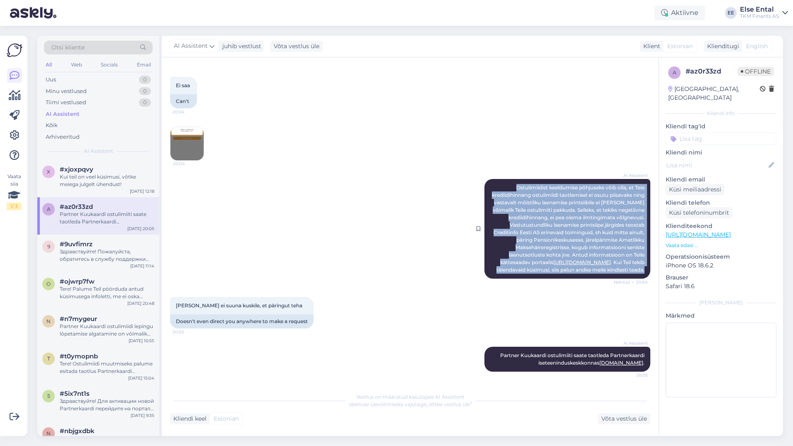
drag, startPoint x: 494, startPoint y: 167, endPoint x: 639, endPoint y: 271, distance: 178.0
click at [639, 271] on div "AI Assistent Ostulimiidist keeldumise põhjuseks võib olla, et Teie krediidihinn…" at bounding box center [568, 229] width 166 height 100
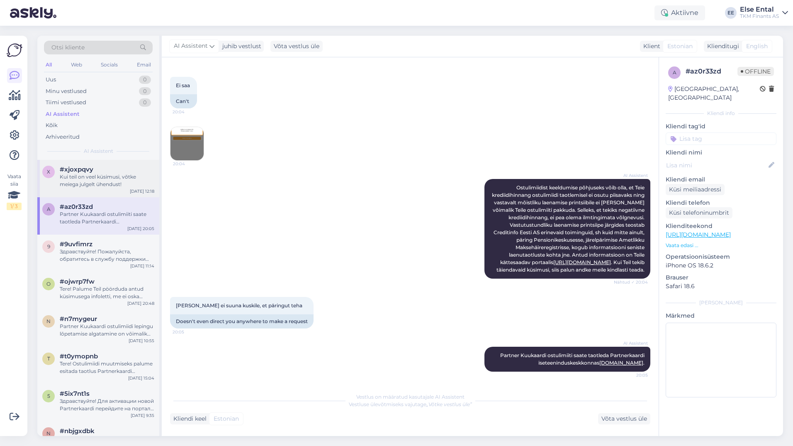
drag, startPoint x: 79, startPoint y: 174, endPoint x: 84, endPoint y: 183, distance: 10.8
click at [79, 174] on div "Kui teil on veel küsimusi, võtke meiega julgelt ühendust!" at bounding box center [107, 180] width 95 height 15
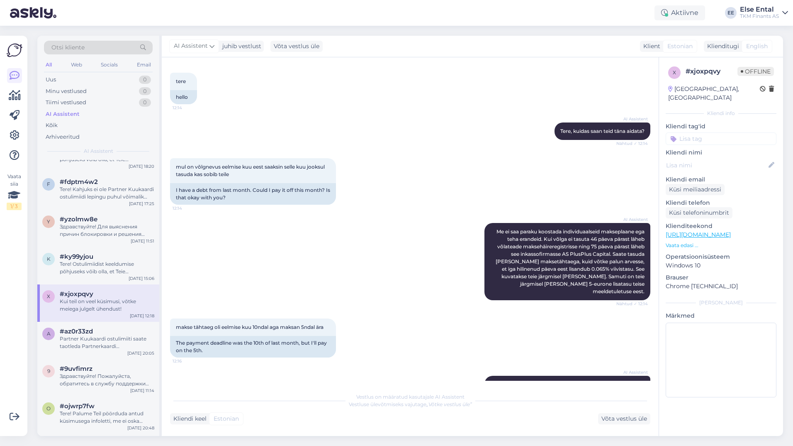
scroll to position [0, 0]
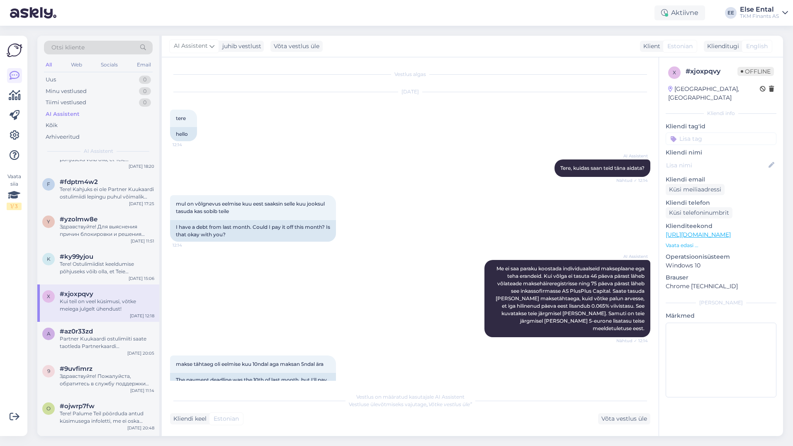
drag, startPoint x: 342, startPoint y: 320, endPoint x: 312, endPoint y: 291, distance: 42.3
click at [312, 291] on div "AI Assistent Me ei saa paraku koostada individuaalseid makseplaane ega teha era…" at bounding box center [410, 298] width 480 height 95
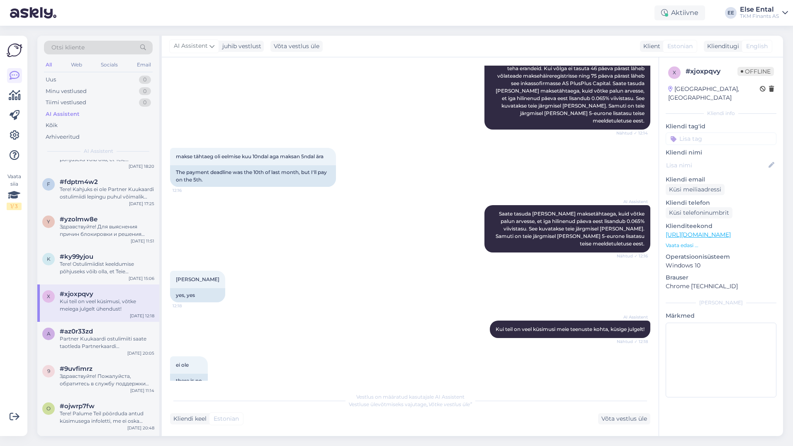
scroll to position [244, 0]
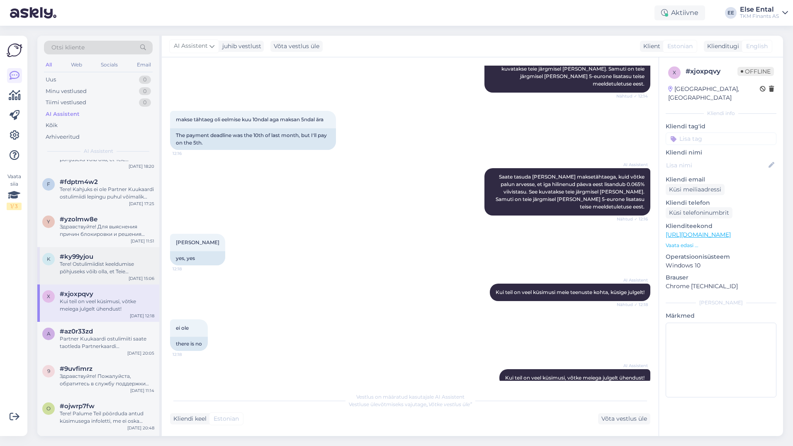
click at [110, 264] on div "Tere! Ostulimiidist keeldumise põhjuseks võib olla, et Teie krediidihinnang ost…" at bounding box center [107, 267] width 95 height 15
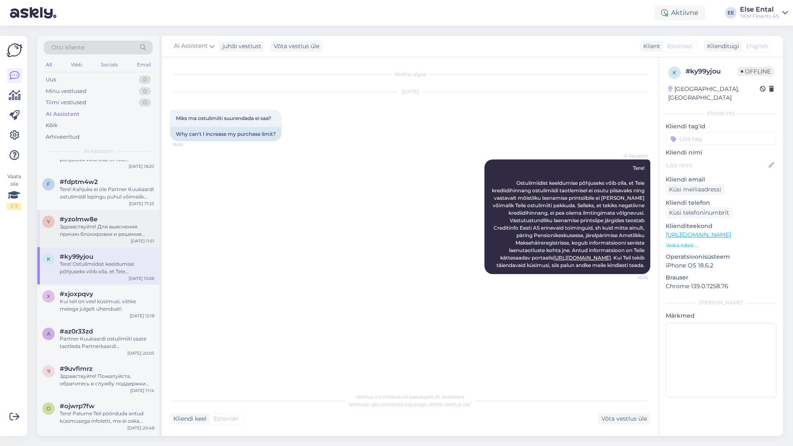
click at [95, 233] on div "Здравствуйте! Для выяснения причин блокировки и решения вопроса с платежом, пож…" at bounding box center [107, 230] width 95 height 15
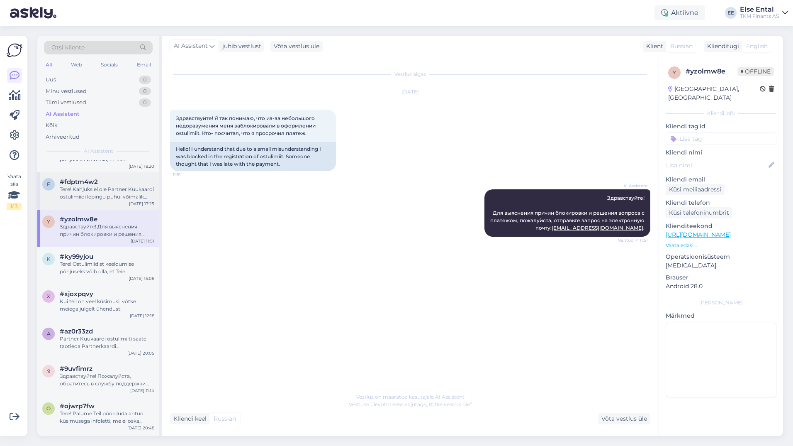
scroll to position [166, 0]
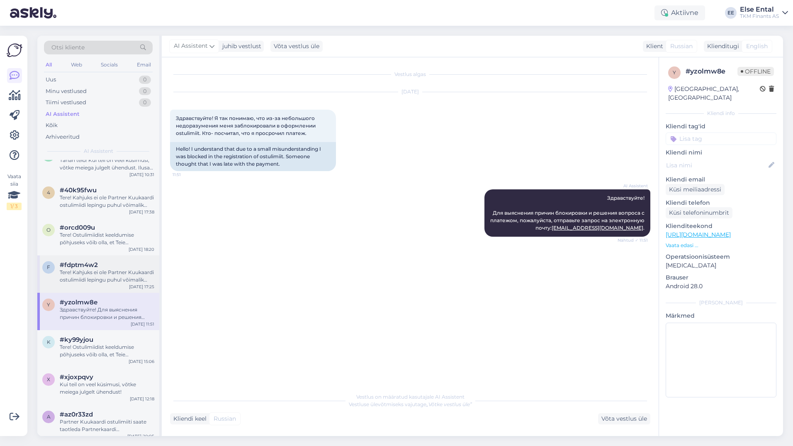
click at [96, 276] on div "Tere! Kahjuks ei ole Partner Kuukaardi ostulimiidi lepingu puhul võimalik indiv…" at bounding box center [107, 275] width 95 height 15
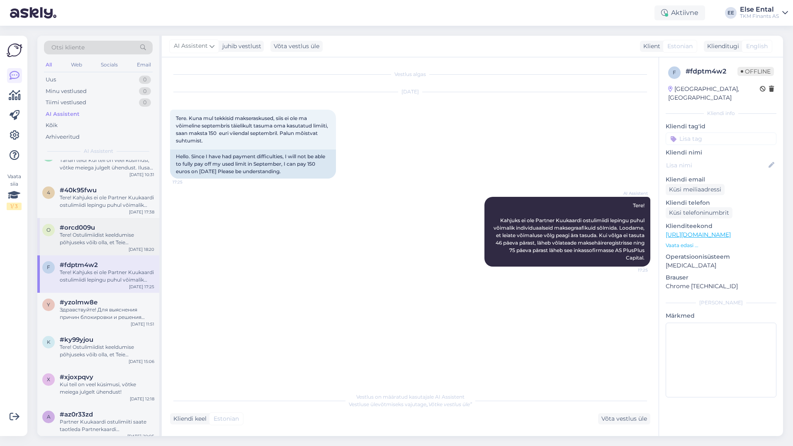
click at [84, 234] on div "Tere! Ostulimiidist keeldumise põhjuseks võib olla, et Teie krediidihinnang ost…" at bounding box center [107, 238] width 95 height 15
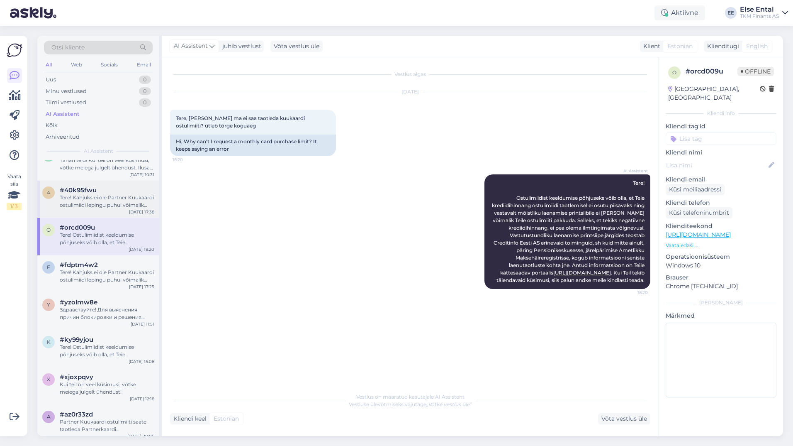
click at [88, 196] on div "Tere! Kahjuks ei ole Partner Kuukaardi ostulimiidi lepingu puhul võimalik indiv…" at bounding box center [107, 201] width 95 height 15
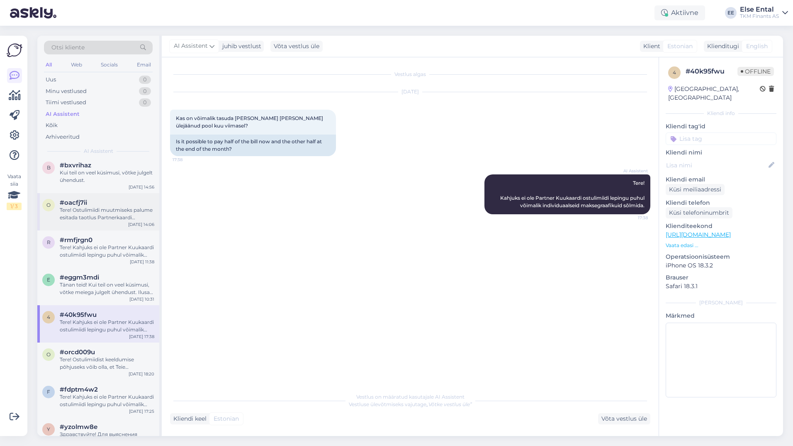
scroll to position [0, 0]
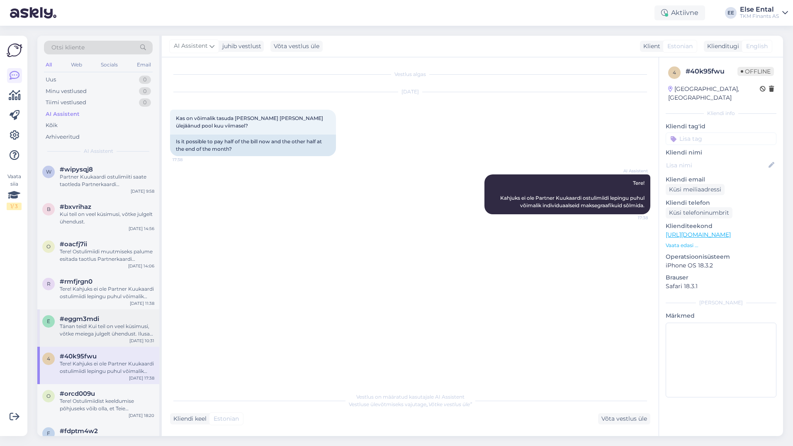
click at [95, 330] on div "Tänan teid! Kui teil on veel küsimusi, võtke meiega julgelt ühendust. Ilusat pä…" at bounding box center [107, 329] width 95 height 15
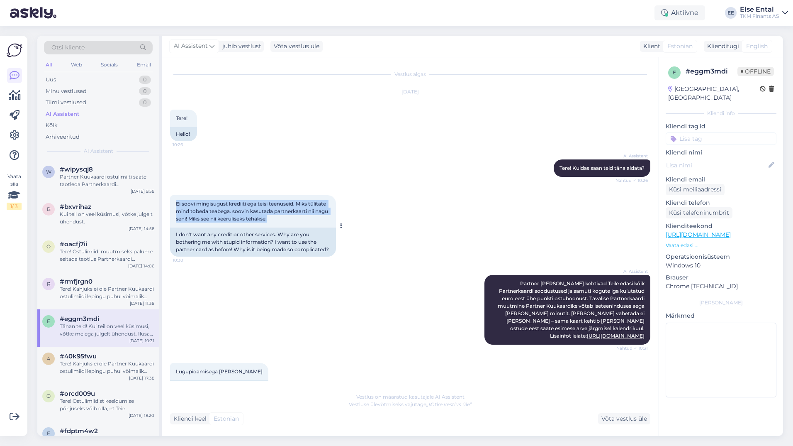
drag, startPoint x: 175, startPoint y: 203, endPoint x: 293, endPoint y: 226, distance: 120.4
click at [293, 226] on div "Ei soovi mingisugust krediiti ega teisi teenuseid. Miks tülitate mind tobeda te…" at bounding box center [253, 211] width 166 height 32
drag, startPoint x: 483, startPoint y: 288, endPoint x: 639, endPoint y: 346, distance: 166.6
click at [639, 344] on div "AI Assistent Partner [PERSON_NAME] kehtivad Teile edasi kõik Partnerkaardi sood…" at bounding box center [568, 310] width 166 height 70
click at [82, 47] on span "Otsi kliente" at bounding box center [67, 47] width 33 height 9
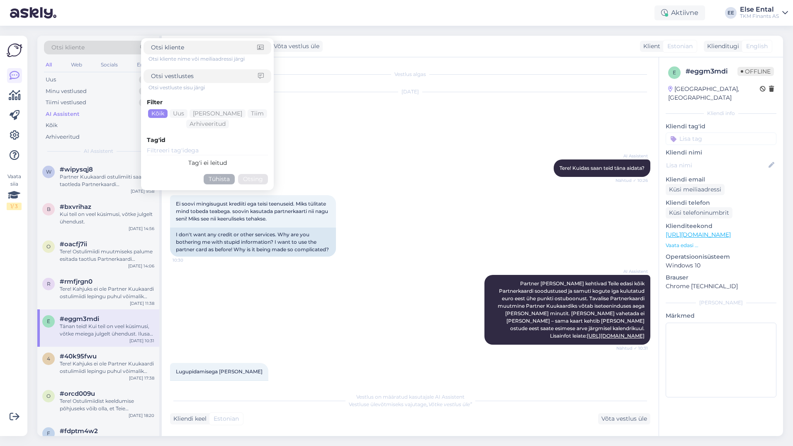
click at [185, 78] on input at bounding box center [204, 76] width 107 height 9
paste input "Tere,miks ma ei sa kuukaarti teha"
type input "Tere,miks ma ei sa kuukaarti teha"
click at [252, 183] on button "Otsing" at bounding box center [253, 179] width 30 height 10
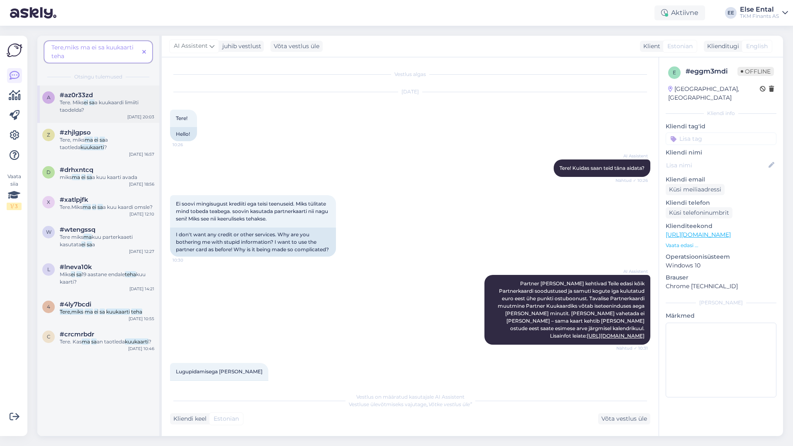
click at [94, 109] on div "Tere. [PERSON_NAME] sa a kuukaardi limiiti taodelda?" at bounding box center [107, 106] width 95 height 15
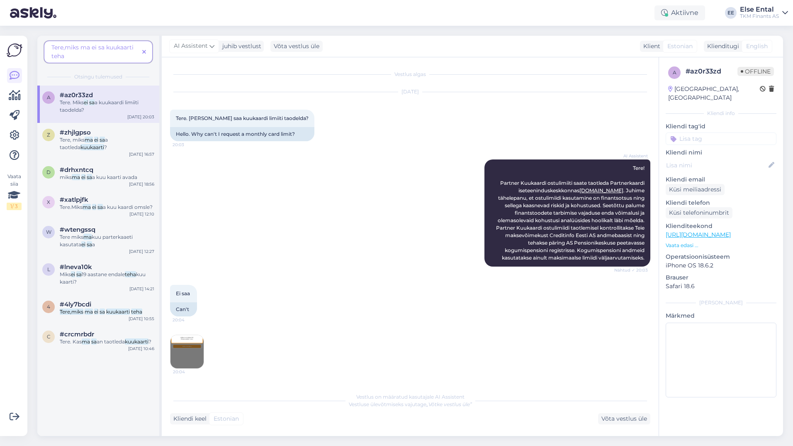
click at [73, 49] on span "Tere,miks ma ei sa kuukaarti teha" at bounding box center [92, 52] width 82 height 16
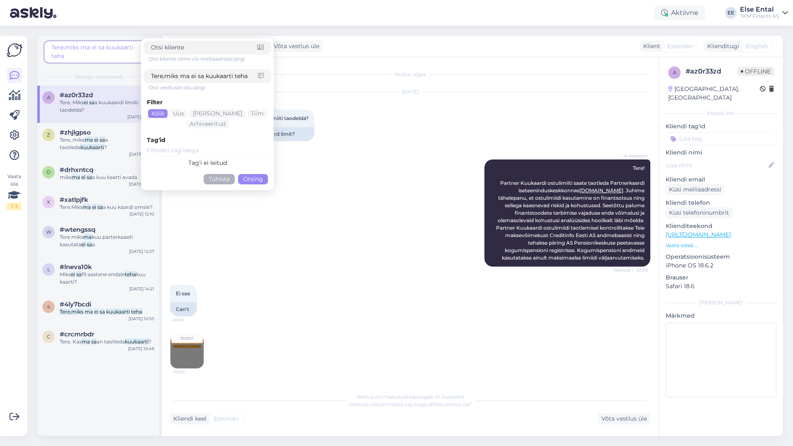
click at [64, 49] on span "Tere,miks ma ei sa kuukaarti teha" at bounding box center [92, 52] width 82 height 16
drag, startPoint x: 166, startPoint y: 77, endPoint x: 149, endPoint y: 79, distance: 17.5
click at [149, 79] on div "Tere,miks ma ei sa kuukaarti teha" at bounding box center [208, 76] width 128 height 14
type input "miks ma ei sa kuukaarti teha"
click at [256, 180] on button "Otsing" at bounding box center [253, 179] width 30 height 10
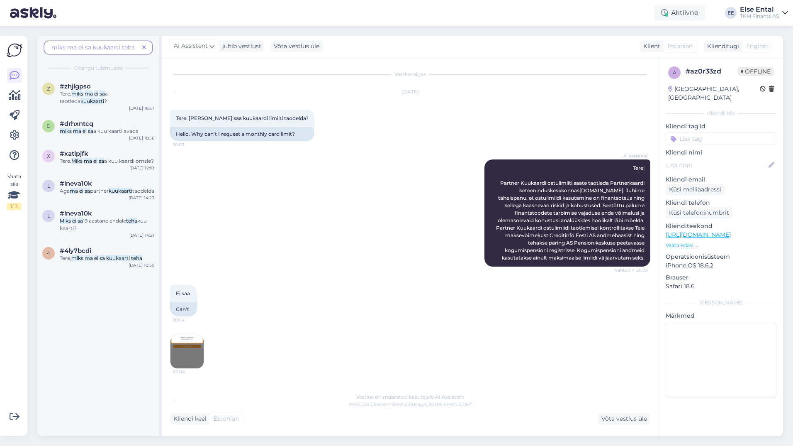
click at [144, 49] on icon at bounding box center [144, 48] width 4 height 6
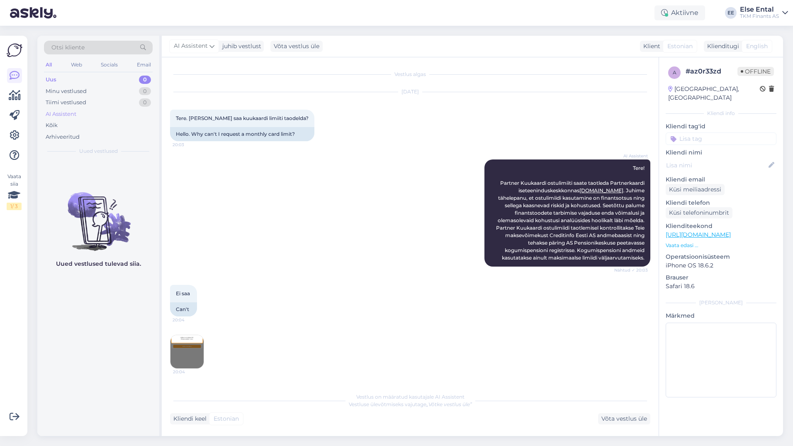
click at [63, 114] on div "AI Assistent" at bounding box center [61, 114] width 31 height 8
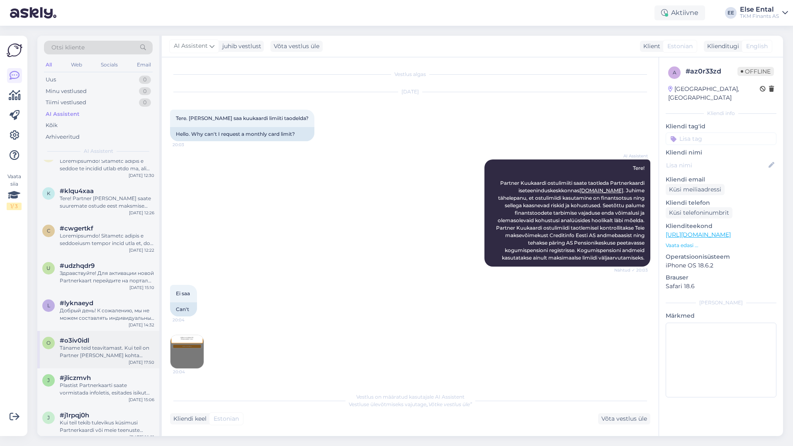
scroll to position [2240, 0]
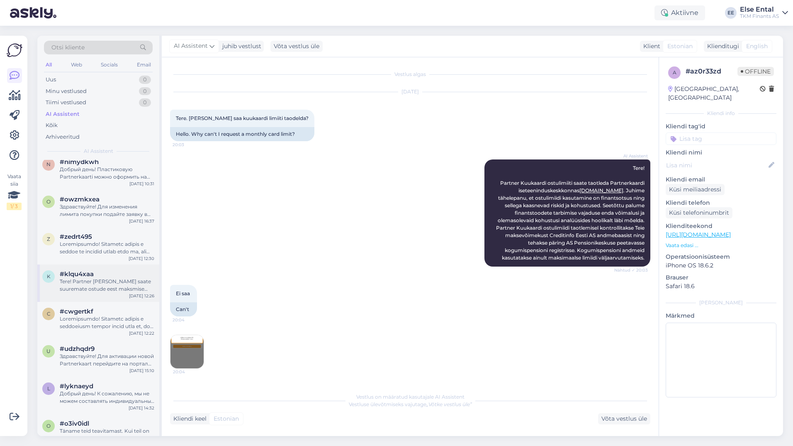
click at [86, 283] on div "Tere! Partner [PERSON_NAME] saate suuremate ostude eest maksmise jagada kolme k…" at bounding box center [107, 285] width 95 height 15
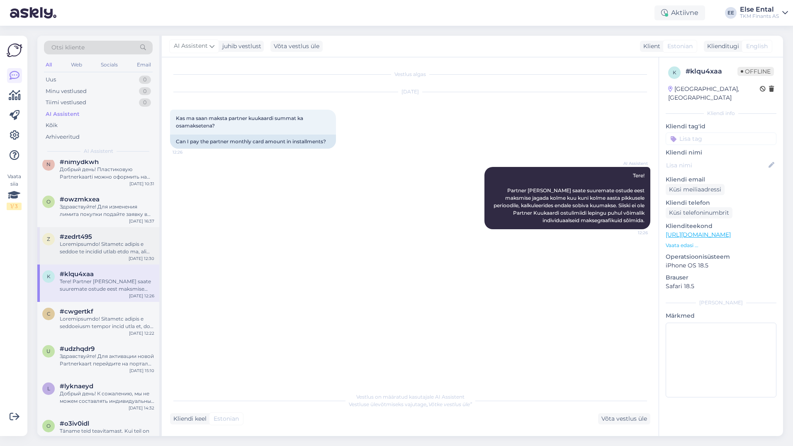
click at [101, 241] on div at bounding box center [107, 247] width 95 height 15
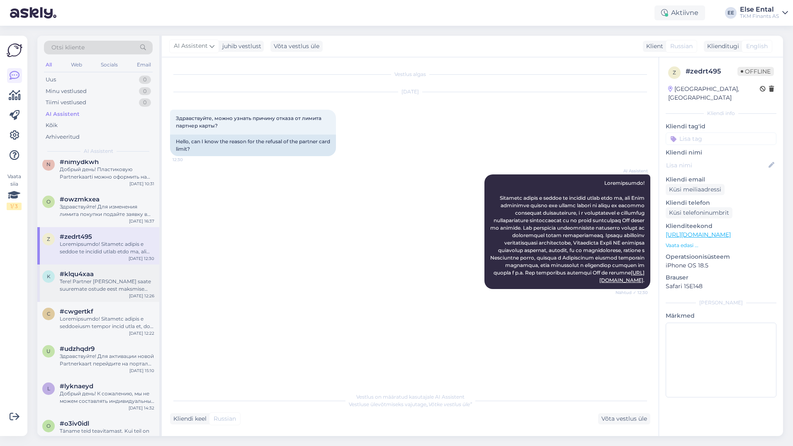
click at [91, 278] on div "Tere! Partner [PERSON_NAME] saate suuremate ostude eest maksmise jagada kolme k…" at bounding box center [107, 285] width 95 height 15
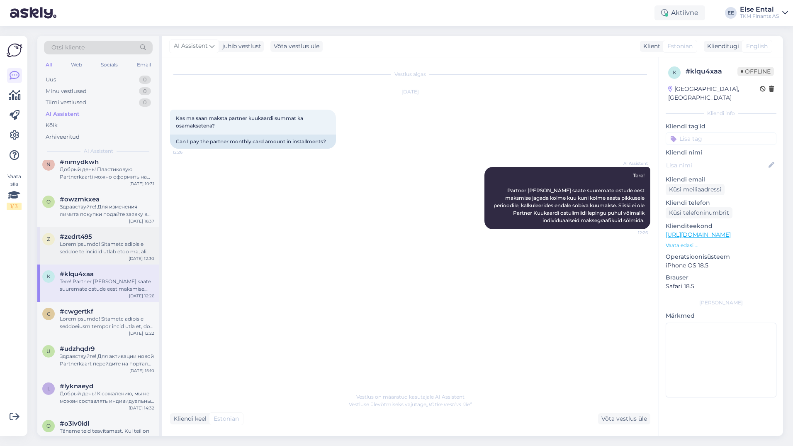
click at [100, 247] on div at bounding box center [107, 247] width 95 height 15
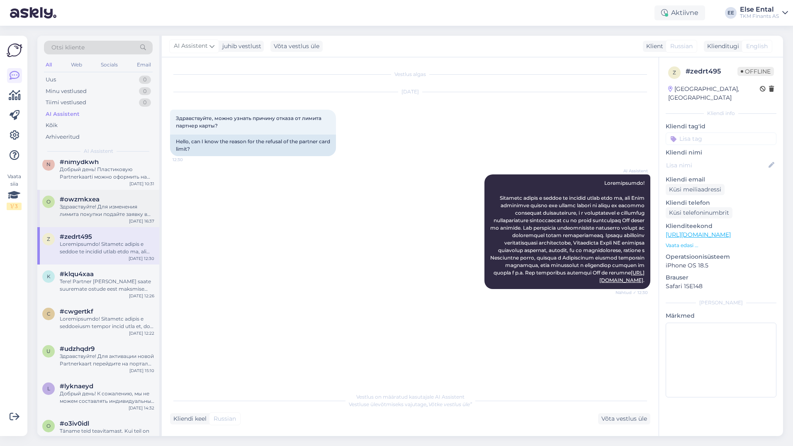
click at [100, 206] on div "Здравствуйте! Для изменения лимита покупки подайте заявку в самообслуживании Pa…" at bounding box center [107, 210] width 95 height 15
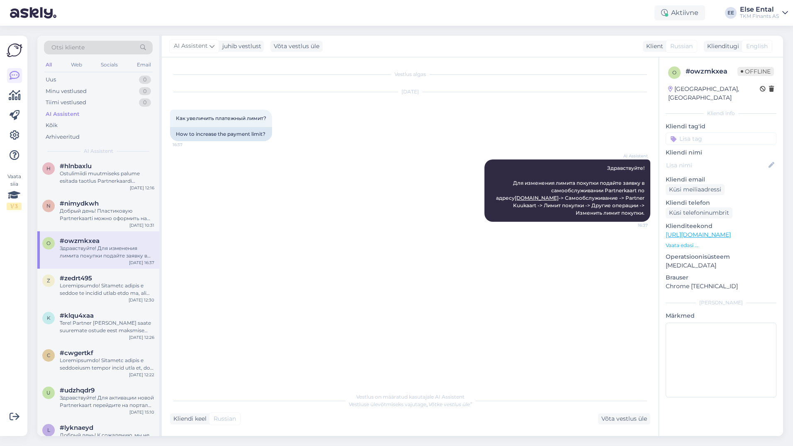
scroll to position [2157, 0]
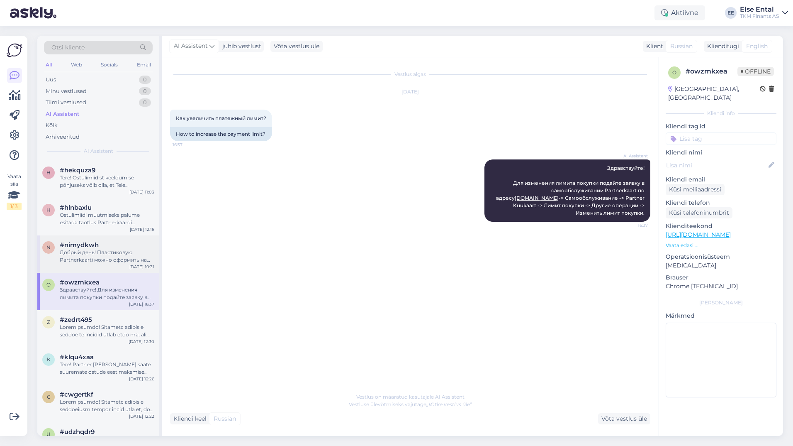
click at [91, 248] on div "Добрый день! Пластиковую Partnerkaarti можно оформить на инфостойке, предъявив …" at bounding box center [107, 255] width 95 height 15
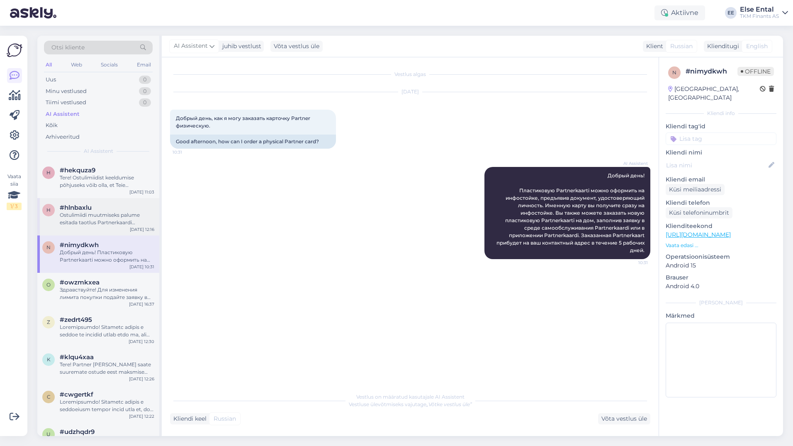
click at [86, 211] on div "Ostulimiidi muutmiseks palume esitada taotlus Partnerkaardi iseteeninduses aadr…" at bounding box center [107, 218] width 95 height 15
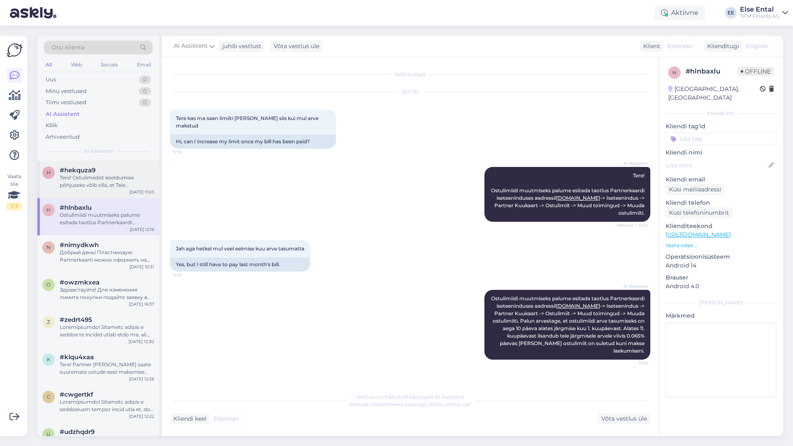
click at [75, 177] on div "Tere! Ostulimiidist keeldumise põhjuseks võib olla, et Teie krediidihinnang ost…" at bounding box center [107, 181] width 95 height 15
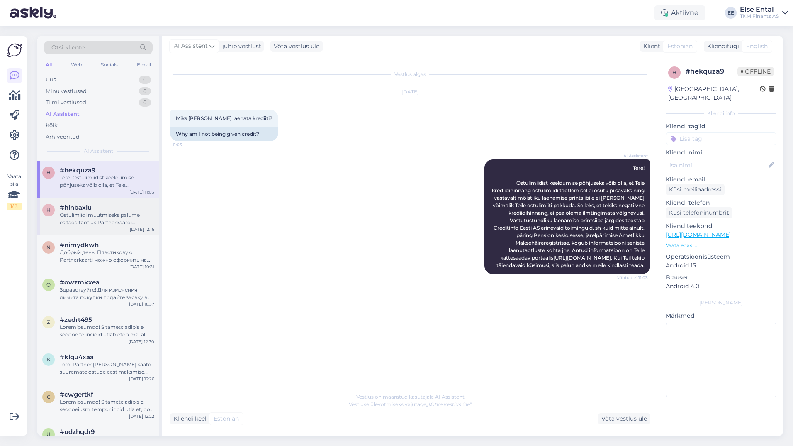
scroll to position [2033, 0]
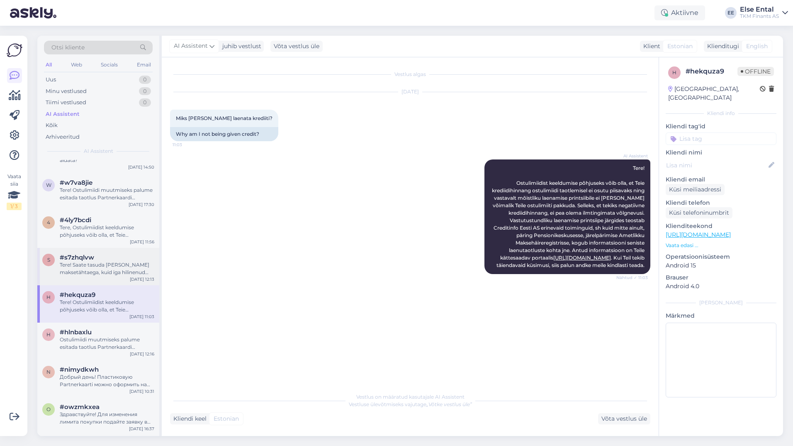
click at [99, 261] on div "Tere! Saate tasuda [PERSON_NAME] maksetähtaega, kuid iga hilinenud päeva eest l…" at bounding box center [107, 268] width 95 height 15
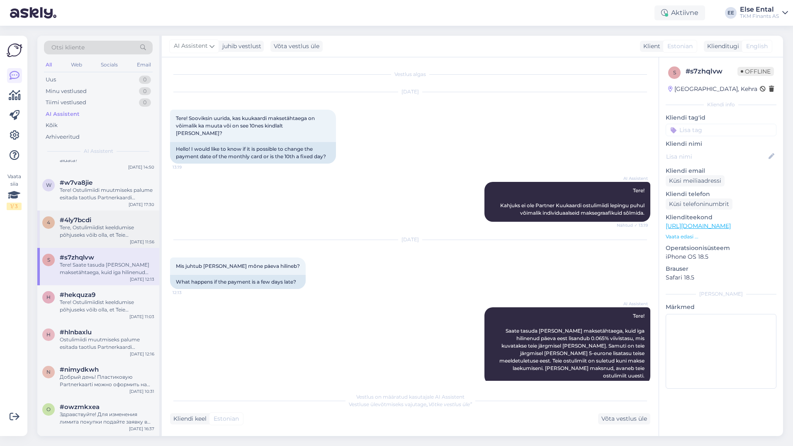
click at [105, 216] on div "#4ly7bcdi" at bounding box center [107, 219] width 95 height 7
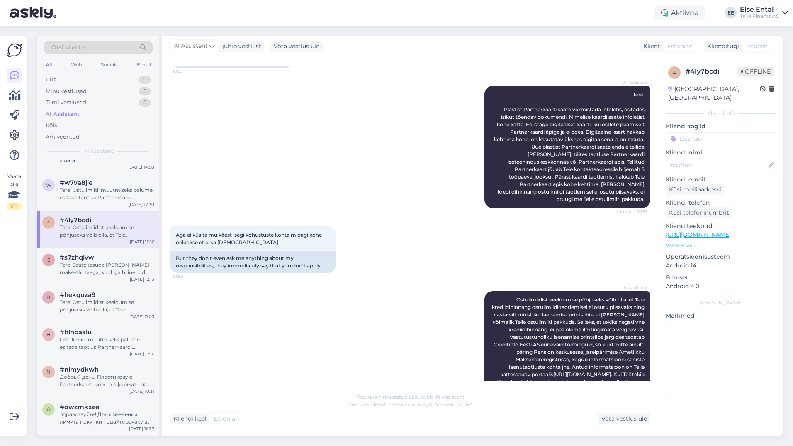
scroll to position [0, 0]
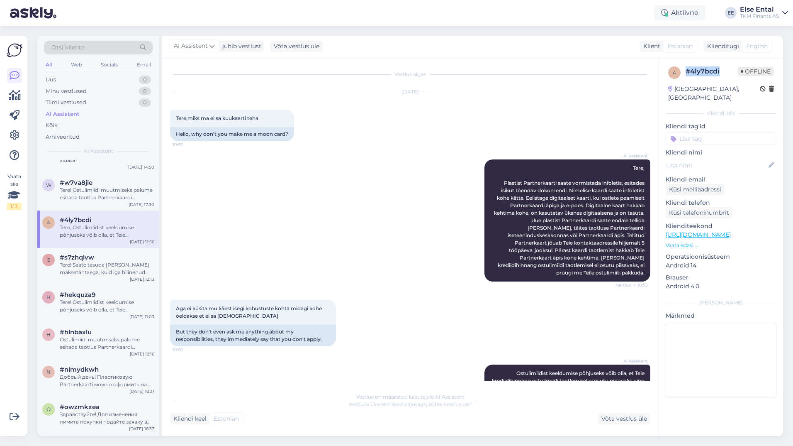
drag, startPoint x: 720, startPoint y: 69, endPoint x: 686, endPoint y: 75, distance: 34.5
click at [686, 75] on div "# 4ly7bcdi" at bounding box center [712, 71] width 52 height 10
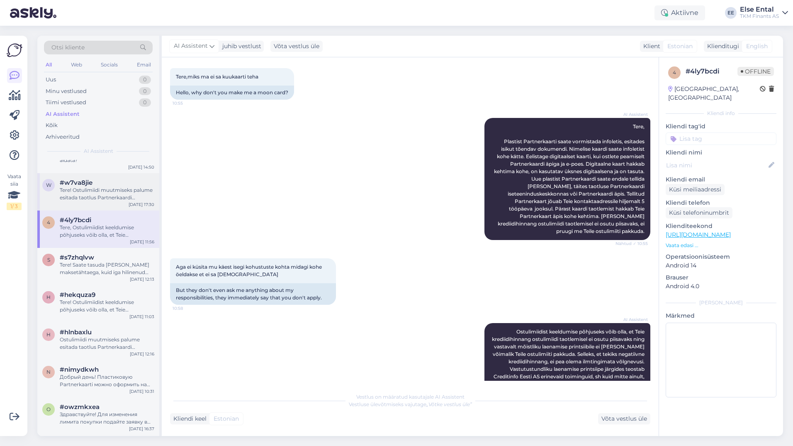
click at [74, 188] on div "Tere! Ostulimiidi muutmiseks palume esitada taotlus Partnerkaardi iseteeninduse…" at bounding box center [107, 193] width 95 height 15
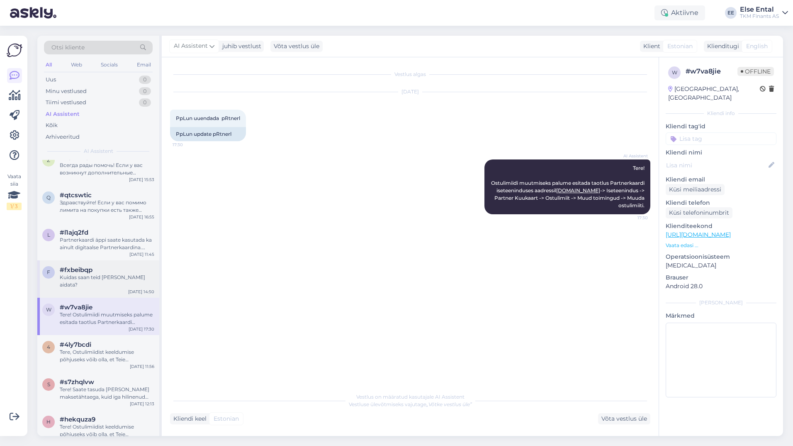
scroll to position [1867, 0]
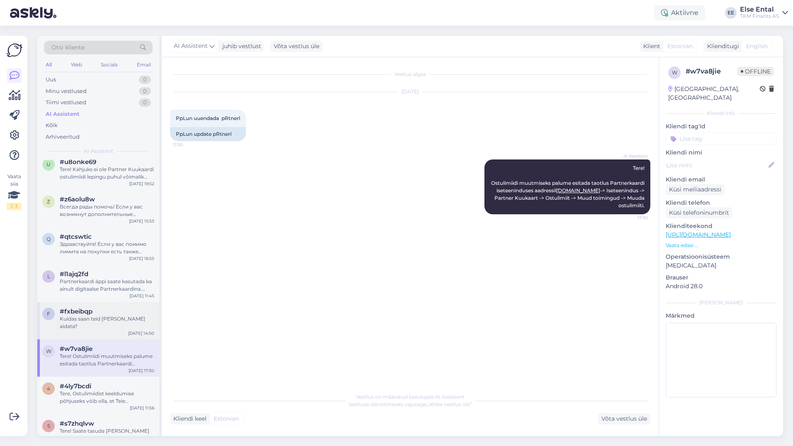
click at [88, 319] on div "Kuidas saan teid [PERSON_NAME] aidata?" at bounding box center [107, 322] width 95 height 15
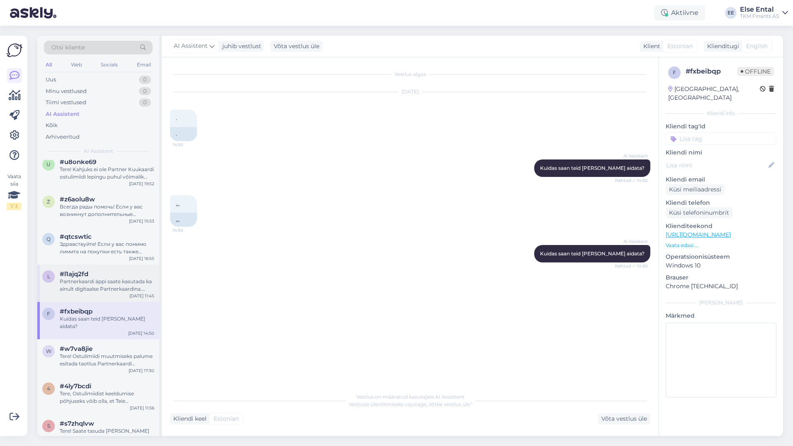
click at [76, 274] on span "#l1ajq2fd" at bounding box center [74, 273] width 29 height 7
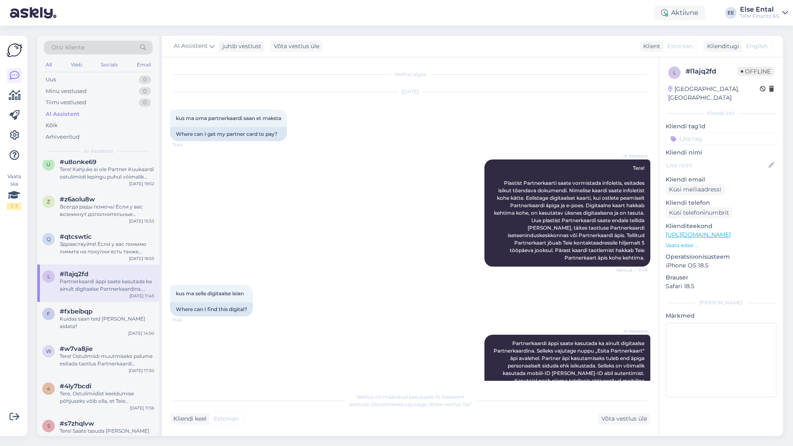
scroll to position [18, 0]
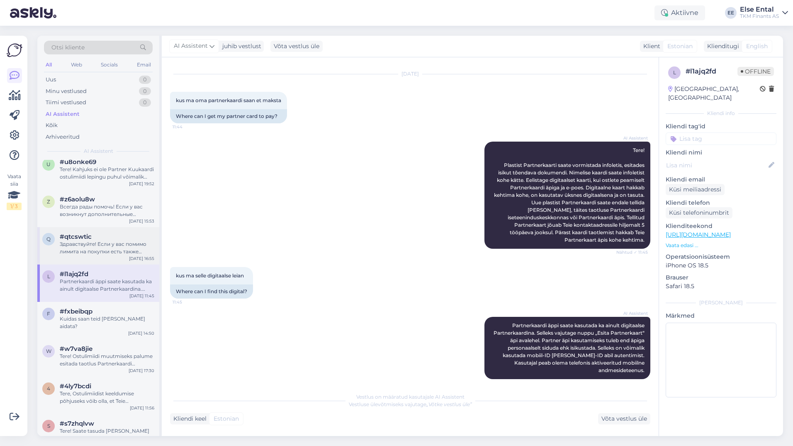
click at [82, 246] on div "Здравствуйте! Если у вас помимо лимита на покупки есть также договор рассрочки …" at bounding box center [107, 247] width 95 height 15
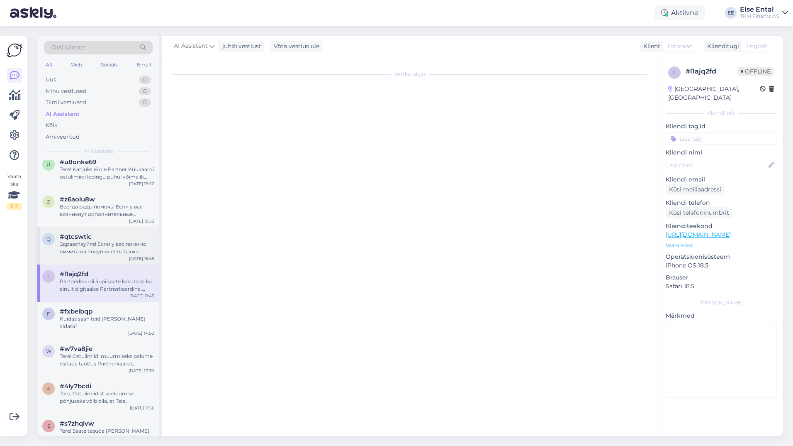
scroll to position [0, 0]
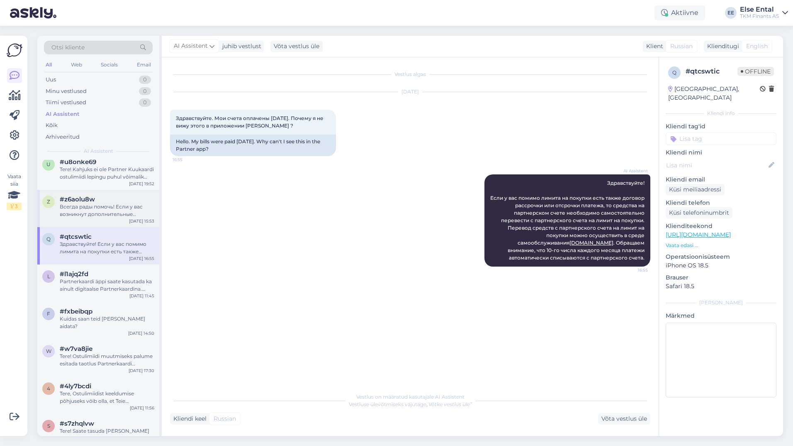
click at [93, 214] on div "Всегда рады помочь! Если у вас возникнут дополнительные вопросы, пожалуйста, об…" at bounding box center [107, 210] width 95 height 15
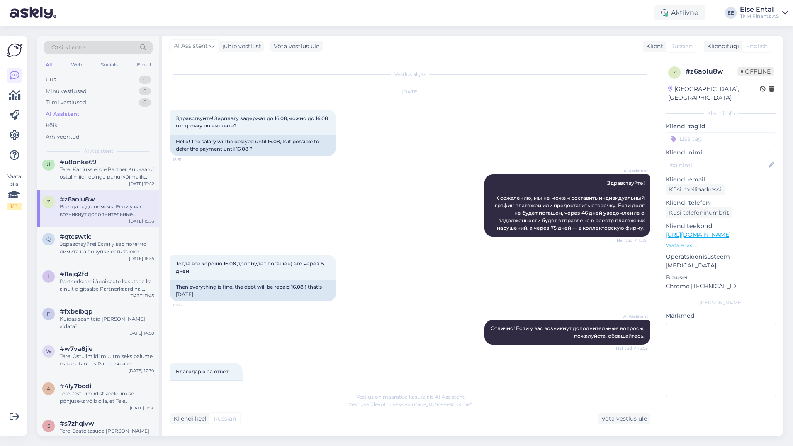
scroll to position [41, 0]
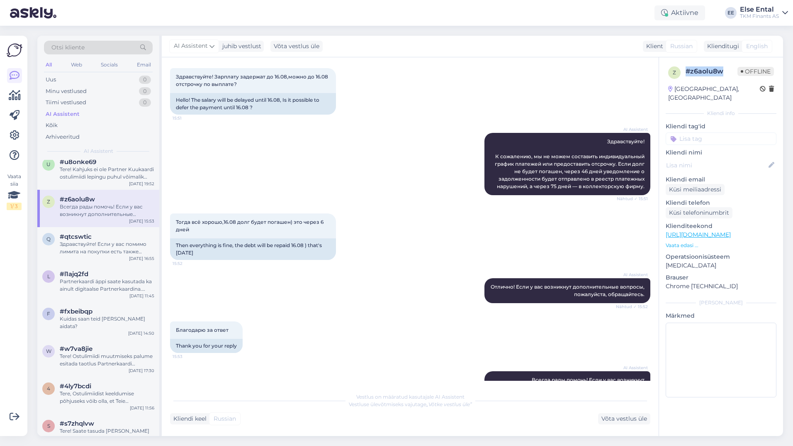
drag, startPoint x: 723, startPoint y: 72, endPoint x: 687, endPoint y: 72, distance: 36.5
click at [687, 72] on div "# z6aolu8w" at bounding box center [712, 71] width 52 height 10
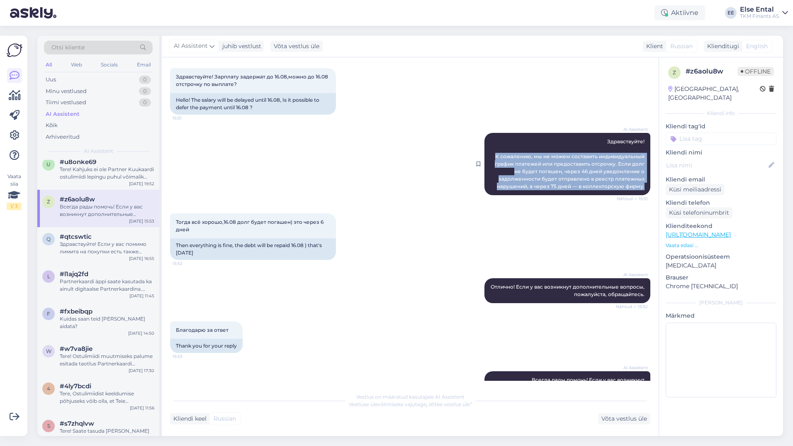
drag, startPoint x: 488, startPoint y: 155, endPoint x: 640, endPoint y: 189, distance: 155.7
click at [640, 189] on div "AI Assistent Здравствуйте! К сожалению, мы не можем составить индивидуальный гр…" at bounding box center [568, 164] width 166 height 62
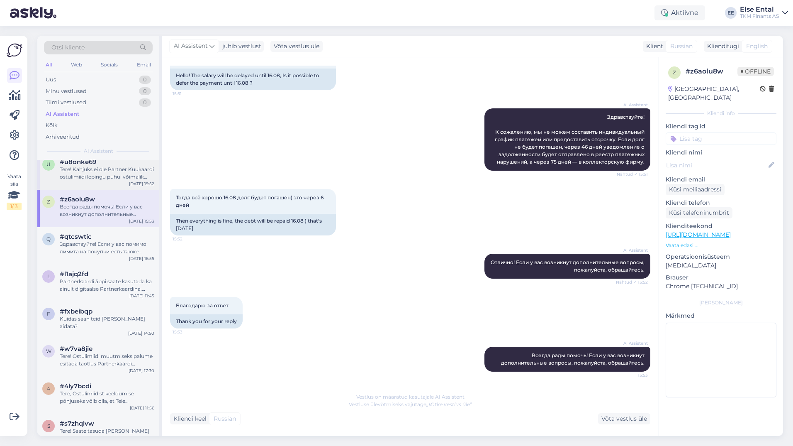
click at [85, 173] on div "Tere! Kahjuks ei ole Partner Kuukaardi ostulimiidi lepingu puhul võimalik indiv…" at bounding box center [107, 173] width 95 height 15
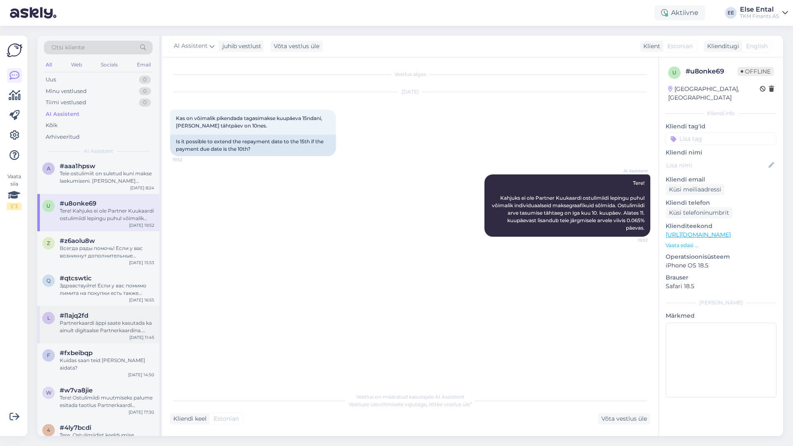
scroll to position [1742, 0]
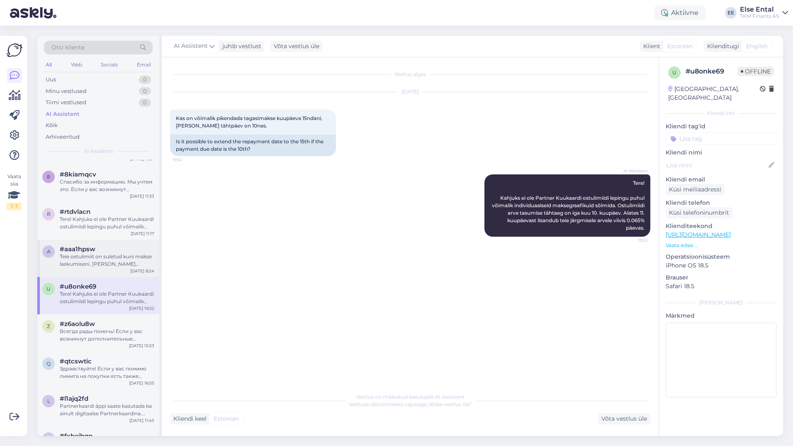
click at [80, 260] on div "Teie ostulimiit on suletud kuni makse laekumiseni. [PERSON_NAME] maksnud, avane…" at bounding box center [107, 260] width 95 height 15
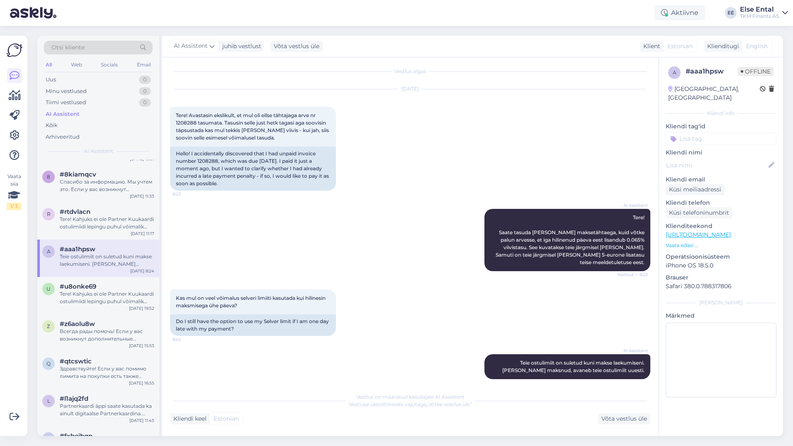
click at [720, 71] on div "# aaa1hpsw" at bounding box center [712, 71] width 52 height 10
drag, startPoint x: 726, startPoint y: 71, endPoint x: 687, endPoint y: 73, distance: 39.0
click at [687, 73] on div "# aaa1hpsw" at bounding box center [712, 71] width 52 height 10
click at [100, 221] on div "Tere! Kahjuks ei ole Partner Kuukaardi ostulimiidi lepingu puhul võimalik indiv…" at bounding box center [107, 222] width 95 height 15
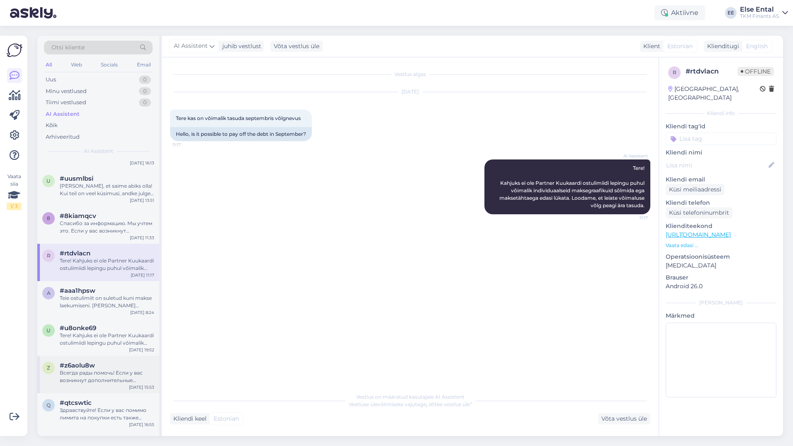
scroll to position [1618, 0]
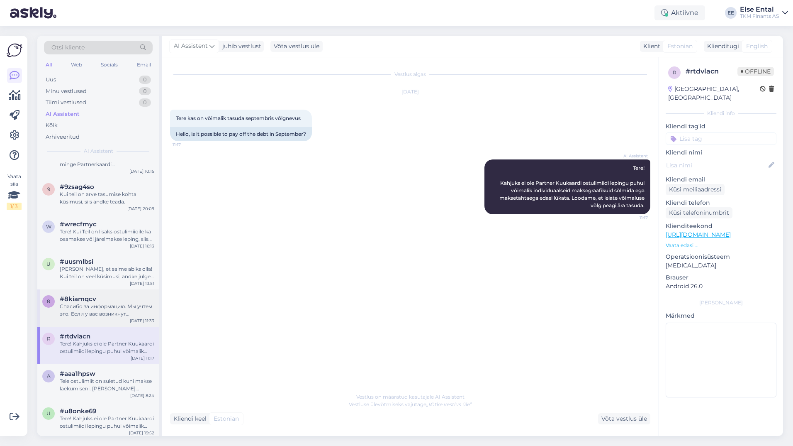
click at [101, 308] on div "Спасибо за информацию. Мы учтем это. Если у вас возникнут дополнительные вопрос…" at bounding box center [107, 309] width 95 height 15
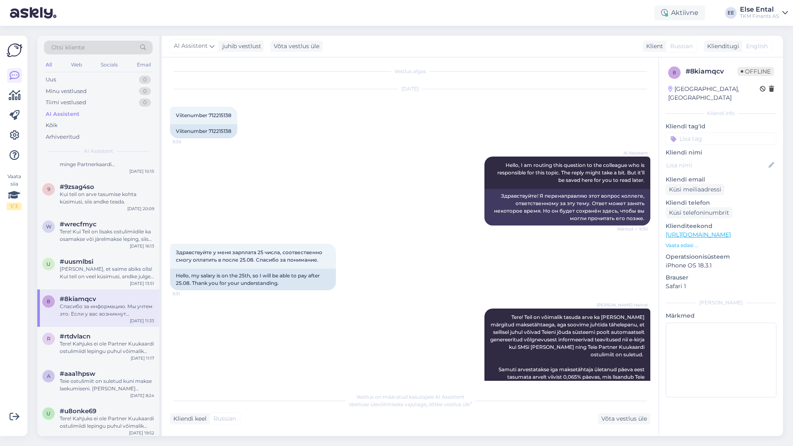
scroll to position [0, 0]
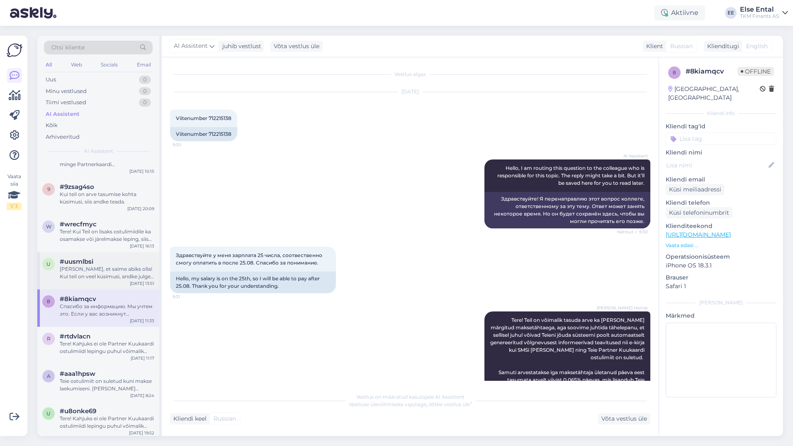
click at [95, 271] on div "[PERSON_NAME], et saime abiks olla! Kui teil on veel küsimusi, andke julgelt te…" at bounding box center [107, 272] width 95 height 15
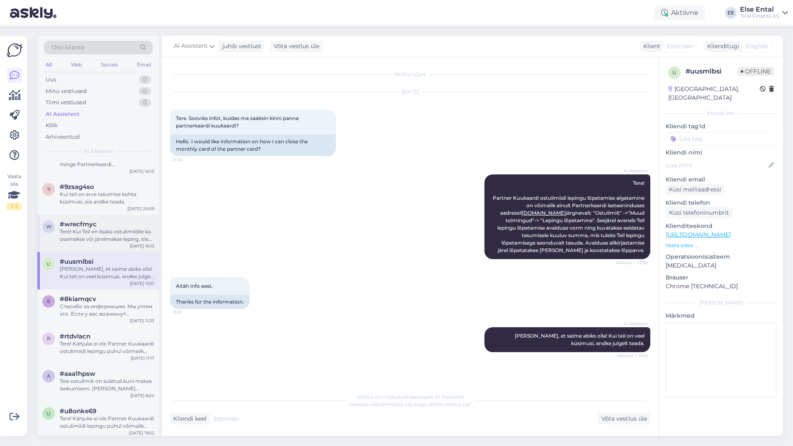
click at [94, 236] on div "Tere! Kui Teil on lisaks ostulimiidile ka osamakse või järelmakse leping, siis …" at bounding box center [107, 235] width 95 height 15
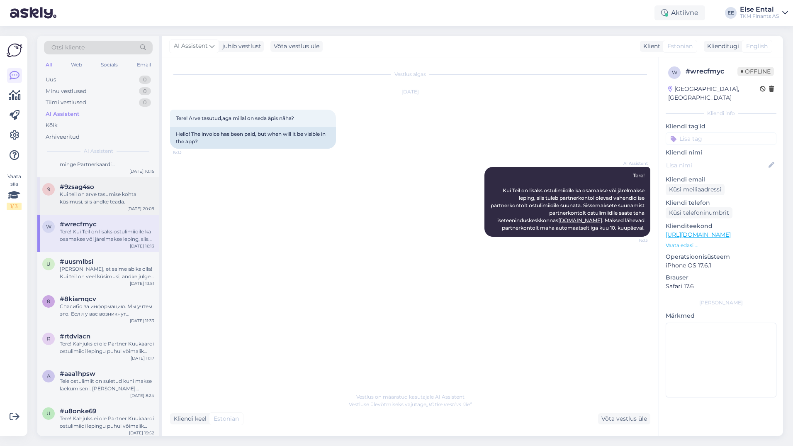
click at [73, 191] on div "Kui teil on arve tasumise kohta küsimusi, siis andke teada." at bounding box center [107, 197] width 95 height 15
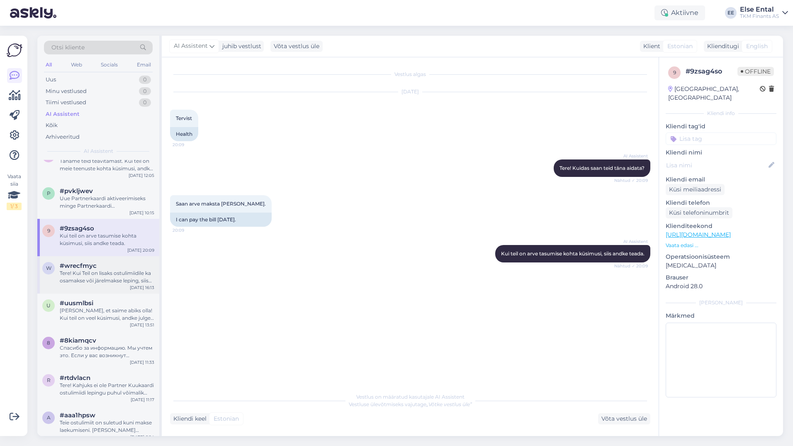
scroll to position [1452, 0]
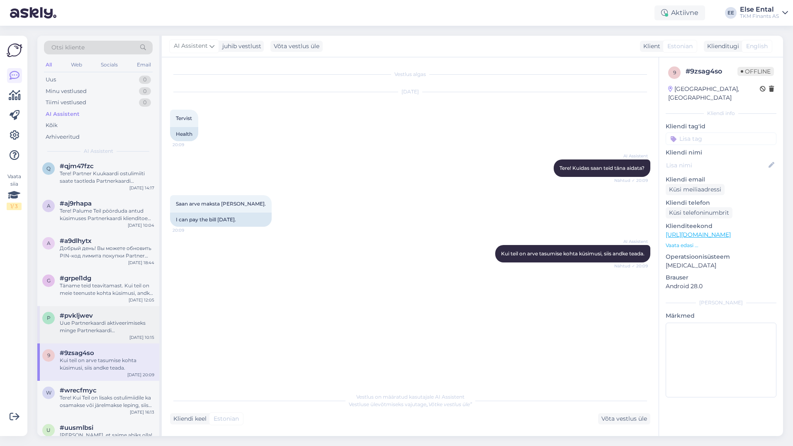
click at [96, 327] on div "Uue Partnerkaardi aktiveerimiseks minge Partnerkaardi iseteenindusportaali aadr…" at bounding box center [107, 326] width 95 height 15
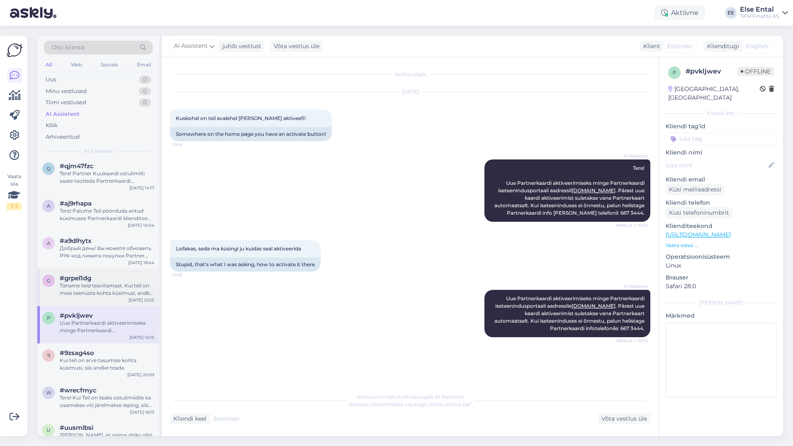
click at [83, 293] on div "Täname teid teavitamast. Kui teil on meie teenuste kohta küsimusi, andke julgel…" at bounding box center [107, 289] width 95 height 15
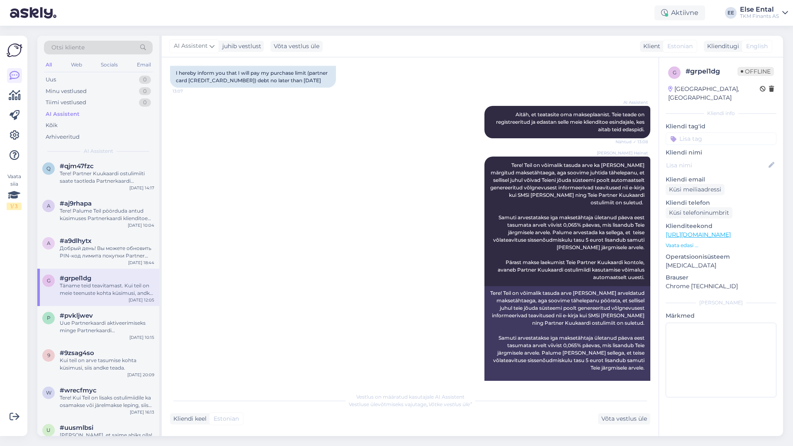
scroll to position [0, 0]
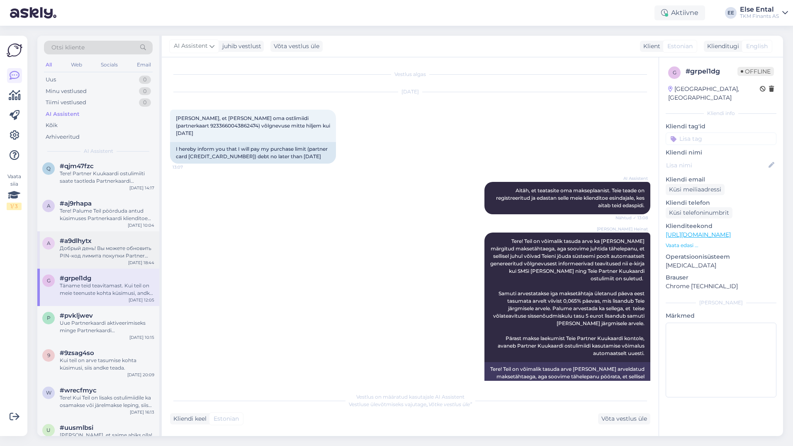
click at [93, 241] on div "#a9dlhytx" at bounding box center [107, 240] width 95 height 7
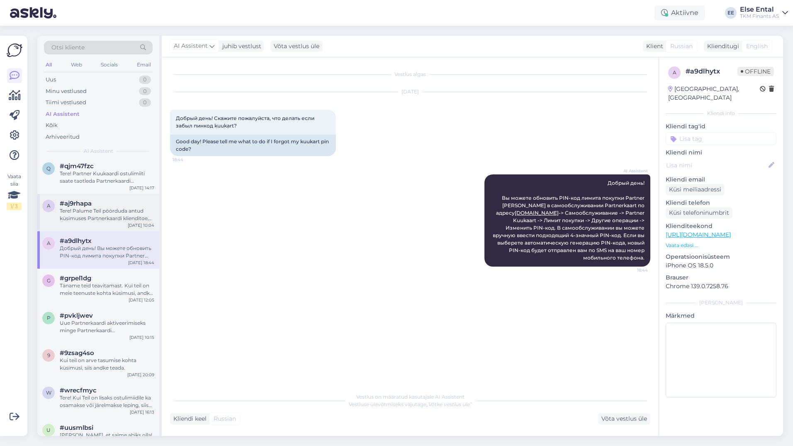
click at [91, 197] on div "a #aj9rhapa Tere! Palume Teil pöörduda antud küsimuses Partnerkaardi klienditoe…" at bounding box center [98, 212] width 122 height 37
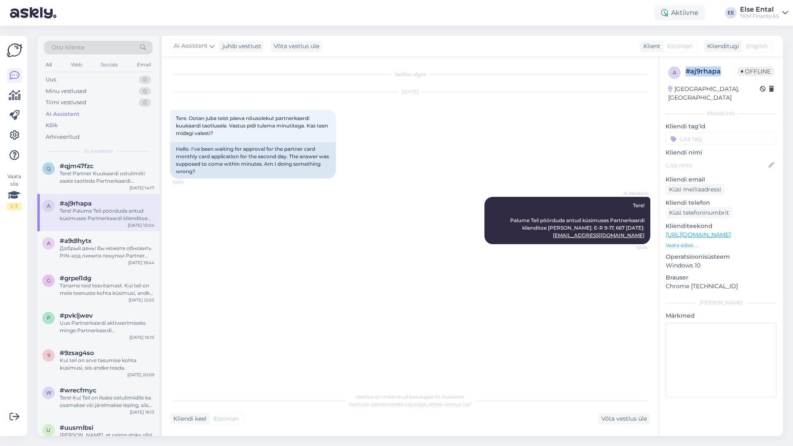
drag, startPoint x: 722, startPoint y: 76, endPoint x: 685, endPoint y: 72, distance: 37.5
click at [685, 72] on div "a # aj9rhapa Offline" at bounding box center [721, 72] width 106 height 12
click at [670, 18] on div "Aktiivne" at bounding box center [680, 12] width 51 height 15
click at [633, 51] on button "15 minutit" at bounding box center [630, 51] width 36 height 9
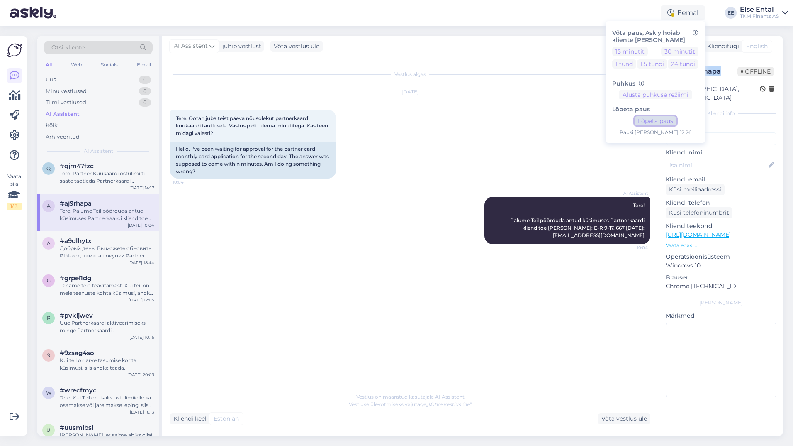
click at [647, 122] on button "Lõpeta paus" at bounding box center [656, 120] width 42 height 9
click at [493, 150] on div "[DATE] Tere. Ootan juba teist päeva nõusolekut partnerkaardi kuukaardi taotluse…" at bounding box center [410, 135] width 480 height 105
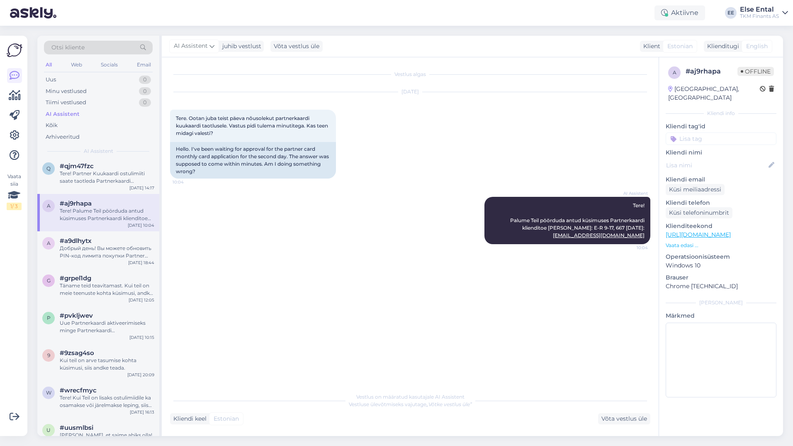
scroll to position [1369, 0]
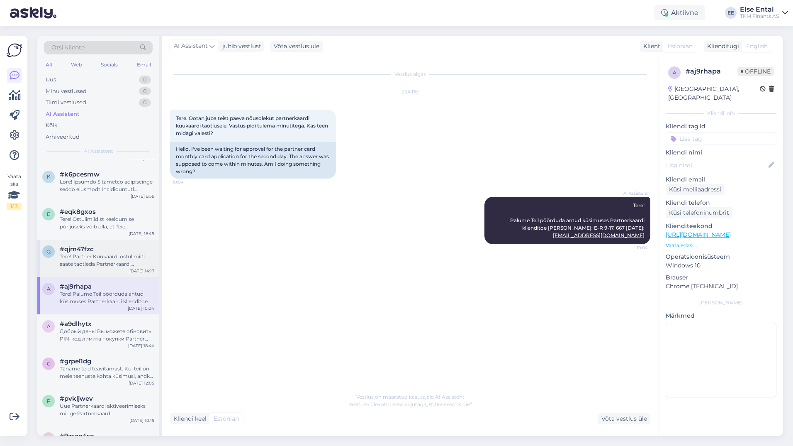
click at [108, 251] on div "#qjm47fzc" at bounding box center [107, 248] width 95 height 7
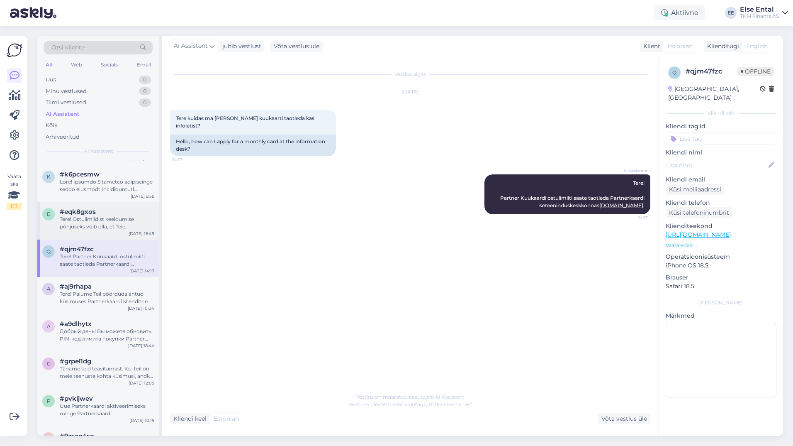
click at [107, 225] on div "Tere! Ostulimiidist keeldumise põhjuseks võib olla, et Teie krediidihinnang ost…" at bounding box center [107, 222] width 95 height 15
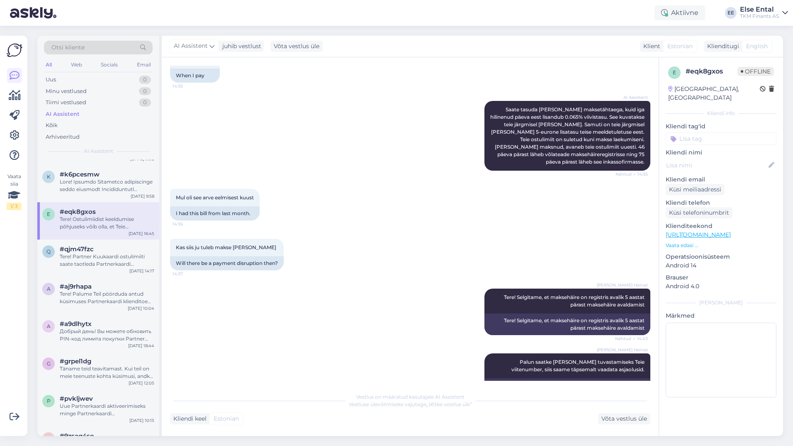
scroll to position [0, 0]
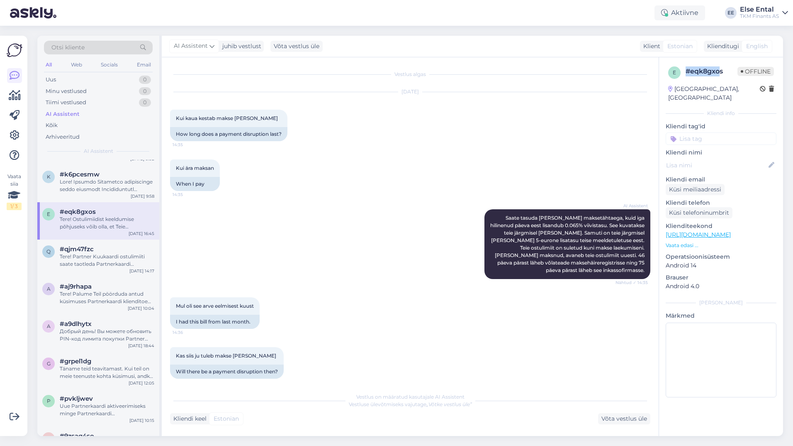
drag, startPoint x: 722, startPoint y: 73, endPoint x: 687, endPoint y: 73, distance: 35.3
click at [687, 73] on div "# eqk8gxos" at bounding box center [712, 71] width 52 height 10
drag, startPoint x: 687, startPoint y: 73, endPoint x: 710, endPoint y: 80, distance: 24.3
click at [710, 80] on div "e # eqk8gxos Offline [GEOGRAPHIC_DATA], [GEOGRAPHIC_DATA]" at bounding box center [721, 84] width 111 height 41
drag, startPoint x: 725, startPoint y: 74, endPoint x: 687, endPoint y: 72, distance: 38.6
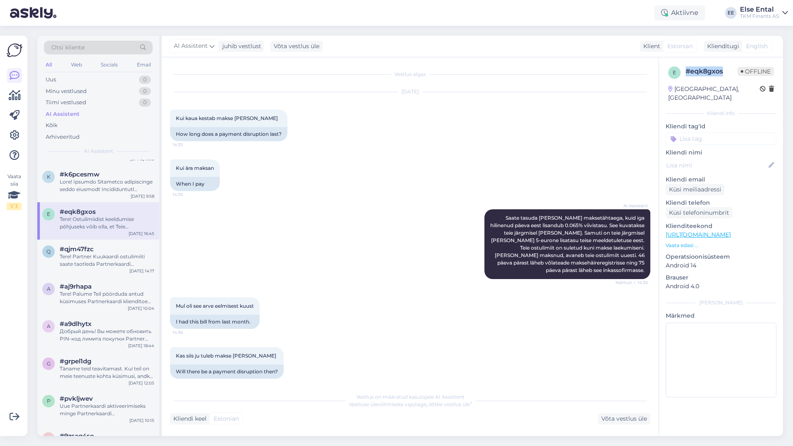
click at [687, 72] on div "# eqk8gxos" at bounding box center [712, 71] width 52 height 10
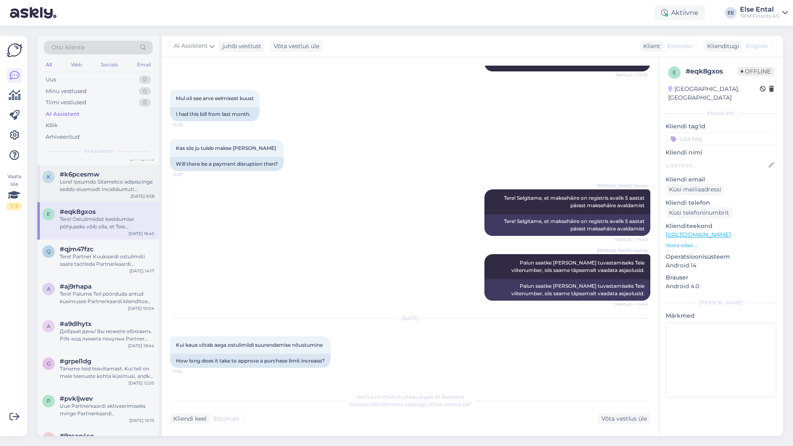
click at [71, 196] on div "k #k6pcesmw [DATE] 9:58" at bounding box center [98, 183] width 122 height 37
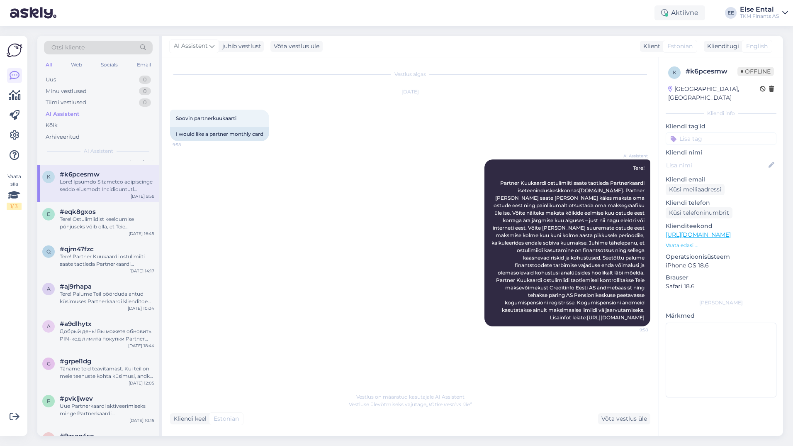
scroll to position [1245, 0]
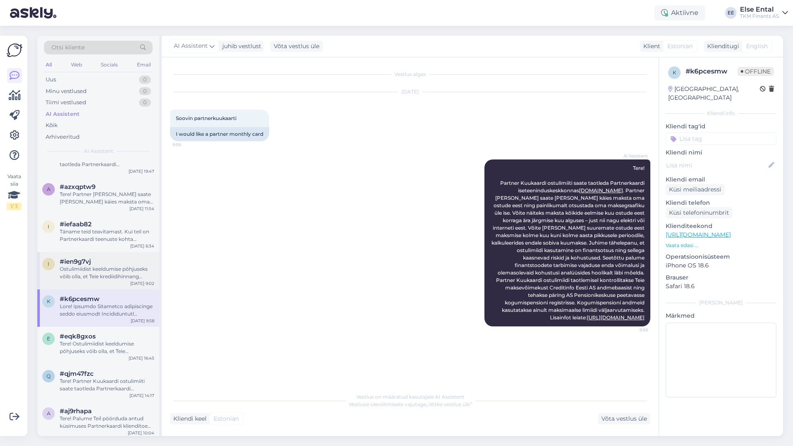
click at [76, 266] on div "Ostulimiidist keeldumise põhjuseks võib olla, et Teie krediidihinnang ostulimii…" at bounding box center [107, 272] width 95 height 15
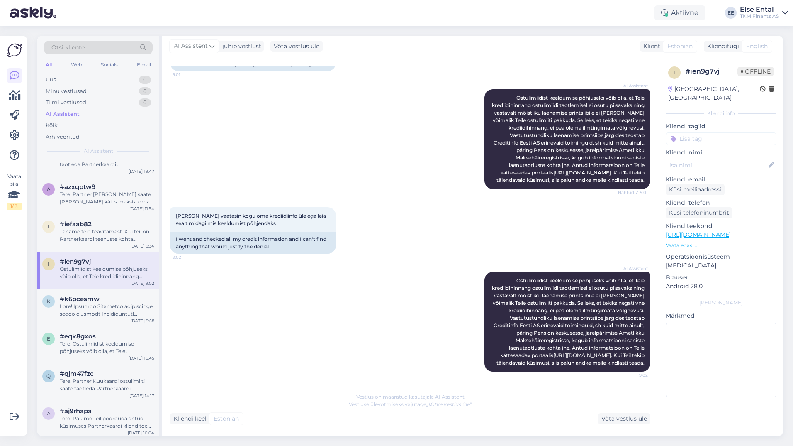
scroll to position [215, 0]
click at [80, 243] on div "i #iefaab82 Täname teid teavitamast. Kui teil on Partnerkaardi teenuste kohta k…" at bounding box center [98, 232] width 122 height 37
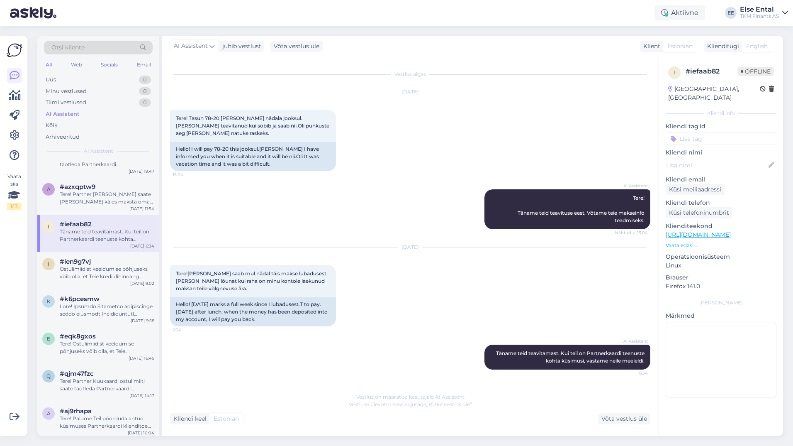
scroll to position [0, 0]
click at [69, 192] on div "Tere! Partner [PERSON_NAME] saate [PERSON_NAME] käies maksta oma ostude eest ni…" at bounding box center [107, 197] width 95 height 15
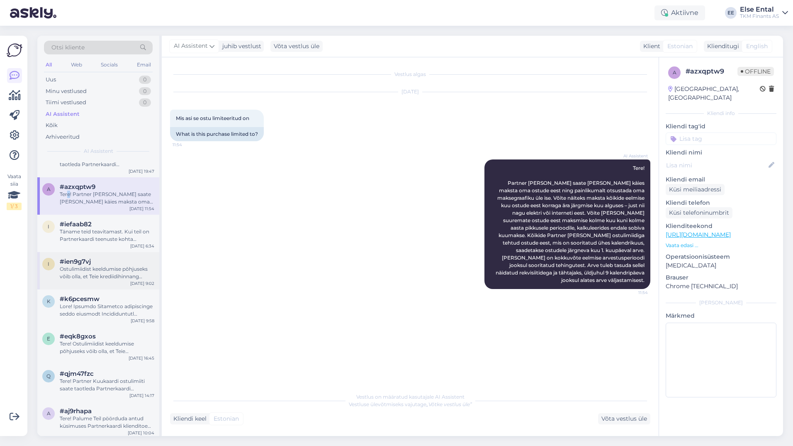
scroll to position [1120, 0]
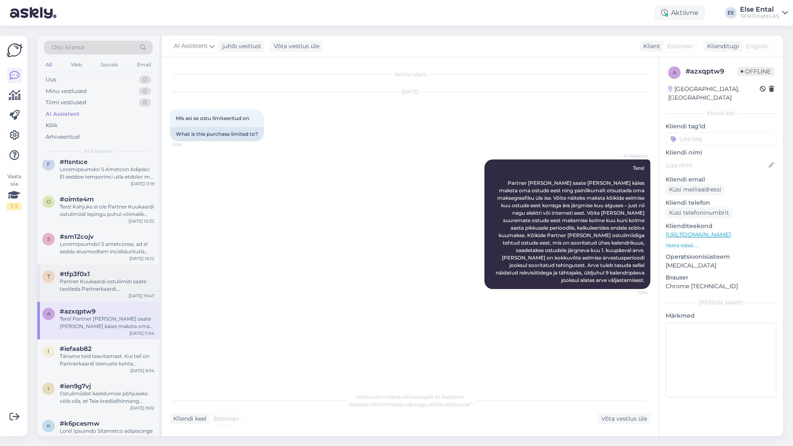
click at [90, 272] on div "#tfp3f0x1" at bounding box center [107, 273] width 95 height 7
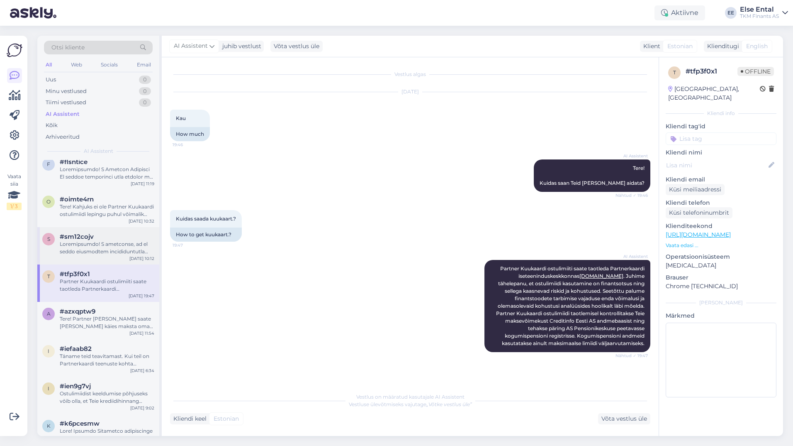
click at [88, 251] on div at bounding box center [107, 247] width 95 height 15
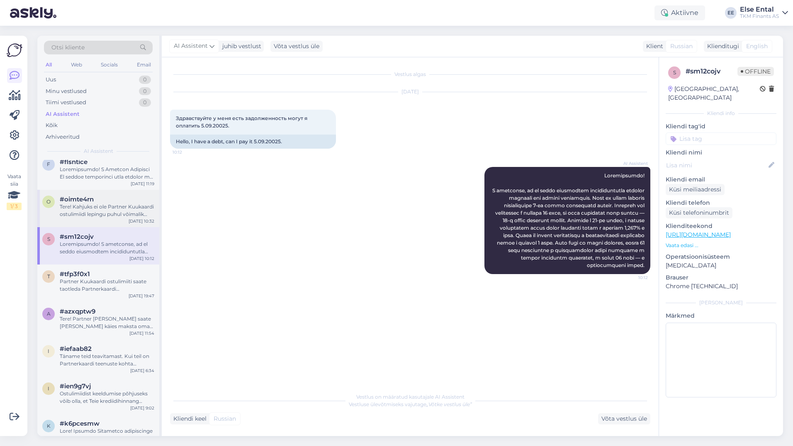
click at [77, 210] on div "Tere! Kahjuks ei ole Partner Kuukaardi ostulimiidi lepingu puhul võimalik indiv…" at bounding box center [107, 210] width 95 height 15
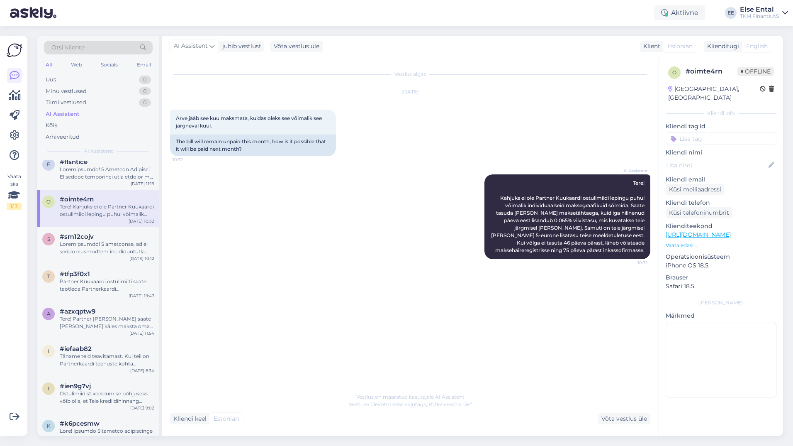
scroll to position [1037, 0]
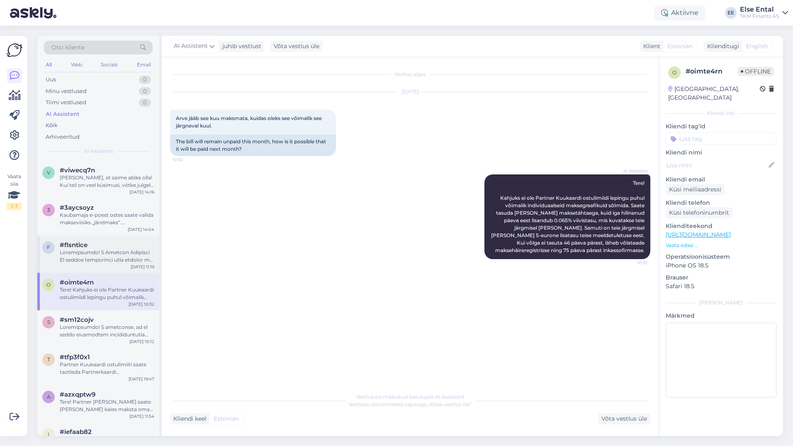
click at [98, 259] on div at bounding box center [107, 255] width 95 height 15
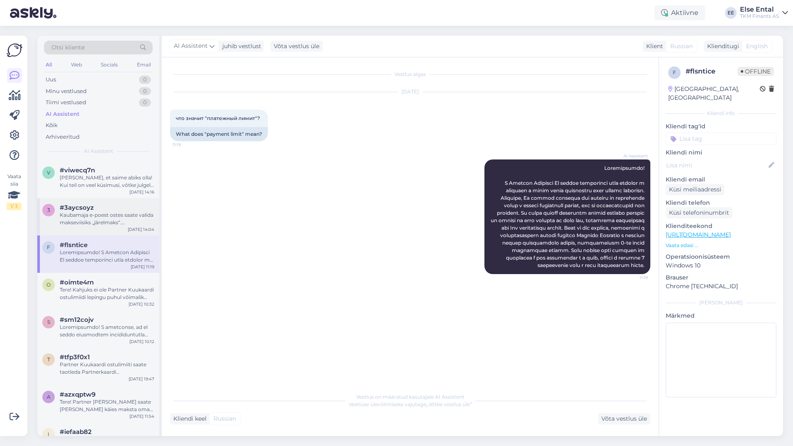
click at [94, 222] on div "Kaubamaja e-poest ostes saate valida makseviisiks „järelmaks“. [PERSON_NAME] to…" at bounding box center [107, 218] width 95 height 15
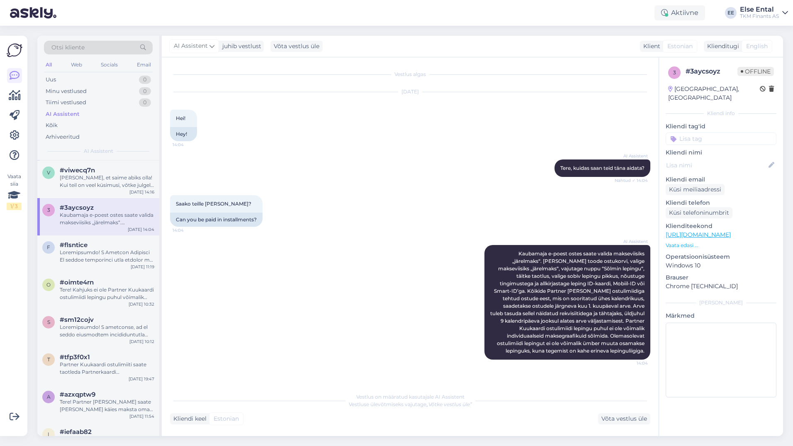
scroll to position [913, 0]
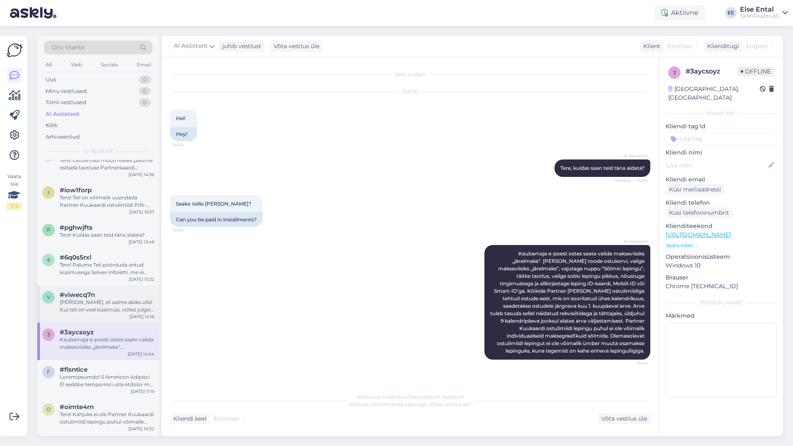
click at [88, 300] on div "[PERSON_NAME], et saime abiks olla! Kui teil on veel küsimusi, võtke julgelt üh…" at bounding box center [107, 305] width 95 height 15
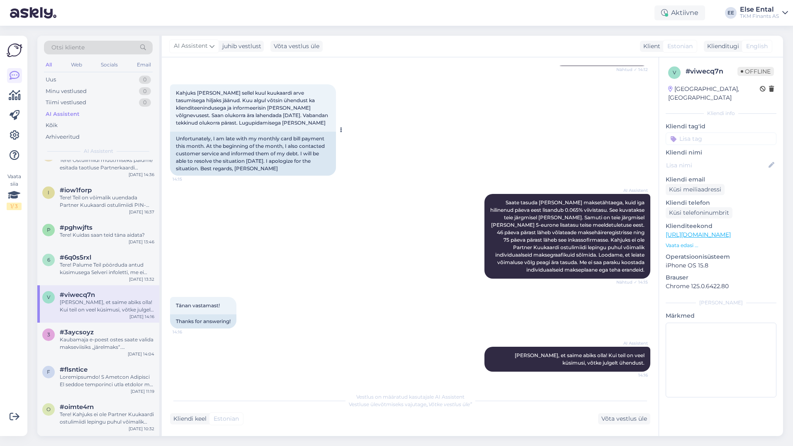
scroll to position [0, 0]
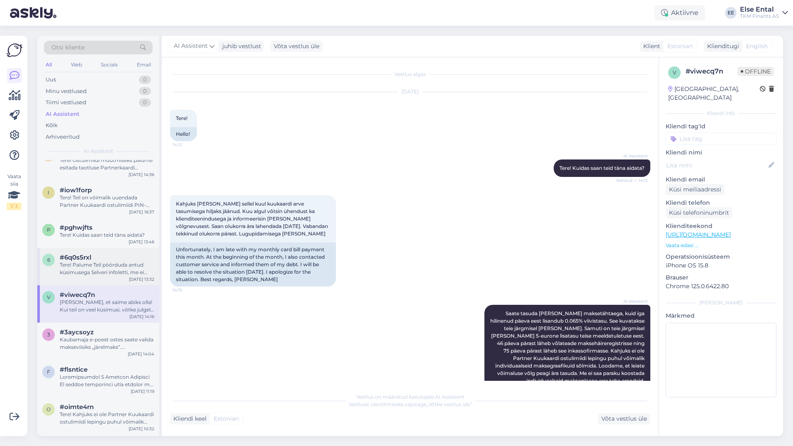
click at [93, 265] on div "Tere! Palume Teil pöörduda antud küsimusega Selveri infoletti, me ei oska parak…" at bounding box center [107, 268] width 95 height 15
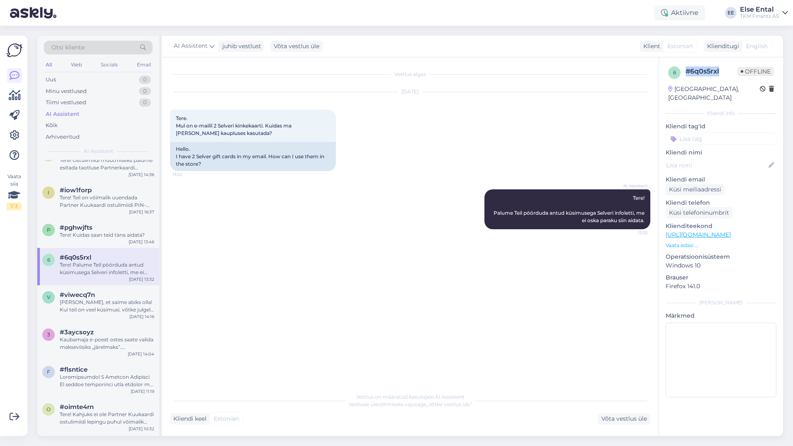
drag, startPoint x: 723, startPoint y: 73, endPoint x: 686, endPoint y: 72, distance: 36.9
click at [686, 72] on div "# 6q0s5rxl" at bounding box center [712, 71] width 52 height 10
click at [83, 241] on div "p #pghwjfts Tere! Kuidas saan teid [PERSON_NAME] aidata? [DATE] 13:46" at bounding box center [98, 233] width 122 height 30
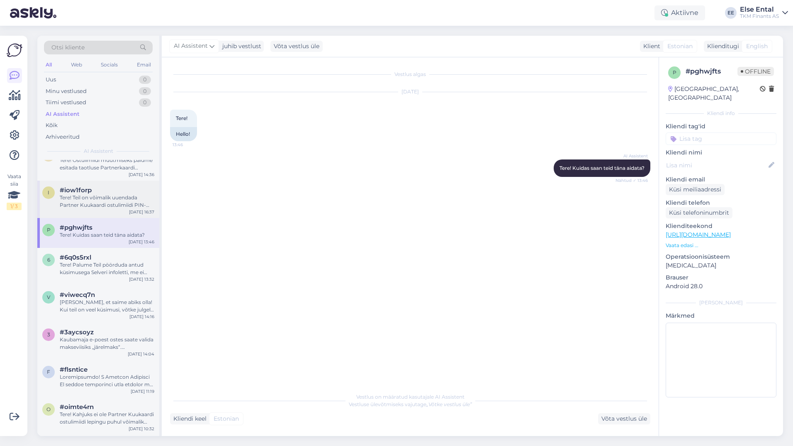
scroll to position [747, 0]
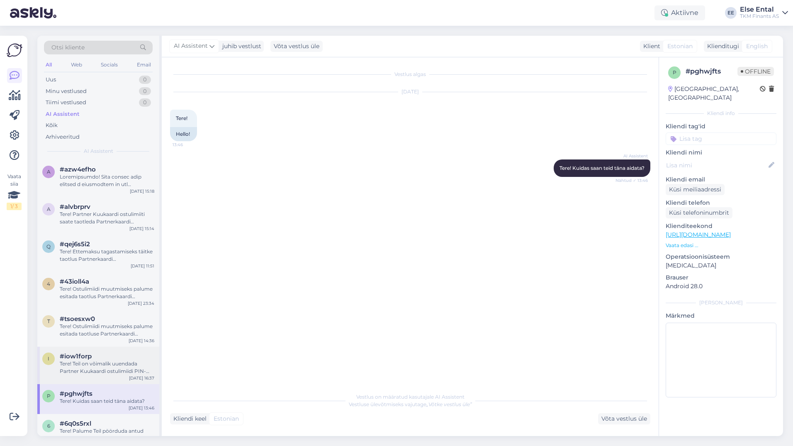
click at [101, 353] on div "#iow1forp" at bounding box center [107, 355] width 95 height 7
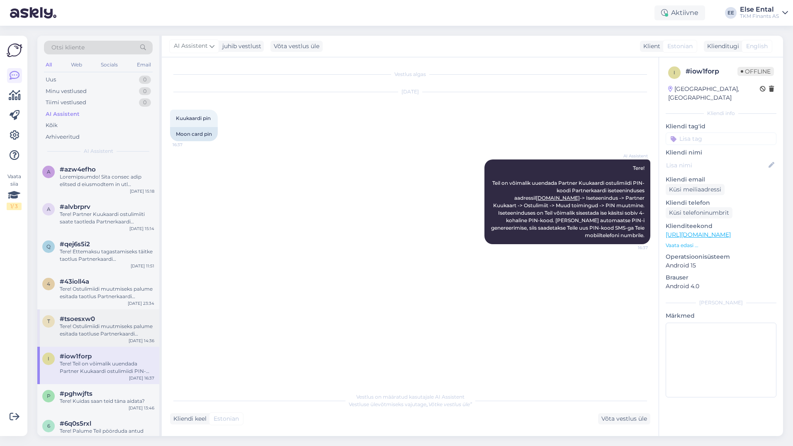
click at [81, 317] on span "#tsoesxw0" at bounding box center [77, 318] width 35 height 7
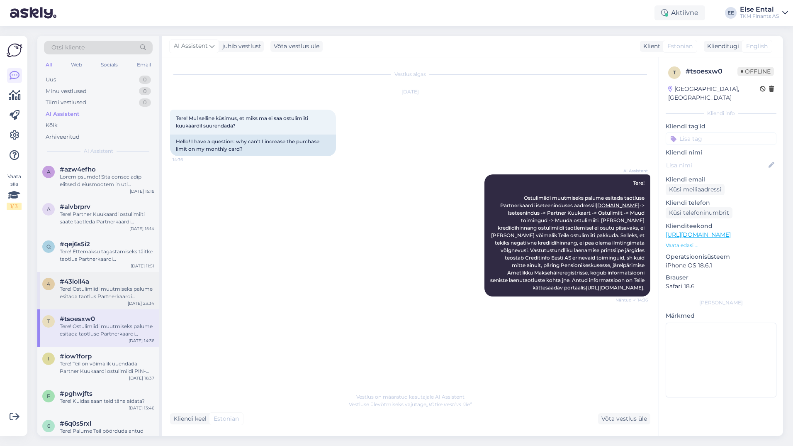
click at [99, 289] on div "Tere! Ostulimiidi muutmiseks palume esitada taotlus Partnerkaardi iseteeninduse…" at bounding box center [107, 292] width 95 height 15
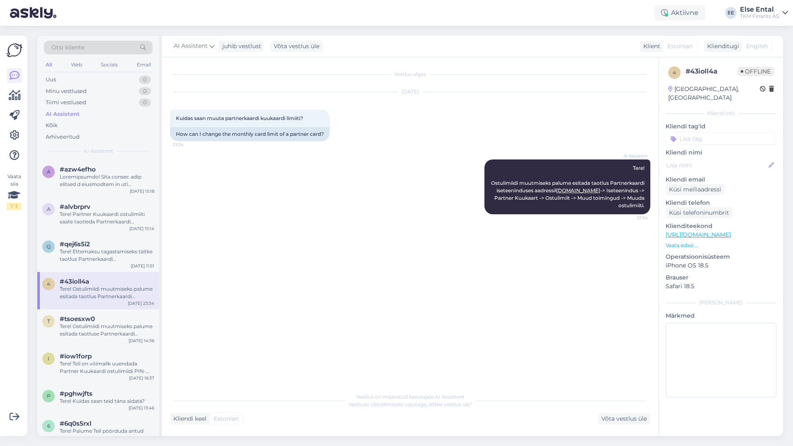
scroll to position [705, 0]
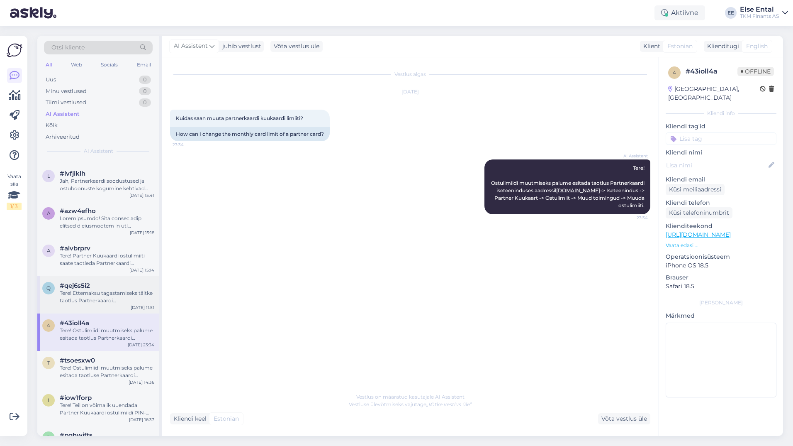
click at [98, 297] on div "Tere! Ettemaksu tagastamiseks täitke taotlus Partnerkaardi iseteenindusportaali…" at bounding box center [107, 296] width 95 height 15
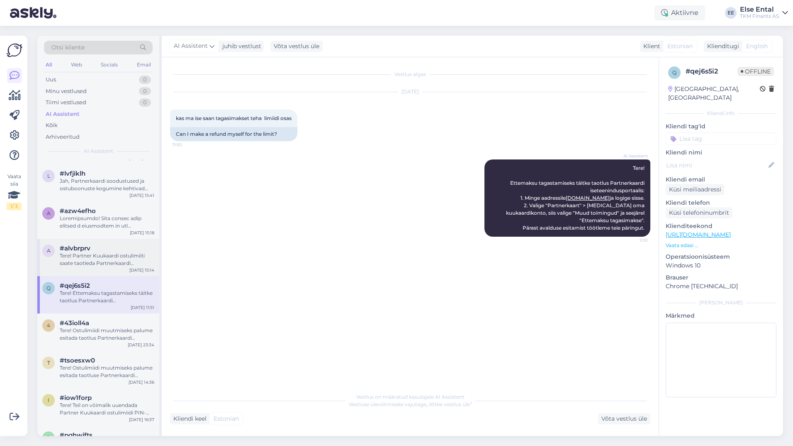
click at [114, 266] on div "Tere! Partner Kuukaardi ostulimiiti saate taotleda Partnerkaardi iseteeninduske…" at bounding box center [107, 259] width 95 height 15
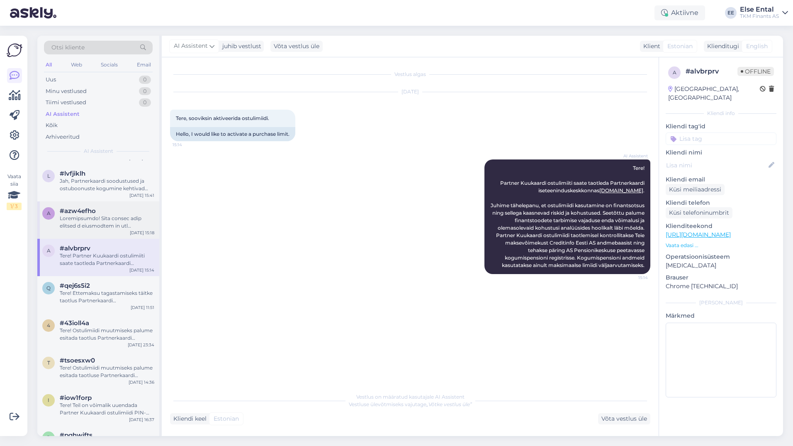
click at [96, 223] on div at bounding box center [107, 221] width 95 height 15
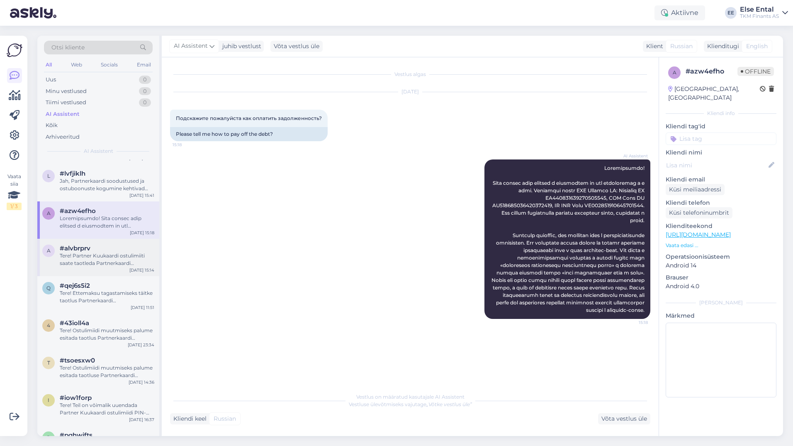
scroll to position [664, 0]
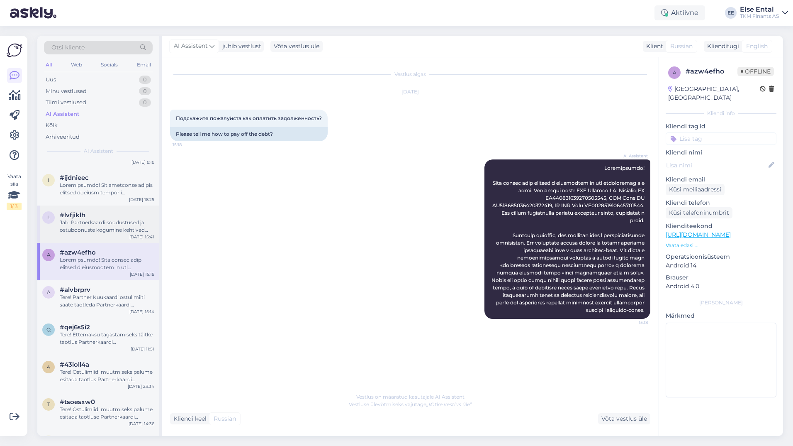
click at [87, 228] on div "Jah, Partnerkaardi soodustused ja ostuboonuste kogumine kehtivad Teile edasi." at bounding box center [107, 226] width 95 height 15
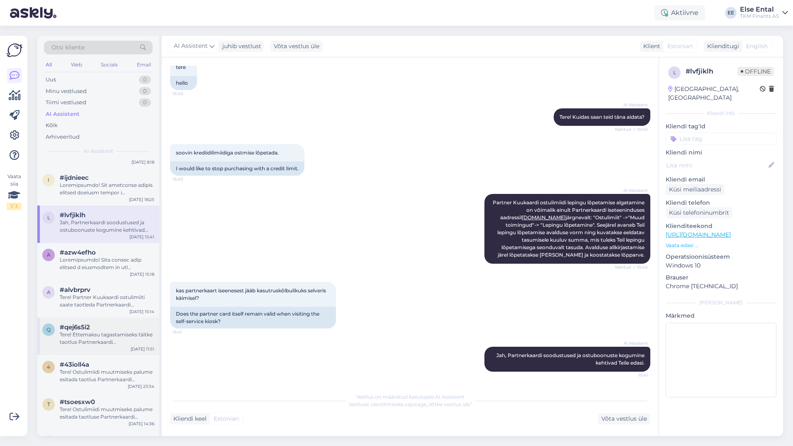
scroll to position [581, 0]
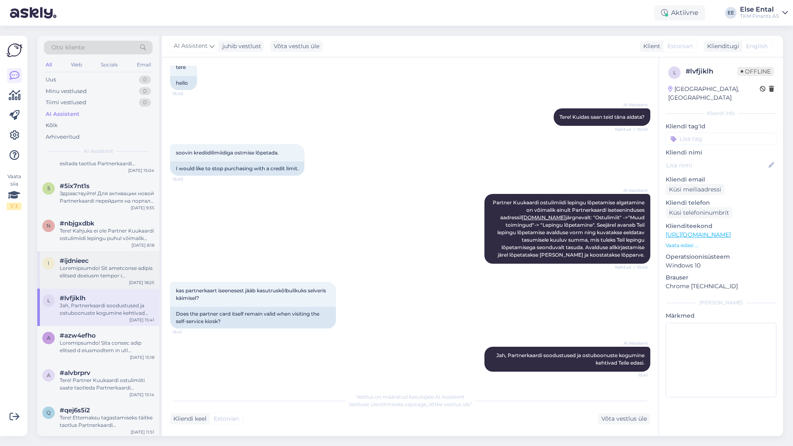
click at [97, 270] on div at bounding box center [107, 271] width 95 height 15
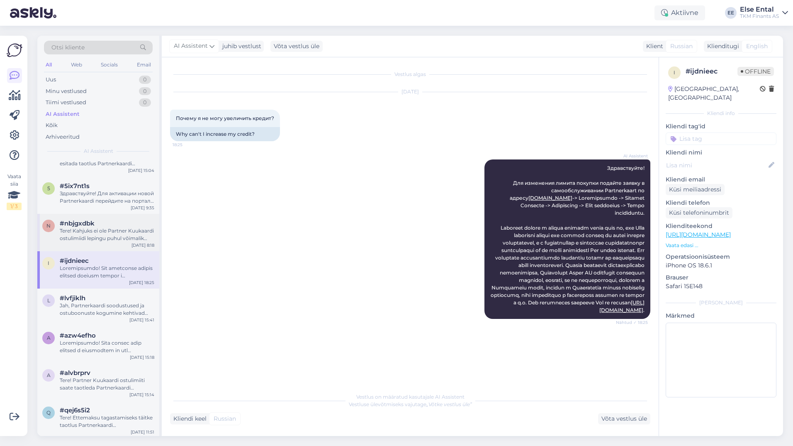
click at [107, 231] on div "Tere! Kahjuks ei ole Partner Kuukaardi ostulimiidi lepingu puhul võimalik indiv…" at bounding box center [107, 234] width 95 height 15
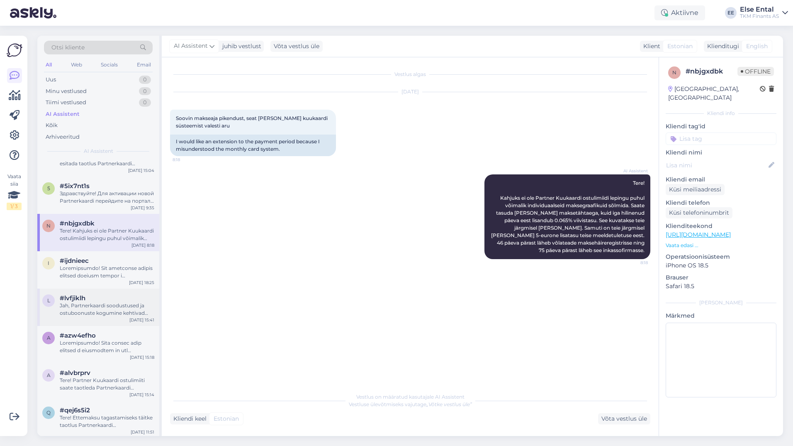
scroll to position [539, 0]
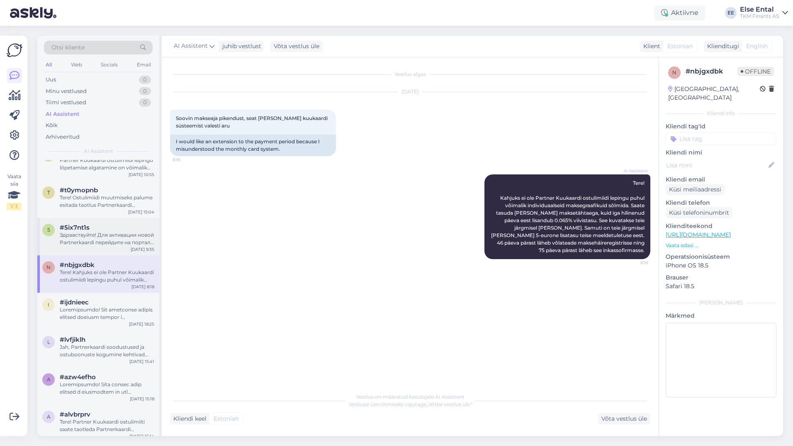
click at [100, 233] on div "Здравствуйте! Для активации новой Partnerkaardi перейдите на портал самообслужи…" at bounding box center [107, 238] width 95 height 15
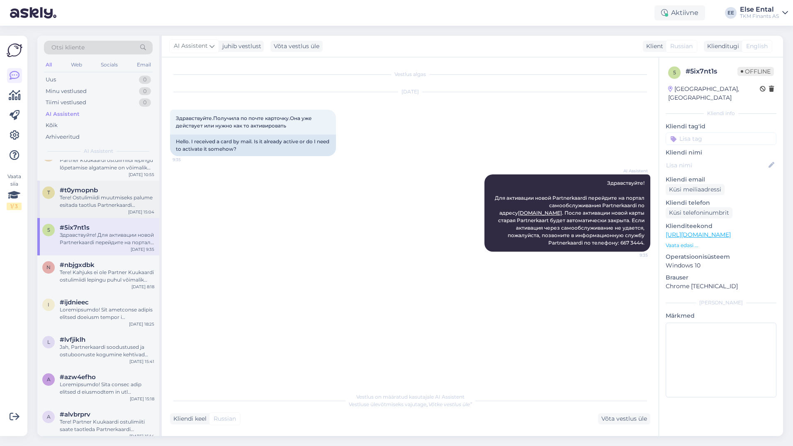
click at [88, 200] on div "Tere! Ostulimiidi muutmiseks palume esitada taotlus Partnerkaardi iseteeninduse…" at bounding box center [107, 201] width 95 height 15
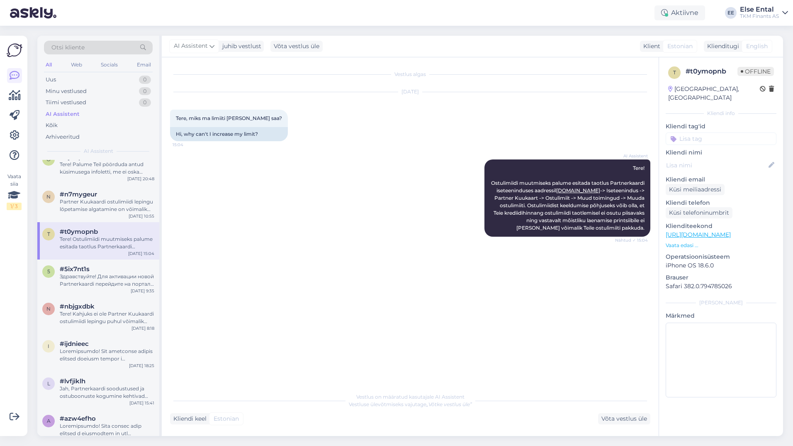
scroll to position [456, 0]
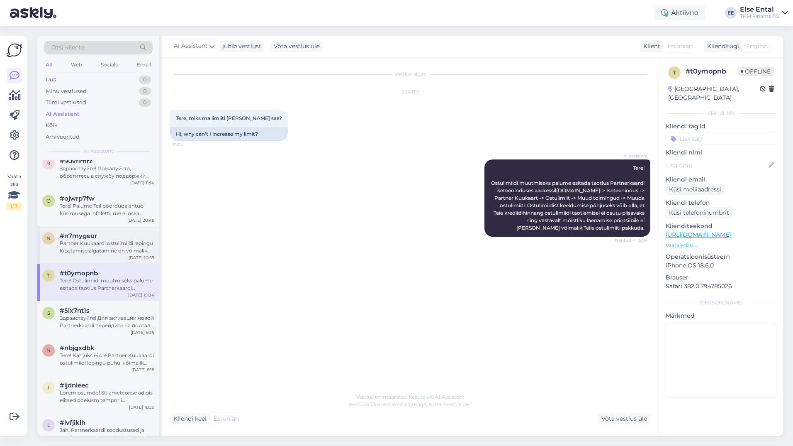
click at [106, 250] on div "Partner Kuukaardi ostulimiidi lepingu lõpetamise algatamine on võimalik ainult …" at bounding box center [107, 246] width 95 height 15
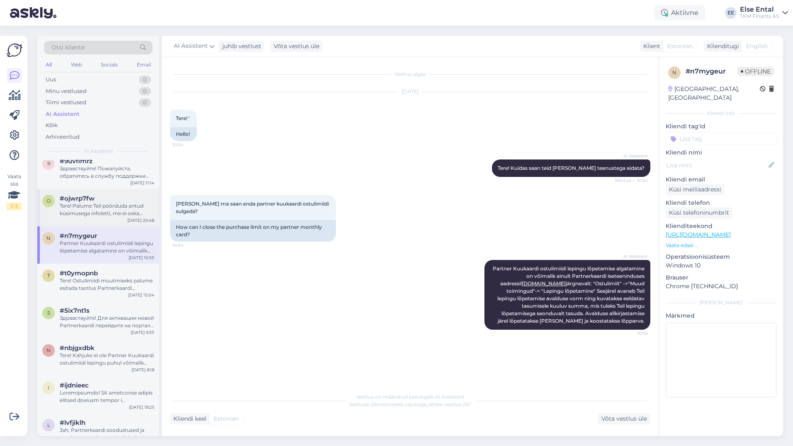
click at [102, 214] on div "Tere! Palume Teil pöörduda antud küsimusega infoletti, me ei oska paraku siin a…" at bounding box center [107, 209] width 95 height 15
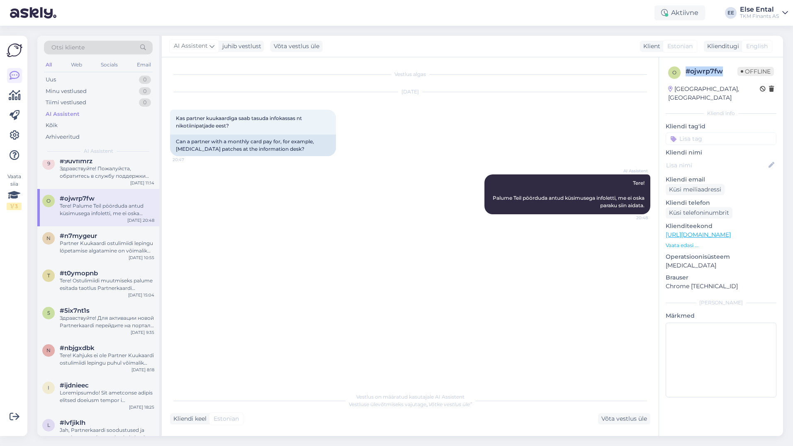
drag, startPoint x: 725, startPoint y: 72, endPoint x: 686, endPoint y: 71, distance: 38.6
click at [686, 71] on div "# ojwrp7fw" at bounding box center [712, 71] width 52 height 10
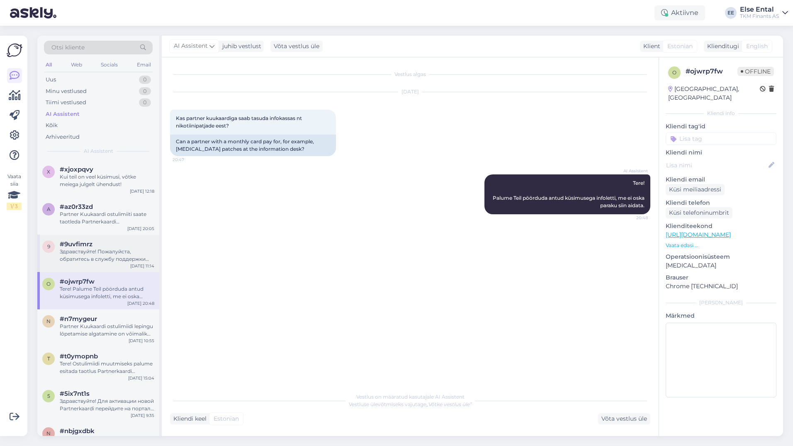
click at [101, 256] on div "Здравствуйте! Пожалуйста, обратитесь в службу поддержки клиентов Partnerkaart п…" at bounding box center [107, 255] width 95 height 15
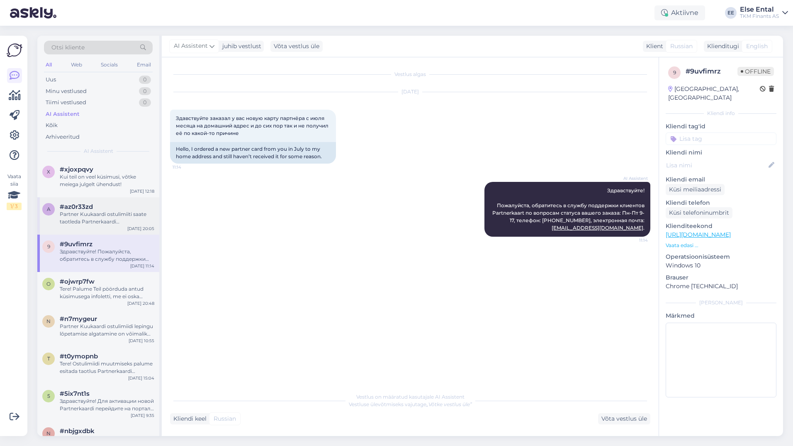
click at [96, 216] on div "Partner Kuukaardi ostulimiiti saate taotleda Partnerkaardi iseteeninduskeskkonn…" at bounding box center [107, 217] width 95 height 15
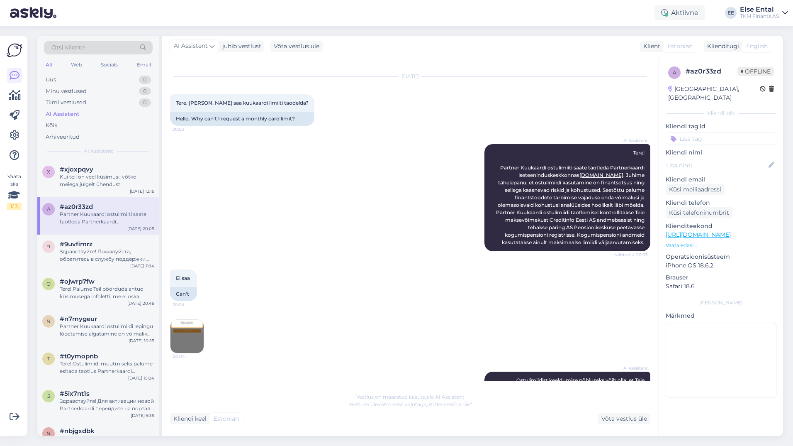
scroll to position [0, 0]
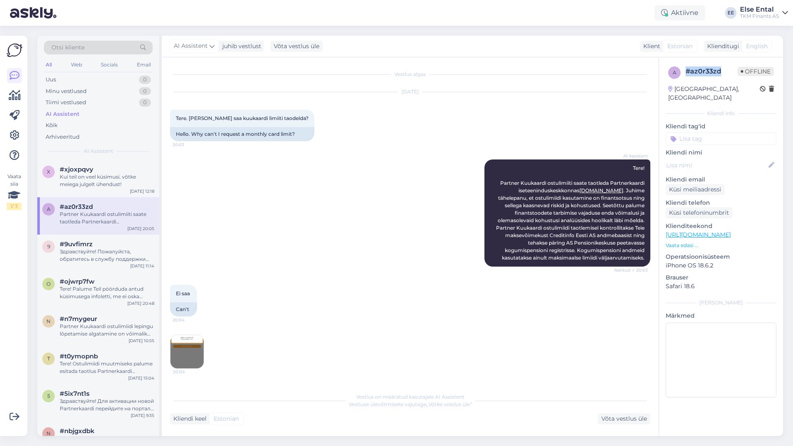
drag, startPoint x: 722, startPoint y: 68, endPoint x: 686, endPoint y: 71, distance: 35.8
click at [686, 71] on div "# az0r33zd" at bounding box center [712, 71] width 52 height 10
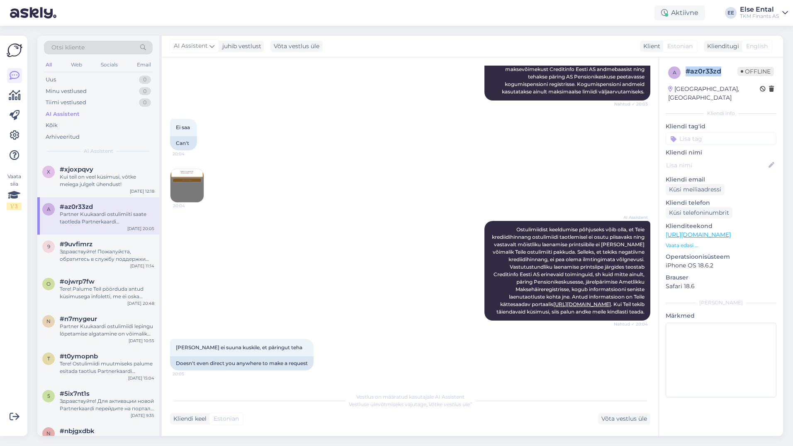
scroll to position [223, 0]
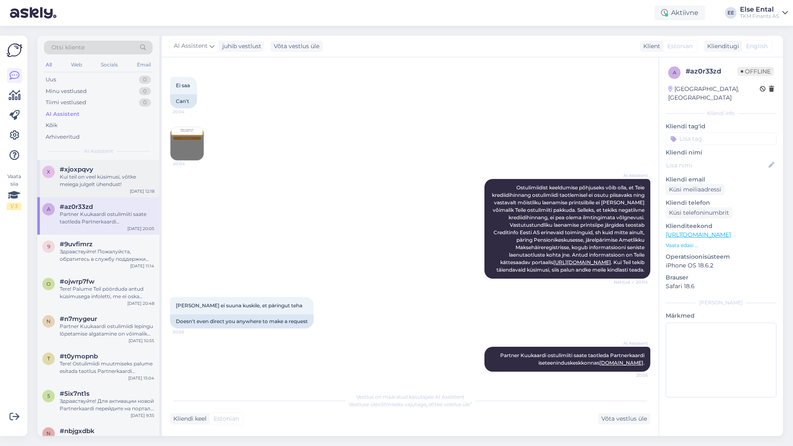
click at [75, 177] on div "Kui teil on veel küsimusi, võtke meiega julgelt ühendust!" at bounding box center [107, 180] width 95 height 15
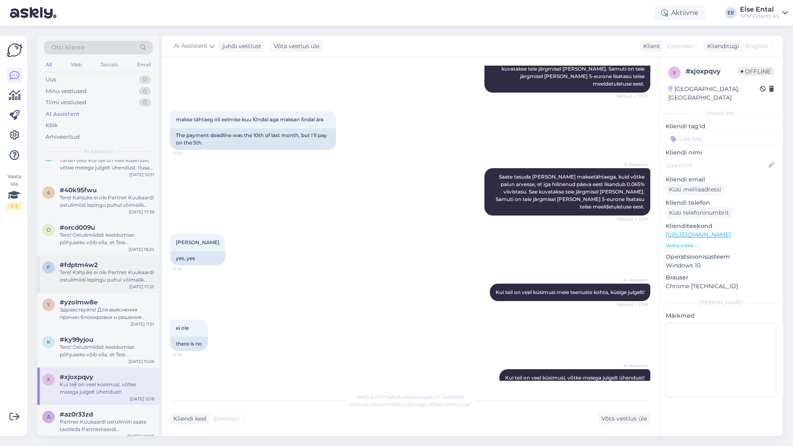
scroll to position [124, 0]
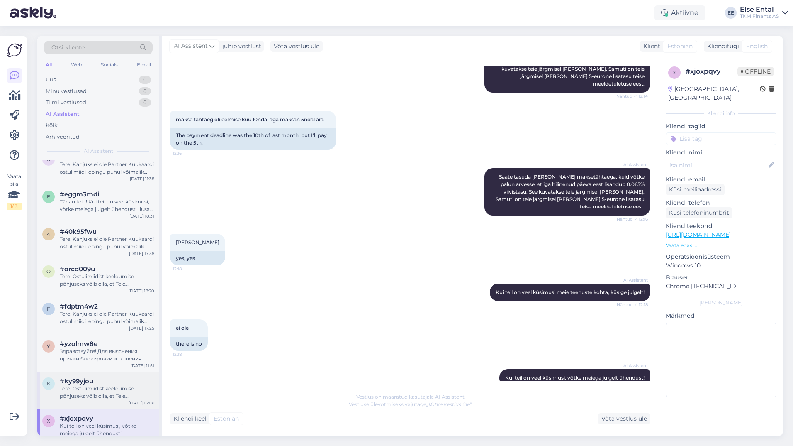
click at [106, 392] on div "Tere! Ostulimiidist keeldumise põhjuseks võib olla, et Teie krediidihinnang ost…" at bounding box center [107, 392] width 95 height 15
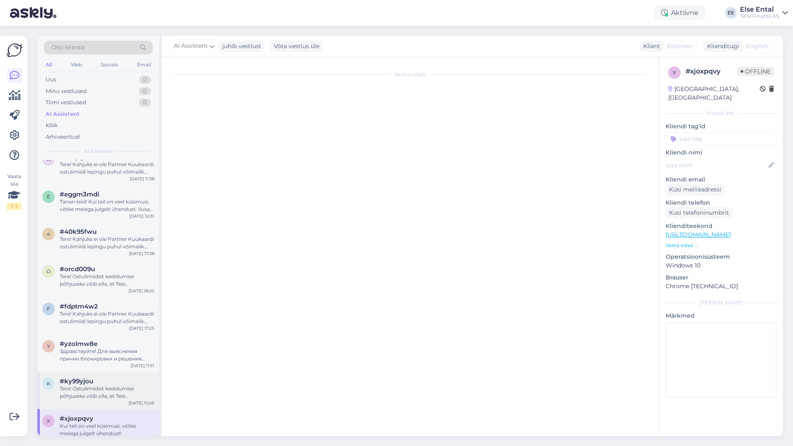
scroll to position [0, 0]
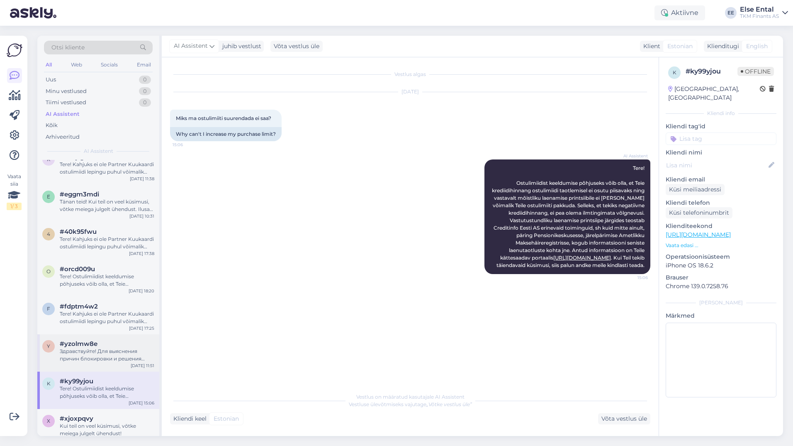
click at [102, 359] on div "Здравствуйте! Для выяснения причин блокировки и решения вопроса с платежом, пож…" at bounding box center [107, 354] width 95 height 15
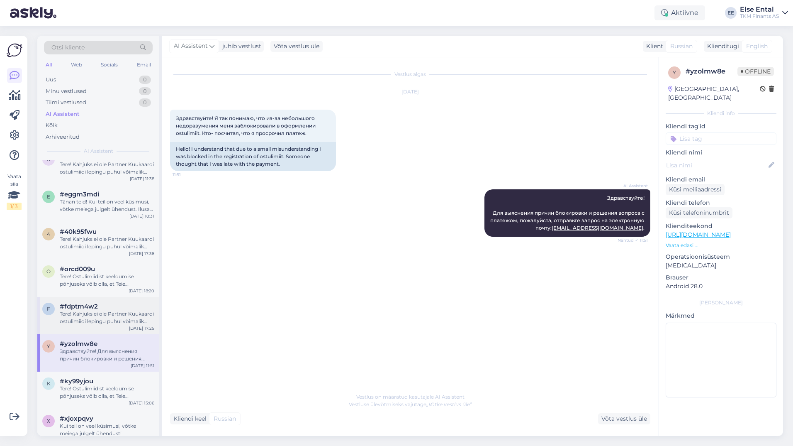
click at [89, 312] on div "Tere! Kahjuks ei ole Partner Kuukaardi ostulimiidi lepingu puhul võimalik indiv…" at bounding box center [107, 317] width 95 height 15
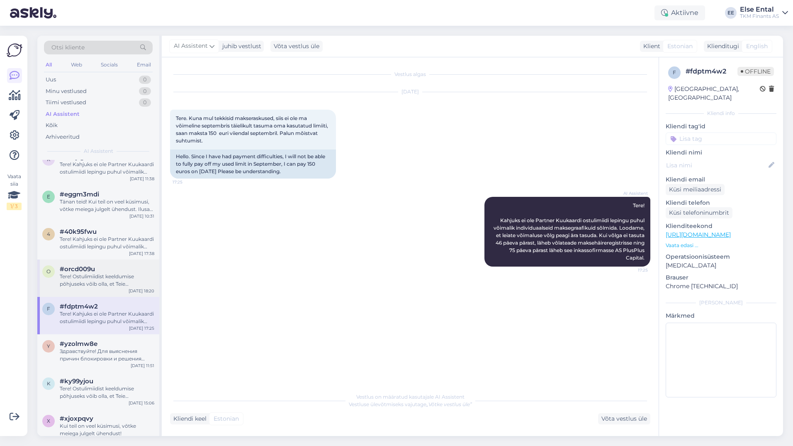
click at [102, 275] on div "Tere! Ostulimiidist keeldumise põhjuseks võib olla, et Teie krediidihinnang ost…" at bounding box center [107, 280] width 95 height 15
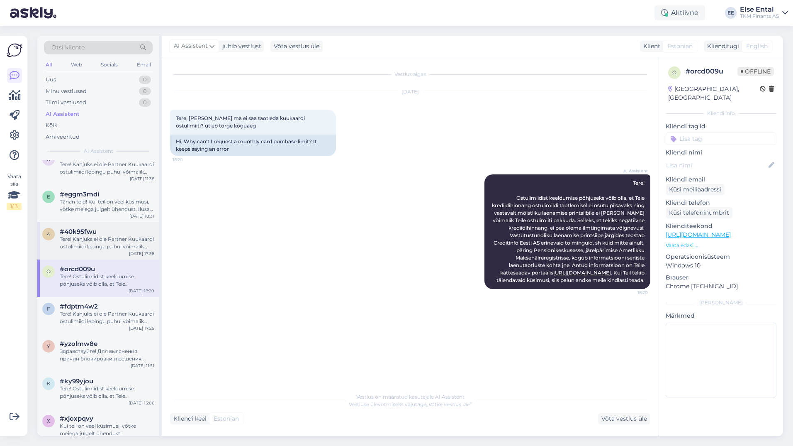
click at [100, 241] on div "Tere! Kahjuks ei ole Partner Kuukaardi ostulimiidi lepingu puhul võimalik indiv…" at bounding box center [107, 242] width 95 height 15
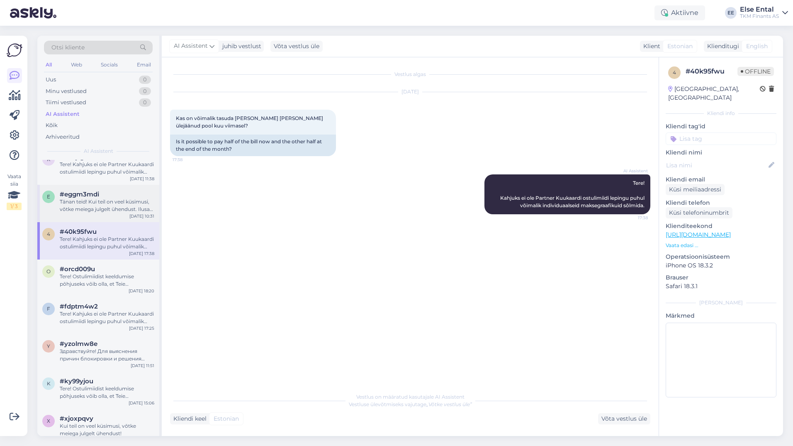
click at [101, 210] on div "Tänan teid! Kui teil on veel küsimusi, võtke meiega julgelt ühendust. Ilusat pä…" at bounding box center [107, 205] width 95 height 15
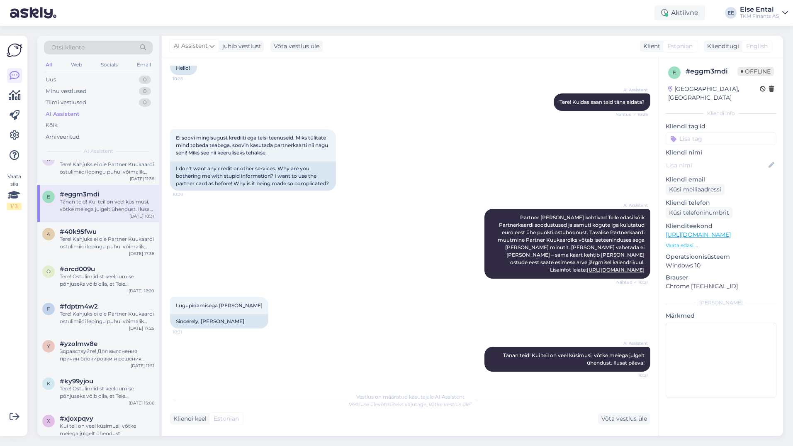
scroll to position [32, 0]
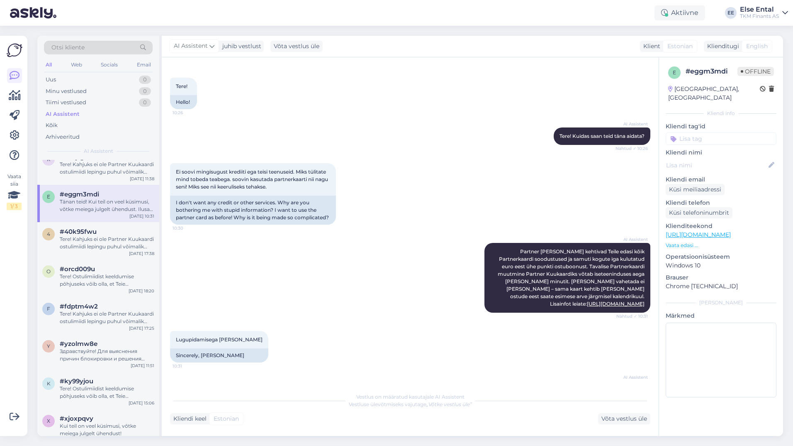
click at [451, 159] on div "Ei soovi mingisugust krediiti ega teisi teenuseid. Miks tülitate mind tobeda te…" at bounding box center [410, 194] width 480 height 80
drag, startPoint x: 728, startPoint y: 70, endPoint x: 687, endPoint y: 73, distance: 41.7
click at [687, 73] on div "# eggm3mdi" at bounding box center [712, 71] width 52 height 10
click at [102, 208] on div "Tänan teid! Kui teil on veel küsimusi, võtke meiega julgelt ühendust. Ilusat pä…" at bounding box center [107, 205] width 95 height 15
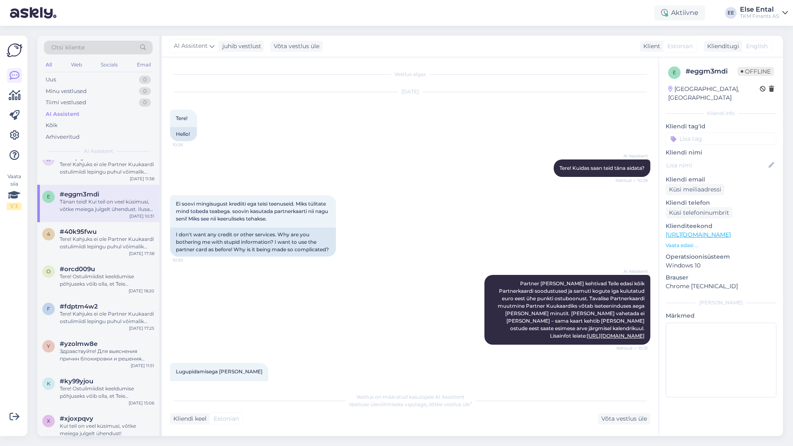
scroll to position [41, 0]
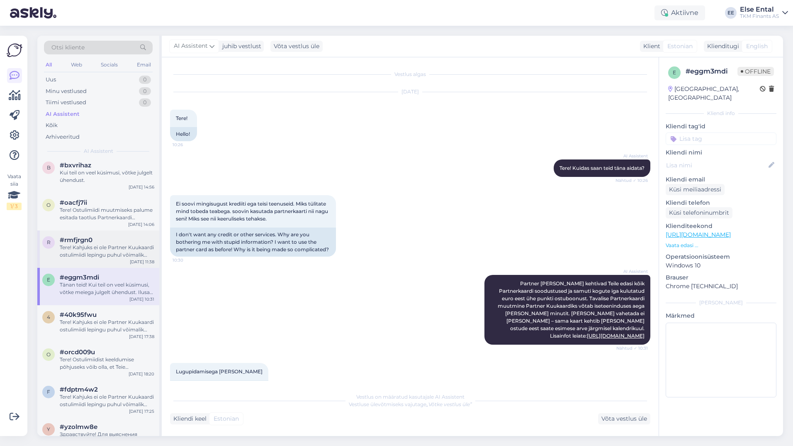
click at [101, 251] on div "Tere! Kahjuks ei ole Partner Kuukaardi ostulimiidi lepingu puhul võimalik indiv…" at bounding box center [107, 251] width 95 height 15
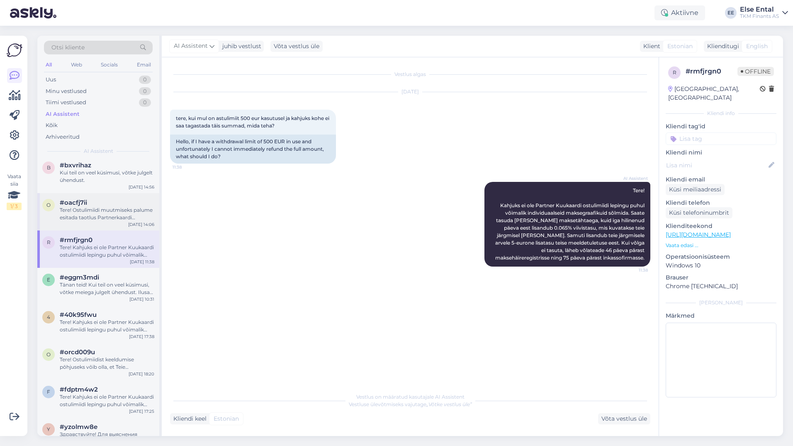
click at [93, 212] on div "Tere! Ostulimiidi muutmiseks palume esitada taotlus Partnerkaardi iseteeninduse…" at bounding box center [107, 213] width 95 height 15
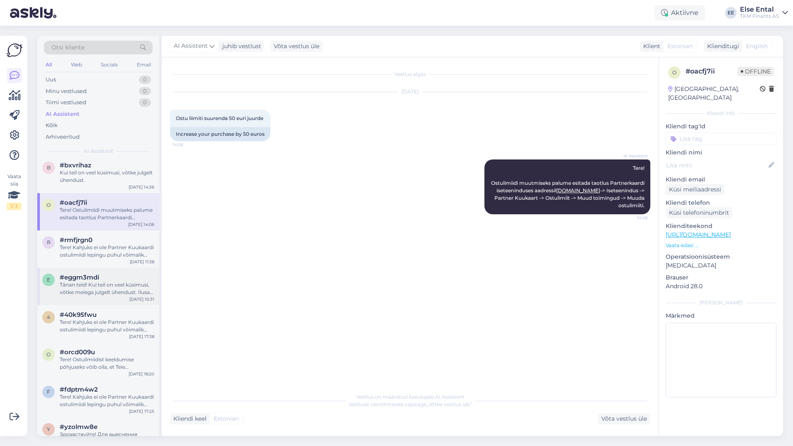
scroll to position [0, 0]
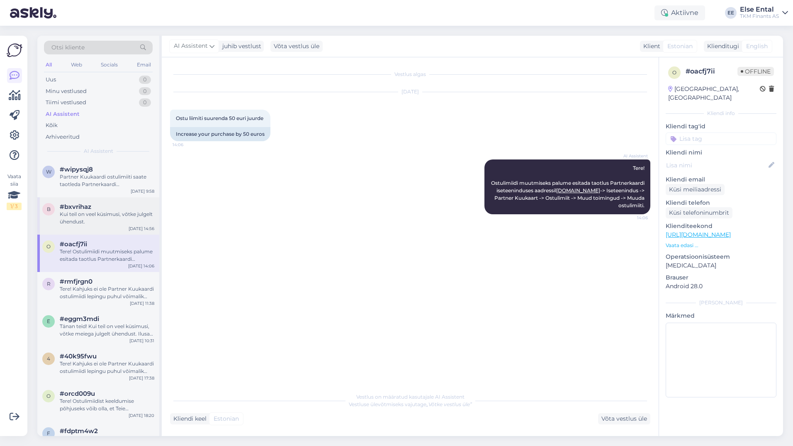
click at [102, 217] on div "Kui teil on veel küsimusi, võtke julgelt ühendust." at bounding box center [107, 217] width 95 height 15
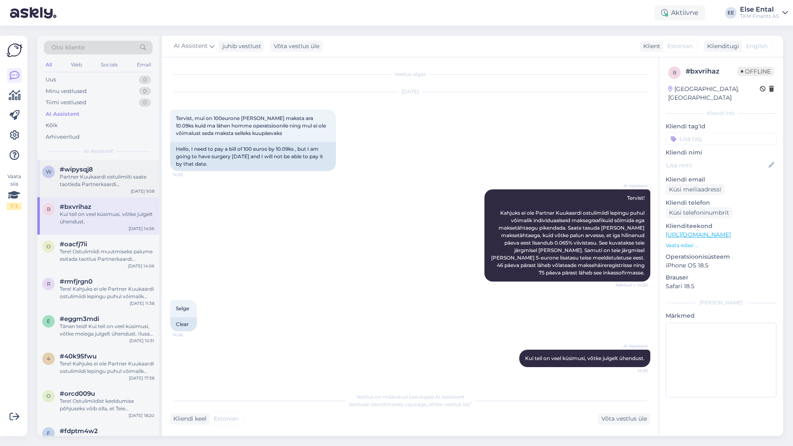
click at [104, 188] on div "Partner Kuukaardi ostulimiiti saate taotleda Partnerkaardi iseteeninduskeskkonn…" at bounding box center [107, 180] width 95 height 15
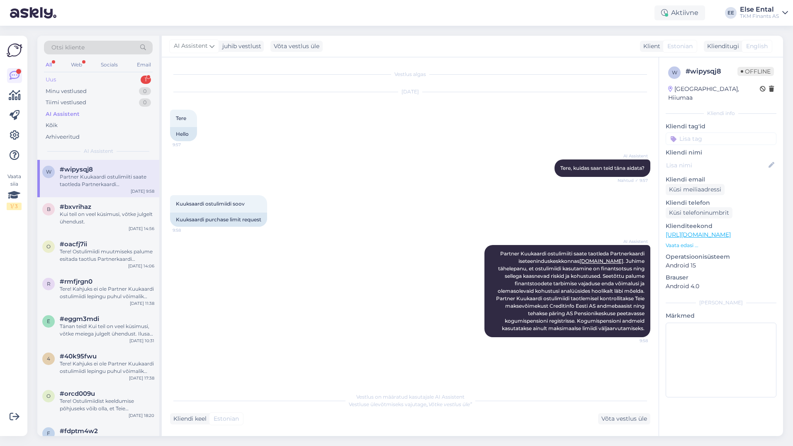
click at [47, 77] on div "Uus" at bounding box center [51, 80] width 10 height 8
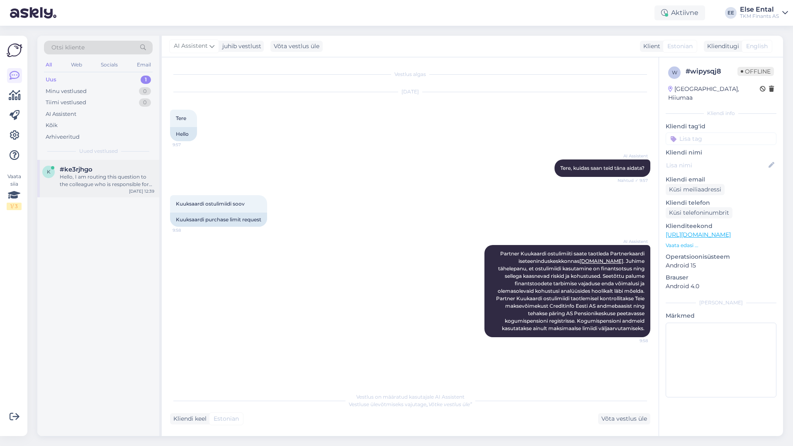
click at [73, 177] on div "Hello, I am routing this question to the colleague who is responsible for this …" at bounding box center [107, 180] width 95 height 15
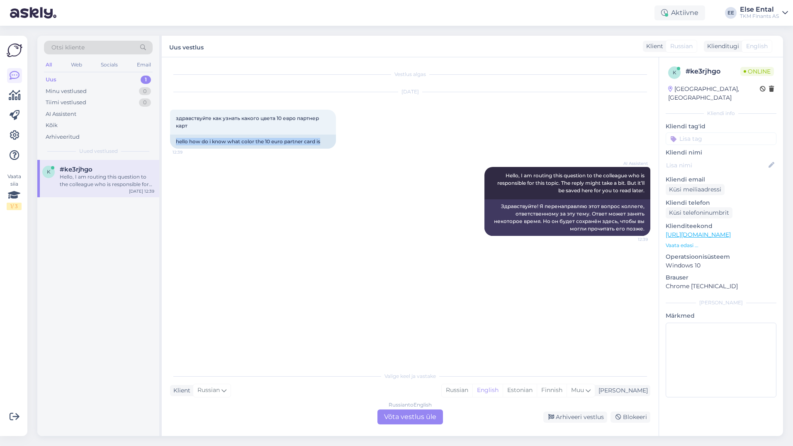
drag, startPoint x: 326, startPoint y: 141, endPoint x: 168, endPoint y: 143, distance: 158.1
click at [168, 143] on div "Vestlus algas [DATE] здравствуйте как узнать какого цвета 10 евро партнер карт …" at bounding box center [410, 246] width 497 height 378
drag, startPoint x: 168, startPoint y: 143, endPoint x: 237, endPoint y: 128, distance: 70.8
click at [242, 128] on div "здравствуйте как узнать какого цвета 10 евро партнер карт 12:39" at bounding box center [253, 122] width 166 height 25
drag, startPoint x: 195, startPoint y: 128, endPoint x: 176, endPoint y: 119, distance: 21.3
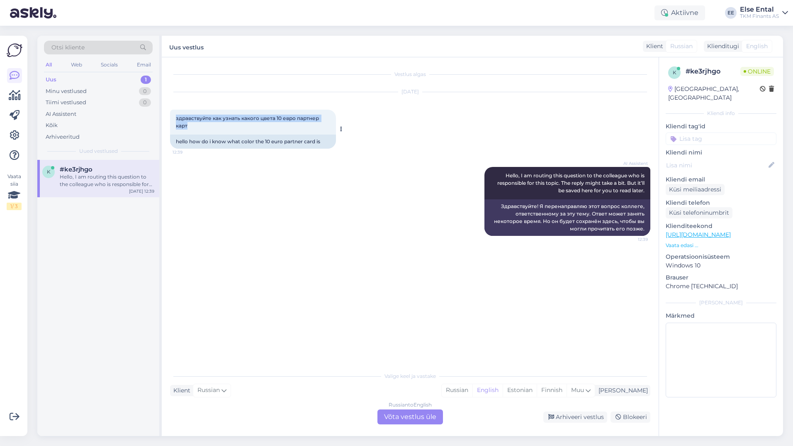
click at [176, 119] on div "здравствуйте как узнать какого цвета 10 евро партнер карт 12:39" at bounding box center [253, 122] width 166 height 25
click at [405, 417] on div "Russian to English Võta vestlus üle" at bounding box center [411, 416] width 66 height 15
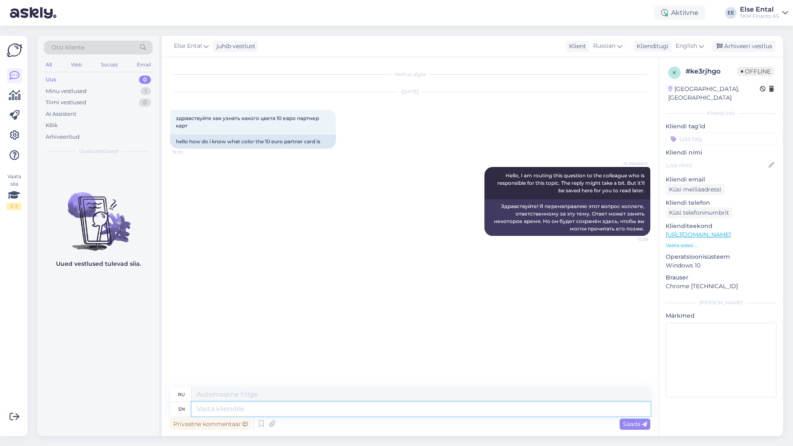
click at [267, 407] on textarea at bounding box center [421, 409] width 459 height 14
click at [699, 47] on div "English" at bounding box center [689, 45] width 37 height 13
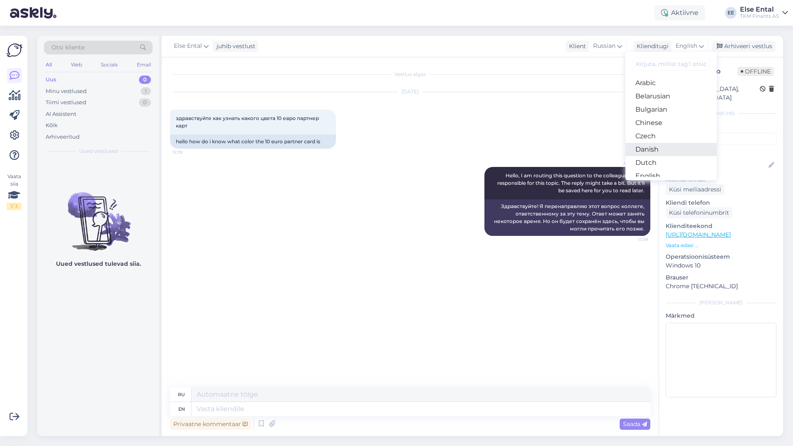
scroll to position [41, 0]
click at [653, 146] on link "Estonian" at bounding box center [671, 147] width 91 height 13
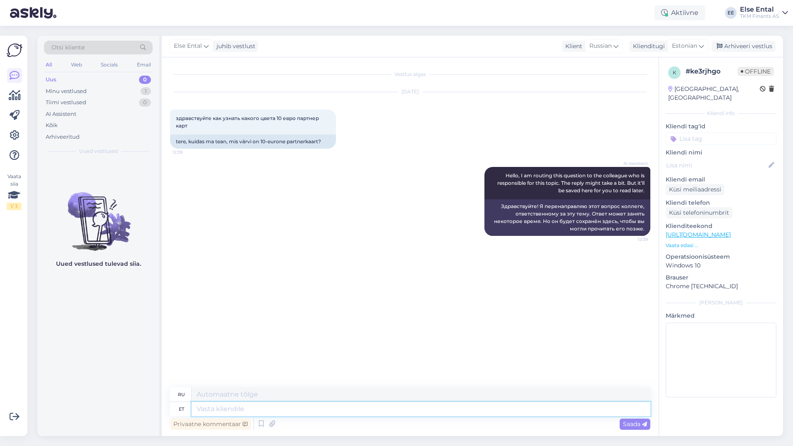
click at [256, 409] on textarea at bounding box center [421, 409] width 459 height 14
type textarea "Tere, p"
type textarea "Привет,"
type textarea "Tere, palun"
type textarea "Здравствуйте, пожалуйста."
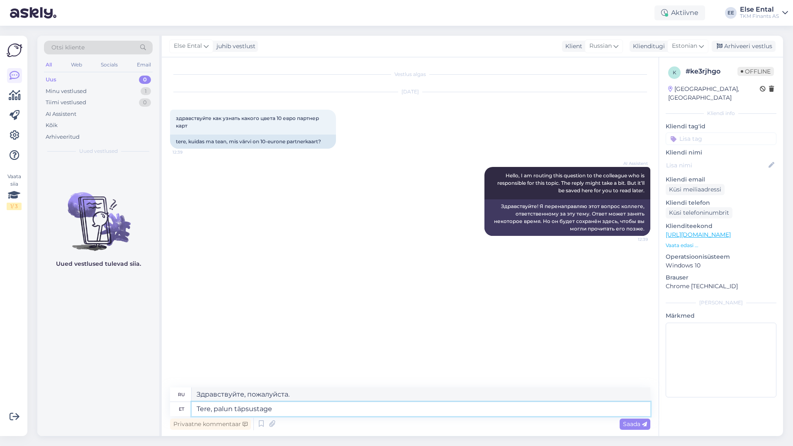
type textarea "Tere, palun täpsustage o"
type textarea "Здравствуйте, поясните, пожалуйста."
type textarea "Tere, palun täpsustage oma l"
type textarea "Здравствуйте, пожалуйста, укажите ваш"
type textarea "Tere, palun täpsustage oma küsimust."
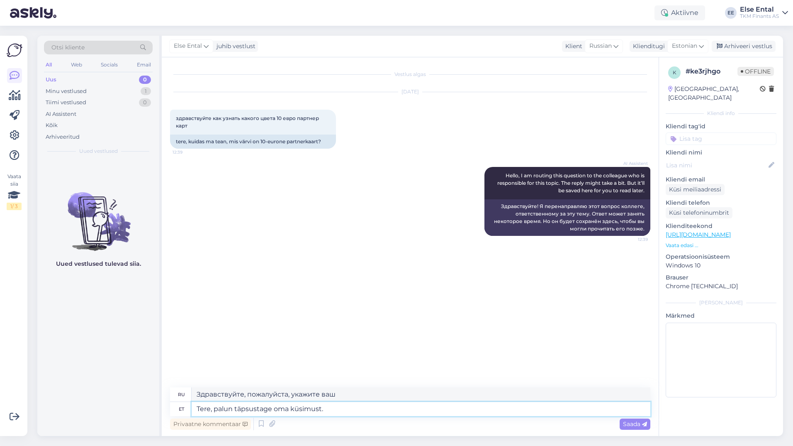
type textarea "Здравствуйте, пожалуйста, уточните Ваш вопрос."
click at [348, 414] on textarea "Tere, palun täpsustage oma küsimust." at bounding box center [421, 409] width 459 height 14
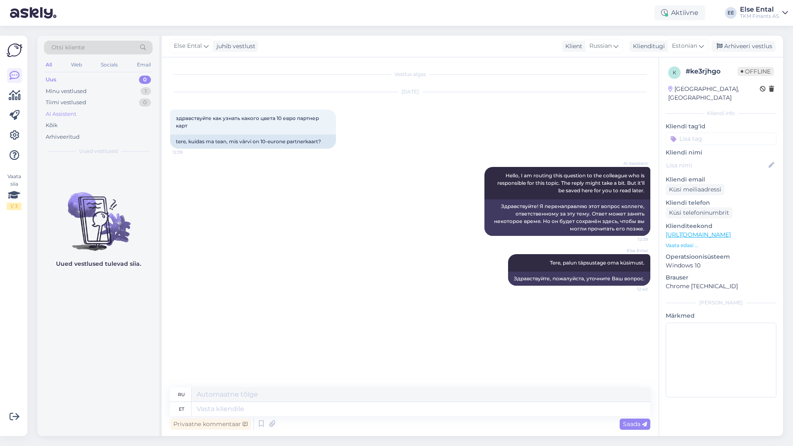
click at [58, 115] on div "AI Assistent" at bounding box center [61, 114] width 31 height 8
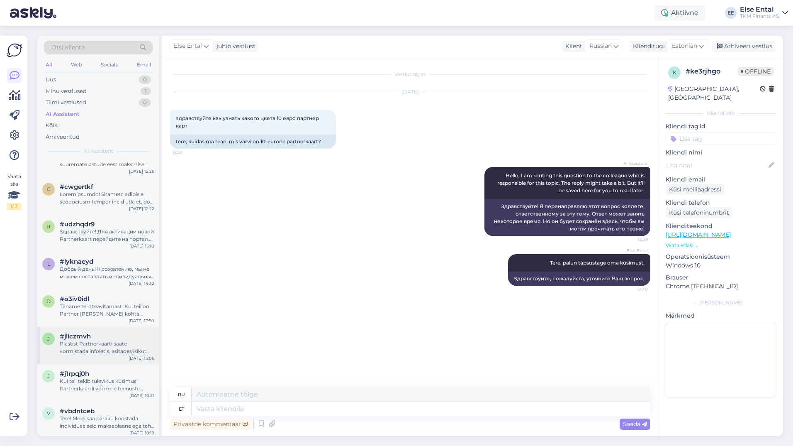
scroll to position [2323, 0]
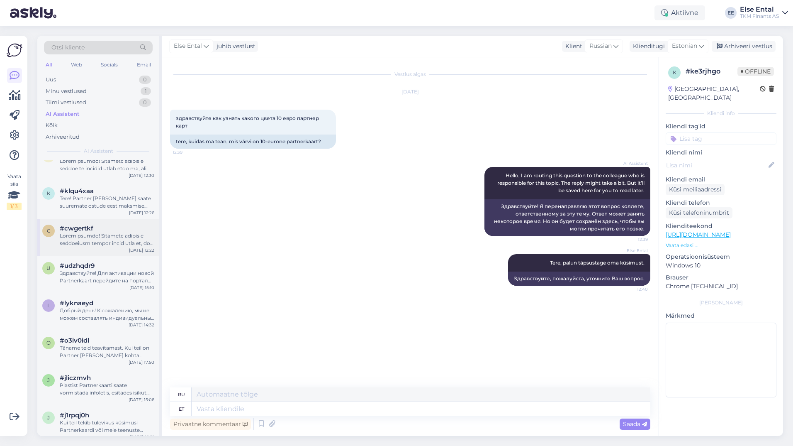
click at [91, 235] on div at bounding box center [107, 239] width 95 height 15
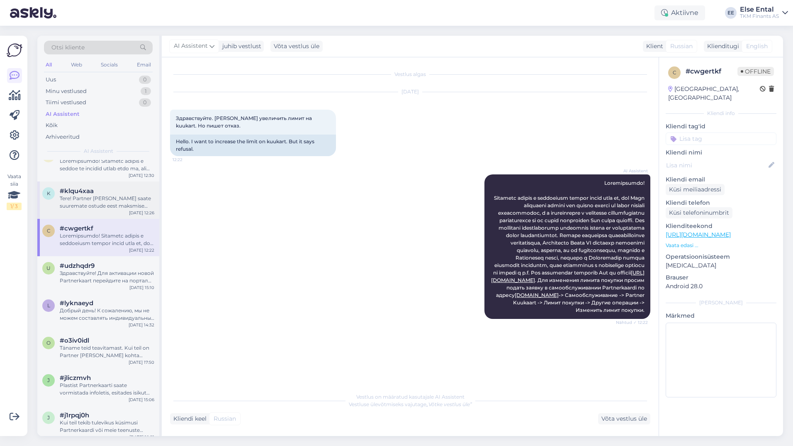
click at [95, 195] on div "Tere! Partner [PERSON_NAME] saate suuremate ostude eest maksmise jagada kolme k…" at bounding box center [107, 202] width 95 height 15
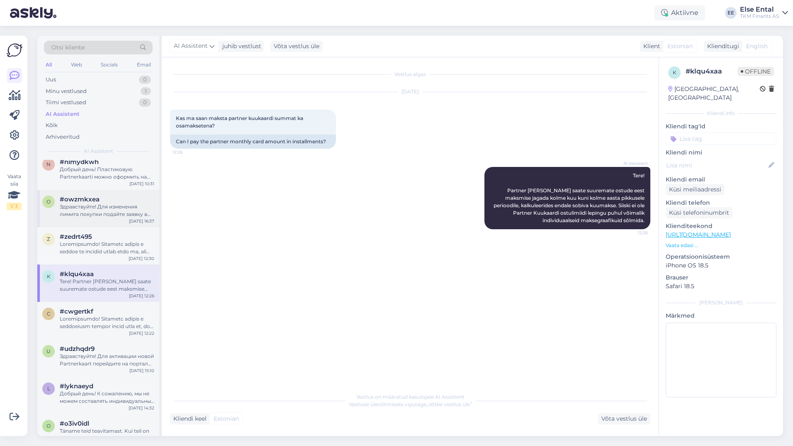
scroll to position [2157, 0]
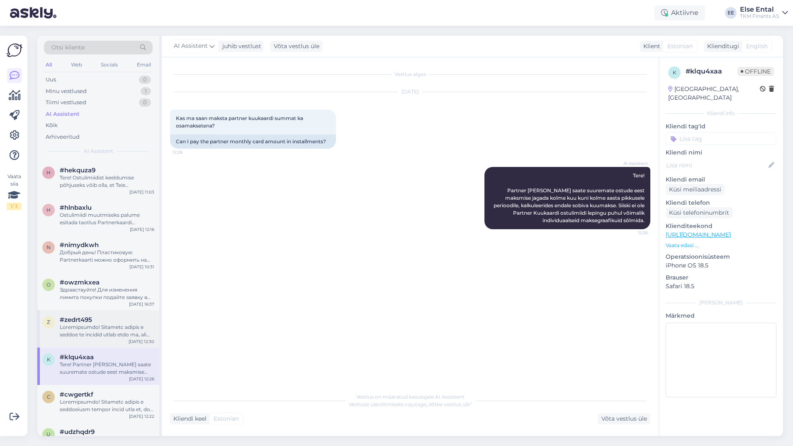
click at [96, 316] on div "#zedrt495" at bounding box center [107, 319] width 95 height 7
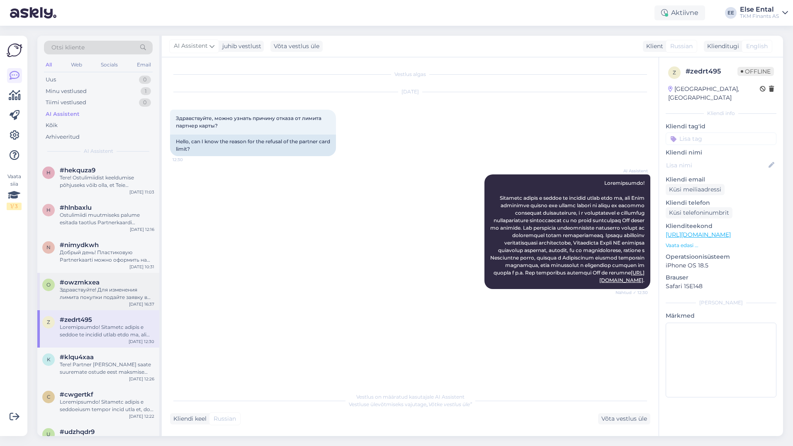
click at [95, 286] on div "Здравствуйте! Для изменения лимита покупки подайте заявку в самообслуживании Pa…" at bounding box center [107, 293] width 95 height 15
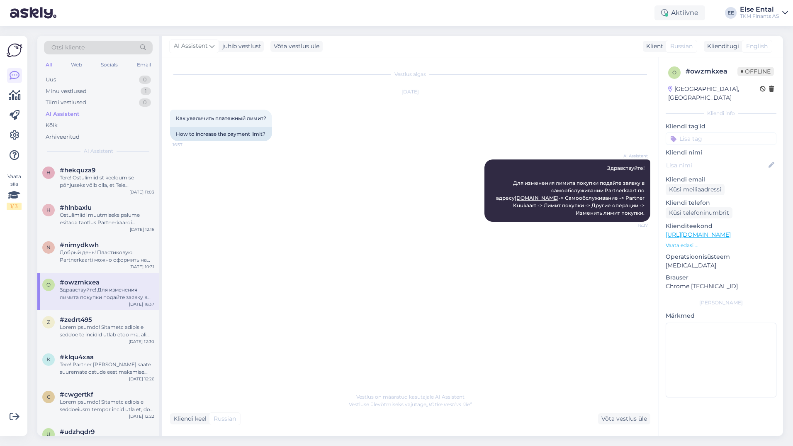
scroll to position [2116, 0]
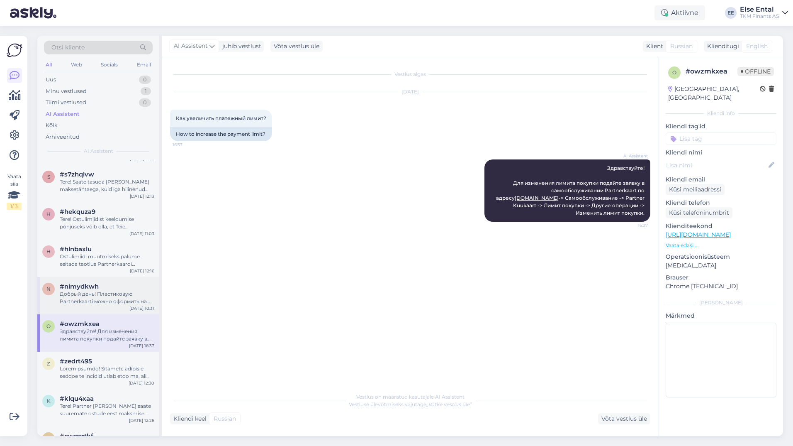
click at [93, 290] on div "Добрый день! Пластиковую Partnerkaarti можно оформить на инфостойке, предъявив …" at bounding box center [107, 297] width 95 height 15
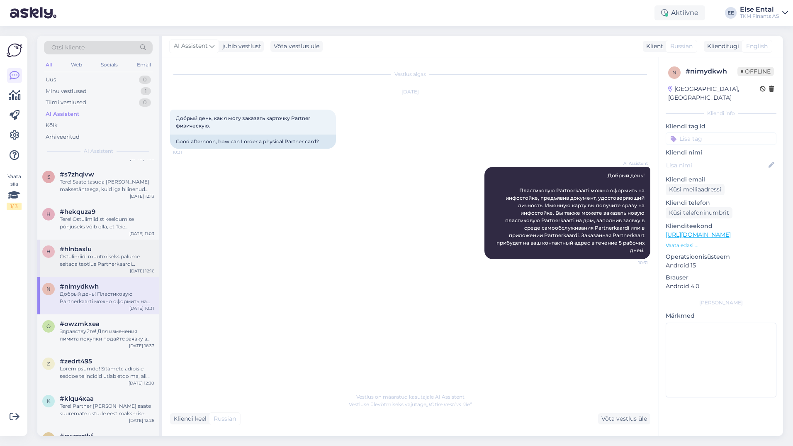
click at [89, 253] on div "Ostulimiidi muutmiseks palume esitada taotlus Partnerkaardi iseteeninduses aadr…" at bounding box center [107, 260] width 95 height 15
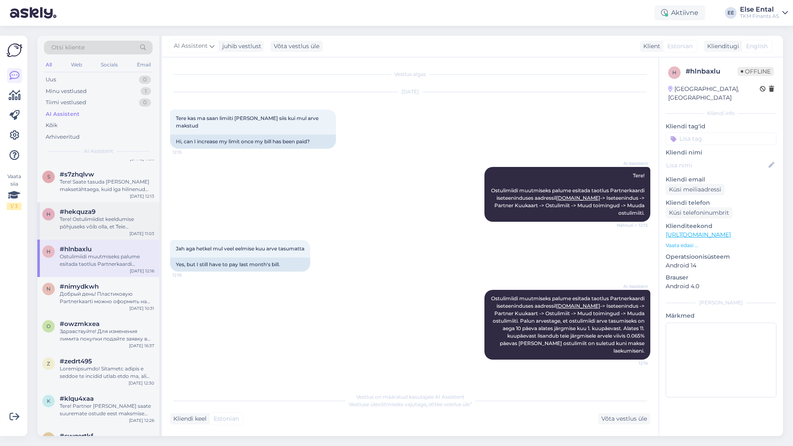
click at [96, 215] on div "Tere! Ostulimiidist keeldumise põhjuseks võib olla, et Teie krediidihinnang ost…" at bounding box center [107, 222] width 95 height 15
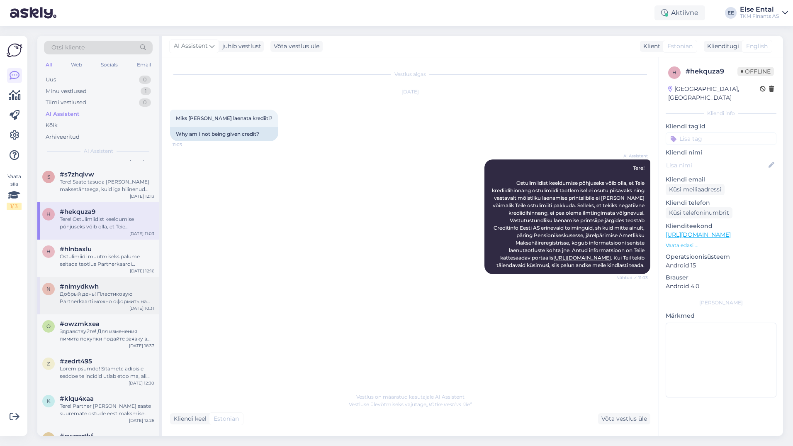
scroll to position [2074, 0]
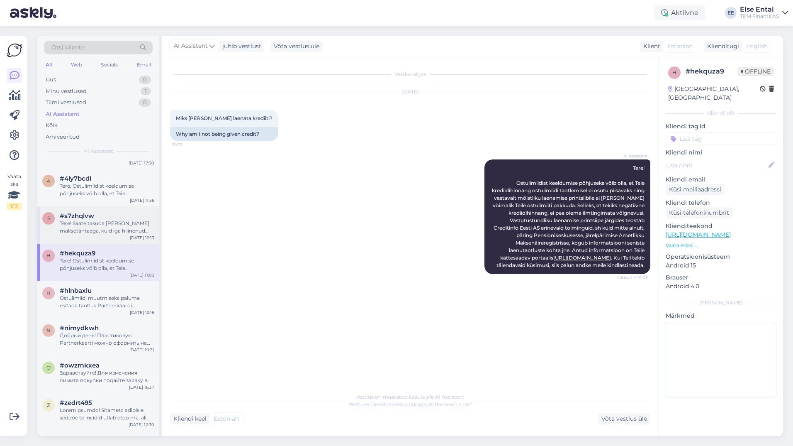
click at [87, 223] on div "Tere! Saate tasuda [PERSON_NAME] maksetähtaega, kuid iga hilinenud päeva eest l…" at bounding box center [107, 226] width 95 height 15
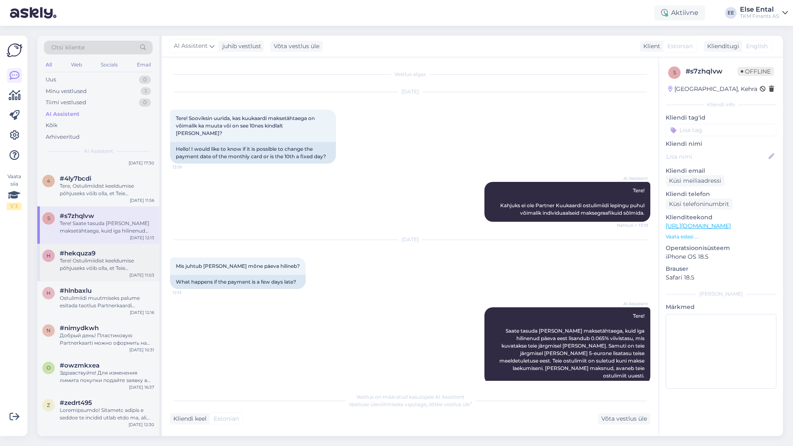
scroll to position [2033, 0]
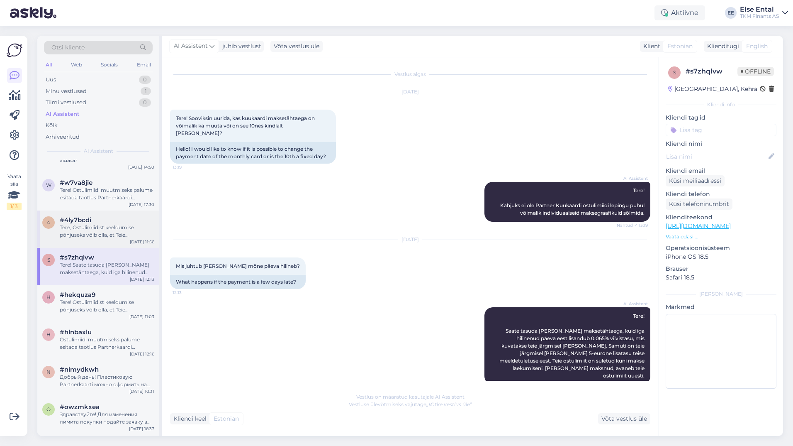
click at [93, 224] on div "Tere, Ostulimiidist keeldumise põhjuseks võib olla, et Teie krediidihinnang ost…" at bounding box center [107, 231] width 95 height 15
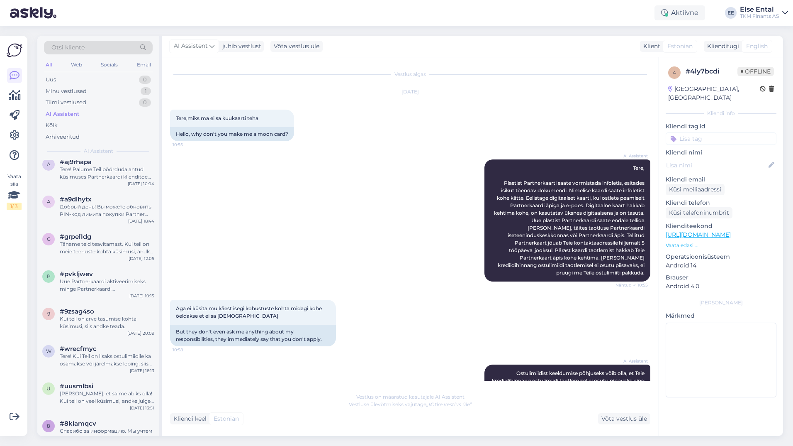
scroll to position [1245, 0]
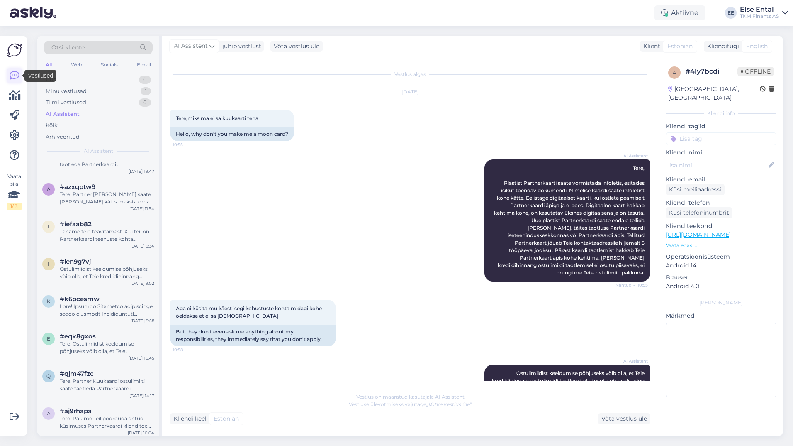
click at [12, 74] on icon at bounding box center [15, 76] width 10 height 10
click at [17, 97] on icon at bounding box center [15, 95] width 12 height 10
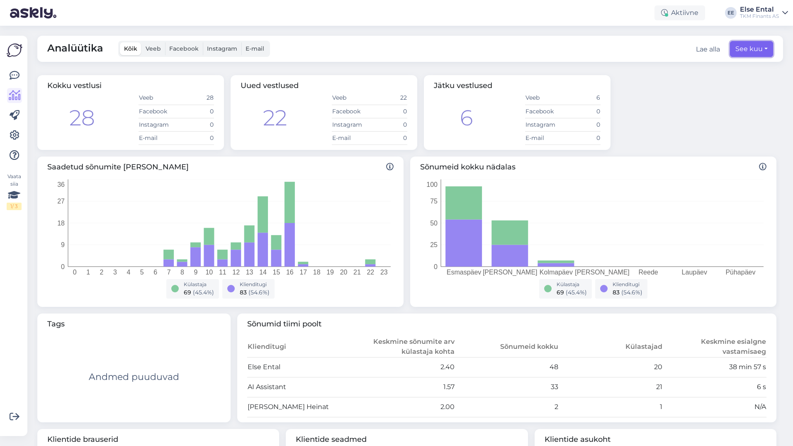
click at [731, 51] on button "See kuu" at bounding box center [751, 49] width 43 height 16
select select "8"
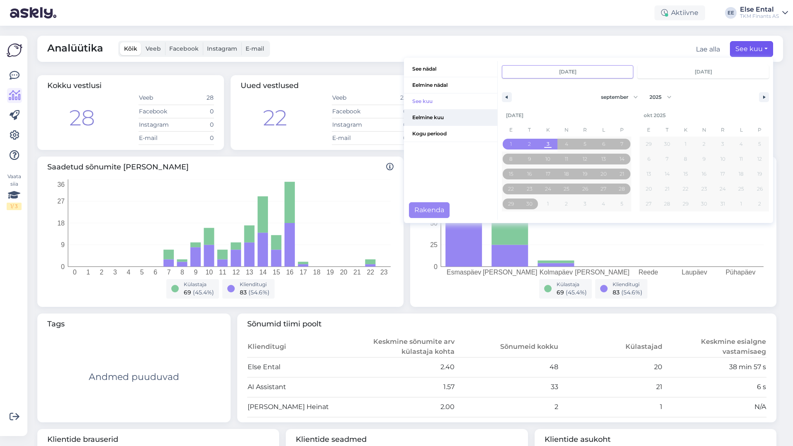
click at [421, 119] on span "Eelmine kuu" at bounding box center [450, 118] width 93 height 16
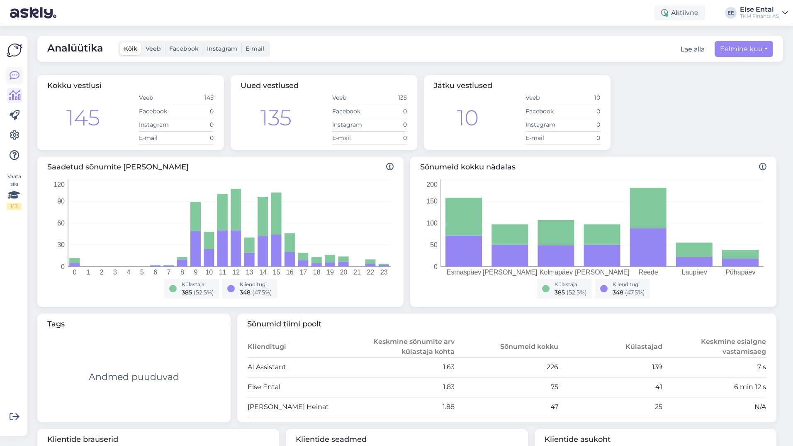
click at [9, 71] on link at bounding box center [14, 75] width 15 height 15
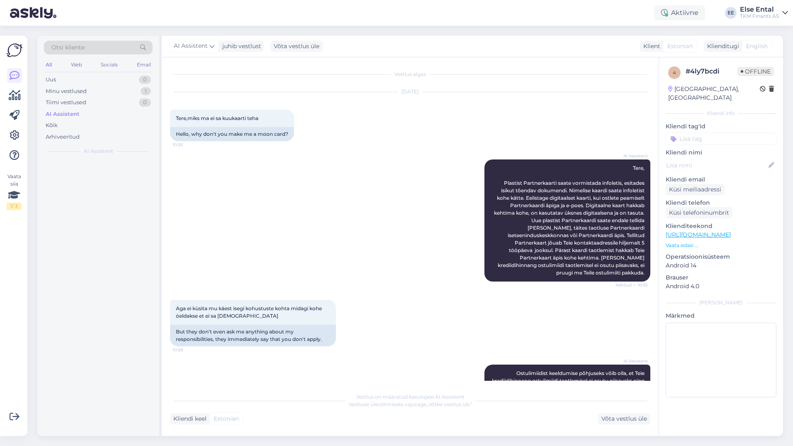
scroll to position [322, 0]
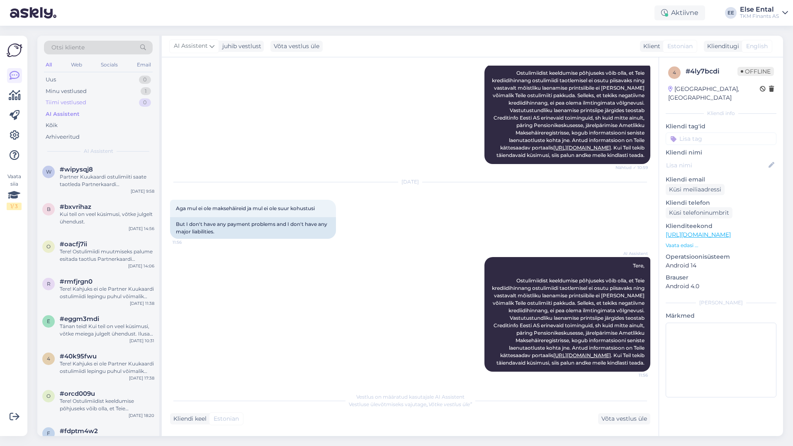
click at [56, 105] on div "Tiimi vestlused" at bounding box center [66, 102] width 41 height 8
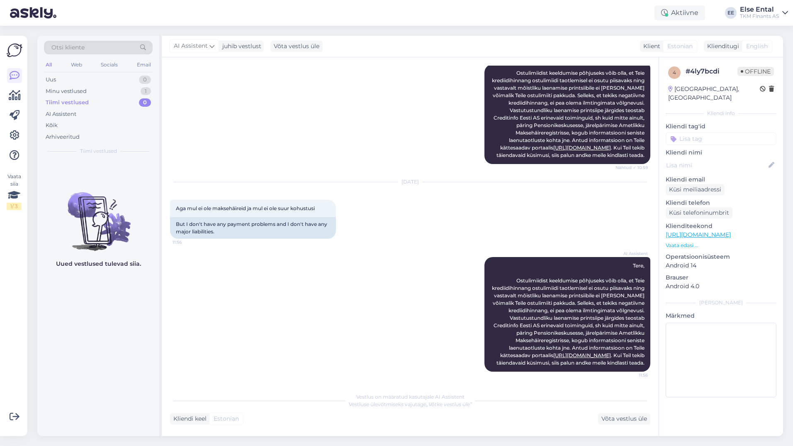
scroll to position [239, 0]
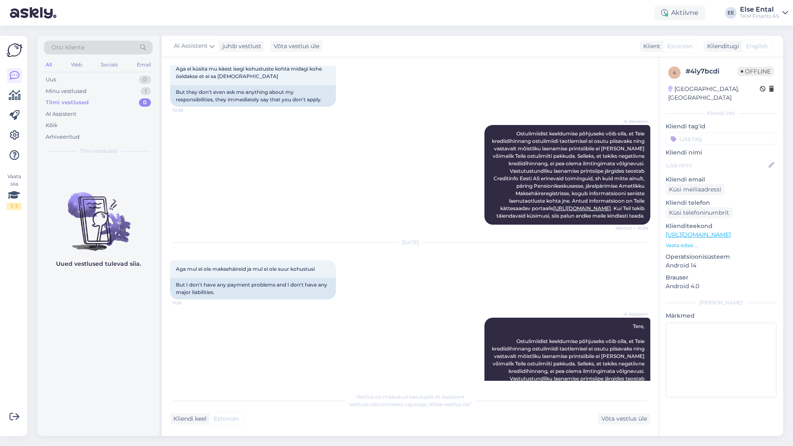
click at [15, 104] on div at bounding box center [14, 115] width 15 height 95
click at [21, 95] on link at bounding box center [14, 95] width 15 height 15
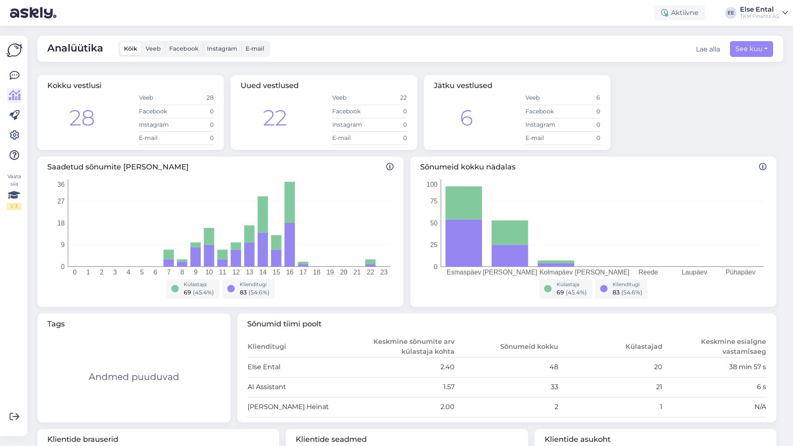
click at [699, 50] on div "Lae alla" at bounding box center [708, 49] width 24 height 10
click at [737, 49] on button "See kuu" at bounding box center [751, 49] width 43 height 16
select select "8"
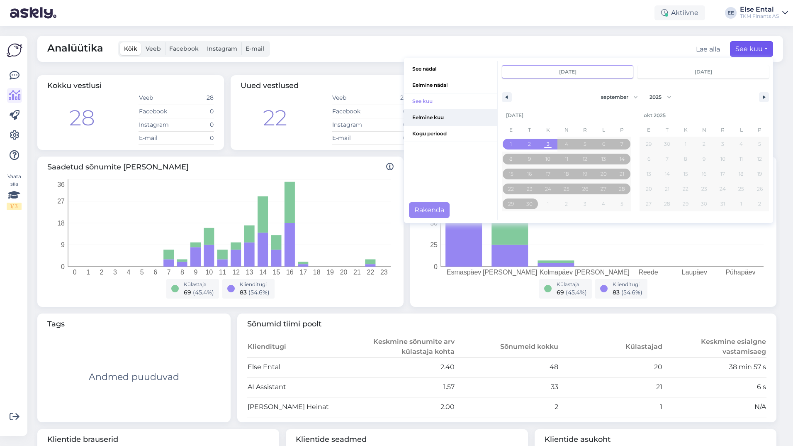
click at [428, 117] on span "Eelmine kuu" at bounding box center [450, 118] width 93 height 16
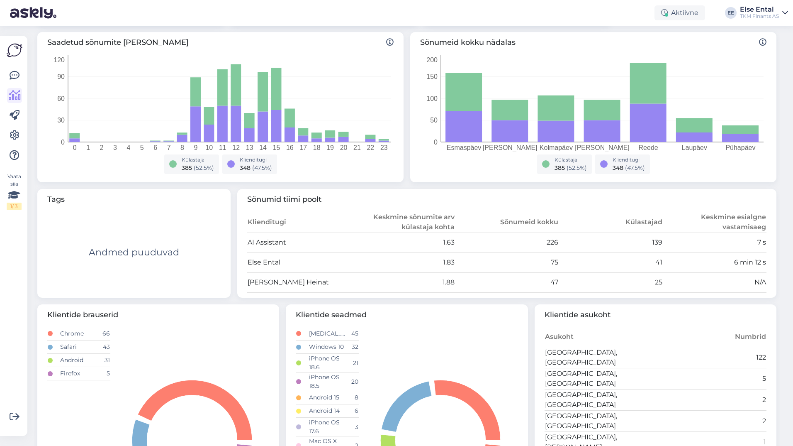
scroll to position [207, 0]
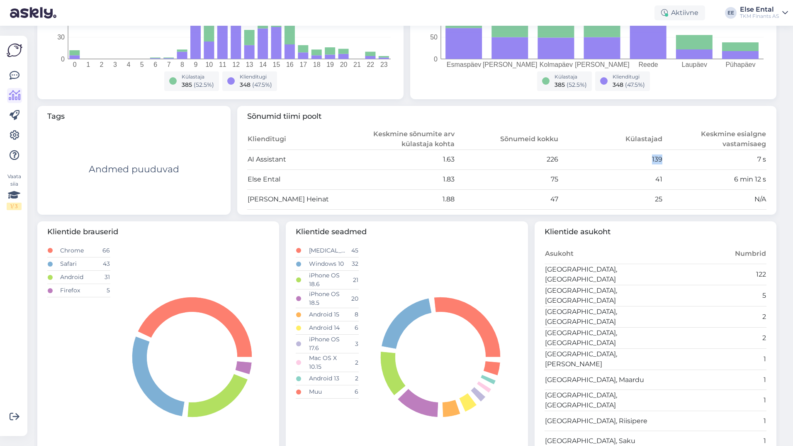
drag, startPoint x: 663, startPoint y: 158, endPoint x: 641, endPoint y: 157, distance: 22.0
click at [641, 157] on tr "AI Assistant 1.63 226 139 7 s" at bounding box center [507, 159] width 520 height 20
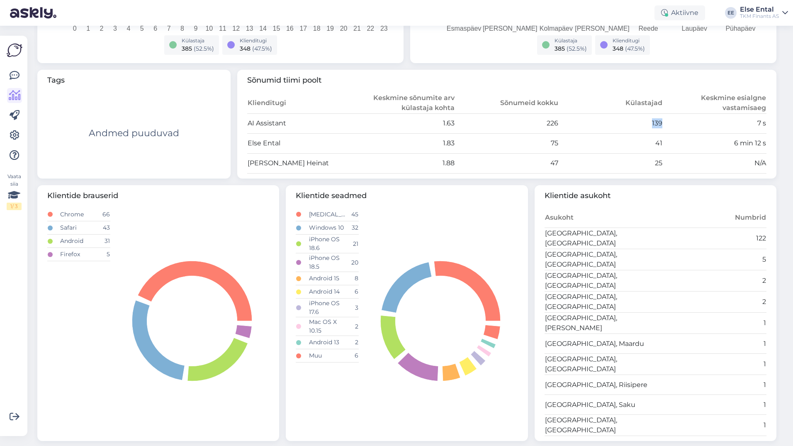
scroll to position [161, 0]
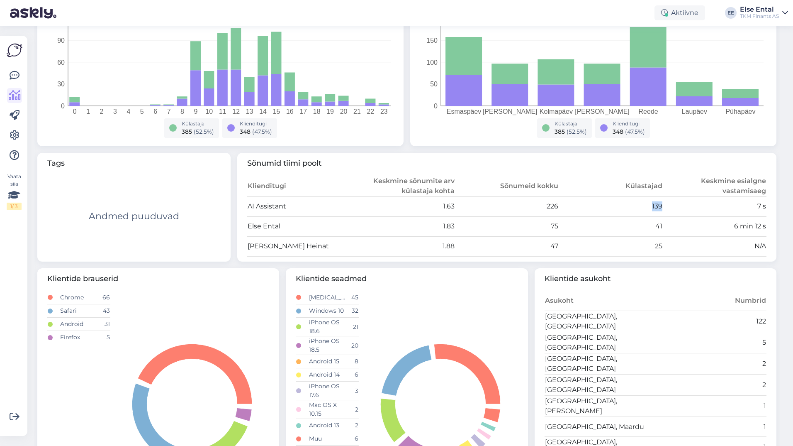
click at [664, 203] on td "7 s" at bounding box center [715, 206] width 104 height 20
drag, startPoint x: 662, startPoint y: 206, endPoint x: 643, endPoint y: 207, distance: 19.1
click at [643, 207] on tr "AI Assistant 1.63 226 139 7 s" at bounding box center [507, 206] width 520 height 20
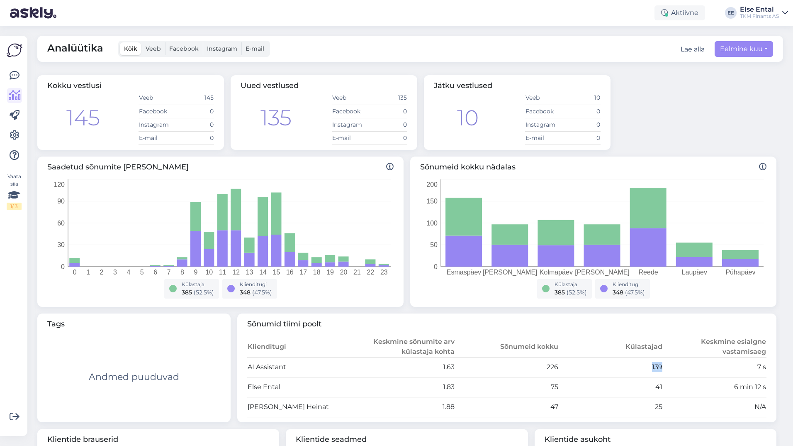
scroll to position [124, 0]
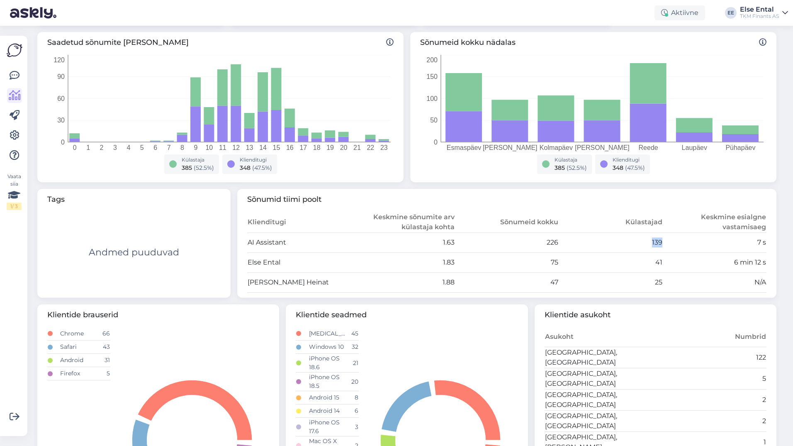
click at [663, 244] on td "7 s" at bounding box center [715, 242] width 104 height 20
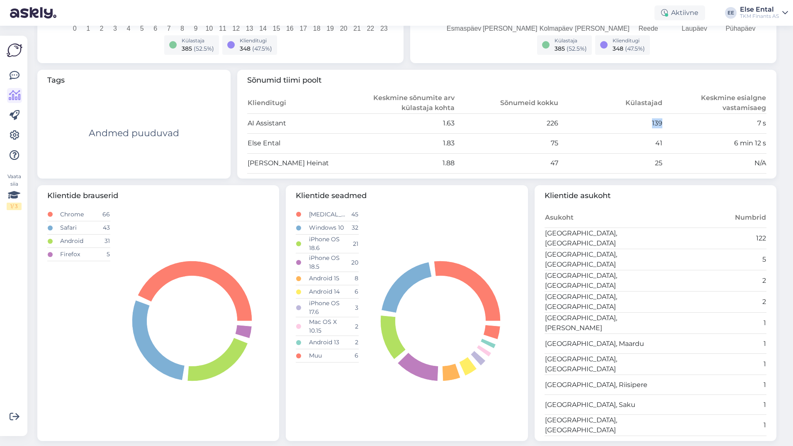
scroll to position [0, 0]
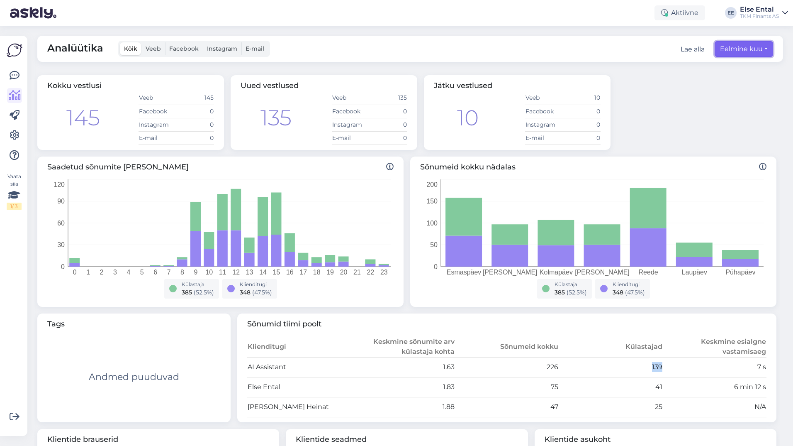
click at [736, 53] on button "Eelmine kuu" at bounding box center [744, 49] width 58 height 16
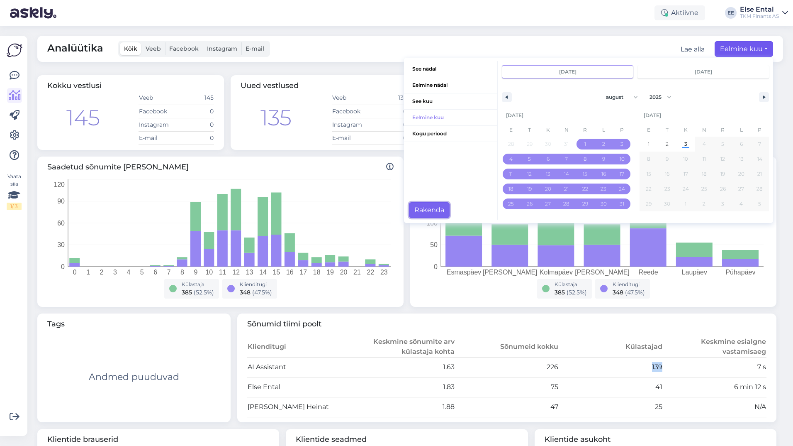
click at [419, 210] on button "Rakenda" at bounding box center [429, 210] width 41 height 16
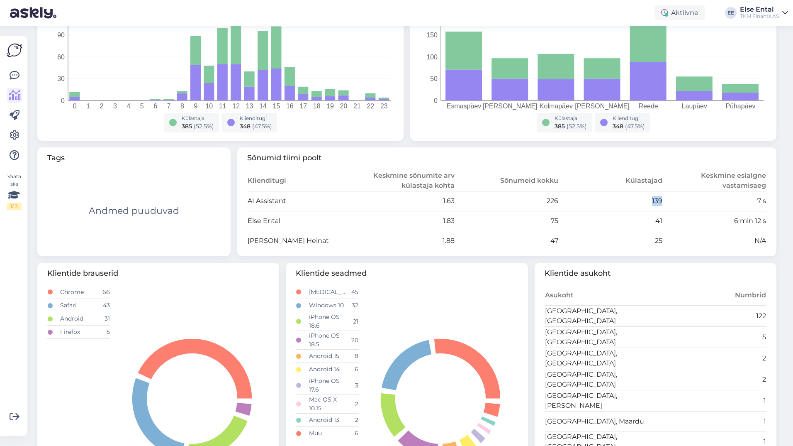
scroll to position [207, 0]
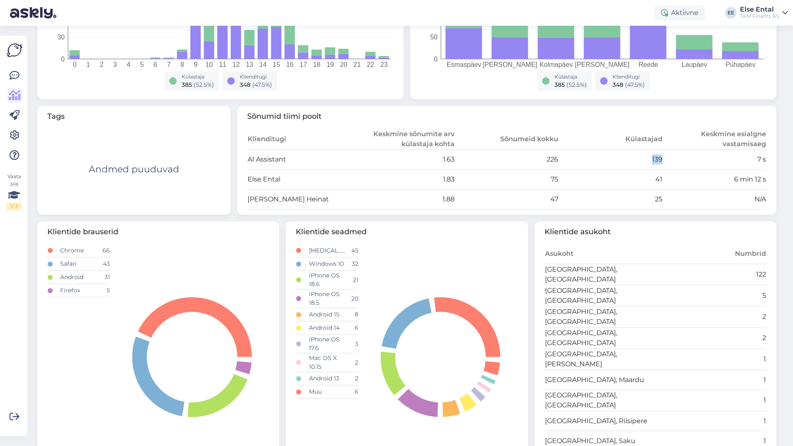
click at [650, 159] on td "139" at bounding box center [611, 159] width 104 height 20
click at [663, 161] on td "7 s" at bounding box center [715, 159] width 104 height 20
drag, startPoint x: 659, startPoint y: 161, endPoint x: 645, endPoint y: 161, distance: 14.1
click at [645, 161] on tr "AI Assistant 1.63 226 139 7 s" at bounding box center [507, 159] width 520 height 20
drag, startPoint x: 645, startPoint y: 161, endPoint x: 658, endPoint y: 163, distance: 13.8
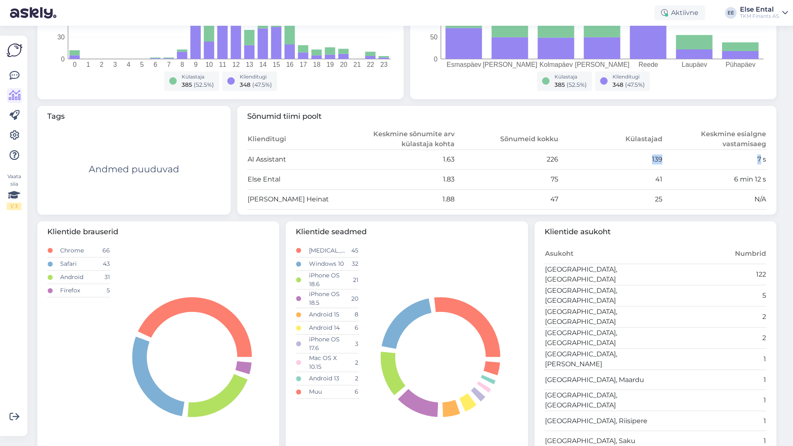
click at [663, 163] on td "7 s" at bounding box center [715, 159] width 104 height 20
drag, startPoint x: 659, startPoint y: 163, endPoint x: 641, endPoint y: 157, distance: 19.2
click at [641, 157] on tr "AI Assistant 1.63 226 139 7 s" at bounding box center [507, 159] width 520 height 20
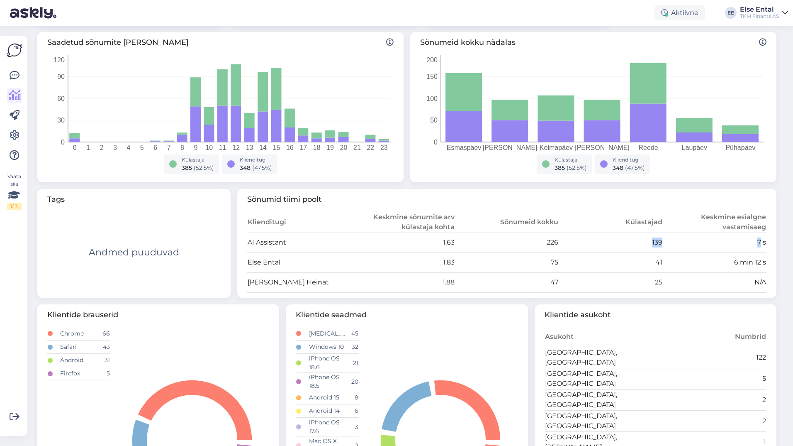
scroll to position [41, 0]
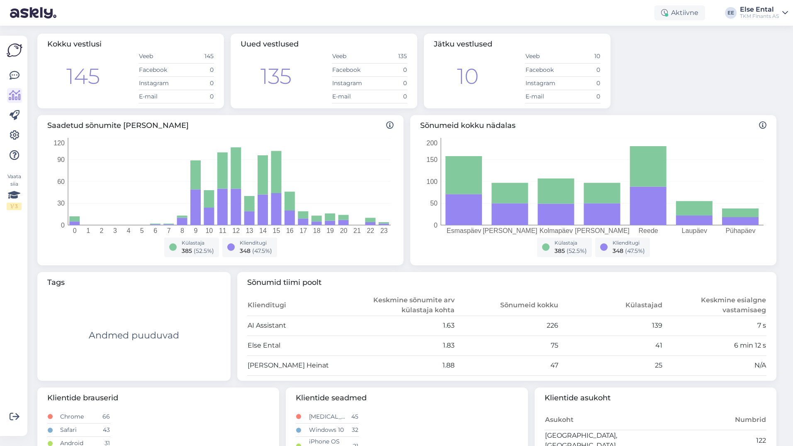
click at [604, 297] on th "Külastajad" at bounding box center [611, 305] width 104 height 21
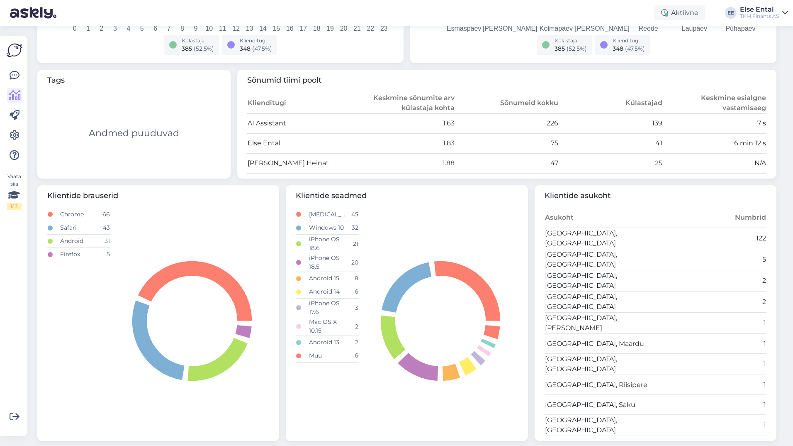
scroll to position [0, 0]
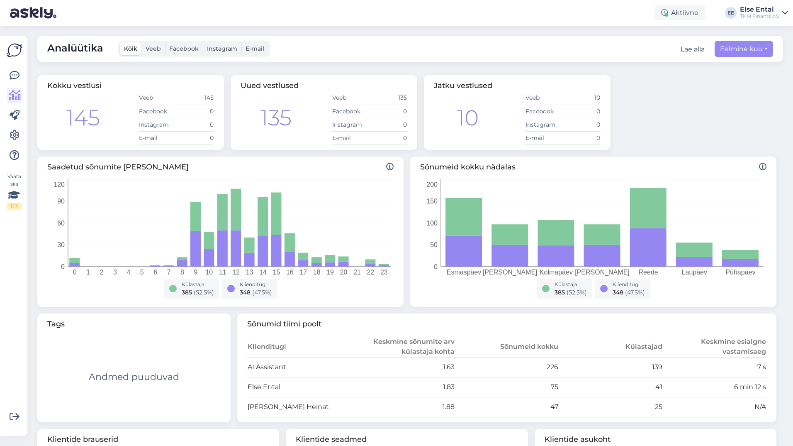
click at [664, 130] on div "Kokku vestlusi 145 Veeb 145 Facebook 0 Instagram 0 E-mail 0 Uued vestlused 135 …" at bounding box center [407, 112] width 746 height 81
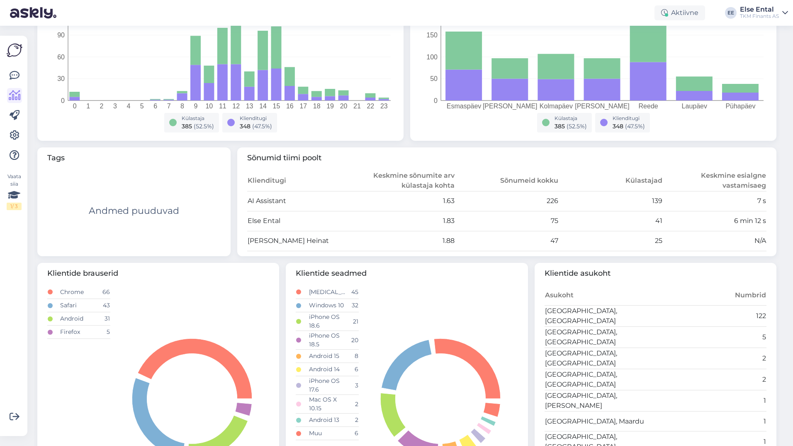
scroll to position [244, 0]
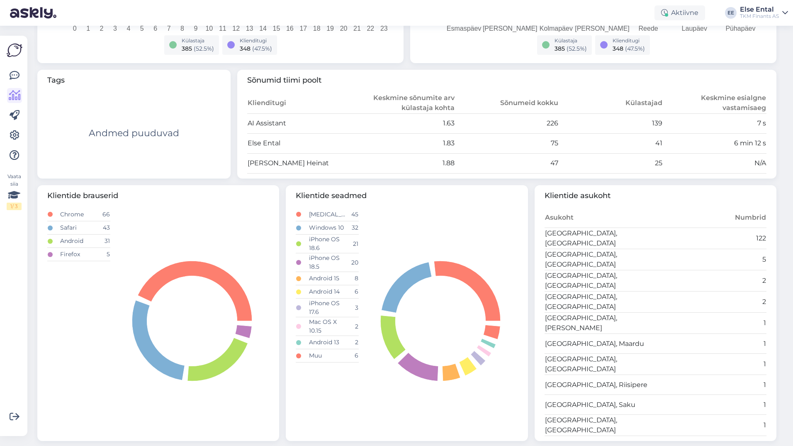
click at [177, 396] on icon at bounding box center [157, 317] width 220 height 219
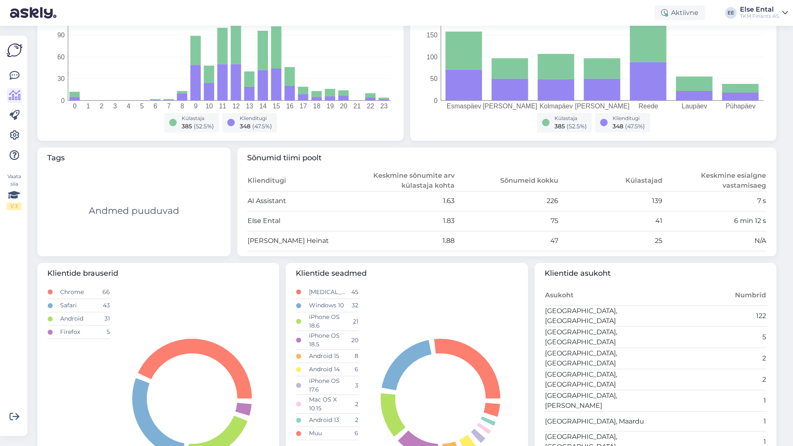
scroll to position [0, 0]
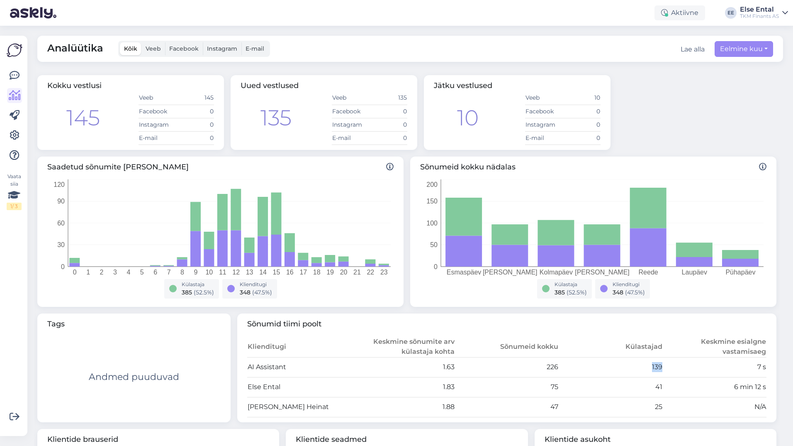
drag, startPoint x: 668, startPoint y: 366, endPoint x: 635, endPoint y: 366, distance: 32.8
click at [635, 366] on tr "AI Assistant 1.63 226 139 7 s" at bounding box center [507, 367] width 520 height 20
click at [684, 7] on div "Aktiivne" at bounding box center [680, 12] width 51 height 15
click at [671, 51] on button "30 minutit" at bounding box center [679, 51] width 37 height 9
